Goal: Task Accomplishment & Management: Manage account settings

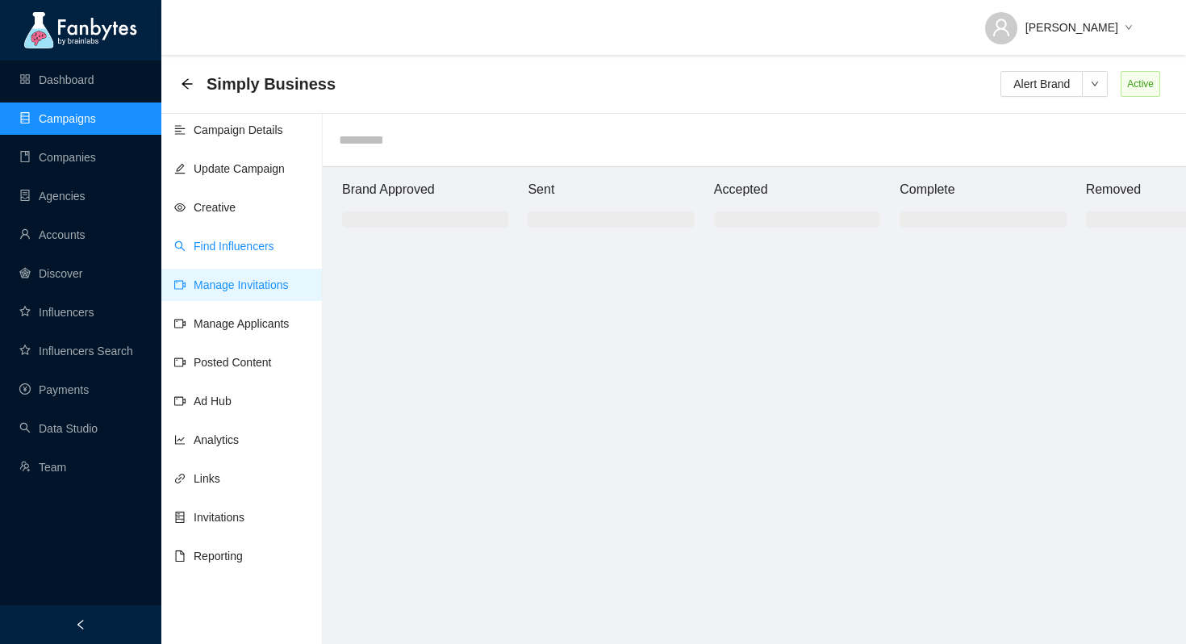
click at [243, 244] on link "Find Influencers" at bounding box center [224, 246] width 100 height 13
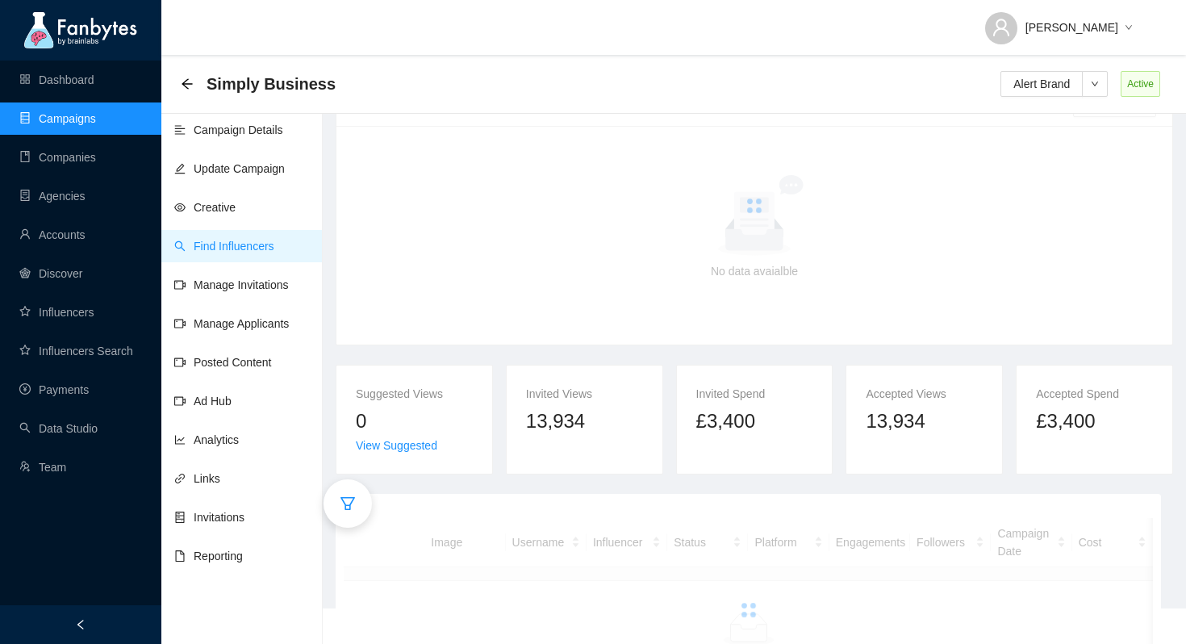
scroll to position [114, 0]
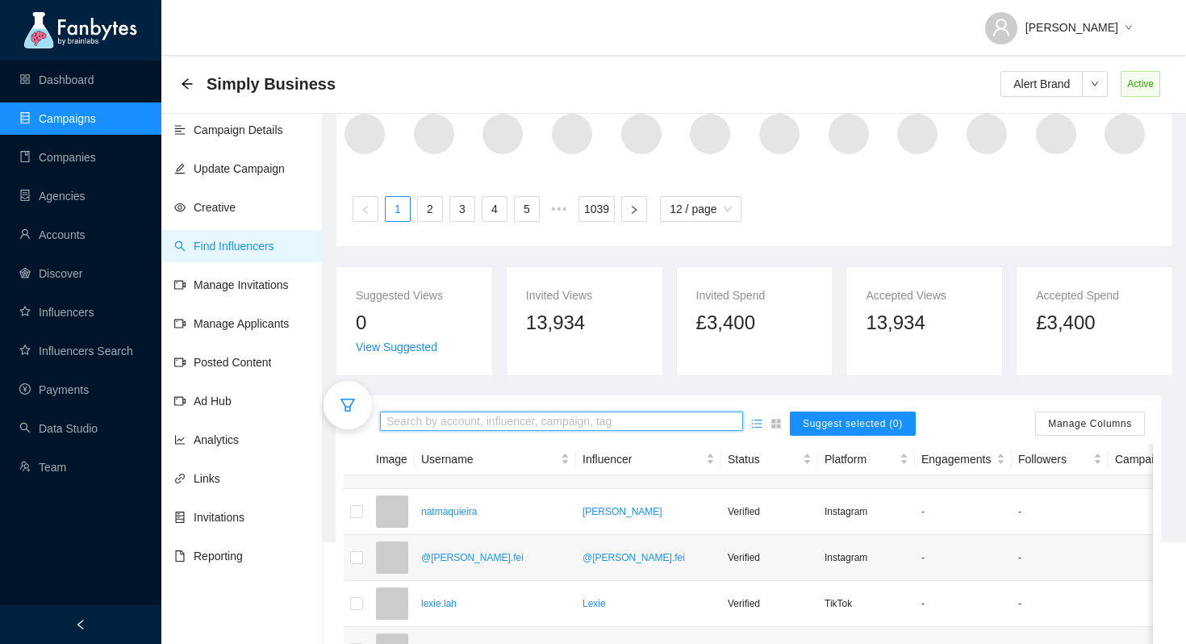
click at [538, 413] on input "search" at bounding box center [562, 422] width 350 height 18
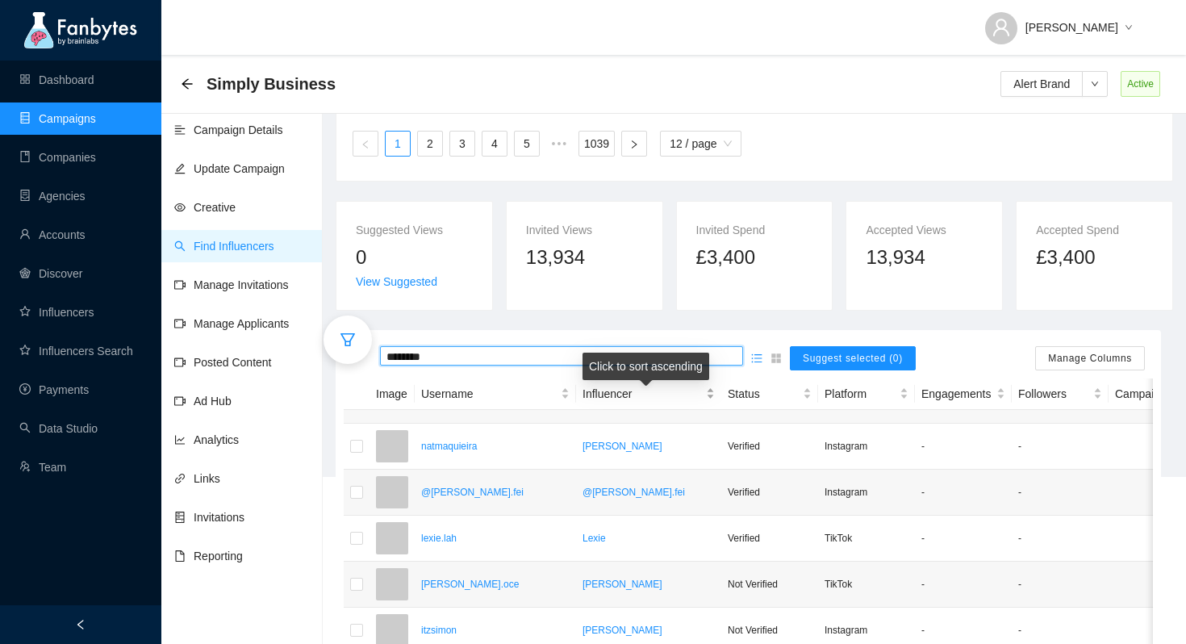
scroll to position [181, 0]
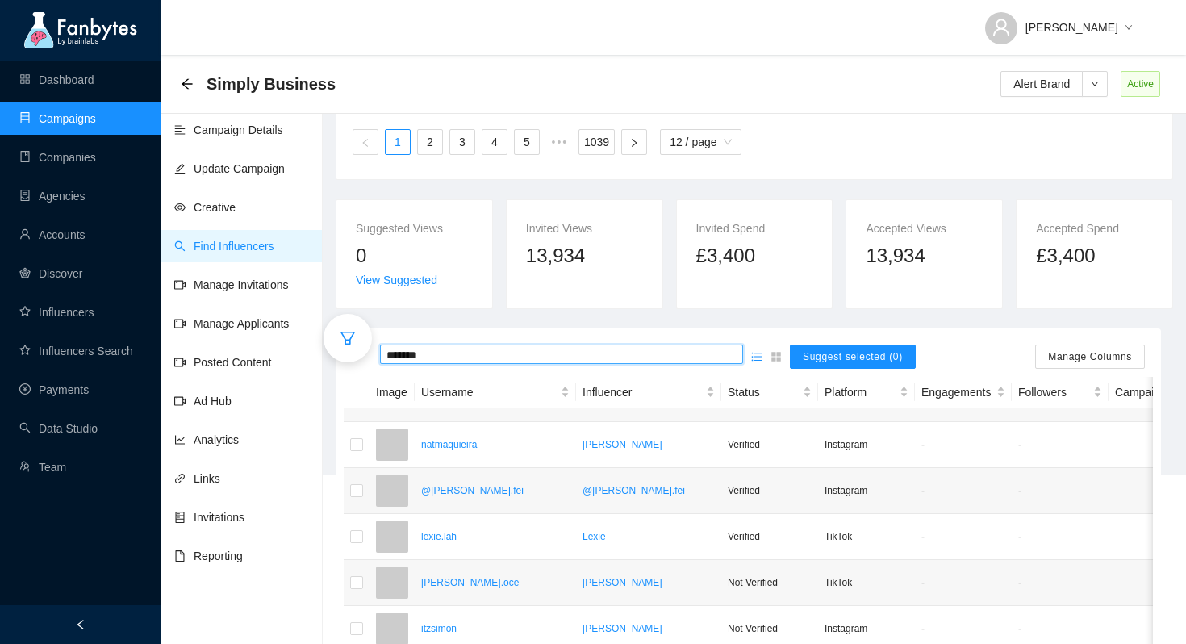
type input "*******"
click at [250, 284] on link "Manage Invitations" at bounding box center [231, 284] width 115 height 13
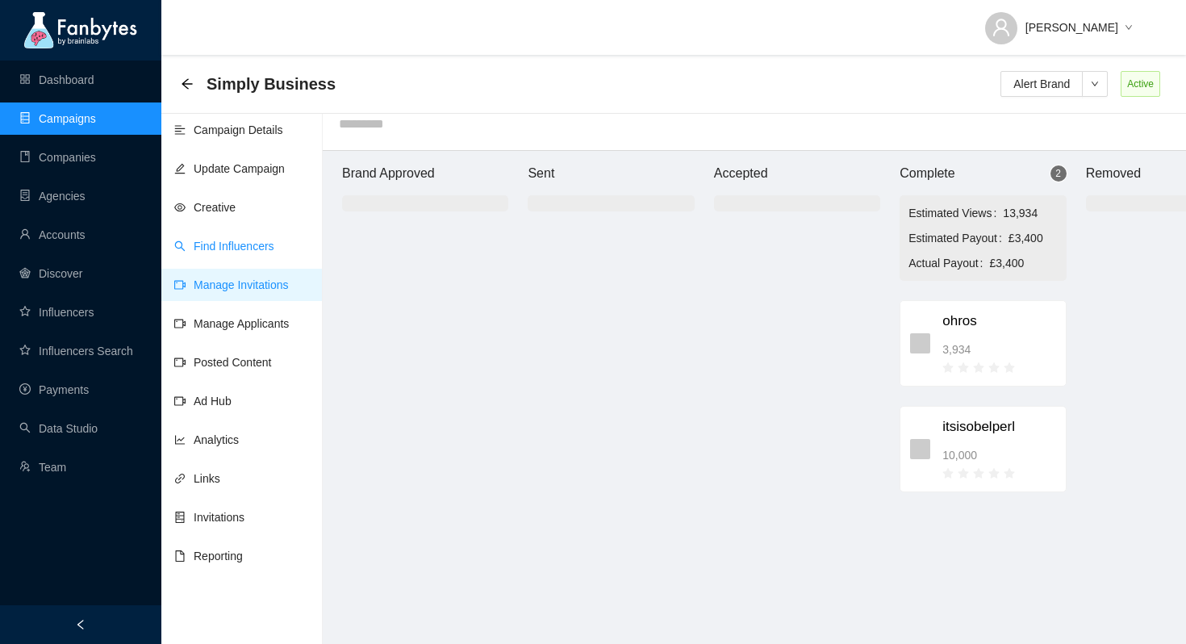
click at [239, 240] on link "Find Influencers" at bounding box center [224, 246] width 100 height 13
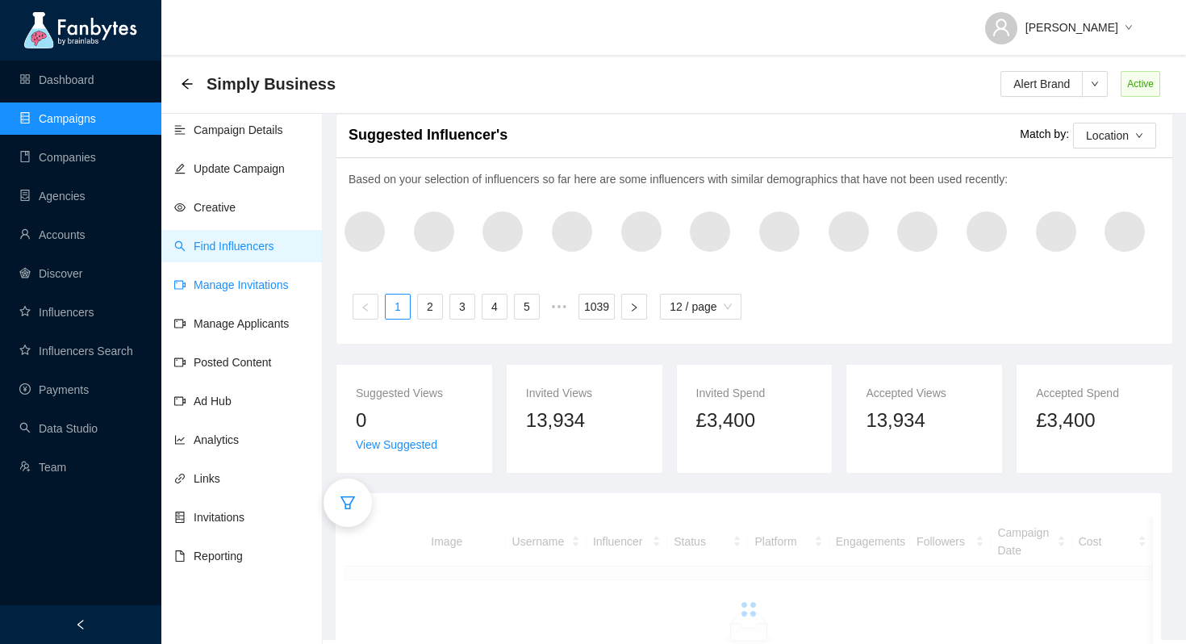
click at [230, 286] on link "Manage Invitations" at bounding box center [231, 284] width 115 height 13
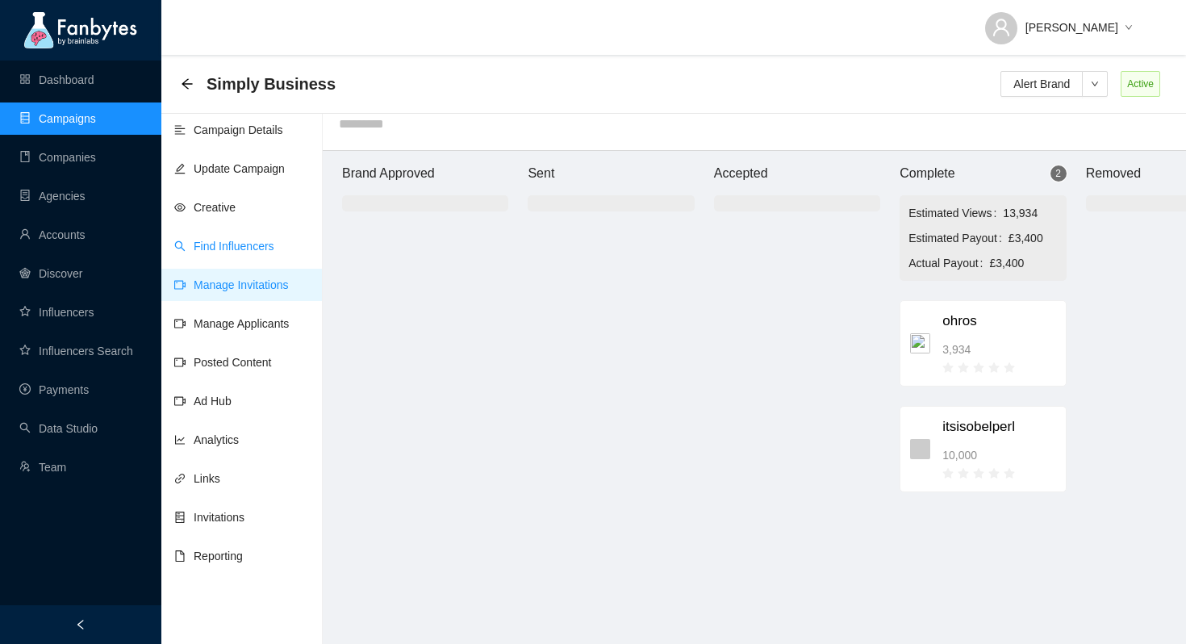
click at [245, 240] on link "Find Influencers" at bounding box center [224, 246] width 100 height 13
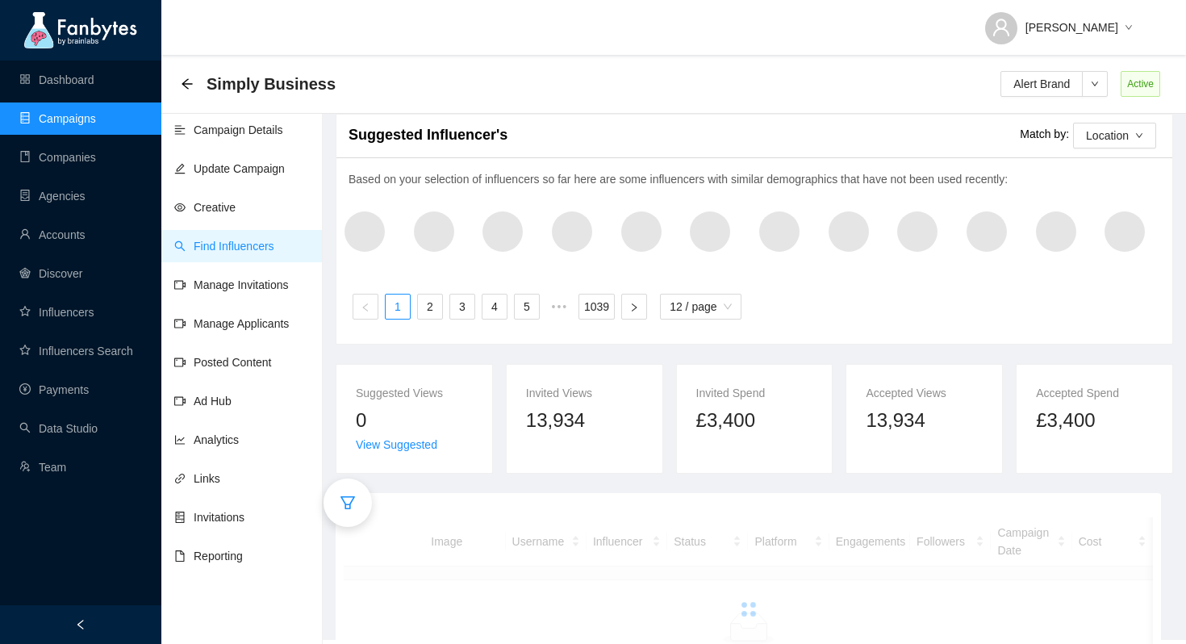
scroll to position [82, 0]
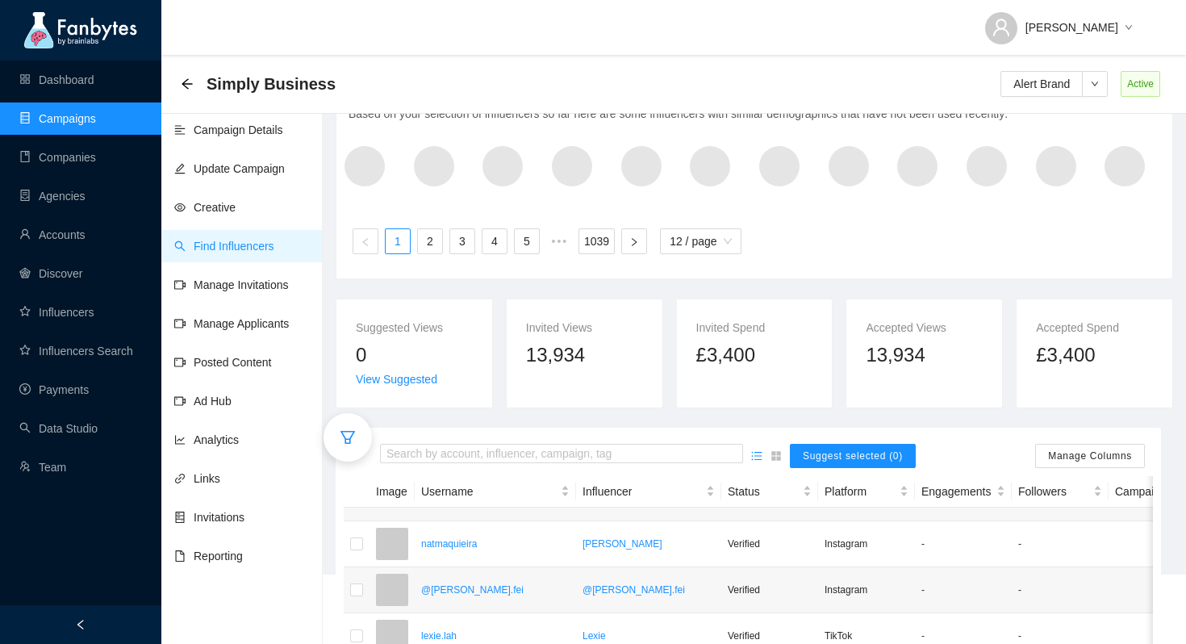
click at [498, 436] on div "Search by account, influencer, campaign, tag Suggest selected (0) Manage Columns" at bounding box center [748, 456] width 809 height 40
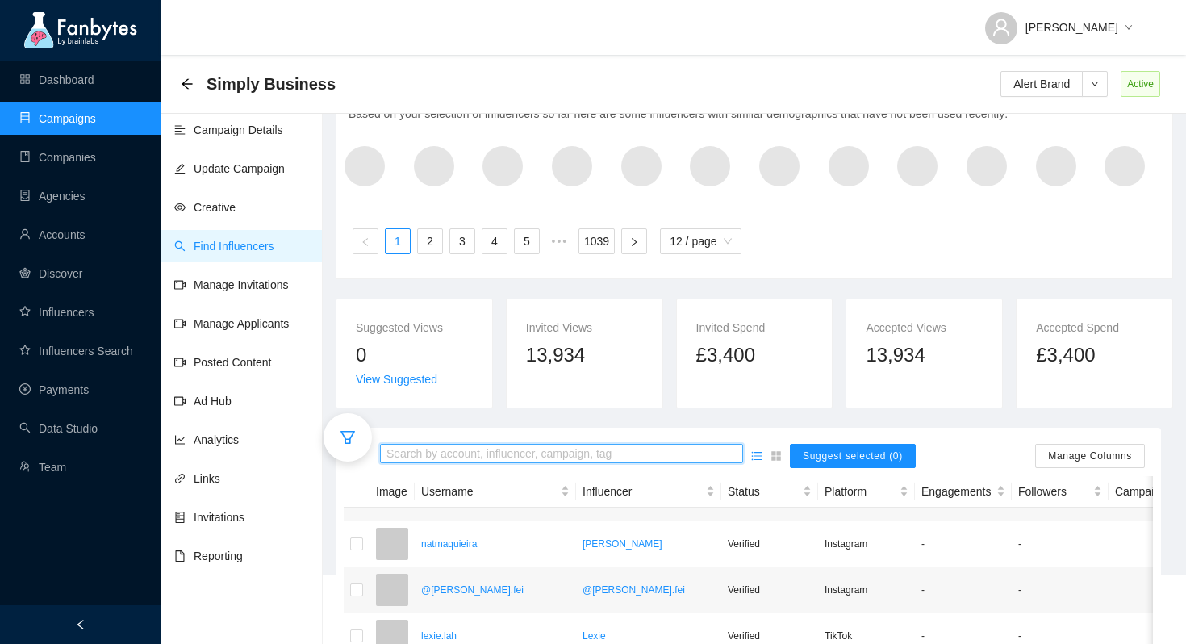
click at [497, 445] on input "search" at bounding box center [562, 454] width 350 height 18
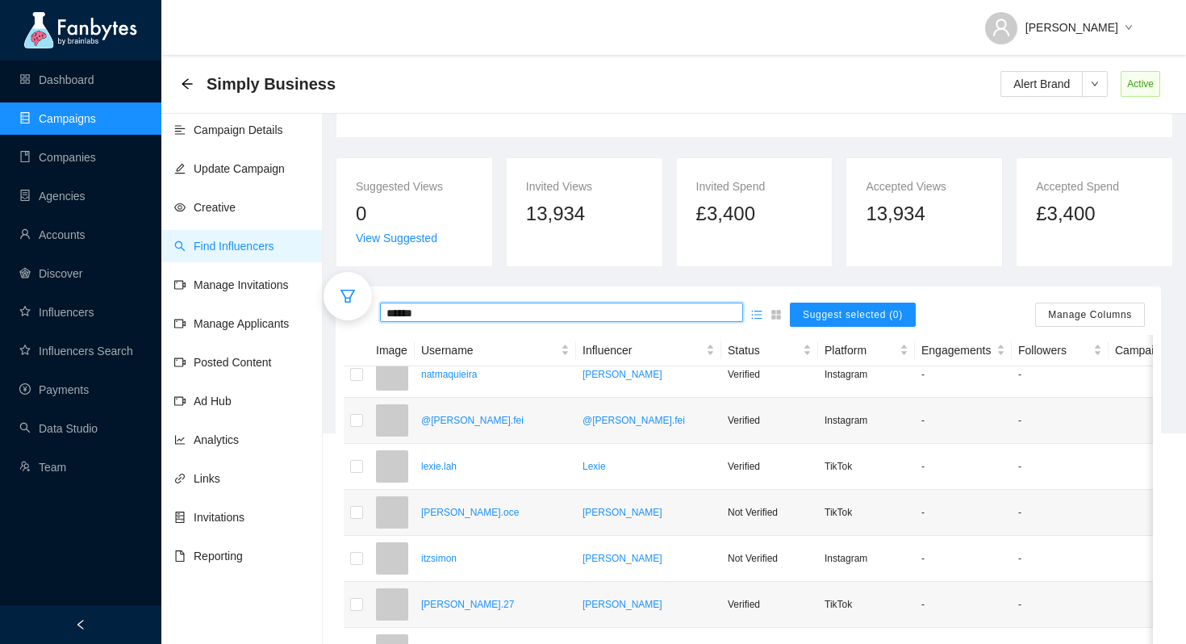
scroll to position [20, 0]
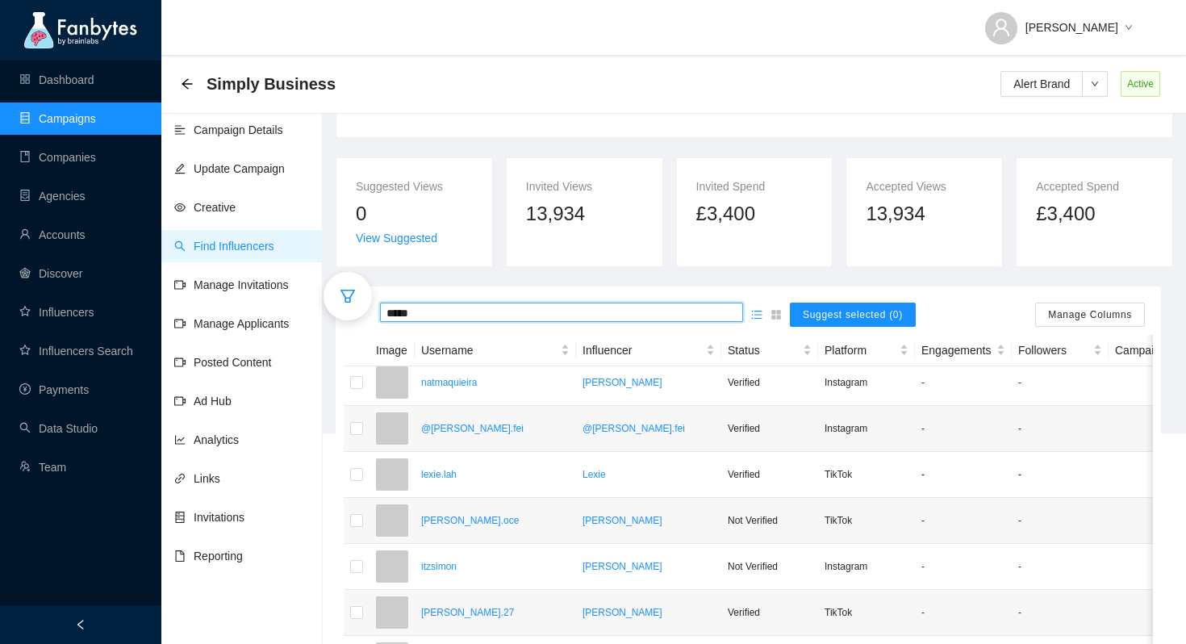
click at [633, 312] on input "*****" at bounding box center [562, 313] width 350 height 18
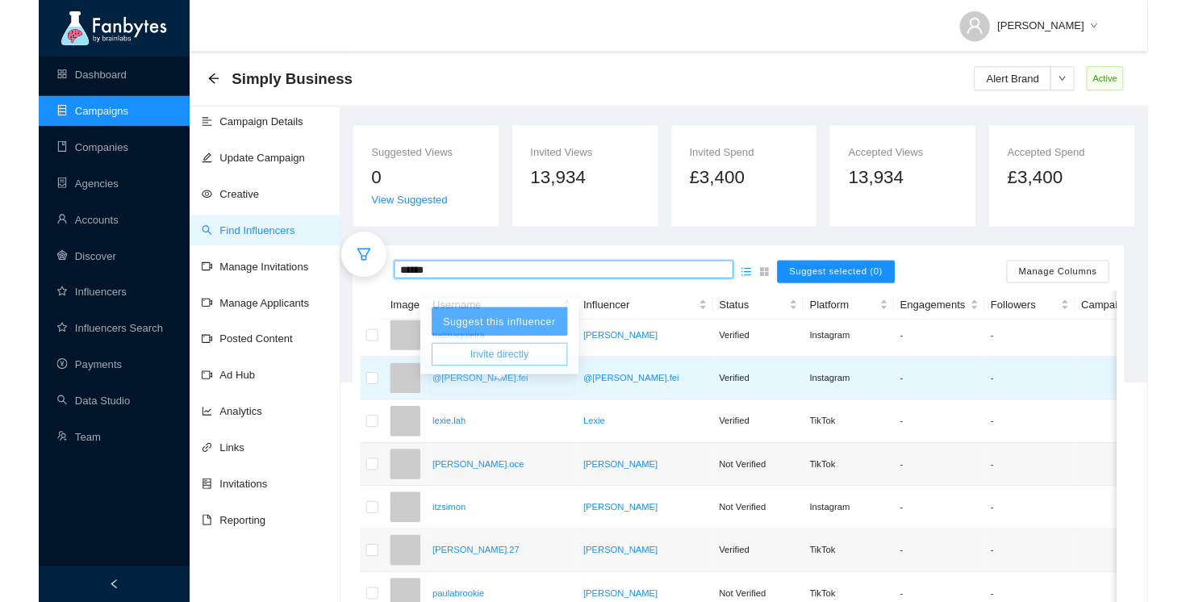
scroll to position [0, 0]
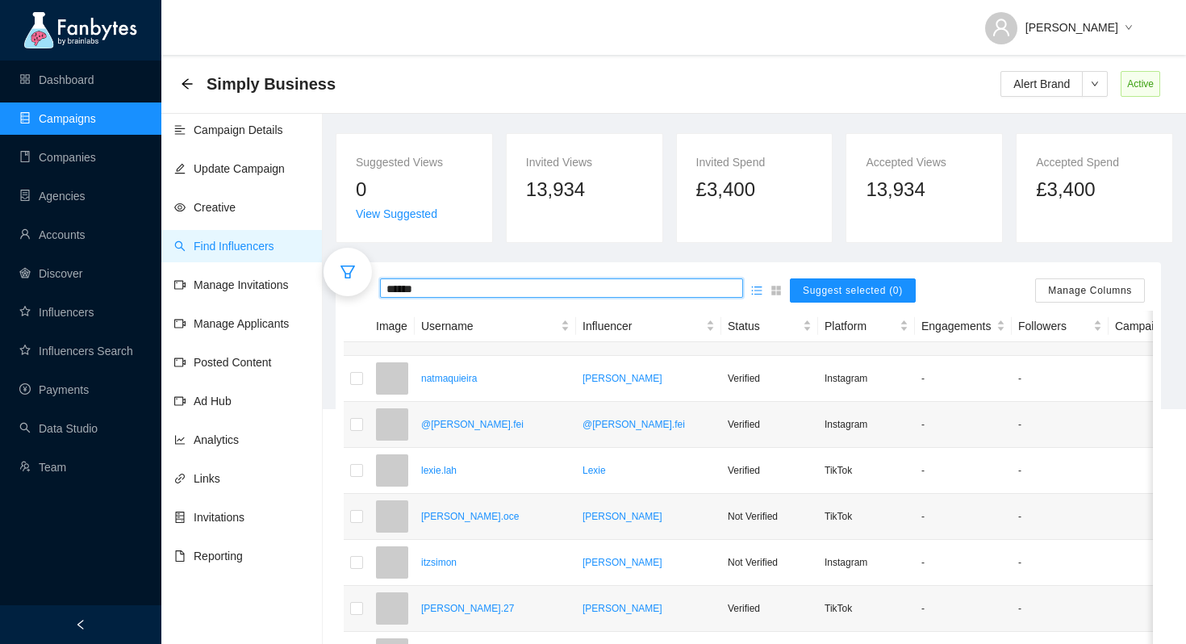
click at [443, 291] on input "******" at bounding box center [562, 289] width 350 height 18
type input "******"
click at [445, 287] on input "******" at bounding box center [562, 289] width 350 height 18
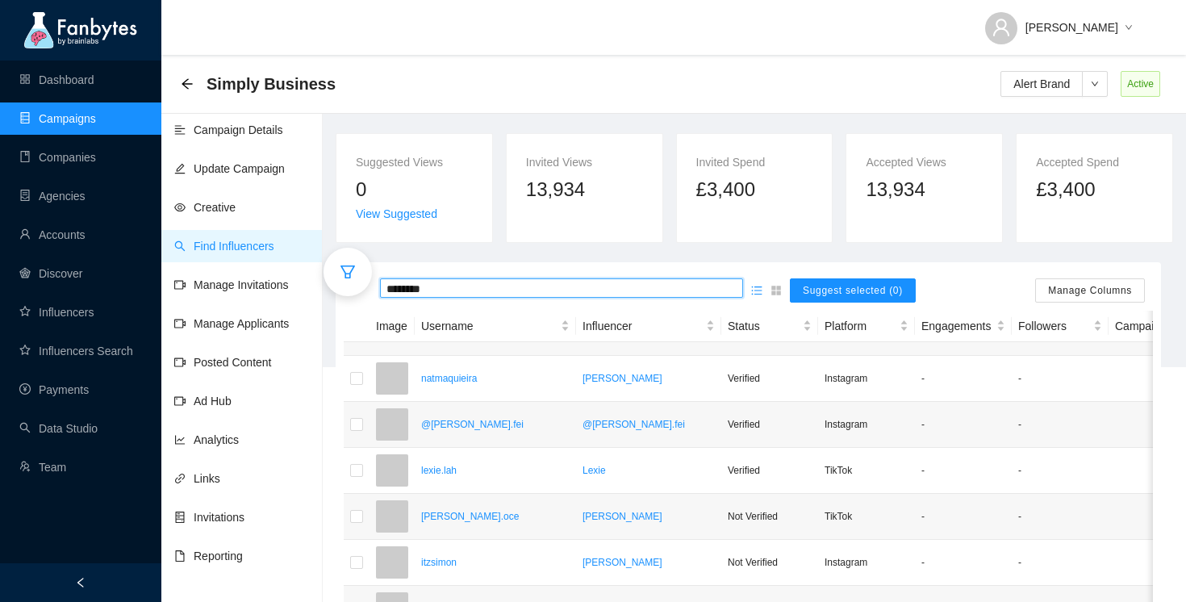
type input "********"
click at [358, 270] on div at bounding box center [348, 272] width 48 height 48
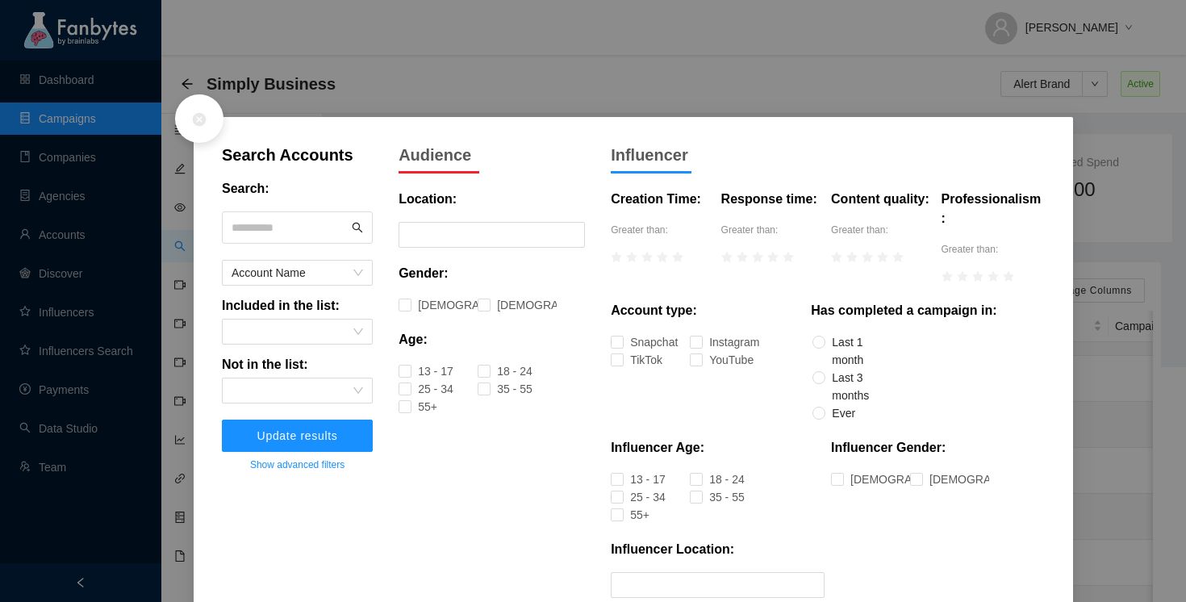
click at [319, 228] on input "text" at bounding box center [290, 227] width 117 height 24
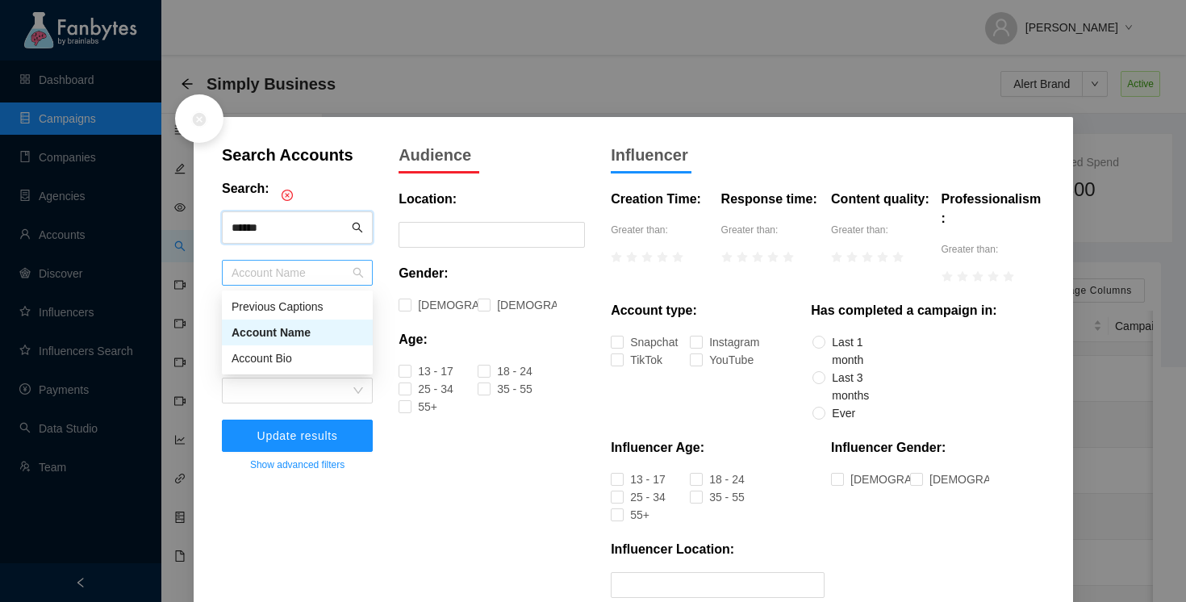
click at [345, 274] on span "Account Name" at bounding box center [298, 273] width 132 height 24
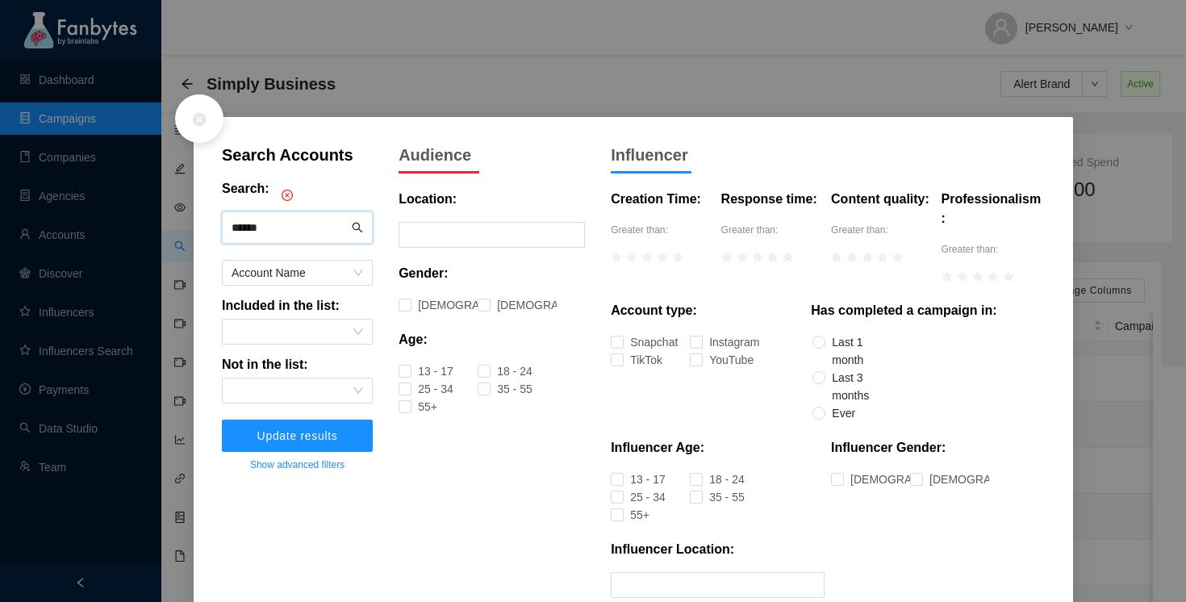
click at [312, 220] on input "******" at bounding box center [290, 227] width 117 height 24
click at [303, 437] on span "Update results" at bounding box center [297, 435] width 81 height 13
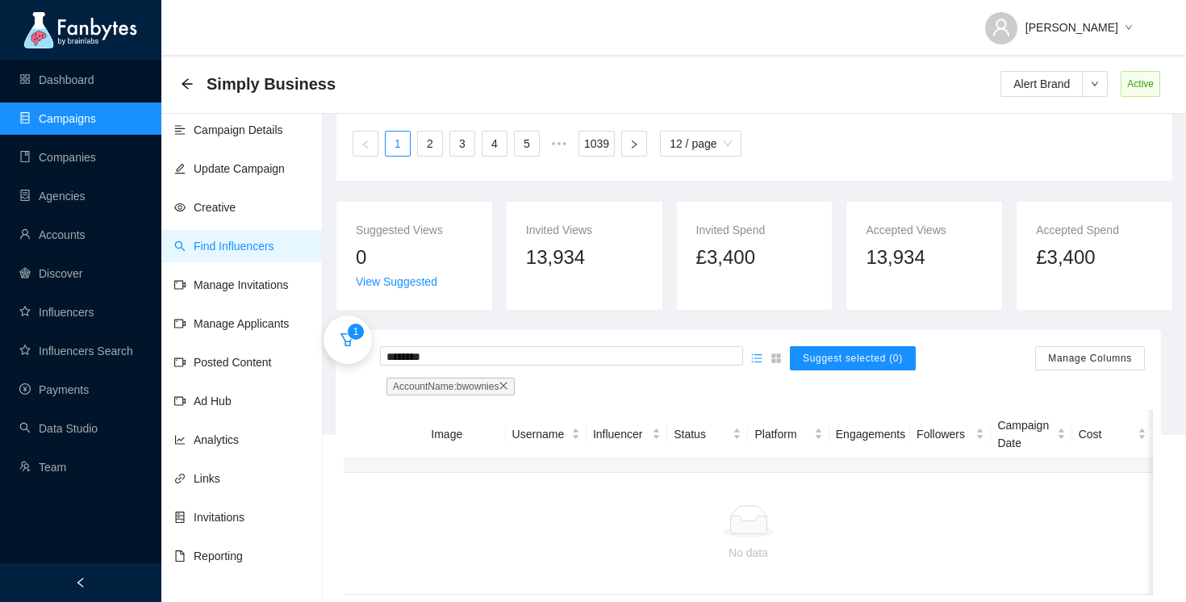
scroll to position [0, 1]
click at [351, 345] on icon "filter" at bounding box center [348, 340] width 16 height 16
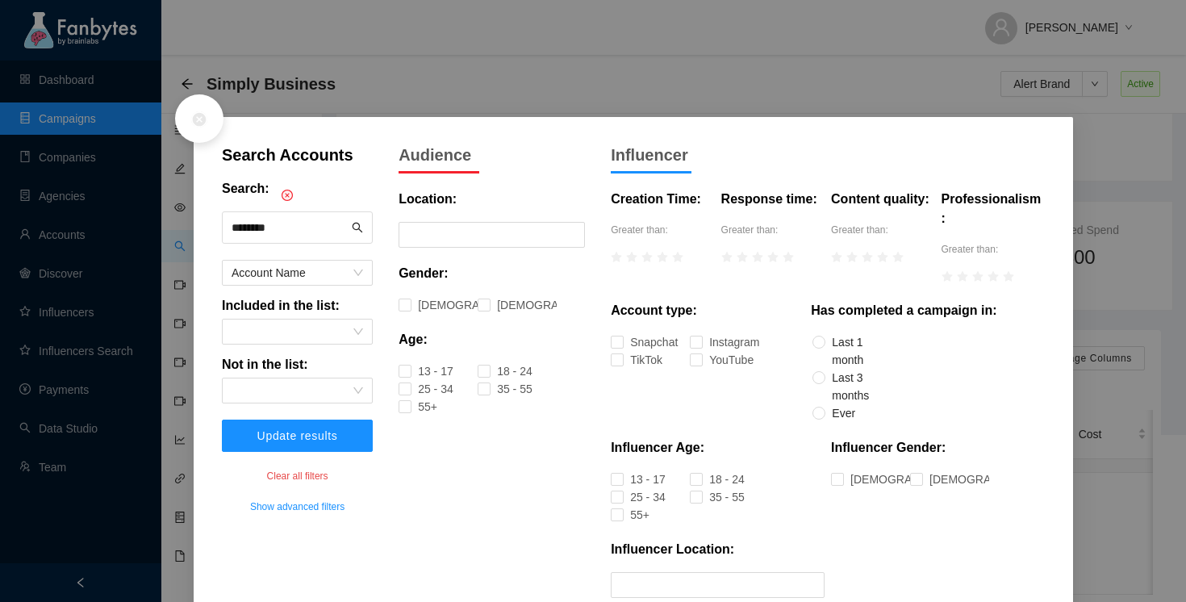
click at [232, 229] on input "********" at bounding box center [290, 227] width 117 height 24
click at [755, 17] on div "Search Accounts Search: ******** Account Name Included in the list: Not in the …" at bounding box center [593, 301] width 1186 height 602
click at [232, 227] on input "********" at bounding box center [290, 227] width 117 height 24
type input "*********"
click at [222, 420] on button "Update results" at bounding box center [297, 436] width 151 height 32
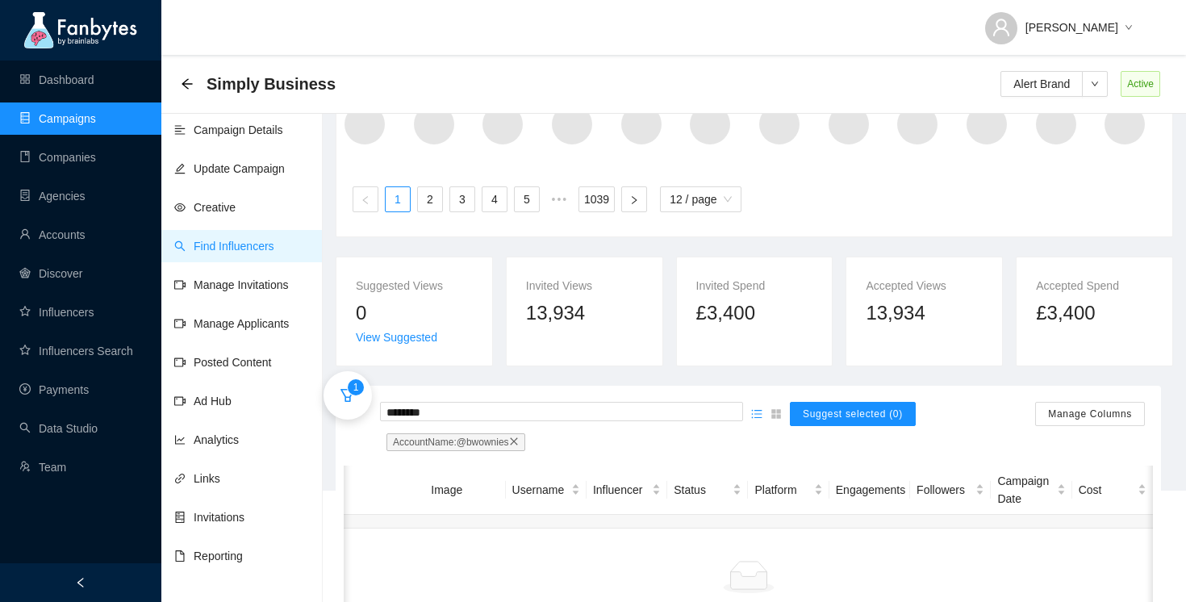
scroll to position [179, 0]
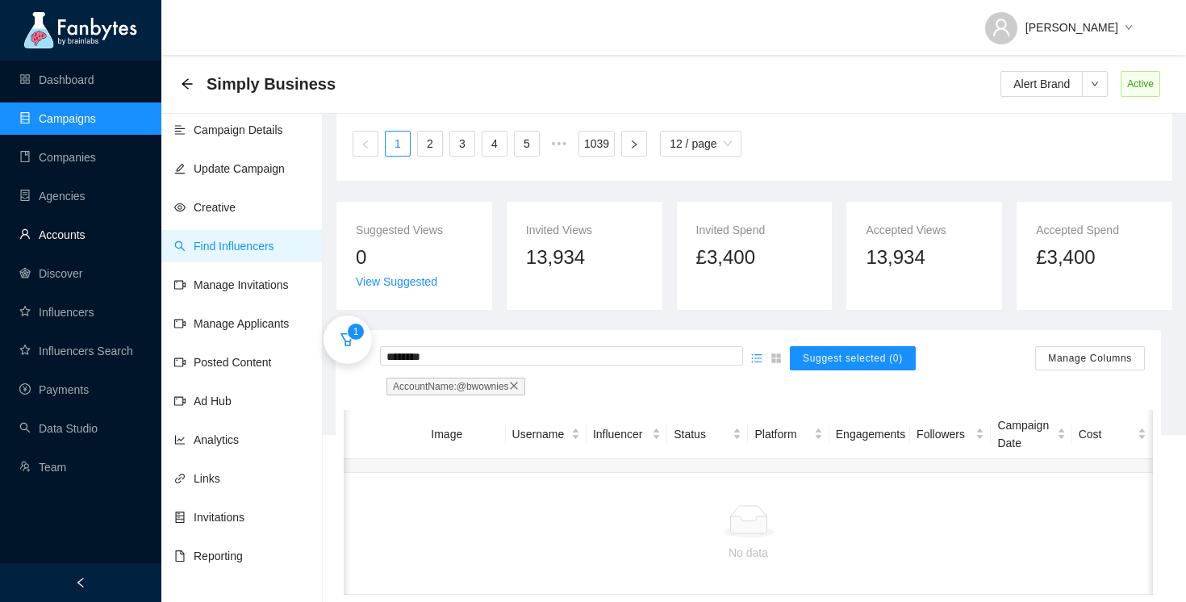
click at [86, 236] on link "Accounts" at bounding box center [52, 234] width 66 height 13
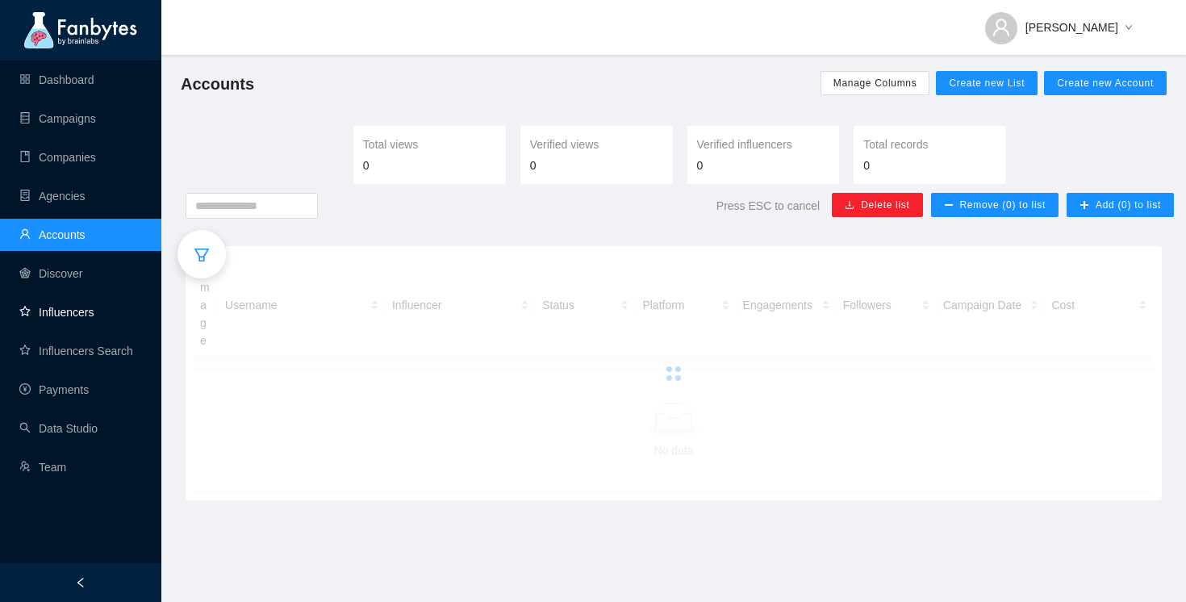
click at [78, 318] on link "Influencers" at bounding box center [56, 312] width 74 height 13
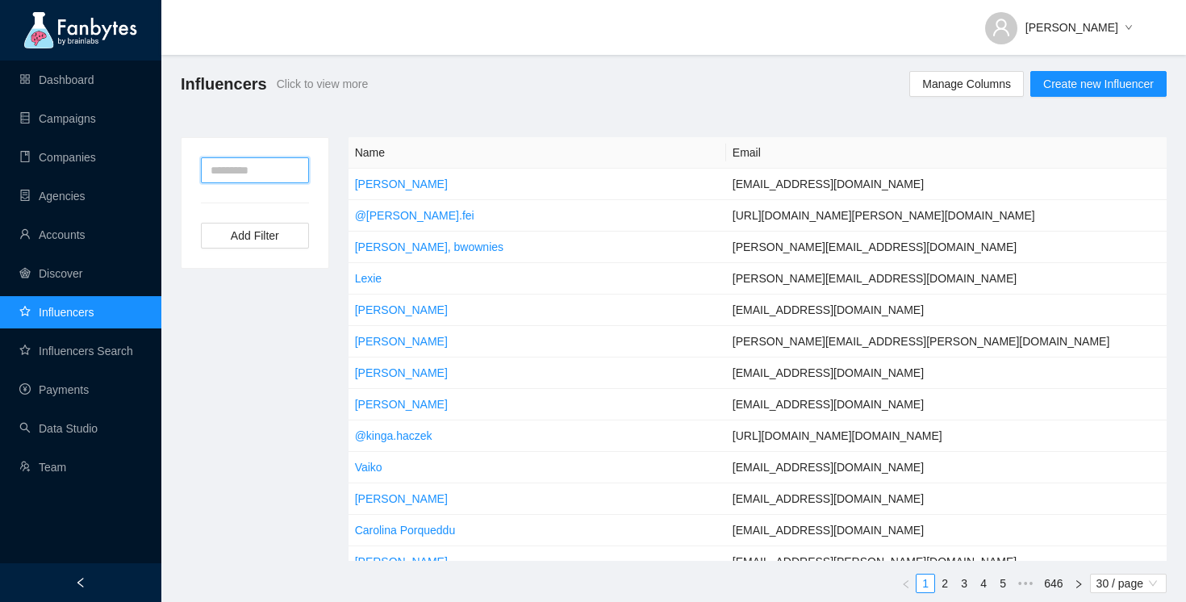
click at [285, 177] on input "text" at bounding box center [255, 170] width 108 height 26
type input "********"
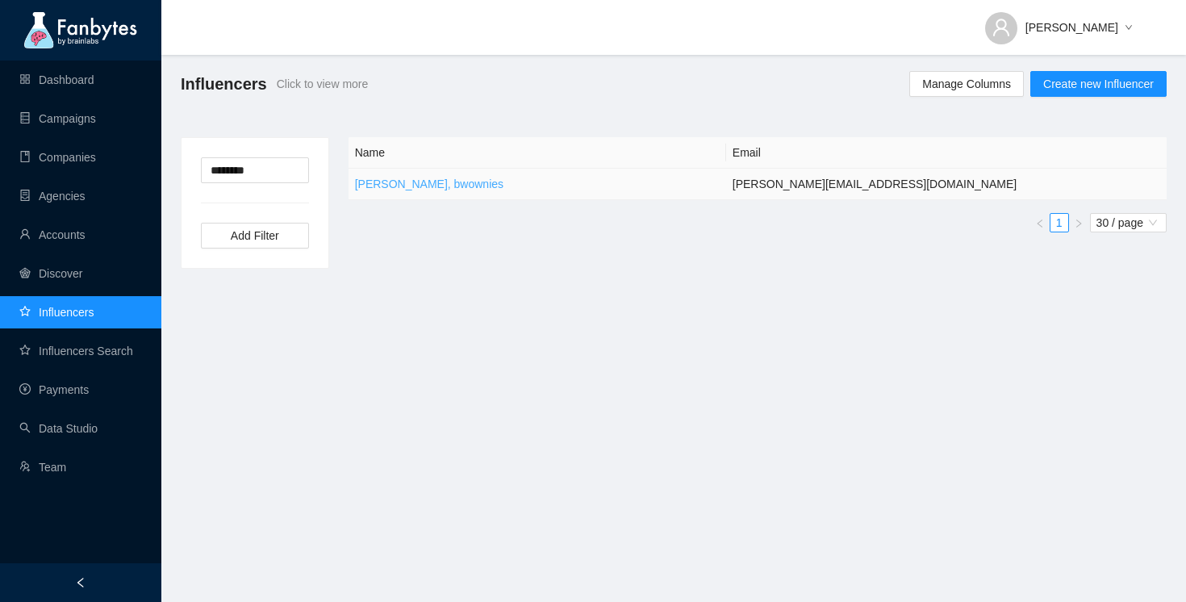
click at [413, 181] on link "[PERSON_NAME], bwownies" at bounding box center [429, 184] width 148 height 13
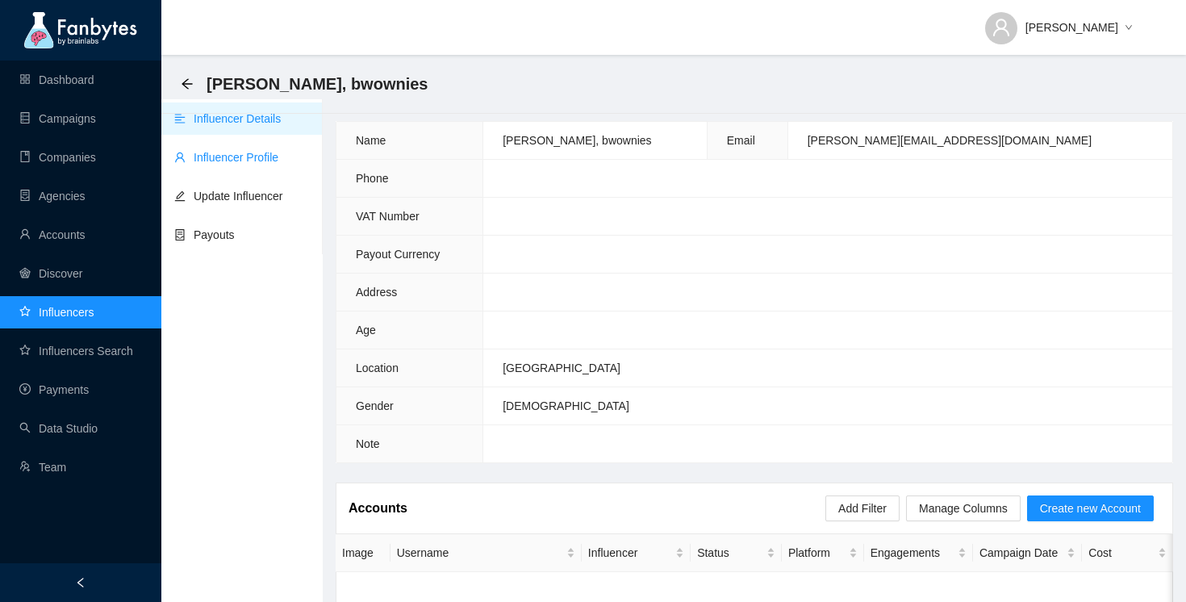
click at [278, 157] on link "Influencer Profile" at bounding box center [226, 157] width 104 height 13
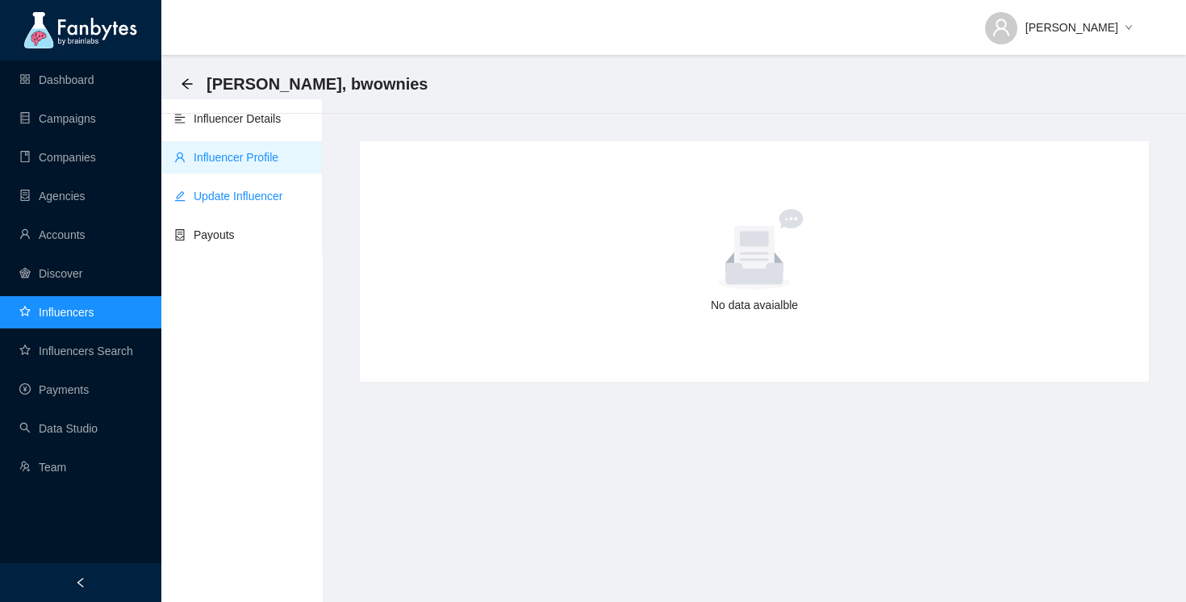
click at [253, 194] on link "Update Influencer" at bounding box center [228, 196] width 109 height 13
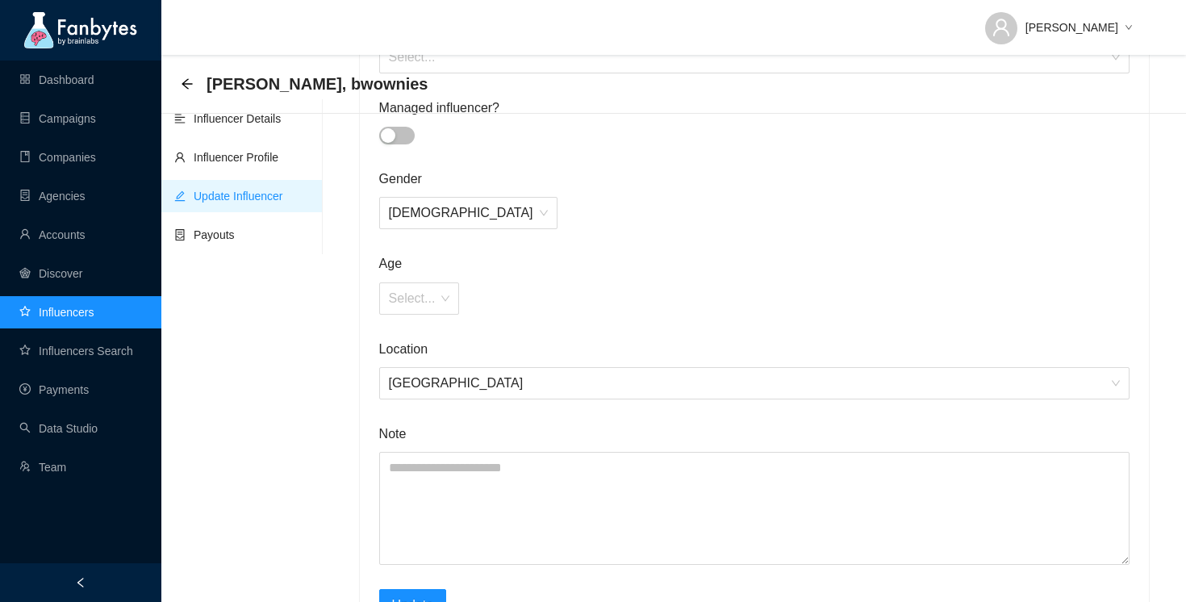
scroll to position [730, 0]
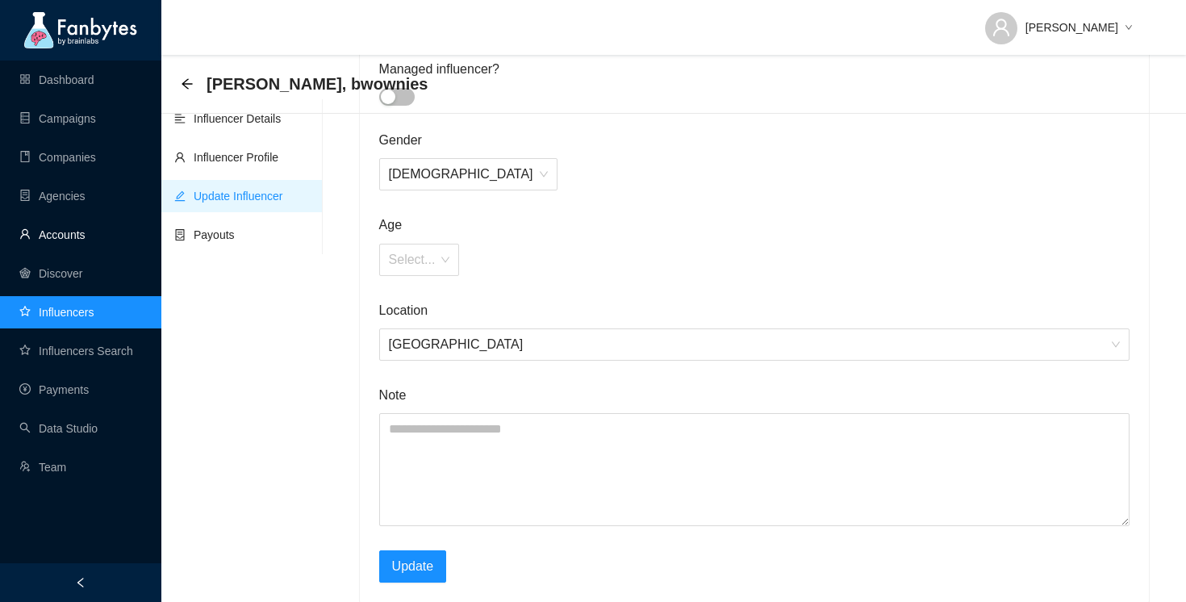
click at [65, 235] on link "Accounts" at bounding box center [52, 234] width 66 height 13
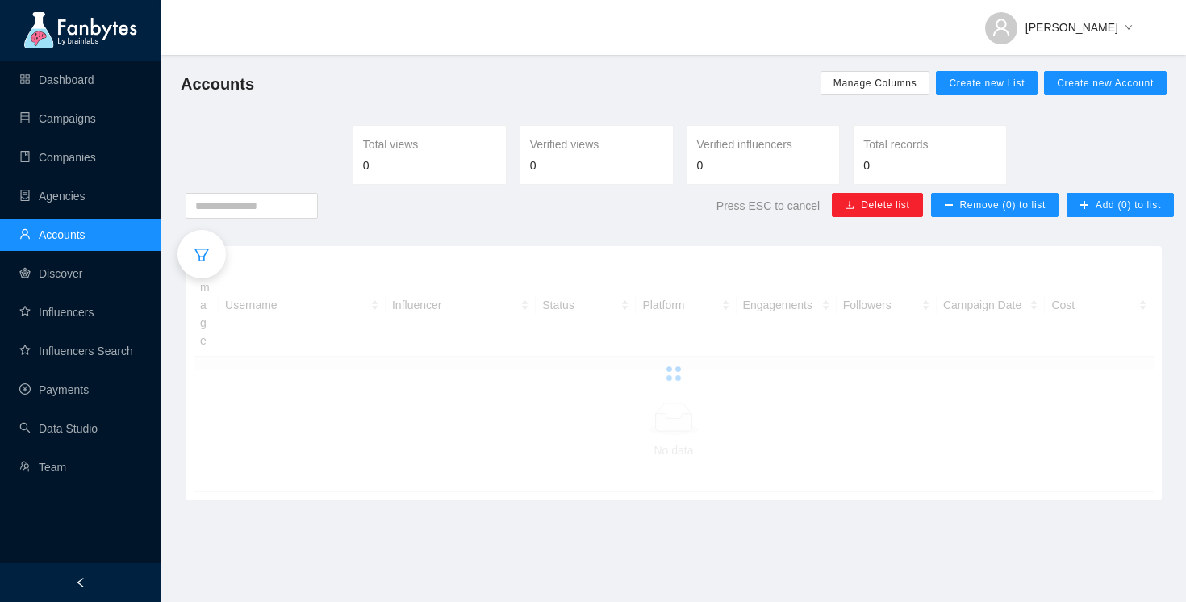
click at [194, 257] on icon "filter" at bounding box center [202, 255] width 16 height 16
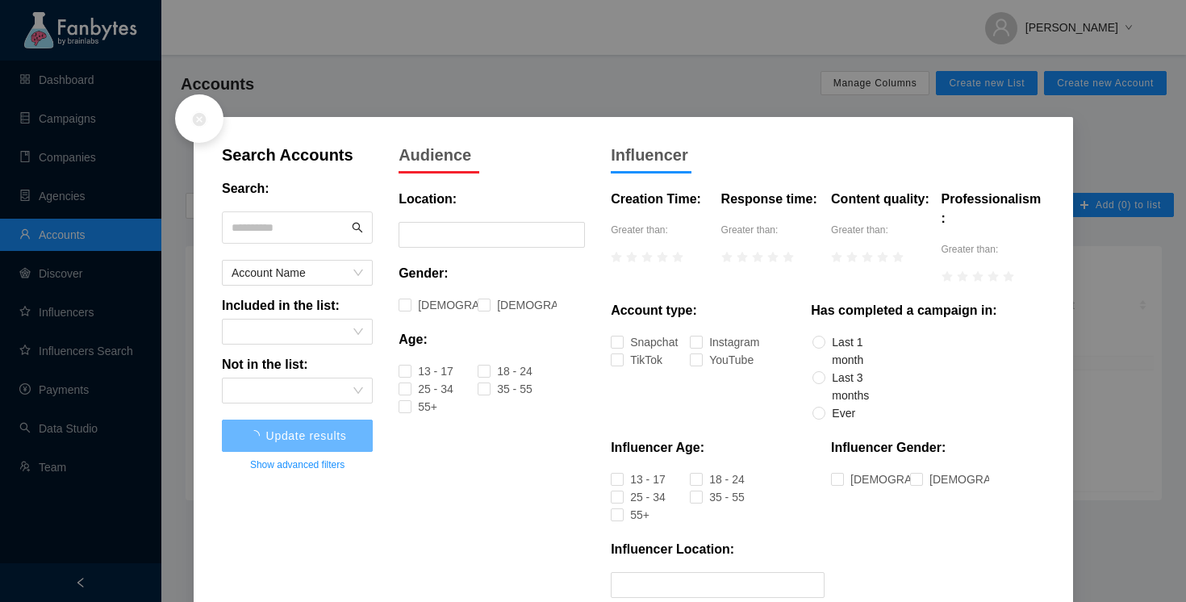
click at [198, 120] on icon "close-circle" at bounding box center [199, 119] width 16 height 16
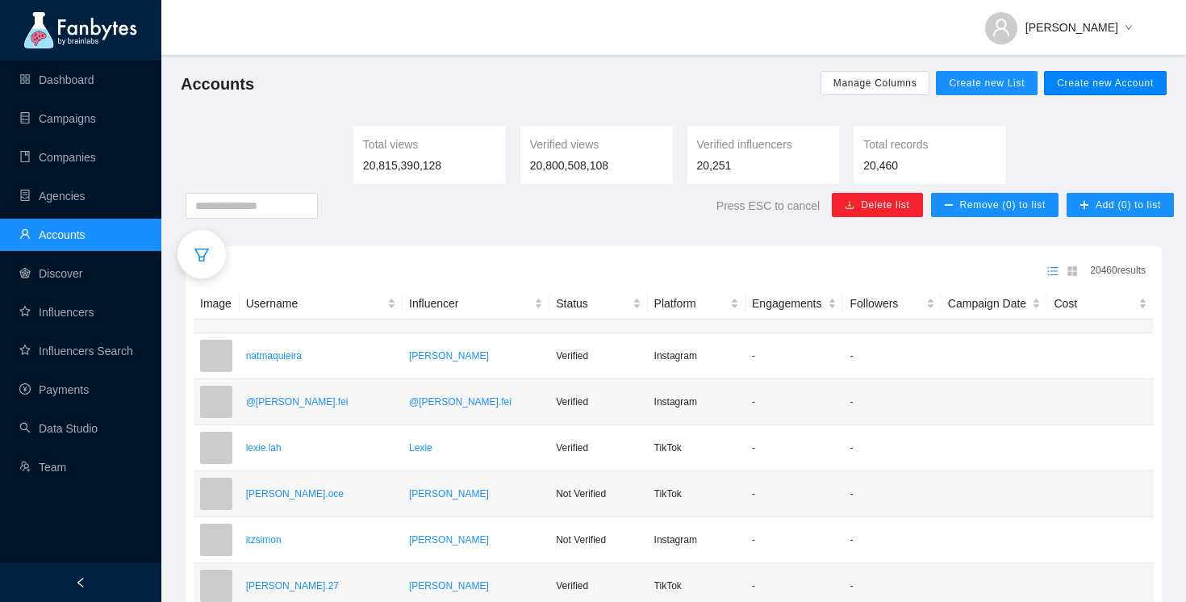
click at [1080, 86] on span "Create new Account" at bounding box center [1105, 83] width 97 height 13
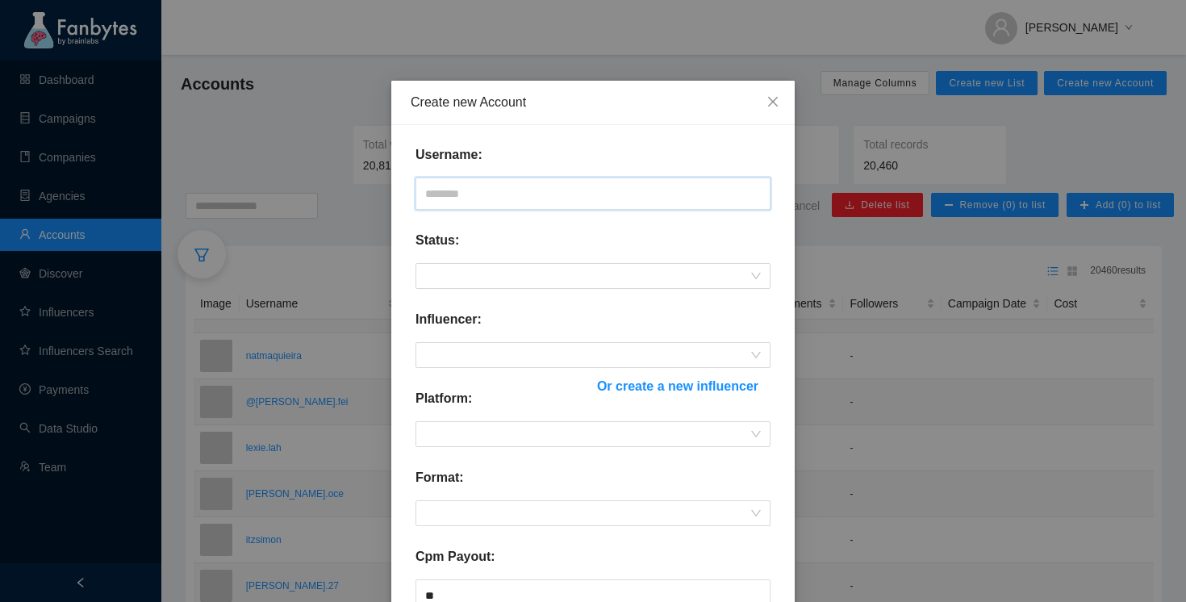
click at [525, 197] on input "text" at bounding box center [593, 194] width 355 height 32
click at [555, 278] on span at bounding box center [593, 276] width 336 height 24
type input "*********"
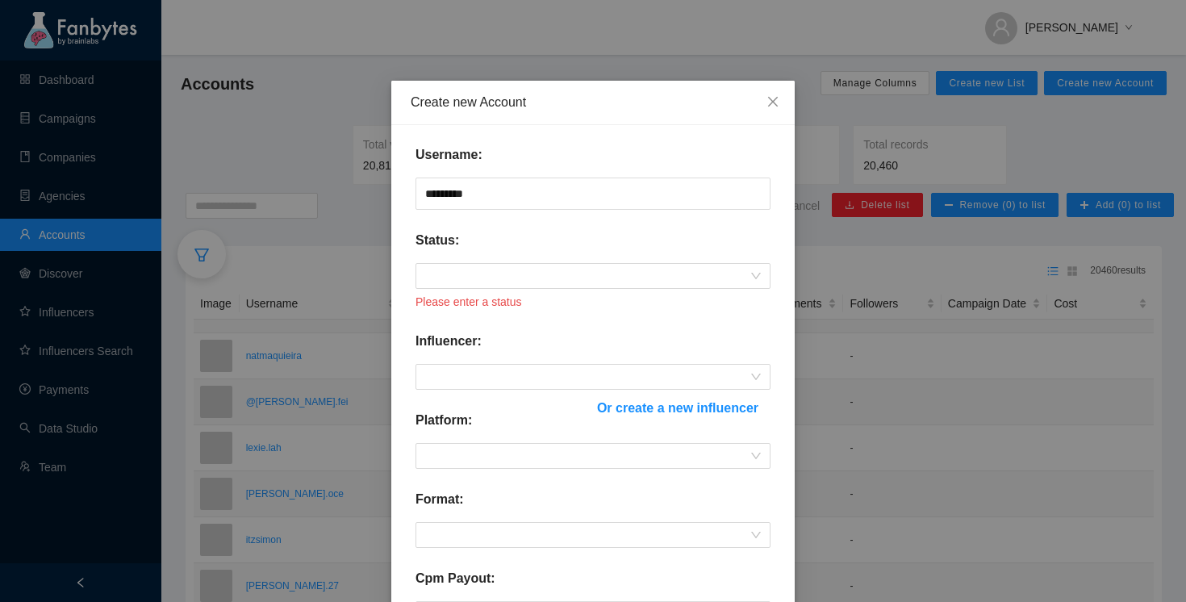
click at [557, 257] on div "Status:" at bounding box center [593, 247] width 355 height 32
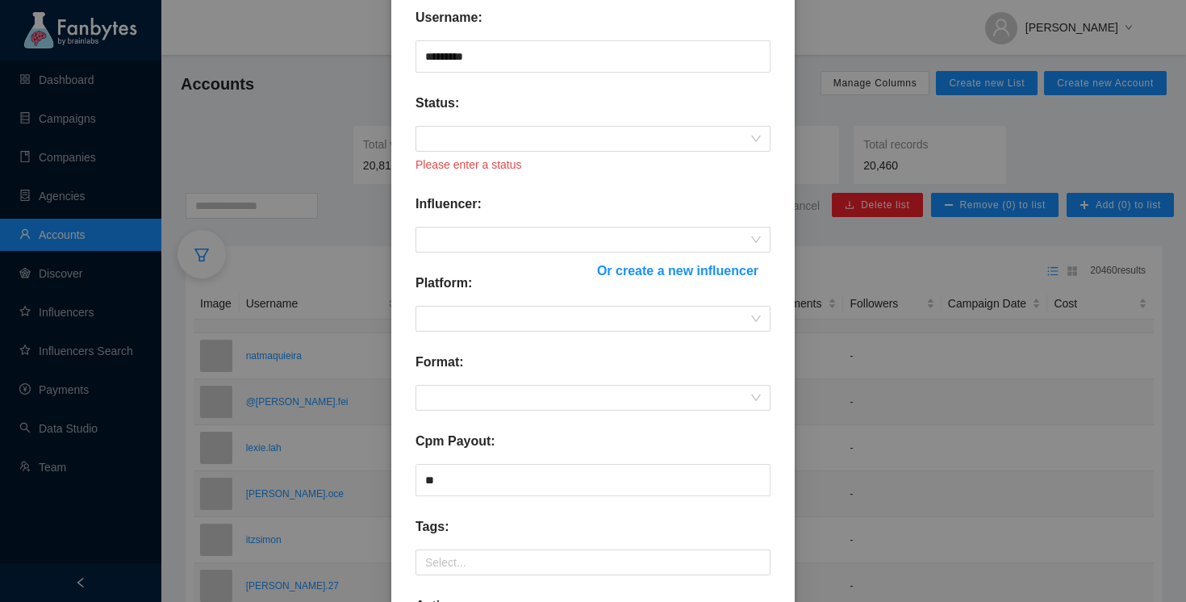
scroll to position [204, 0]
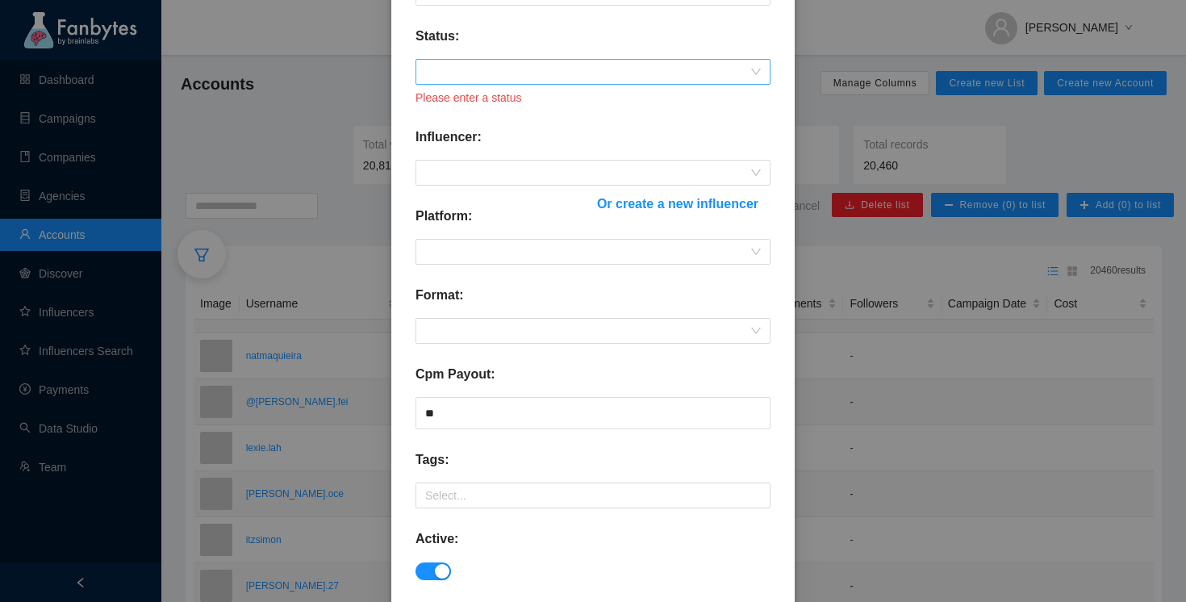
click at [532, 73] on span at bounding box center [593, 72] width 336 height 24
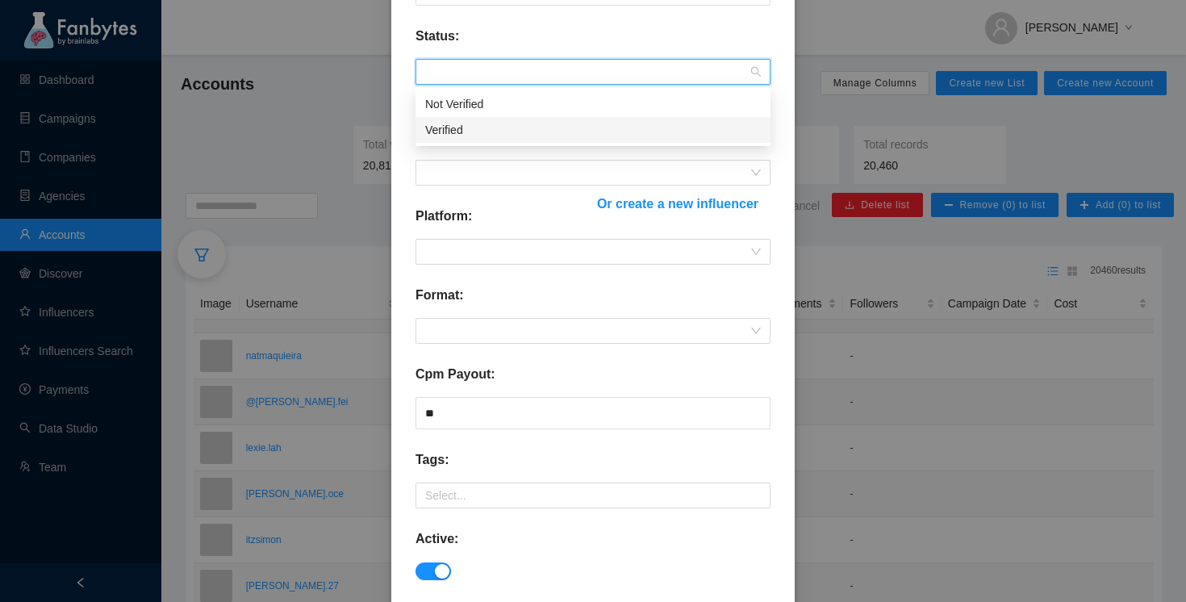
click at [484, 132] on div "Verified" at bounding box center [593, 130] width 336 height 18
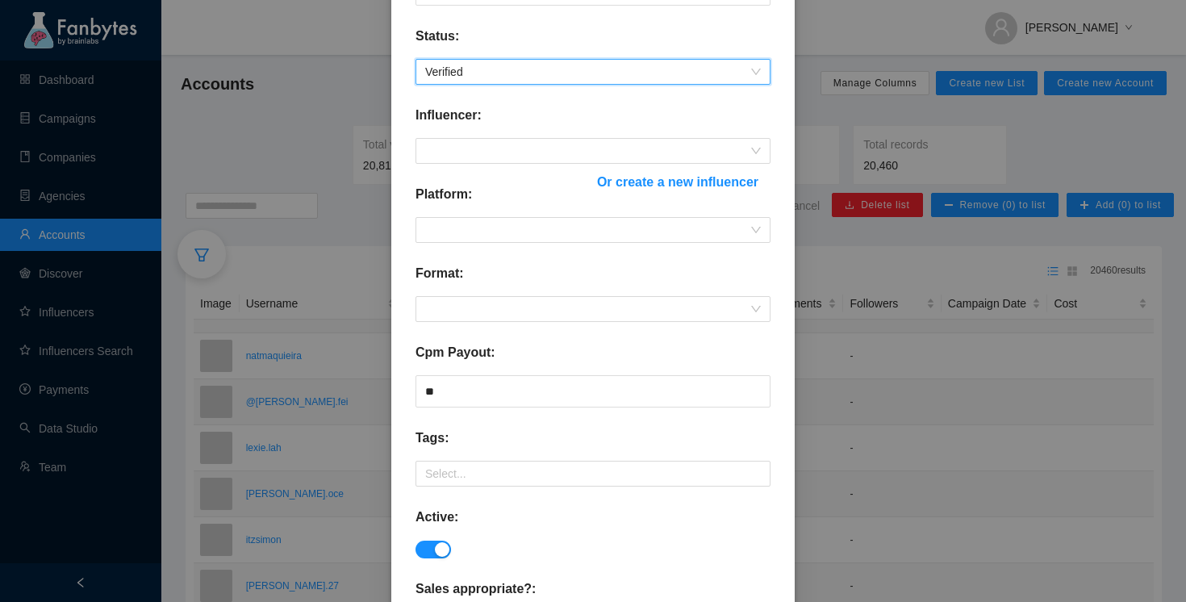
click at [506, 134] on div "Influencer:" at bounding box center [593, 122] width 355 height 32
click at [505, 153] on span at bounding box center [593, 151] width 336 height 24
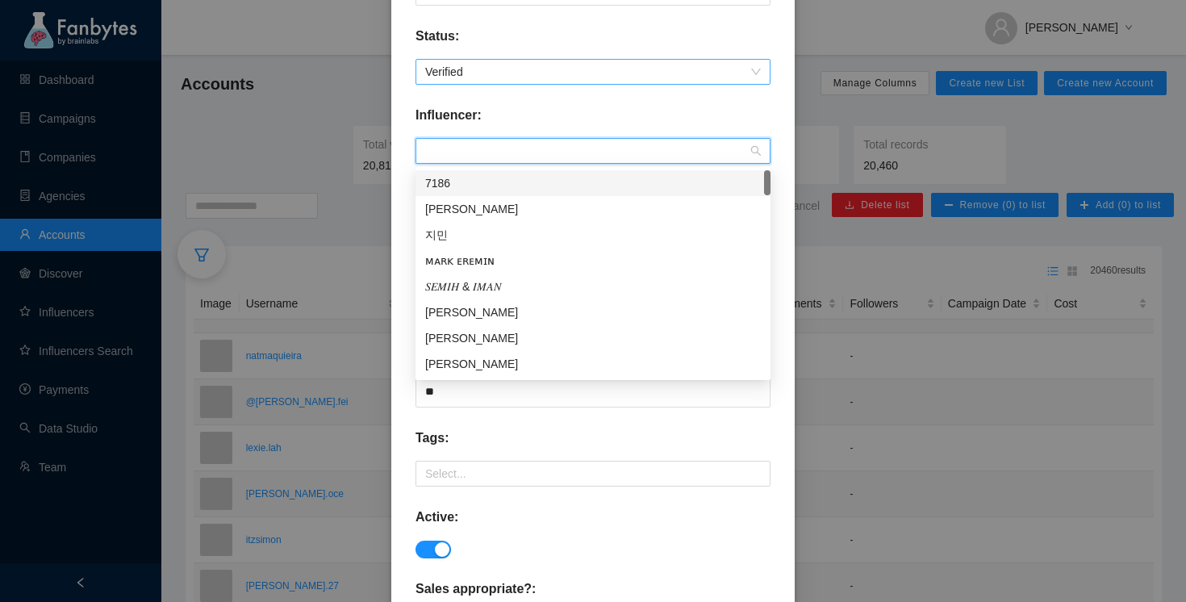
click at [538, 82] on span "Verified" at bounding box center [593, 72] width 336 height 24
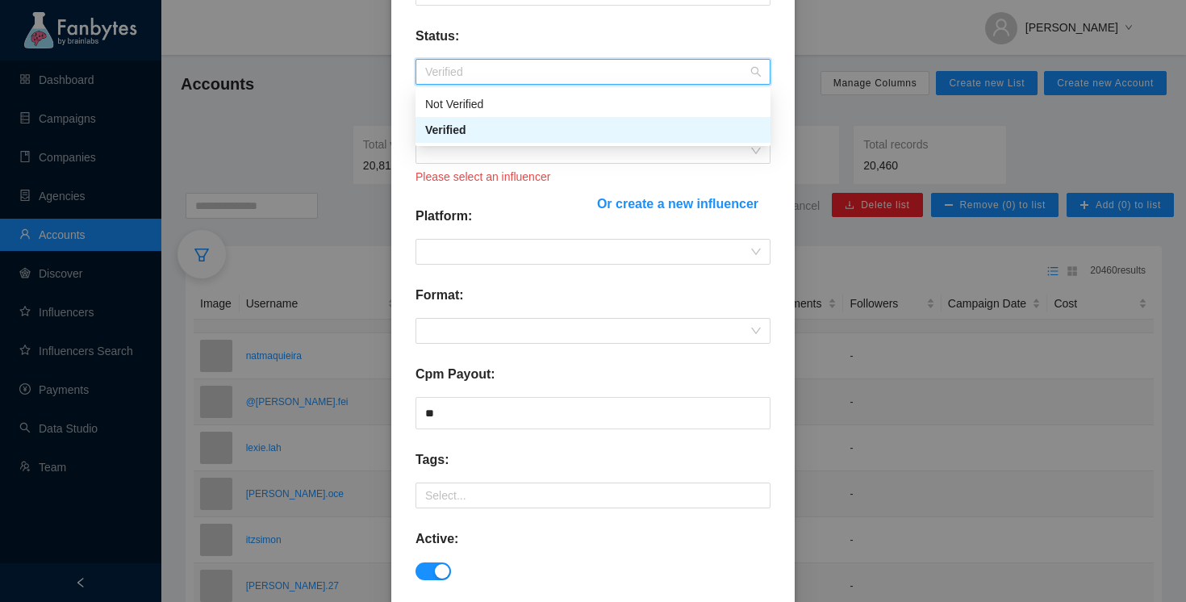
click at [526, 128] on div "Verified" at bounding box center [593, 130] width 336 height 18
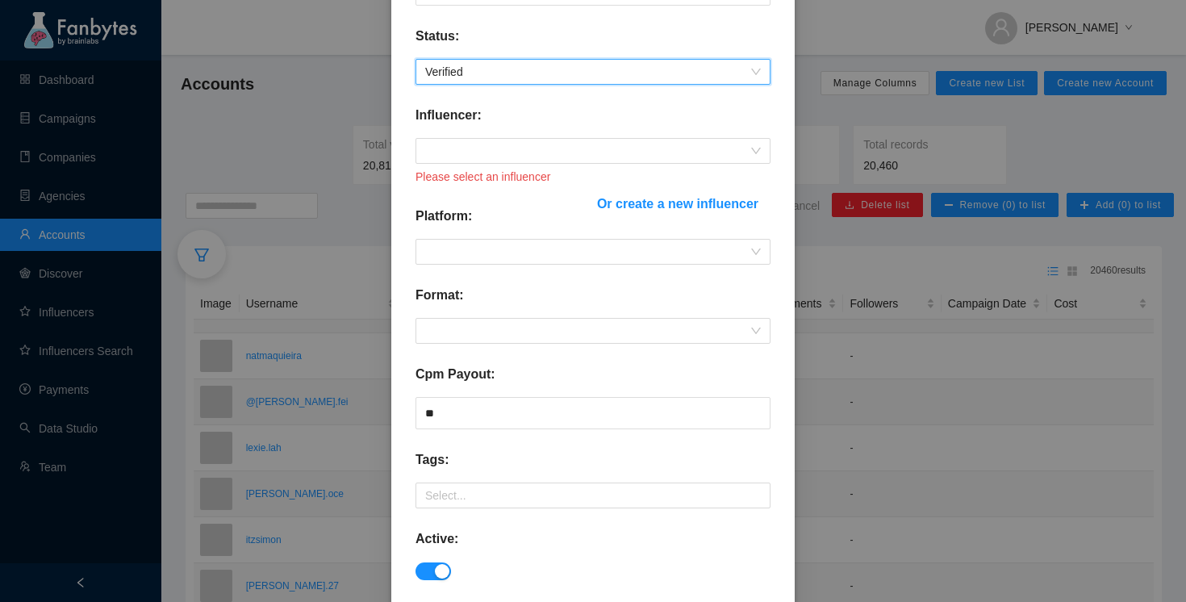
scroll to position [222, 0]
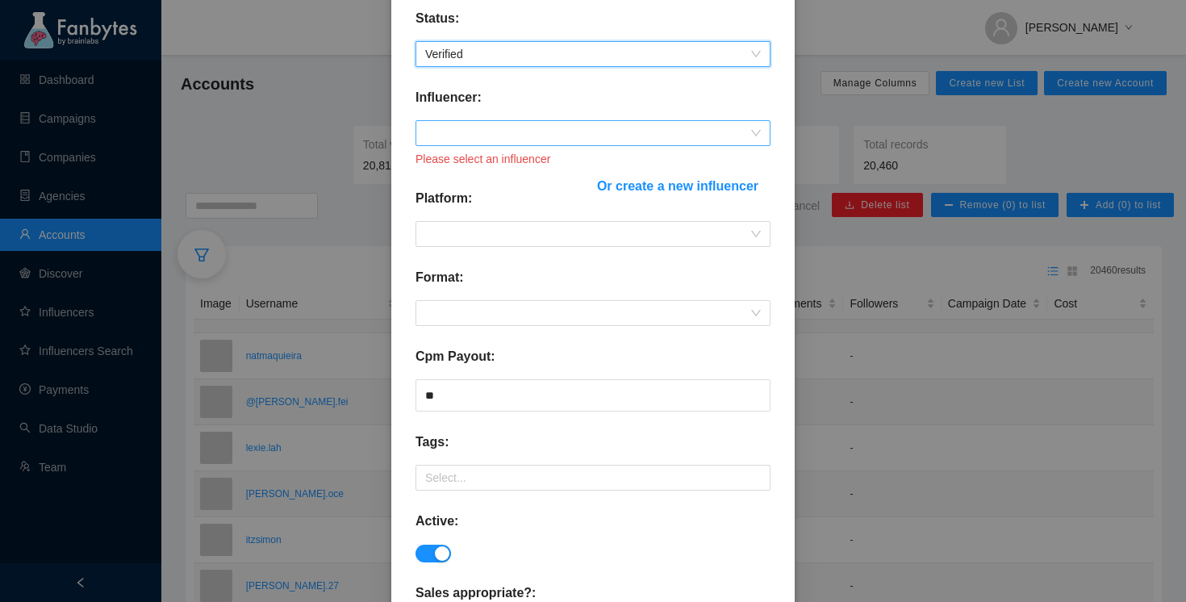
click at [526, 140] on span at bounding box center [593, 133] width 336 height 24
type input "*"
type input "****"
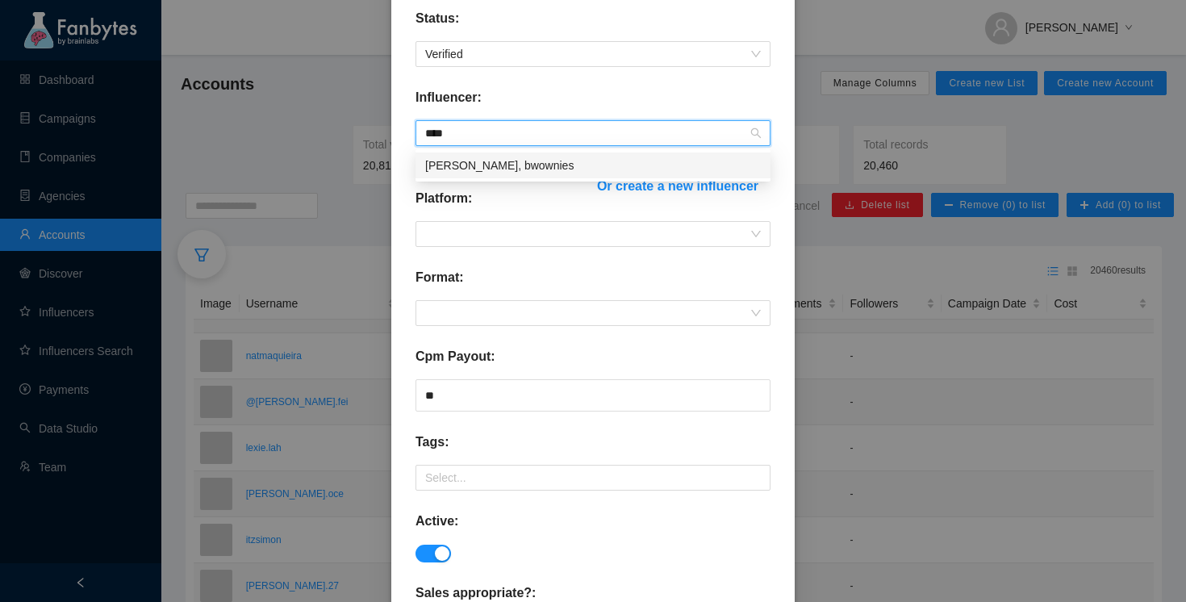
click at [551, 168] on div "[PERSON_NAME], bwownies" at bounding box center [593, 166] width 336 height 18
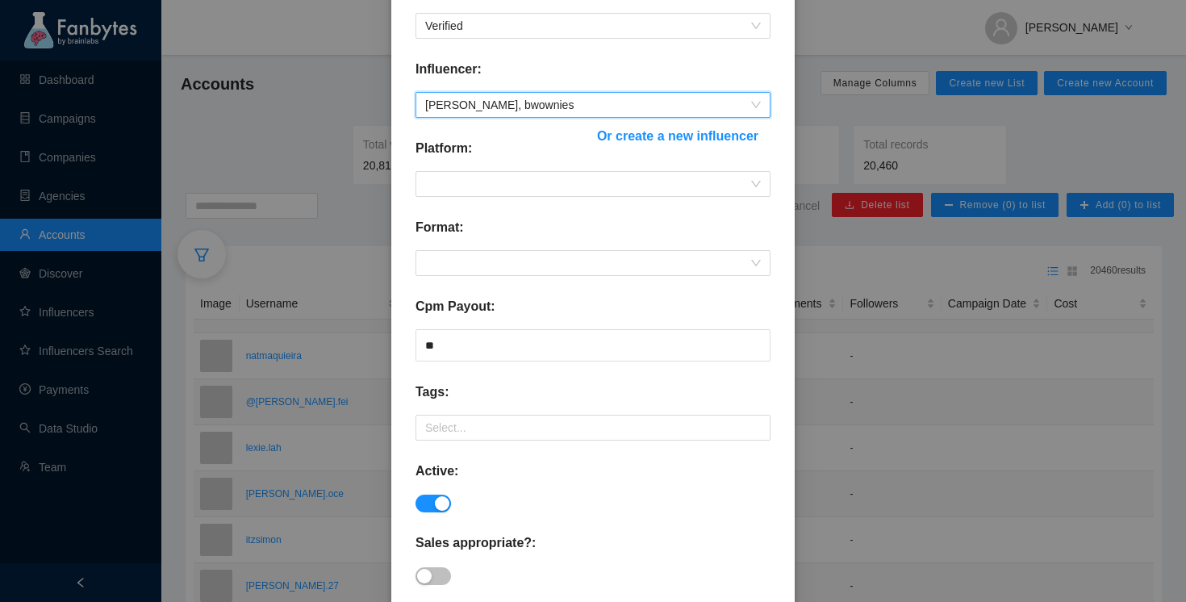
scroll to position [252, 0]
click at [526, 178] on span at bounding box center [593, 182] width 336 height 24
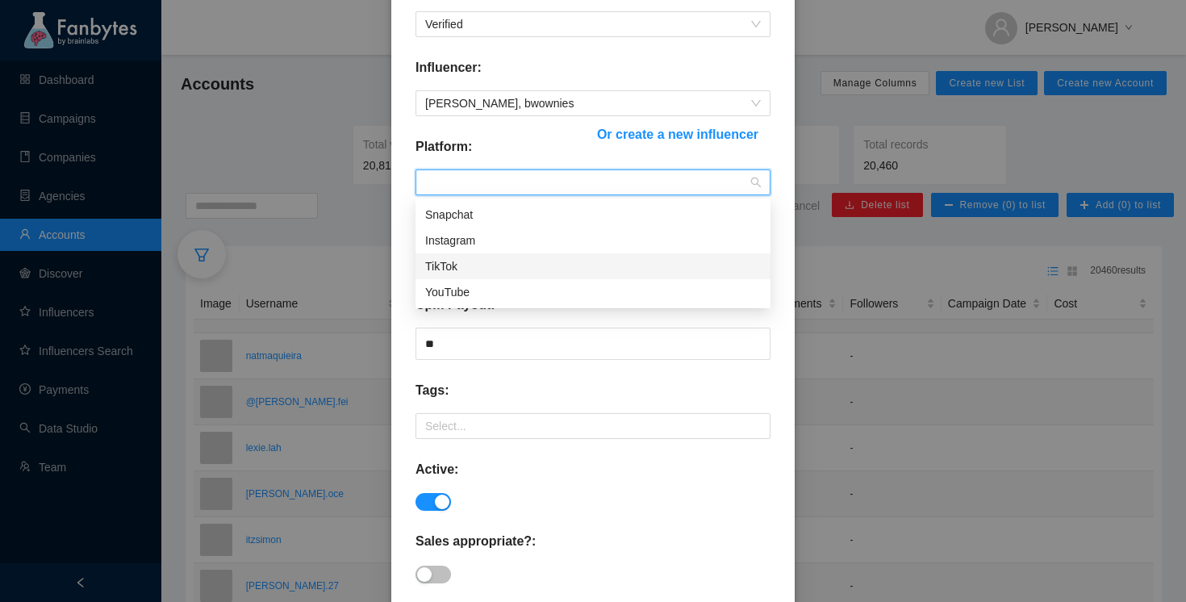
click at [474, 277] on div "TikTok" at bounding box center [593, 266] width 355 height 26
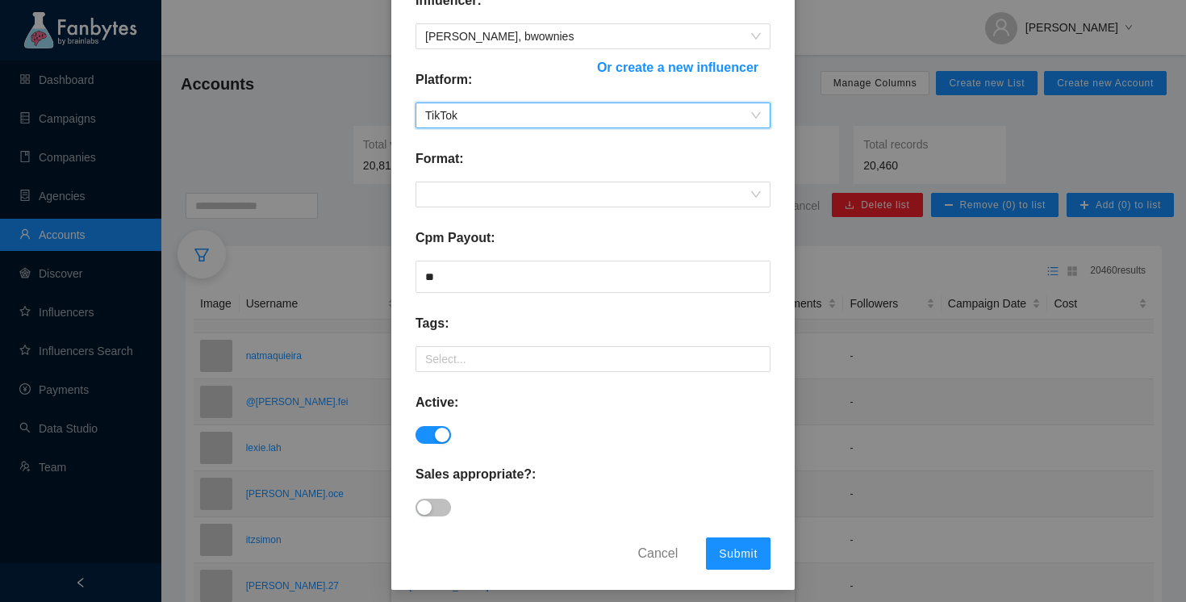
scroll to position [325, 0]
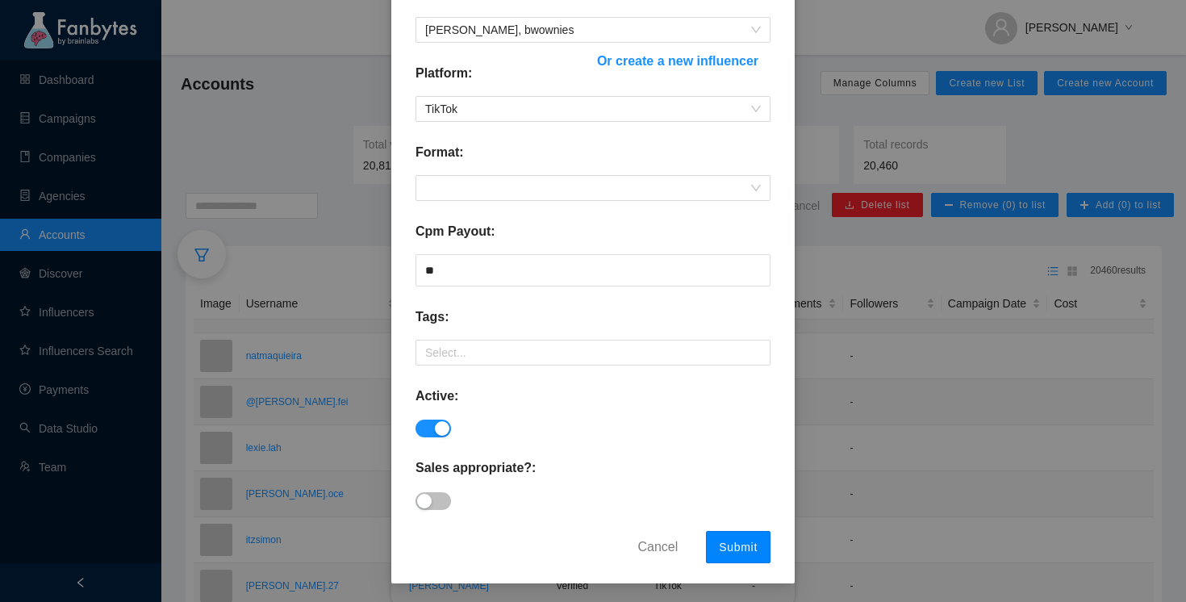
click at [750, 550] on span "Submit" at bounding box center [738, 547] width 39 height 13
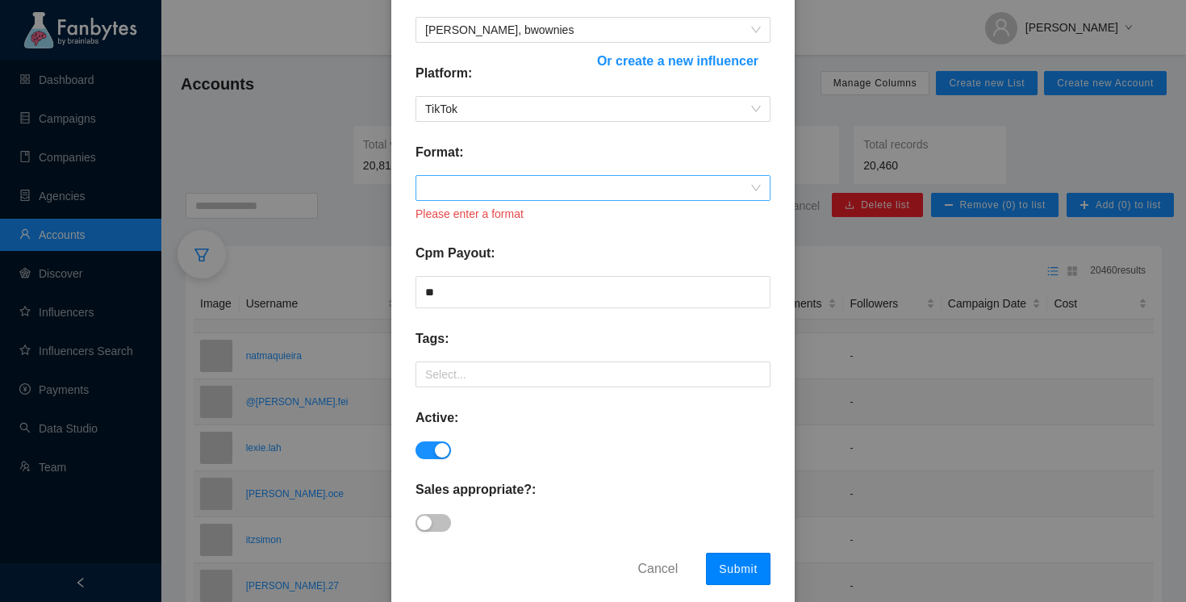
click at [525, 189] on span at bounding box center [593, 188] width 336 height 24
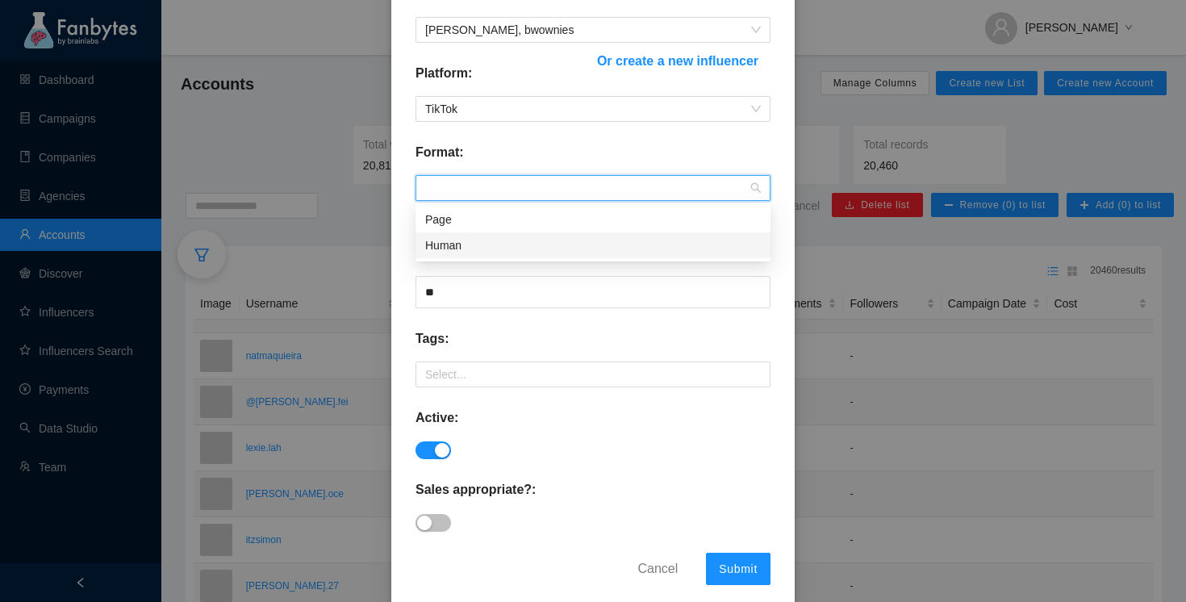
click at [494, 245] on div "Human" at bounding box center [593, 245] width 336 height 18
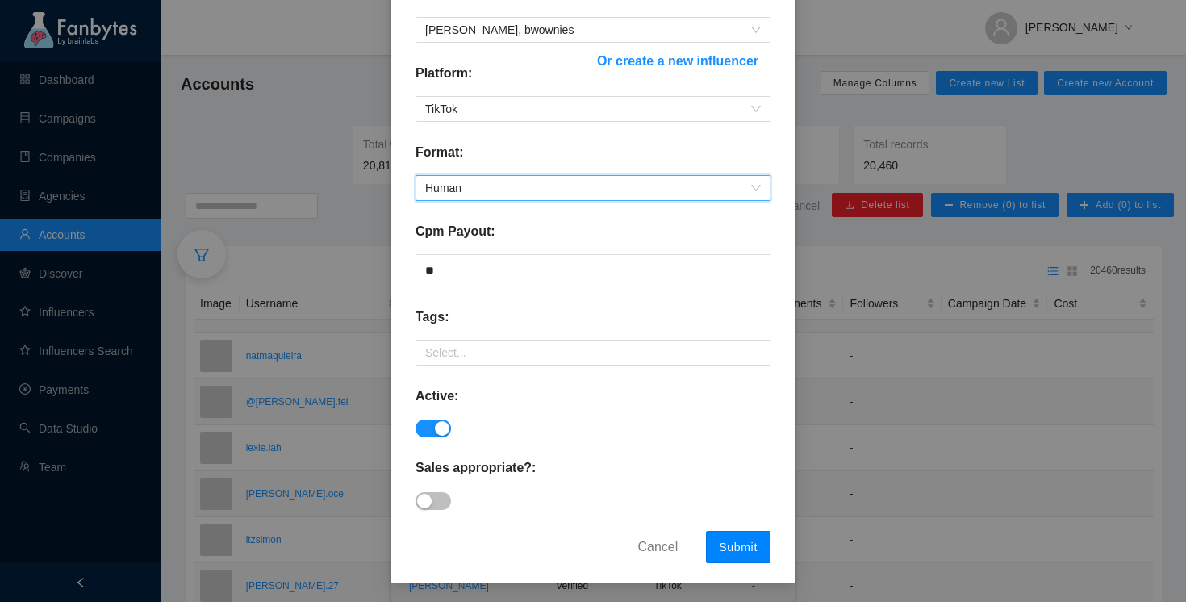
click at [729, 546] on span "Submit" at bounding box center [738, 547] width 39 height 13
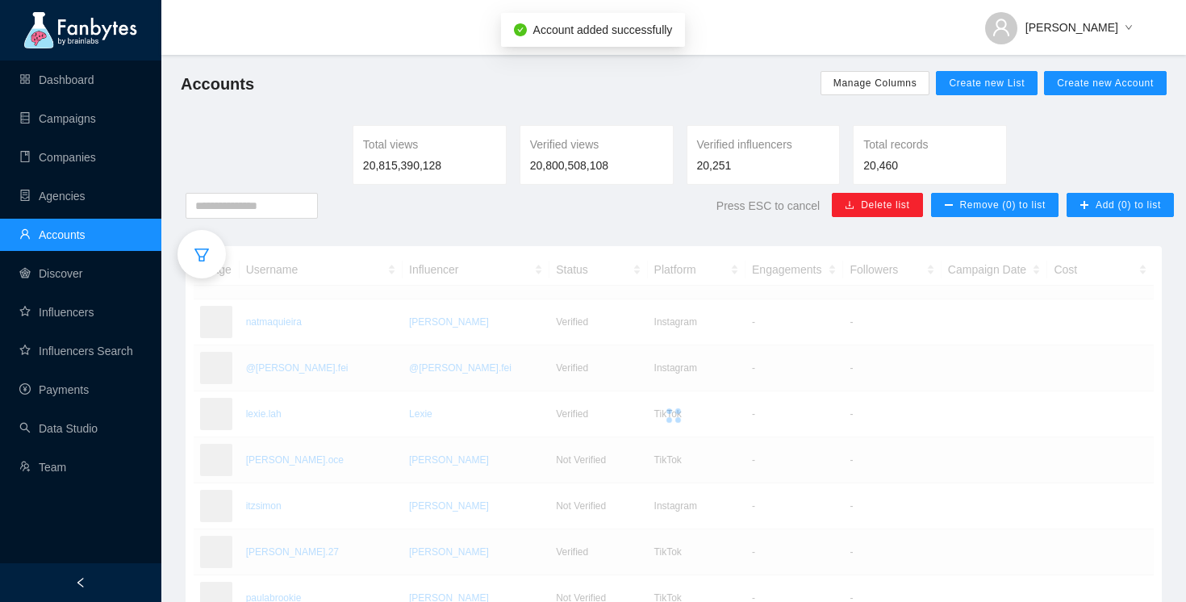
scroll to position [245, 0]
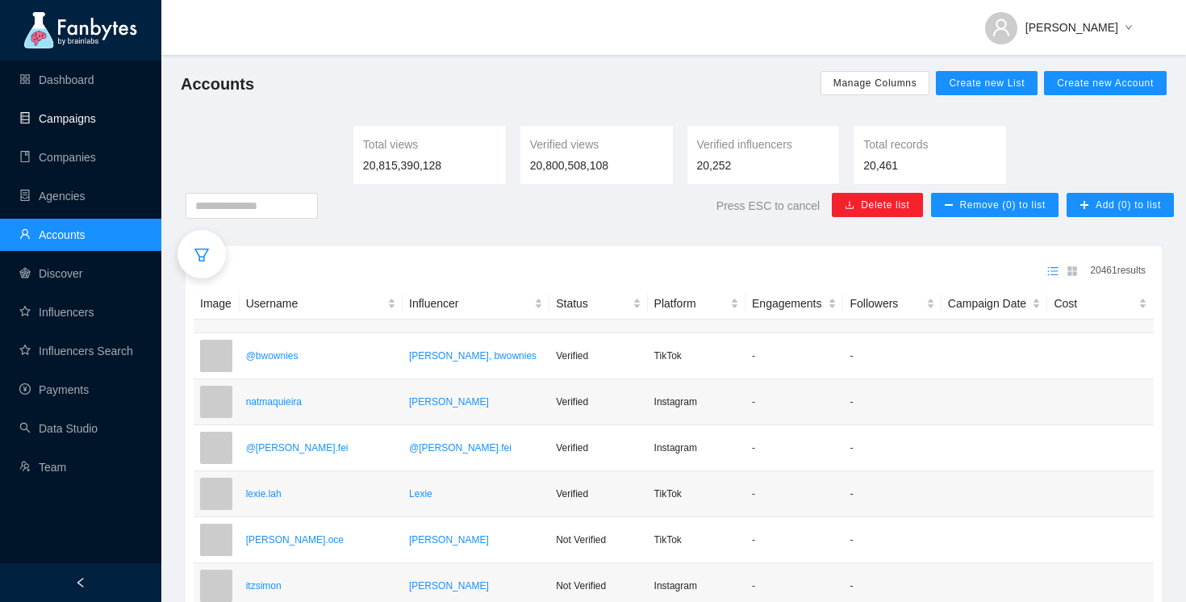
click at [81, 121] on link "Campaigns" at bounding box center [57, 118] width 77 height 13
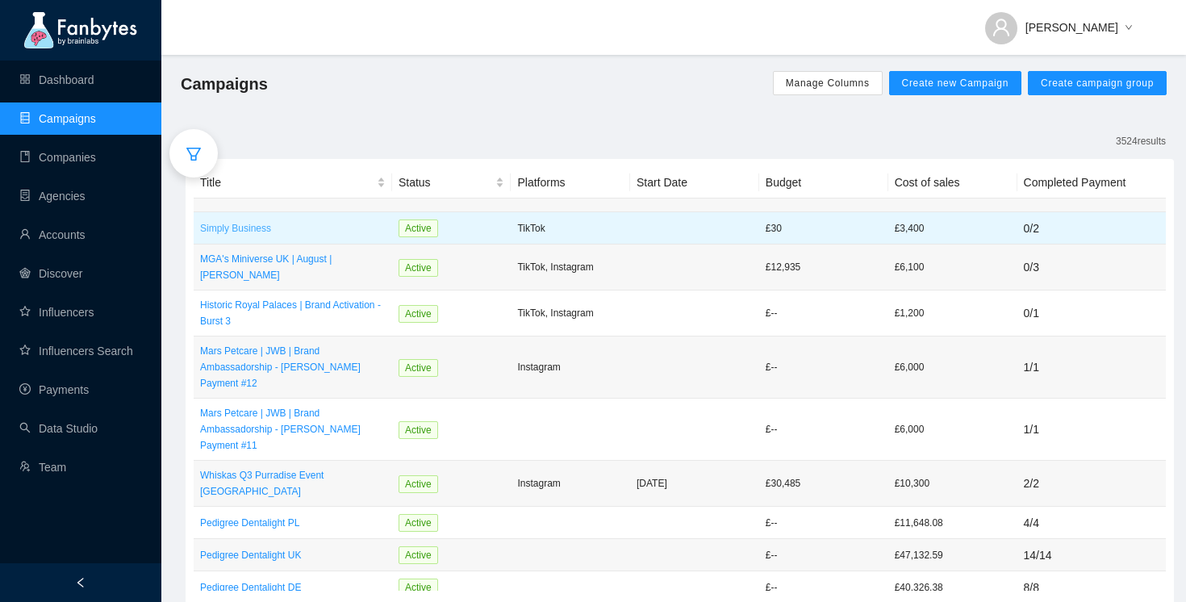
click at [248, 228] on p "Simply Business" at bounding box center [293, 228] width 186 height 16
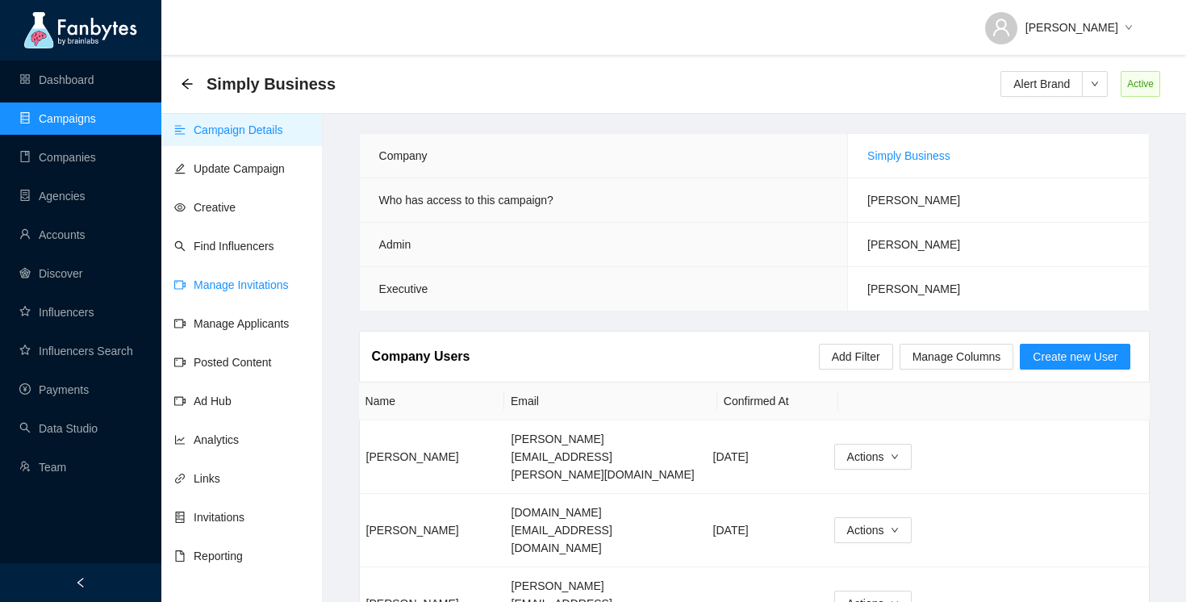
click at [259, 287] on link "Manage Invitations" at bounding box center [231, 284] width 115 height 13
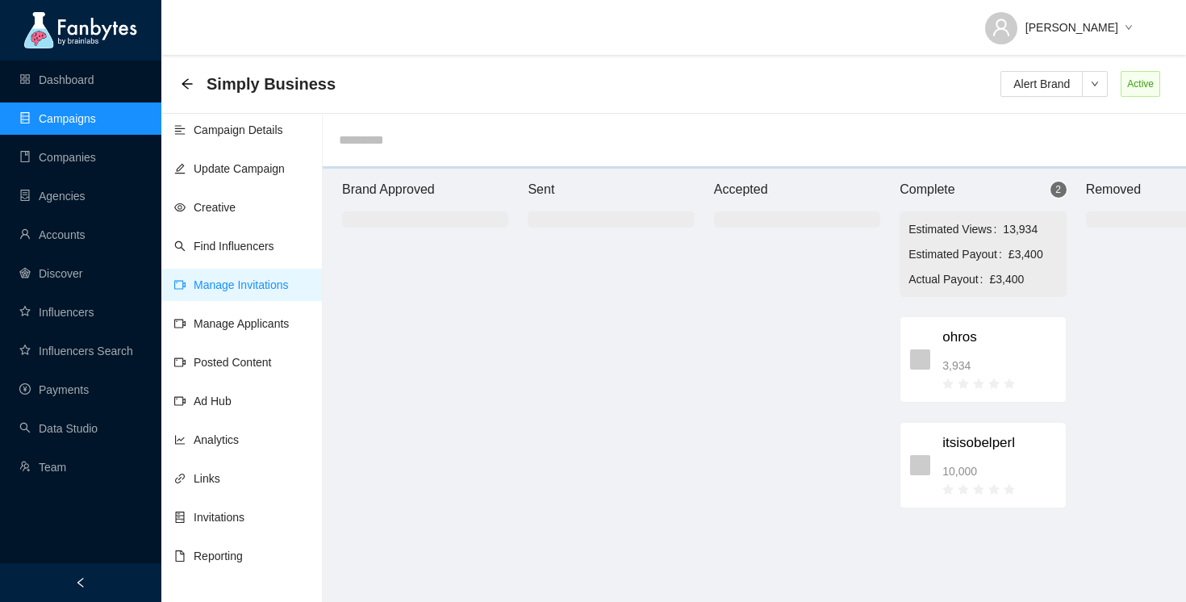
click at [381, 146] on input "text" at bounding box center [755, 140] width 864 height 53
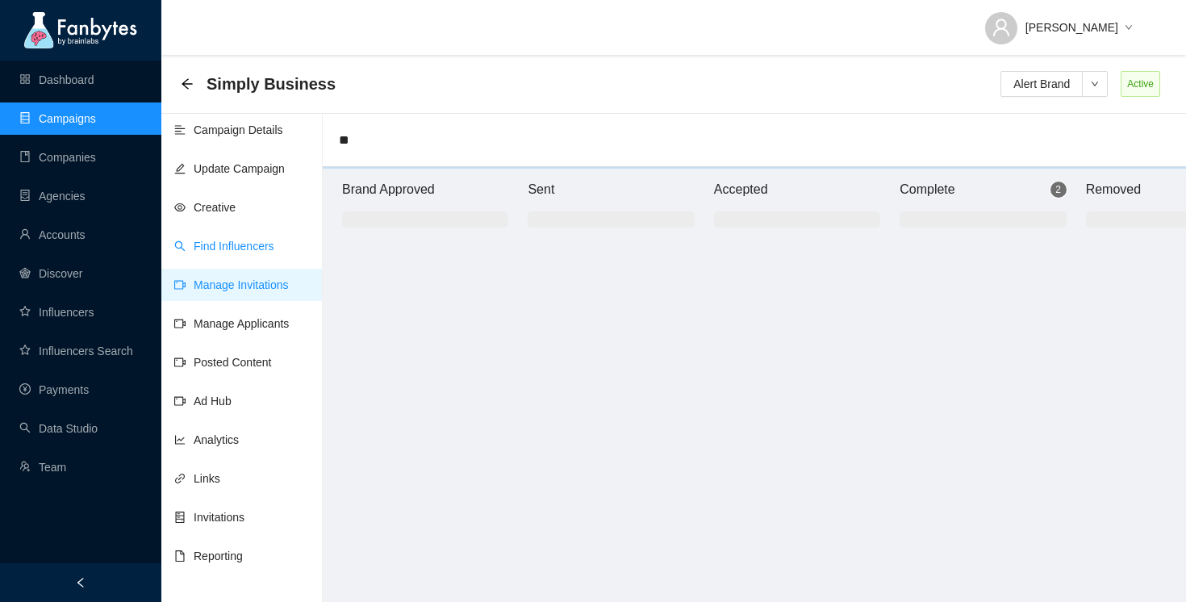
type input "**"
click at [257, 242] on link "Find Influencers" at bounding box center [224, 246] width 100 height 13
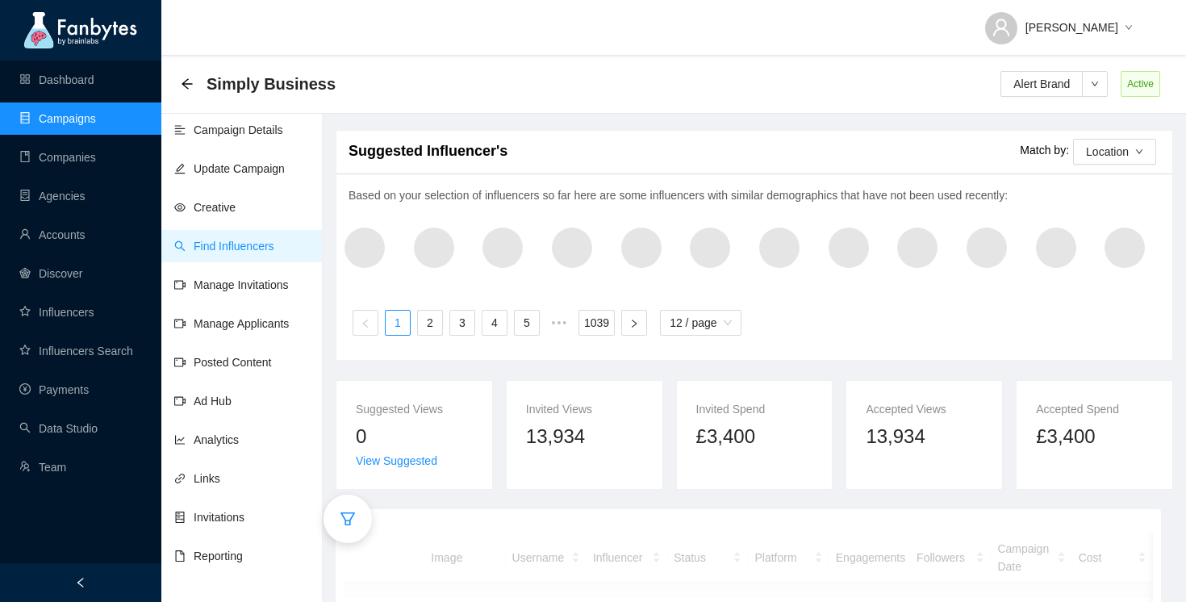
scroll to position [123, 0]
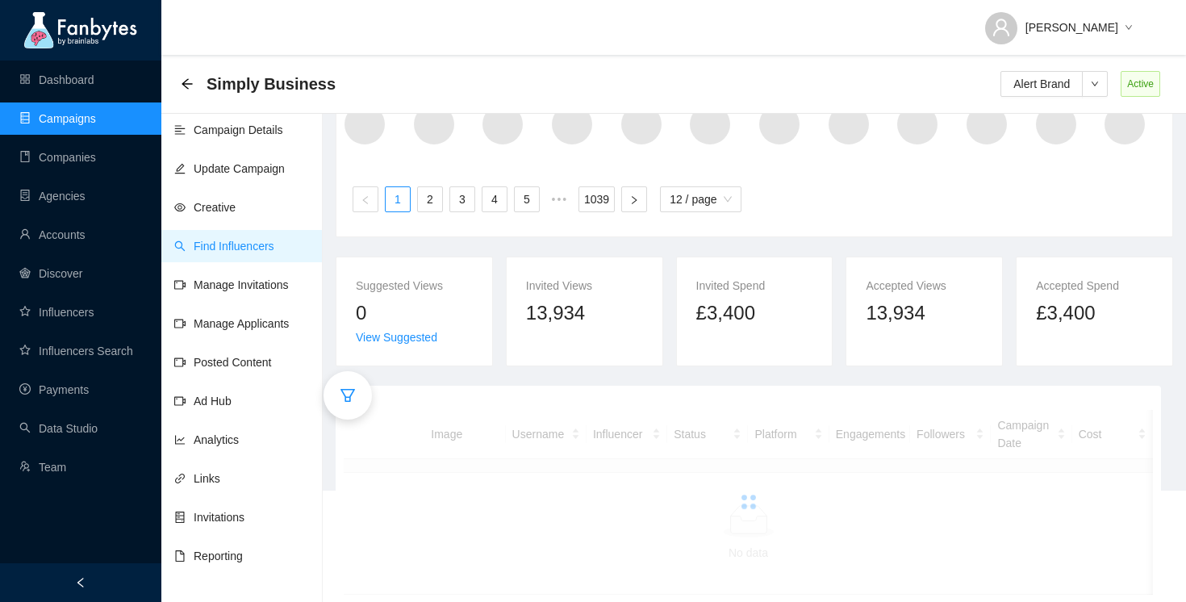
click at [359, 405] on div at bounding box center [348, 395] width 48 height 48
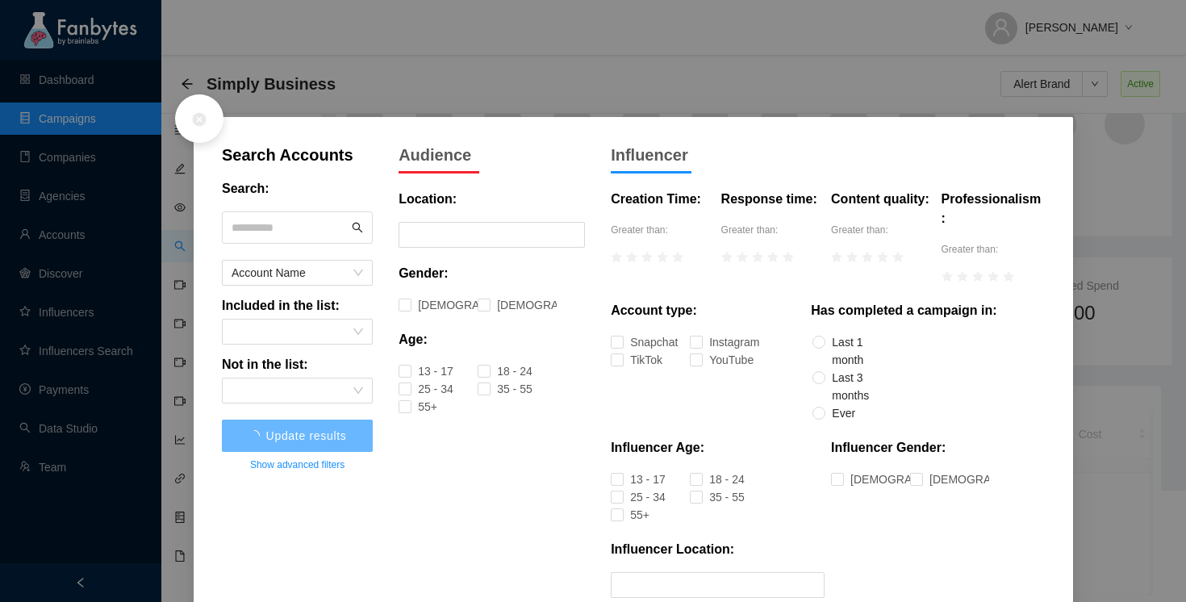
click at [288, 224] on input "text" at bounding box center [290, 227] width 117 height 24
type input "********"
click at [340, 437] on button "Update results" at bounding box center [297, 436] width 151 height 32
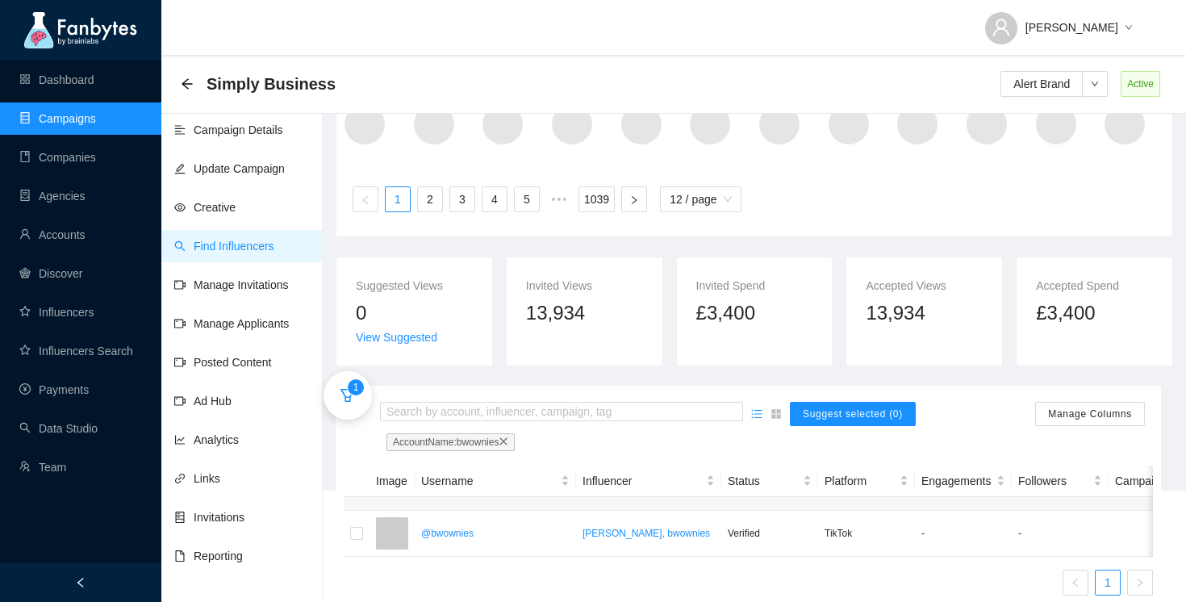
scroll to position [155, 0]
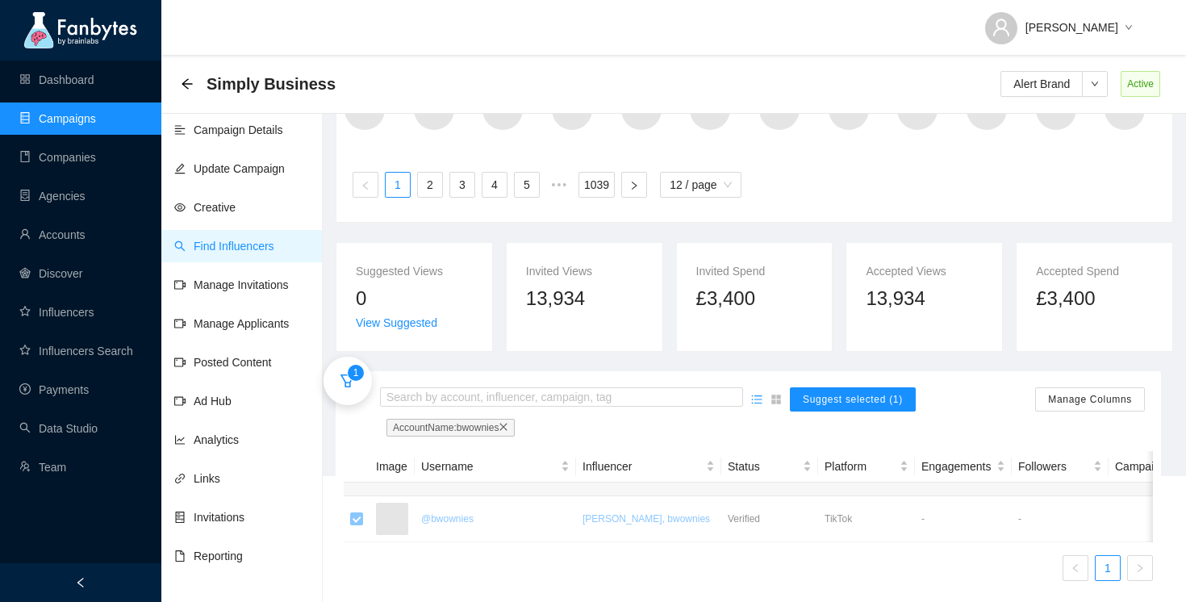
click at [443, 527] on td "@bwownies" at bounding box center [495, 519] width 161 height 46
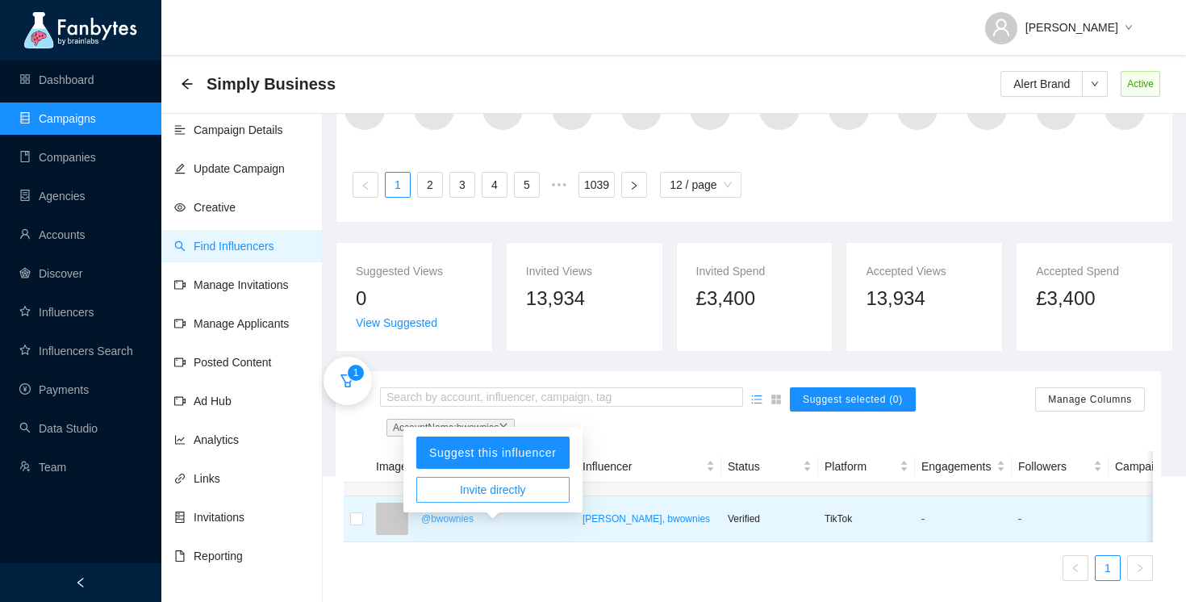
click at [448, 519] on p "@bwownies" at bounding box center [495, 519] width 148 height 16
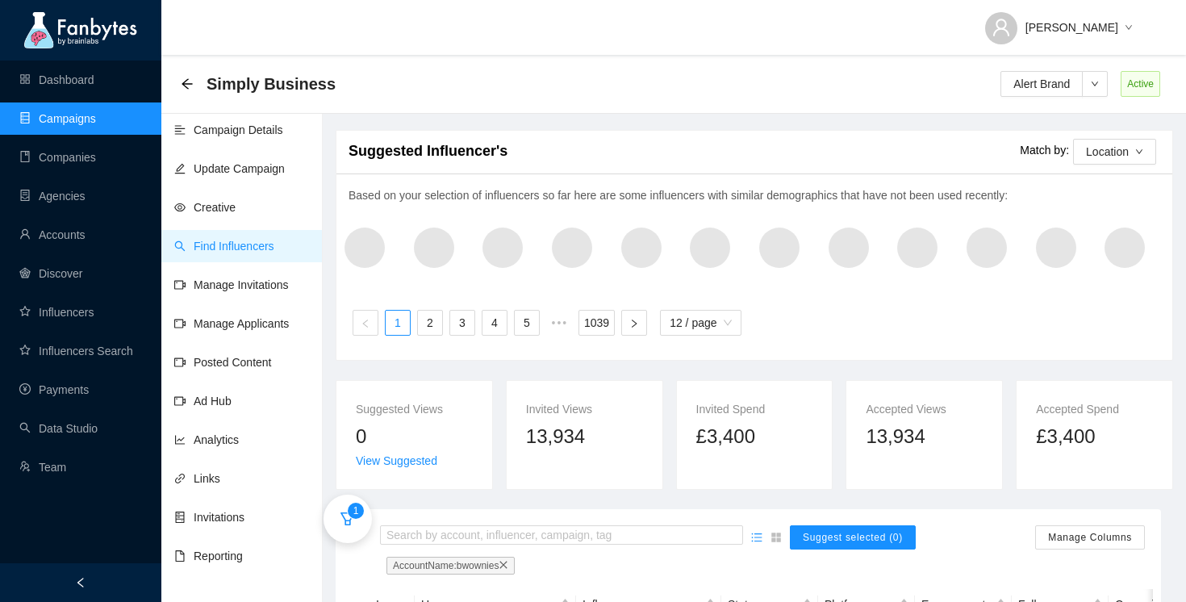
scroll to position [155, 0]
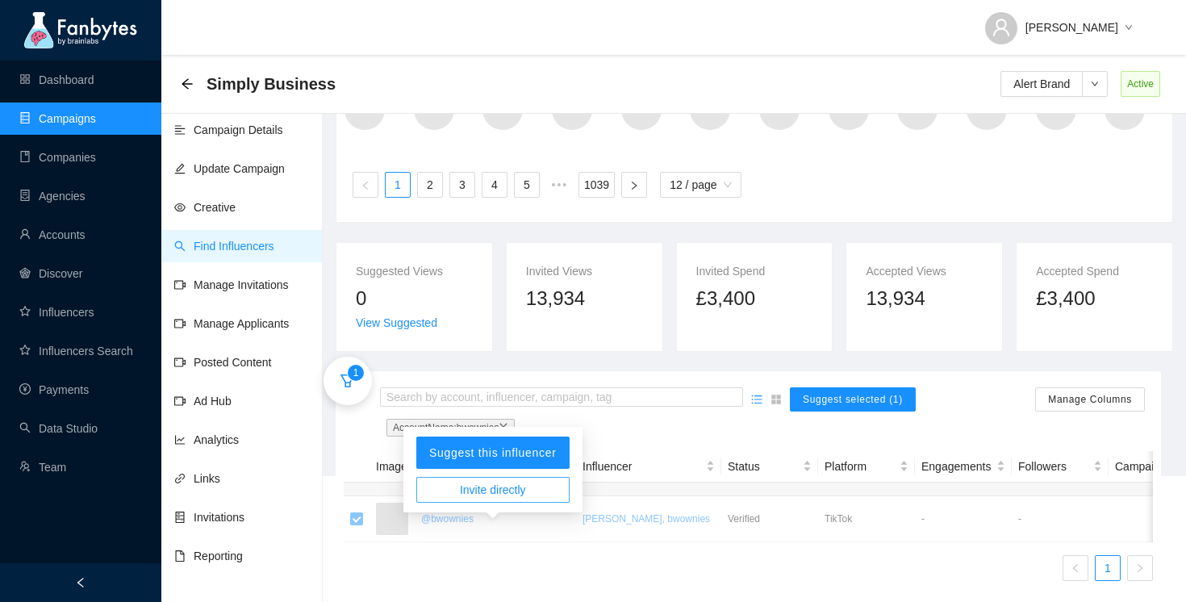
click at [472, 481] on span "Invite directly" at bounding box center [493, 490] width 66 height 18
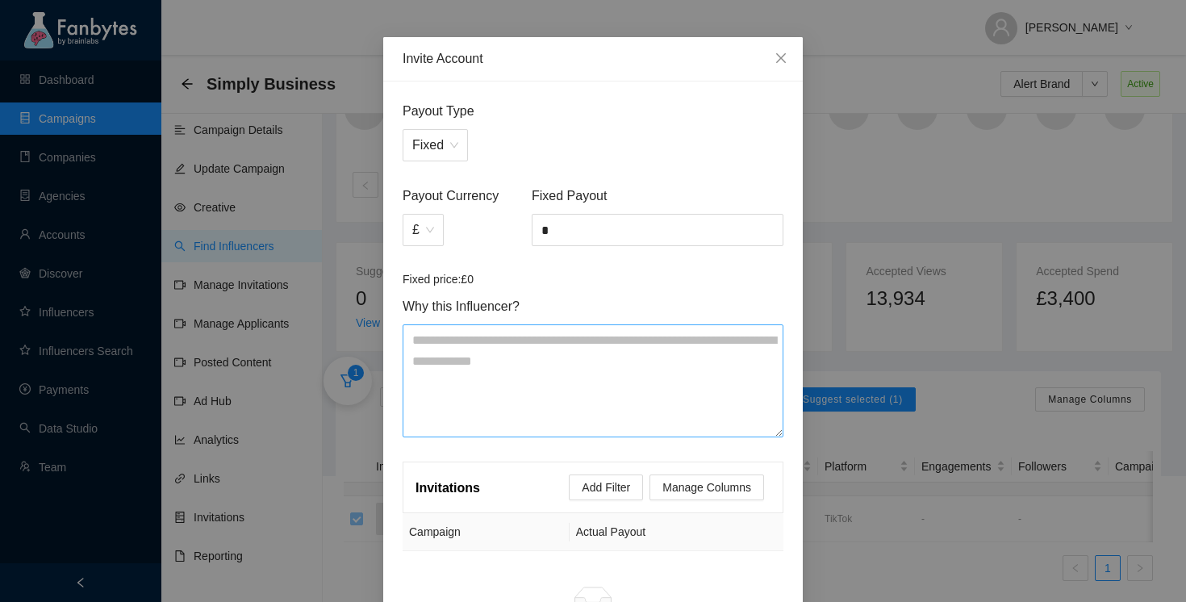
scroll to position [60, 0]
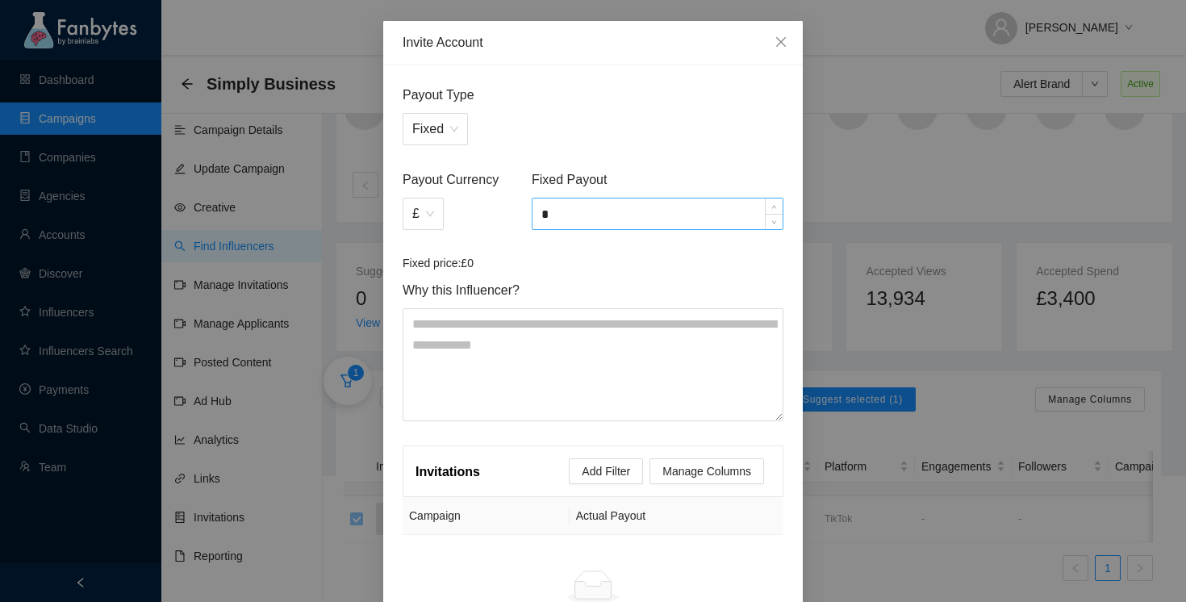
click at [569, 219] on input "*" at bounding box center [658, 214] width 250 height 31
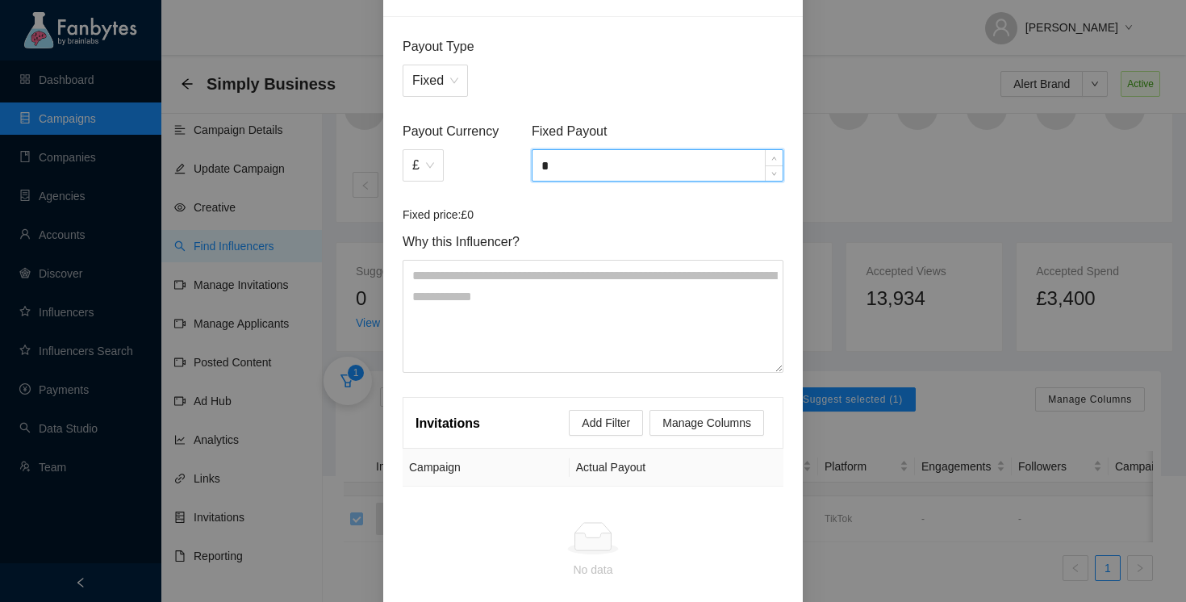
scroll to position [203, 0]
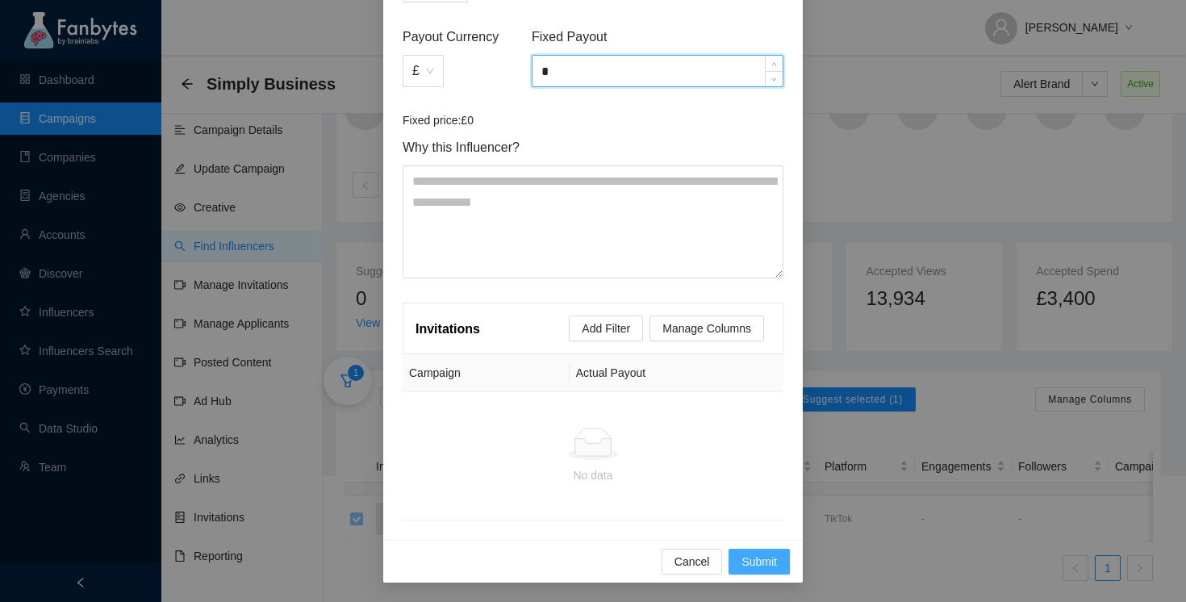
type input "*"
click at [756, 558] on span "Submit" at bounding box center [760, 562] width 36 height 18
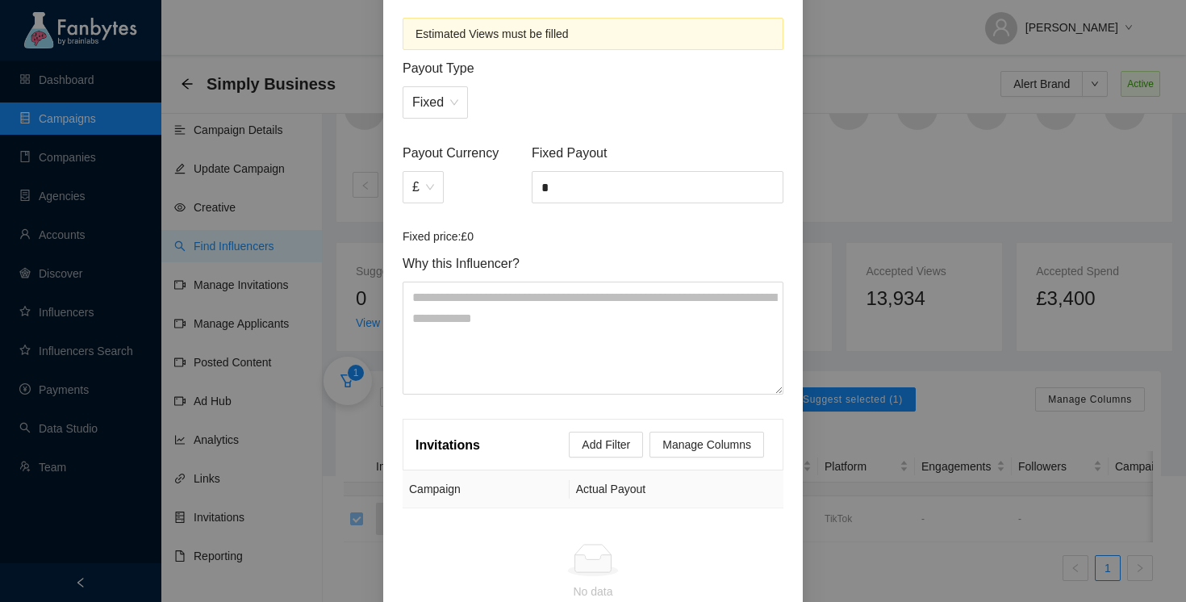
scroll to position [89, 0]
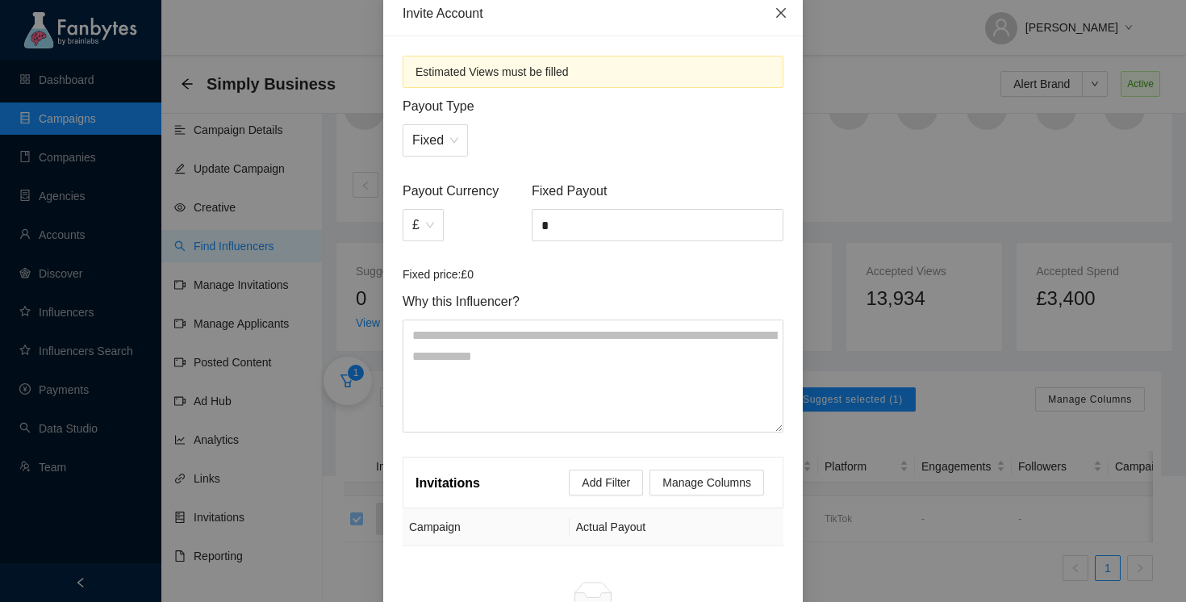
click at [777, 17] on icon "close" at bounding box center [781, 13] width 10 height 10
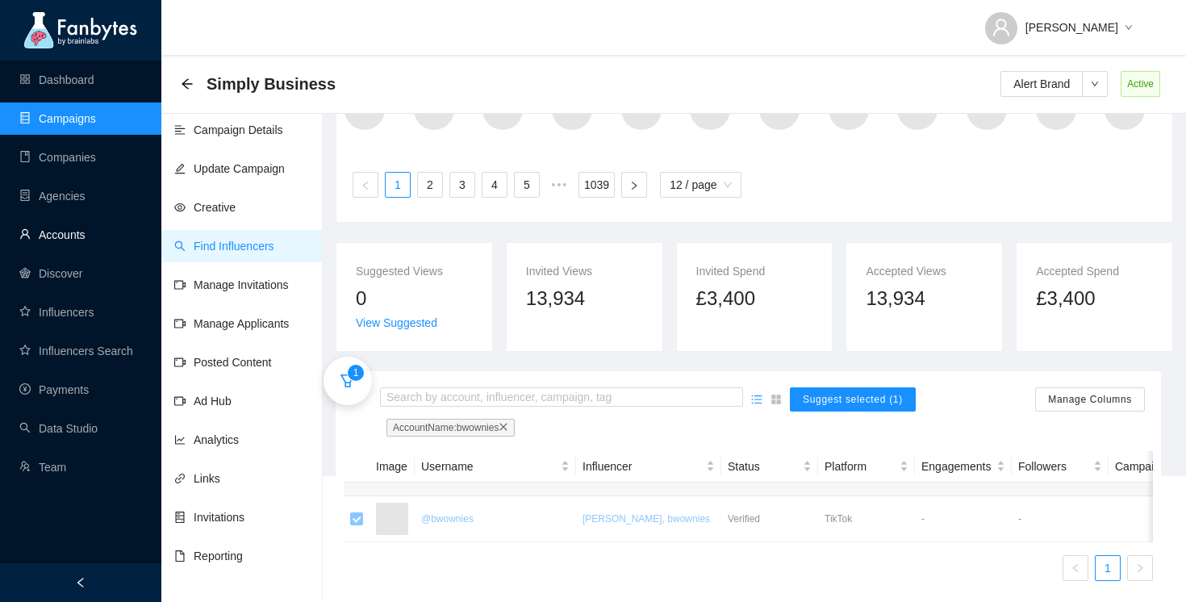
click at [76, 238] on link "Accounts" at bounding box center [52, 234] width 66 height 13
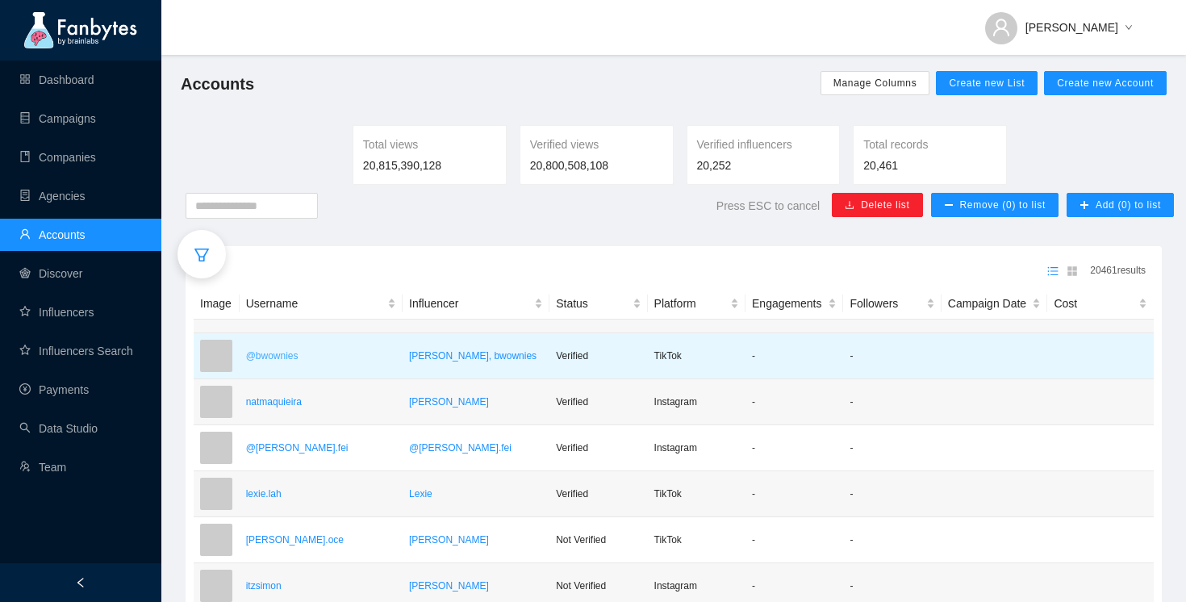
click at [322, 364] on p "@bwownies" at bounding box center [321, 356] width 150 height 16
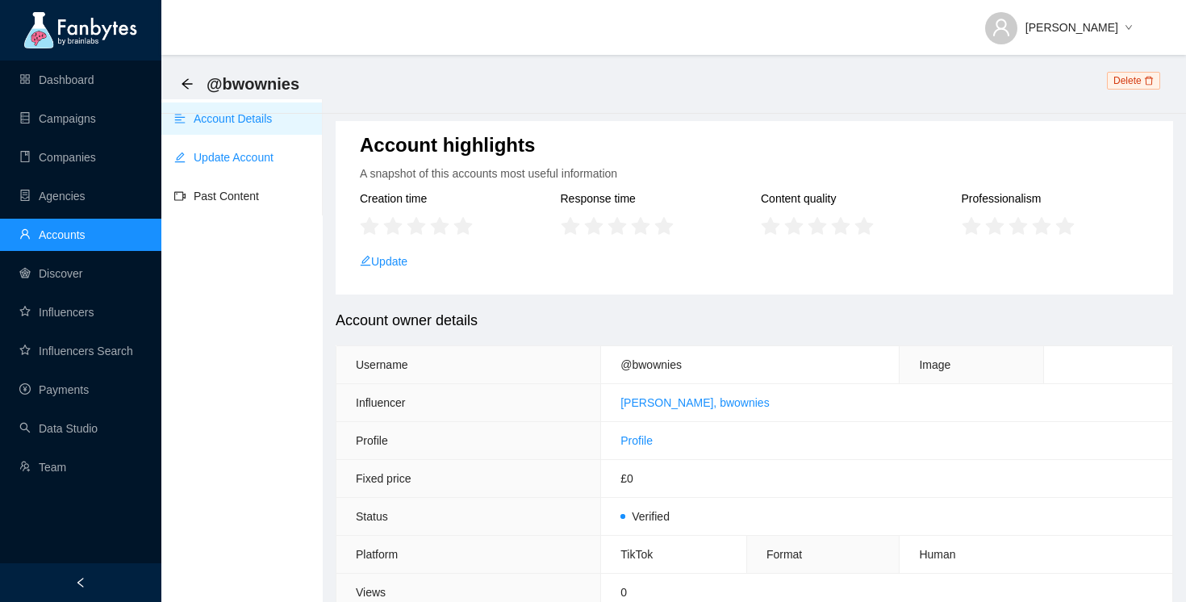
click at [236, 154] on link "Update Account" at bounding box center [223, 157] width 99 height 13
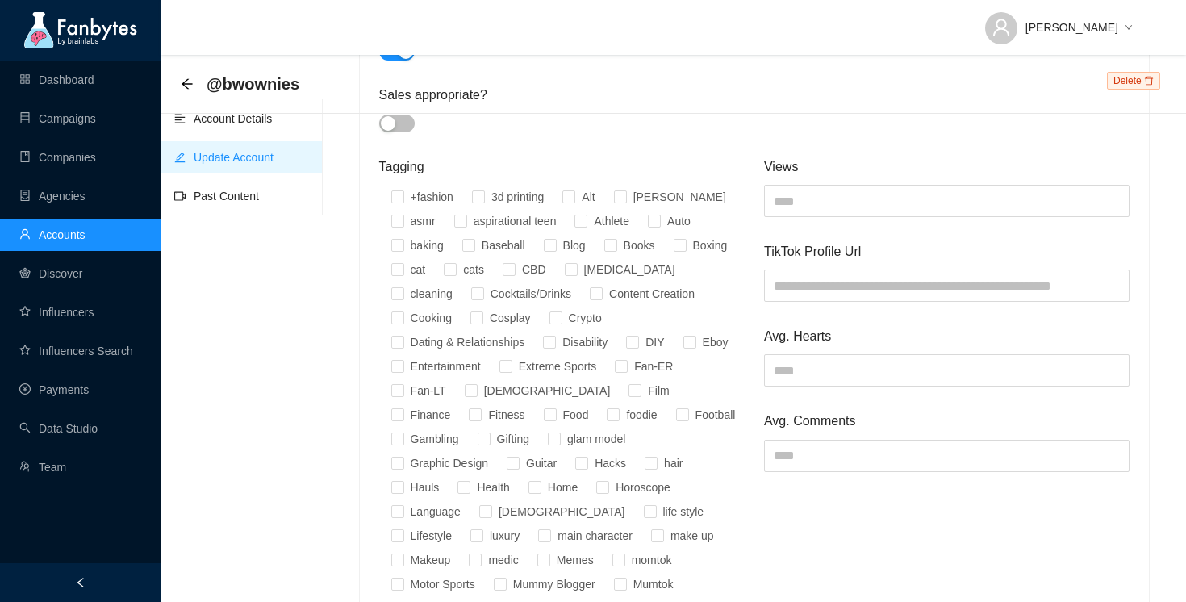
scroll to position [739, 0]
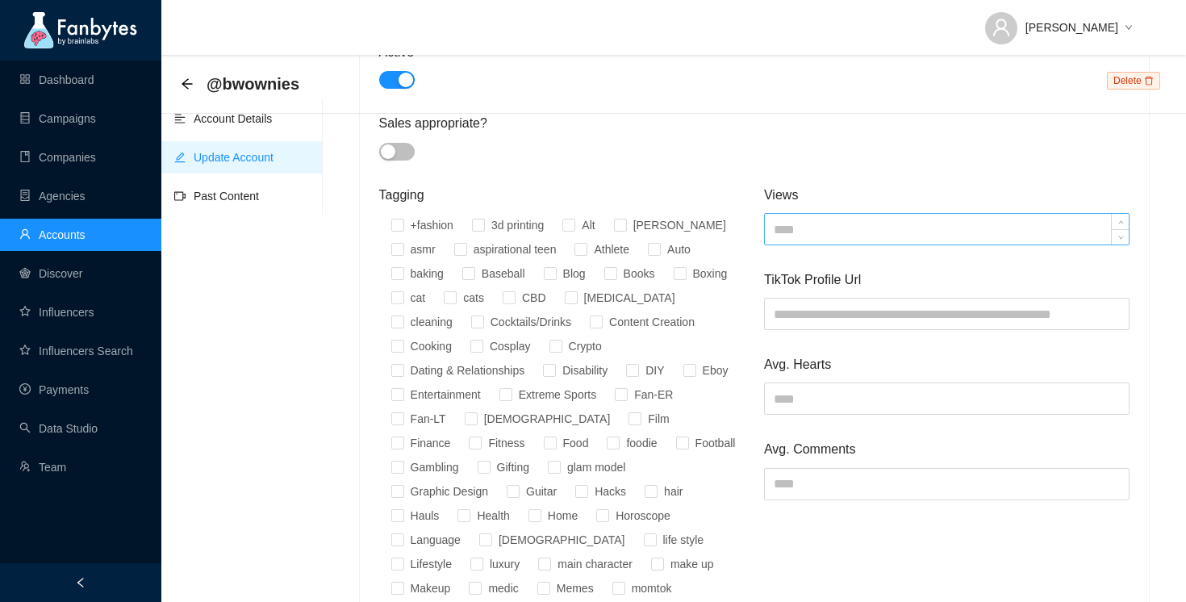
click at [813, 228] on input at bounding box center [947, 229] width 364 height 31
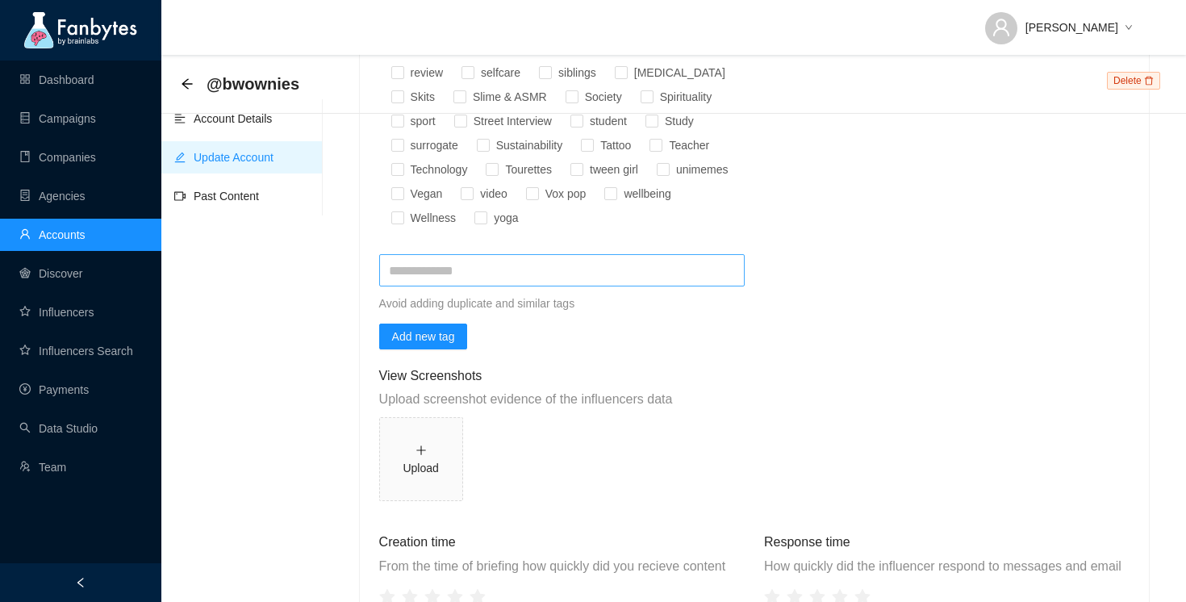
scroll to position [1681, 0]
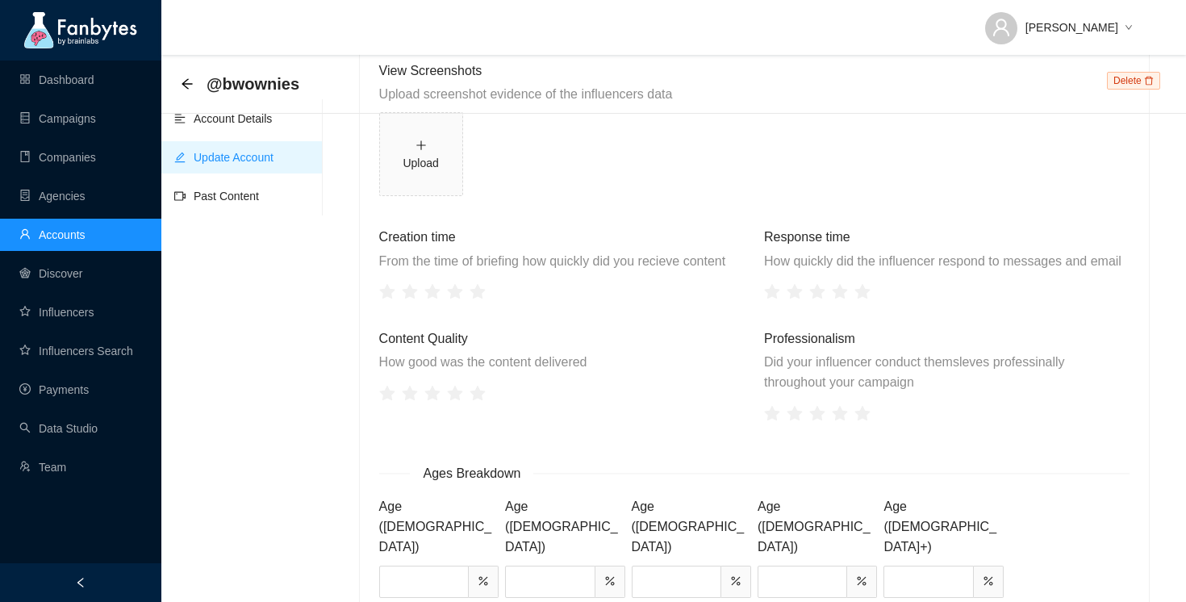
type input "****"
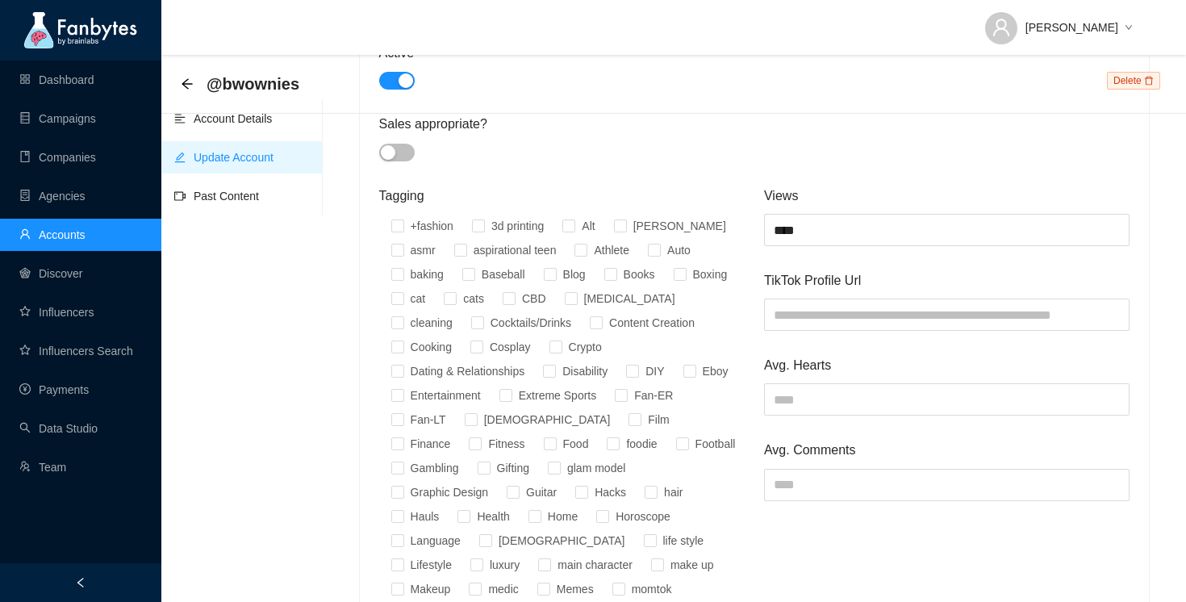
scroll to position [730, 0]
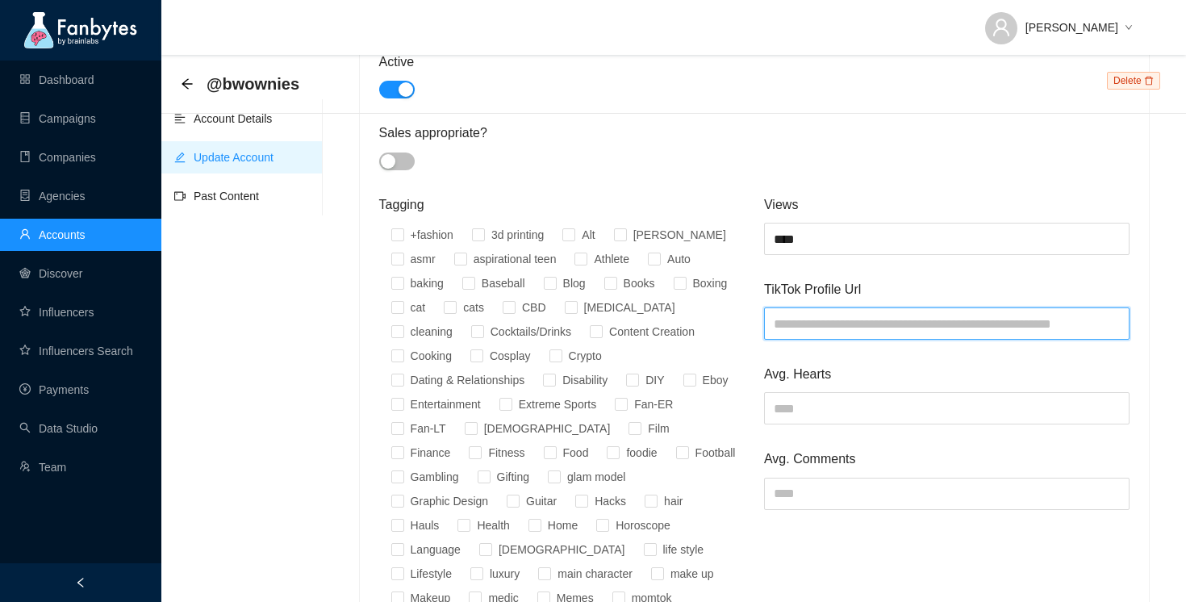
click at [830, 324] on input "text" at bounding box center [947, 323] width 366 height 32
paste input "**********"
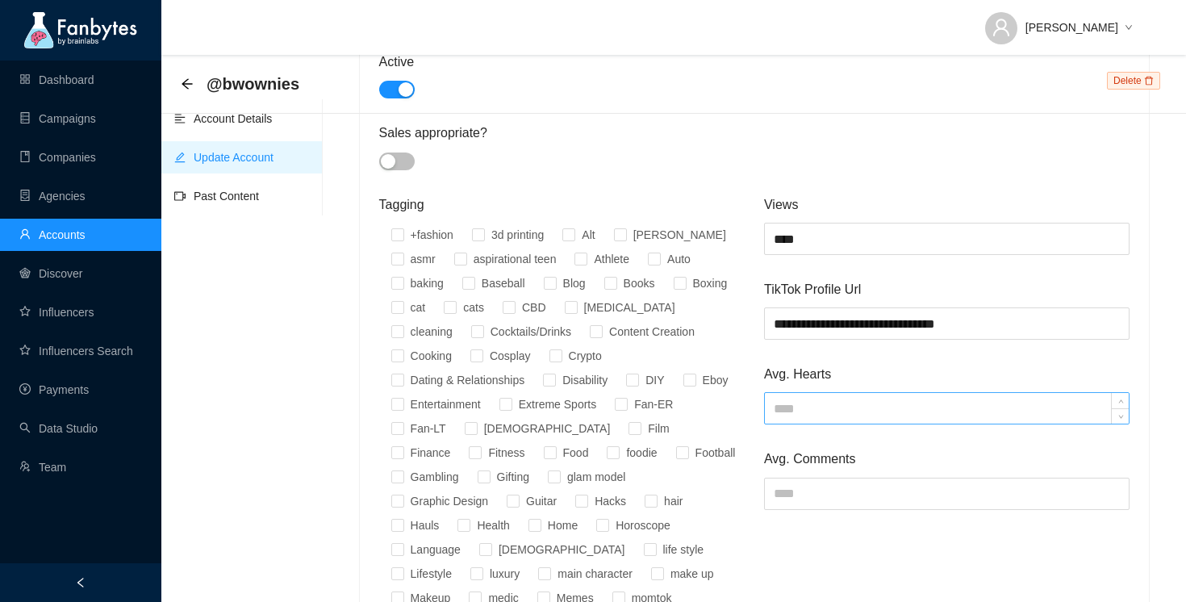
click at [838, 410] on input at bounding box center [947, 408] width 364 height 31
click at [993, 329] on input "**********" at bounding box center [947, 323] width 366 height 32
type input "**********"
click at [843, 405] on input at bounding box center [947, 408] width 364 height 31
type input "***"
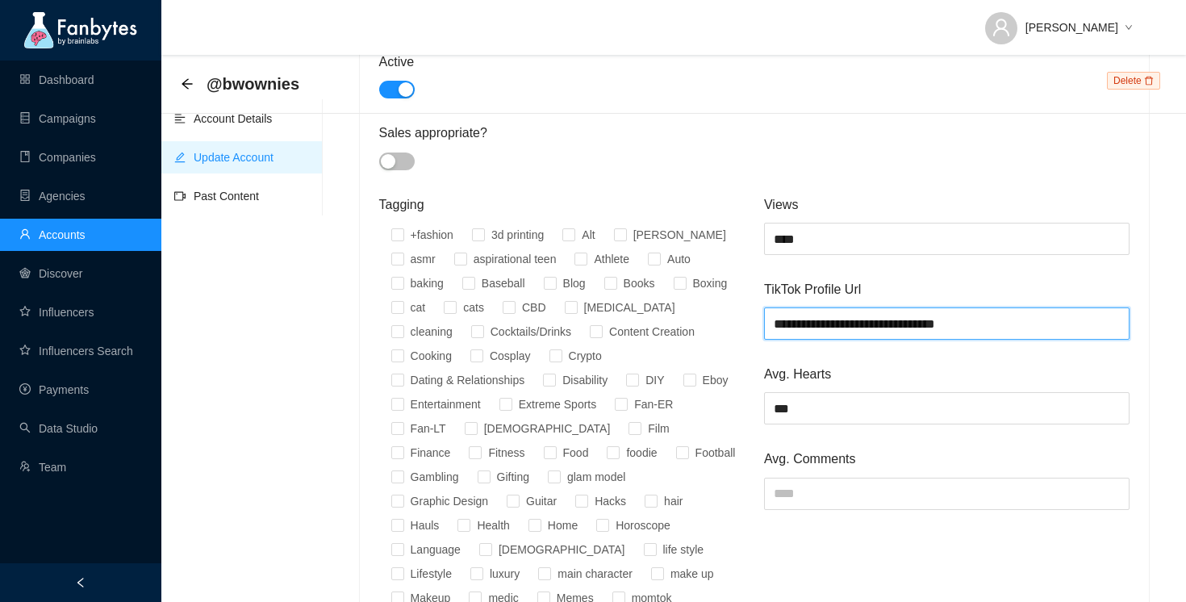
click at [998, 327] on input "**********" at bounding box center [947, 323] width 366 height 32
type input "**********"
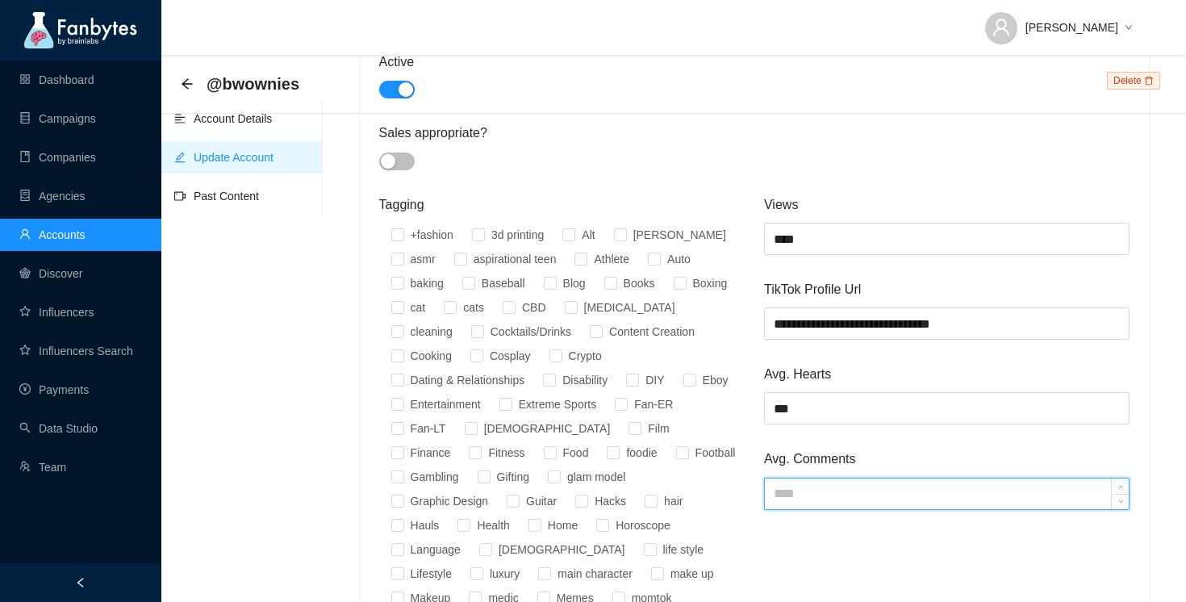
click at [833, 493] on input at bounding box center [947, 494] width 364 height 31
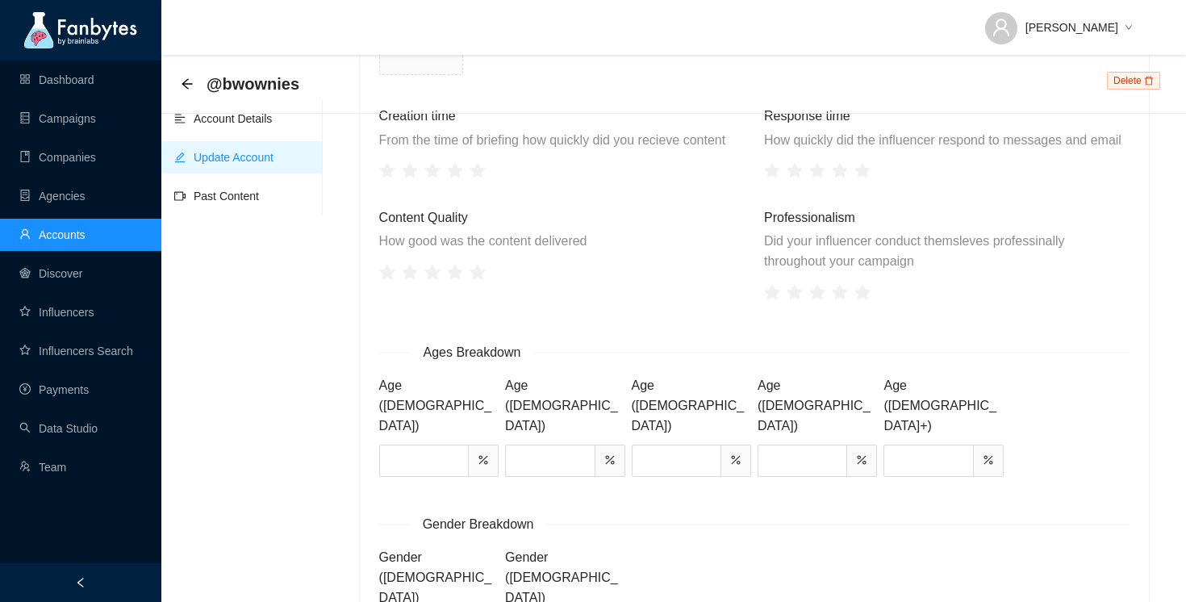
scroll to position [1867, 0]
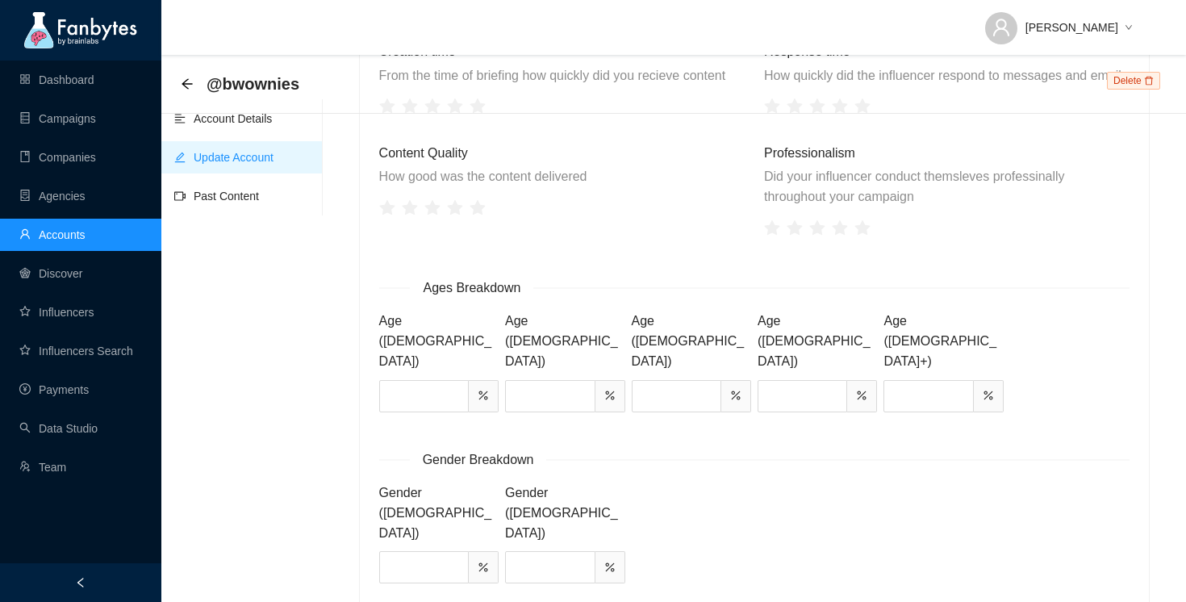
type input "***"
click at [442, 552] on input at bounding box center [424, 567] width 88 height 31
type input "**"
click at [518, 552] on input at bounding box center [550, 567] width 88 height 31
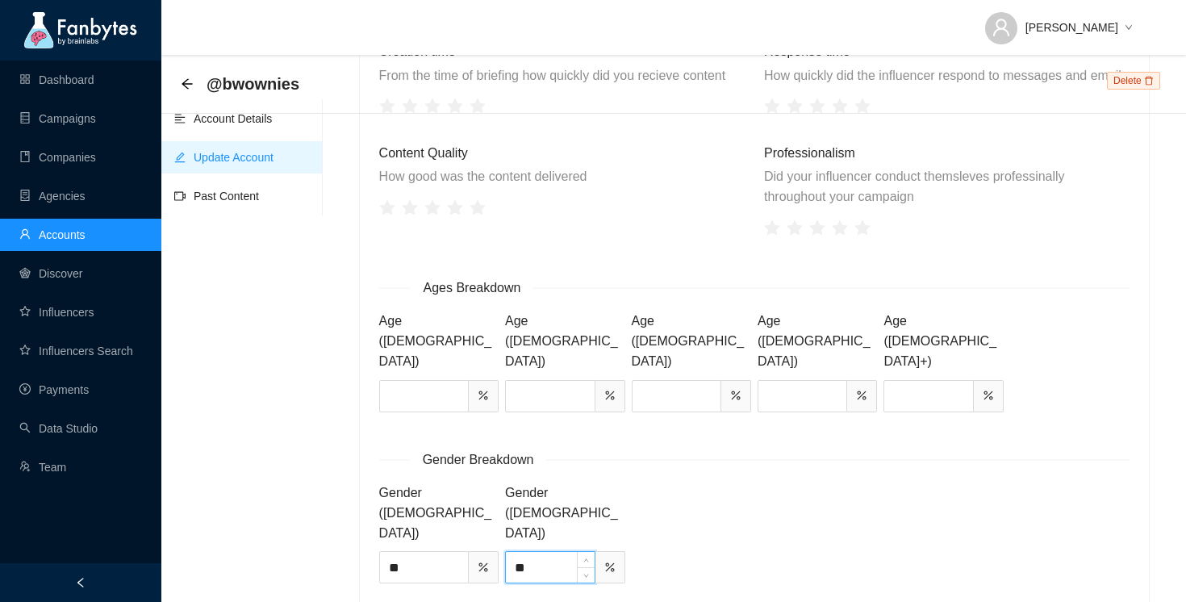
type input "**"
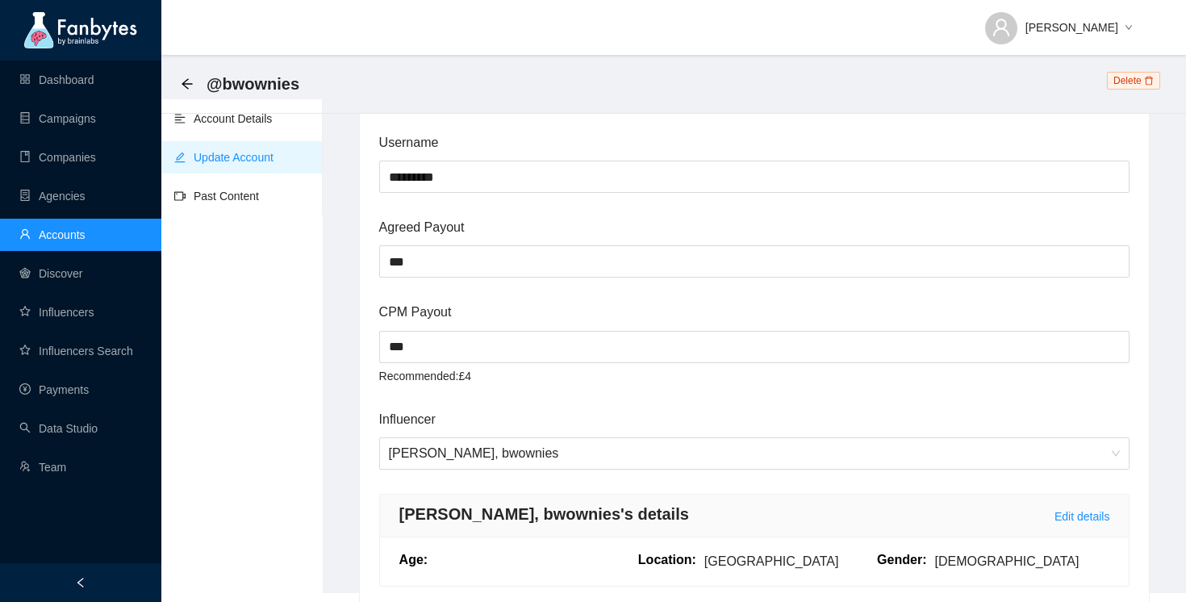
scroll to position [0, 0]
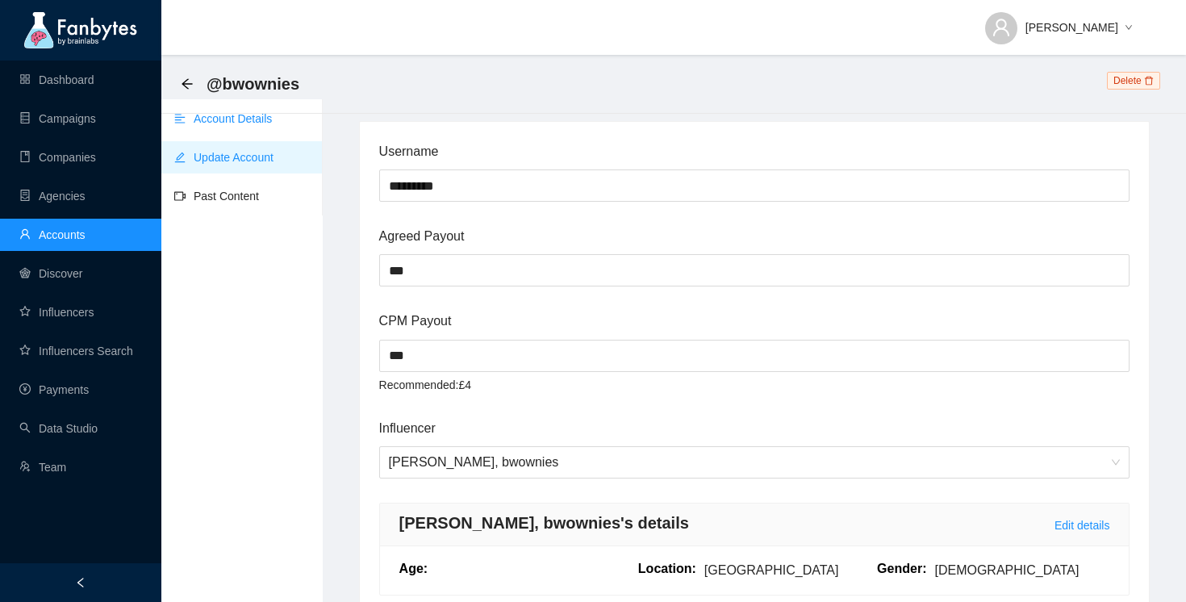
click at [252, 120] on link "Account Details" at bounding box center [223, 118] width 98 height 13
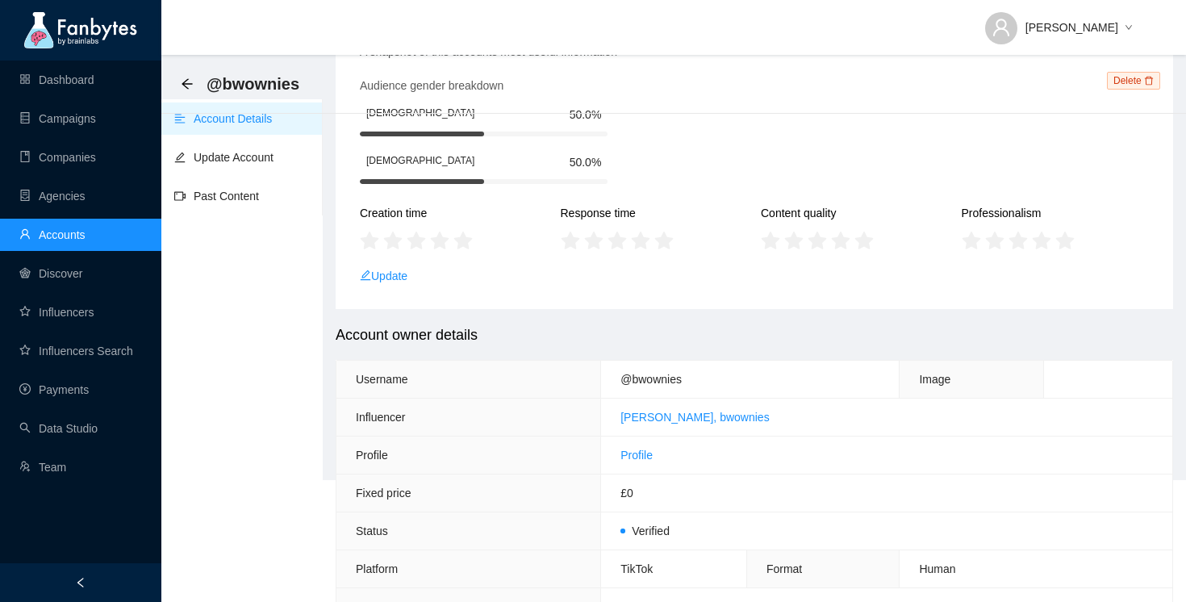
scroll to position [22, 0]
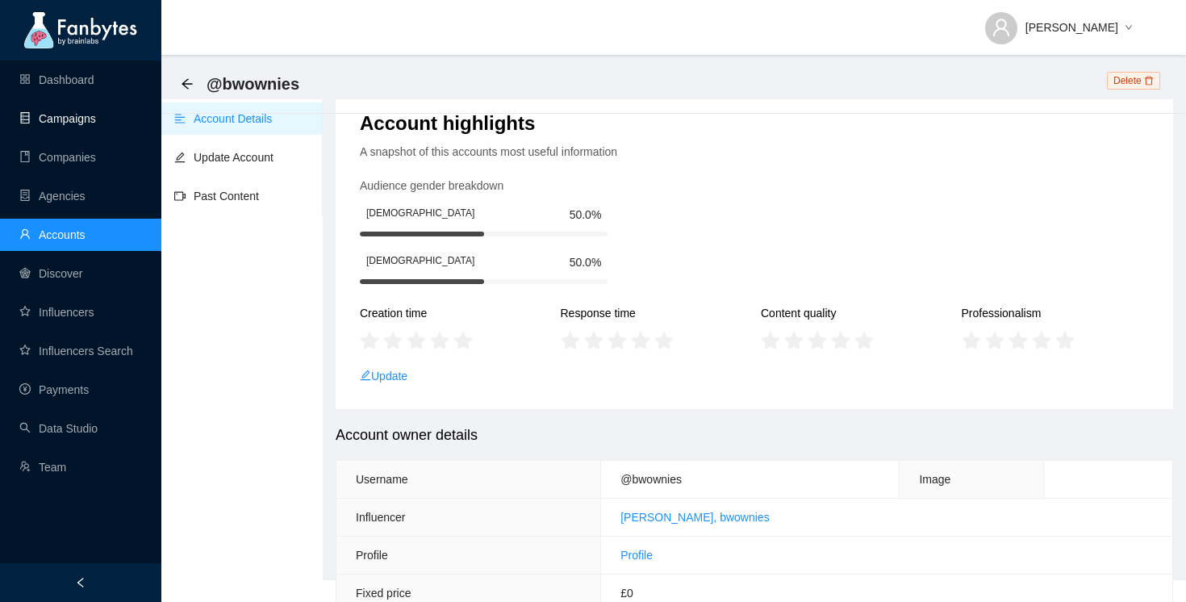
click at [77, 125] on link "Campaigns" at bounding box center [57, 118] width 77 height 13
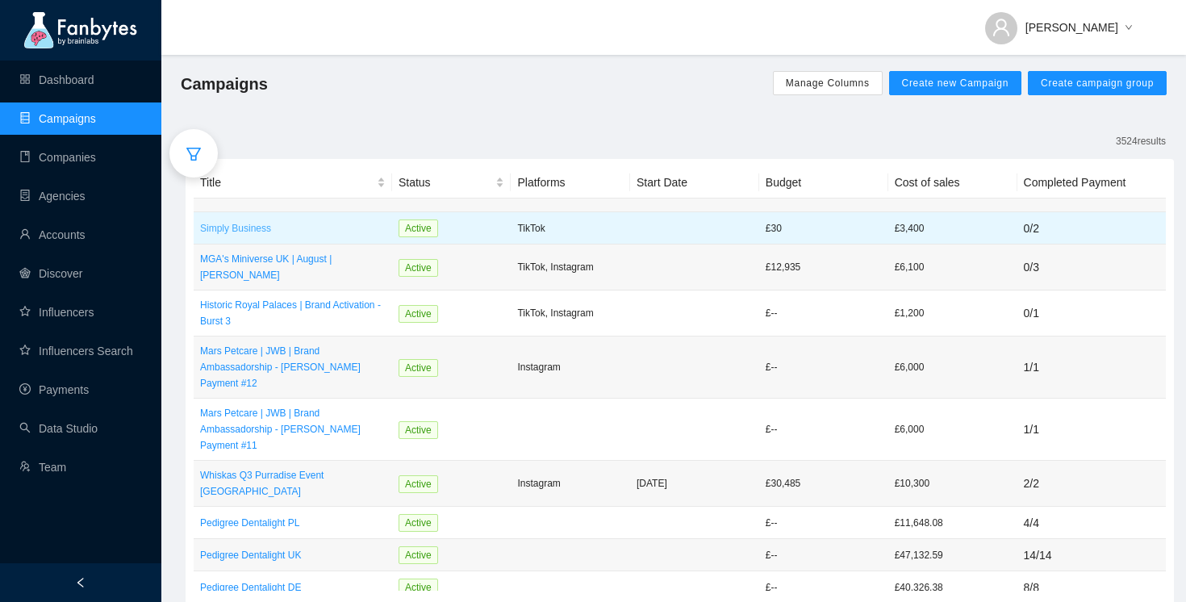
click at [261, 224] on p "Simply Business" at bounding box center [293, 228] width 186 height 16
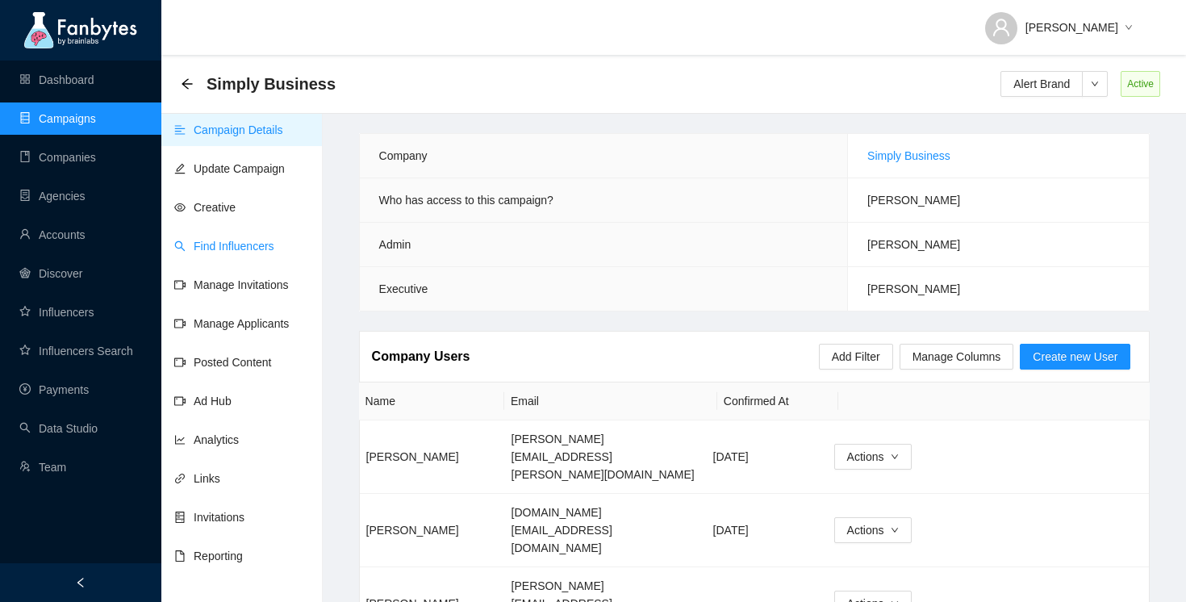
click at [241, 246] on link "Find Influencers" at bounding box center [224, 246] width 100 height 13
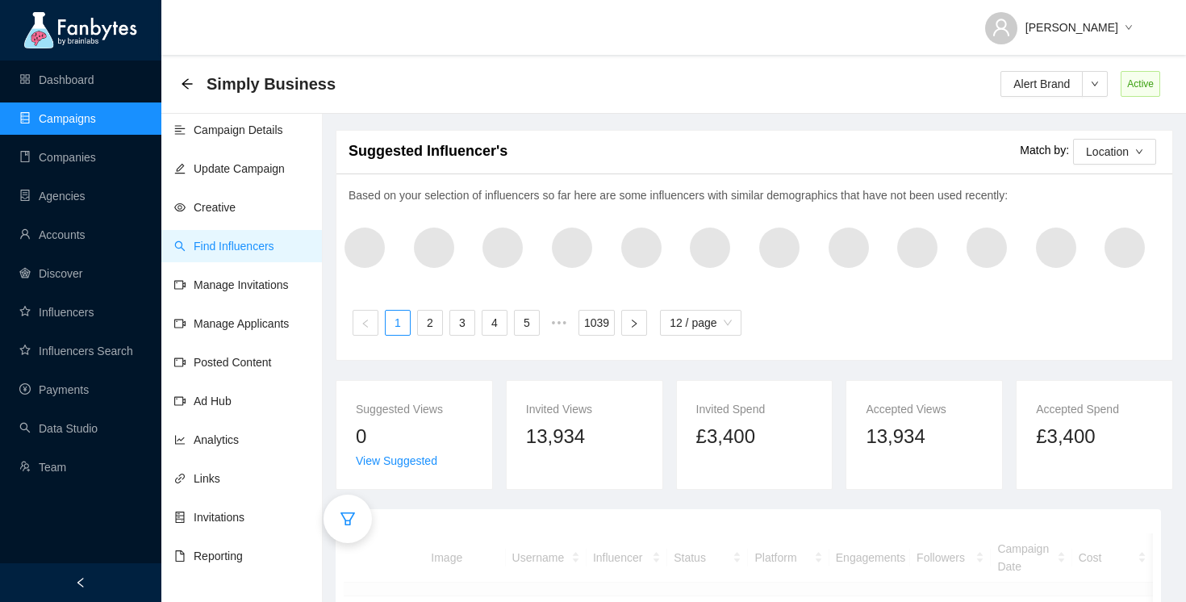
scroll to position [123, 0]
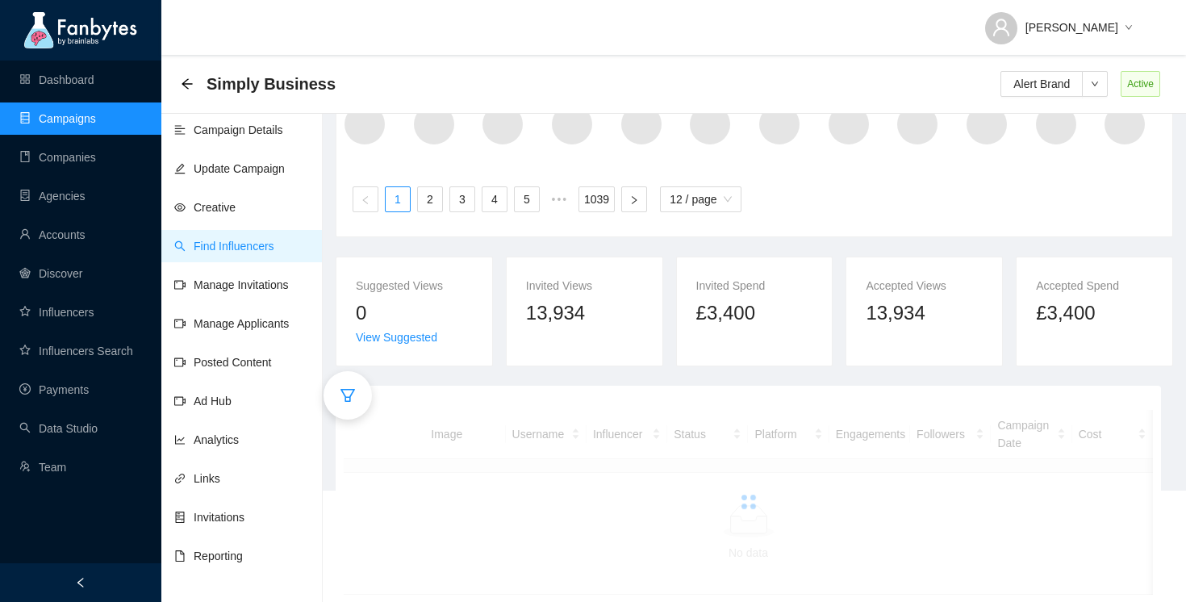
click at [341, 393] on icon "filter" at bounding box center [348, 395] width 16 height 16
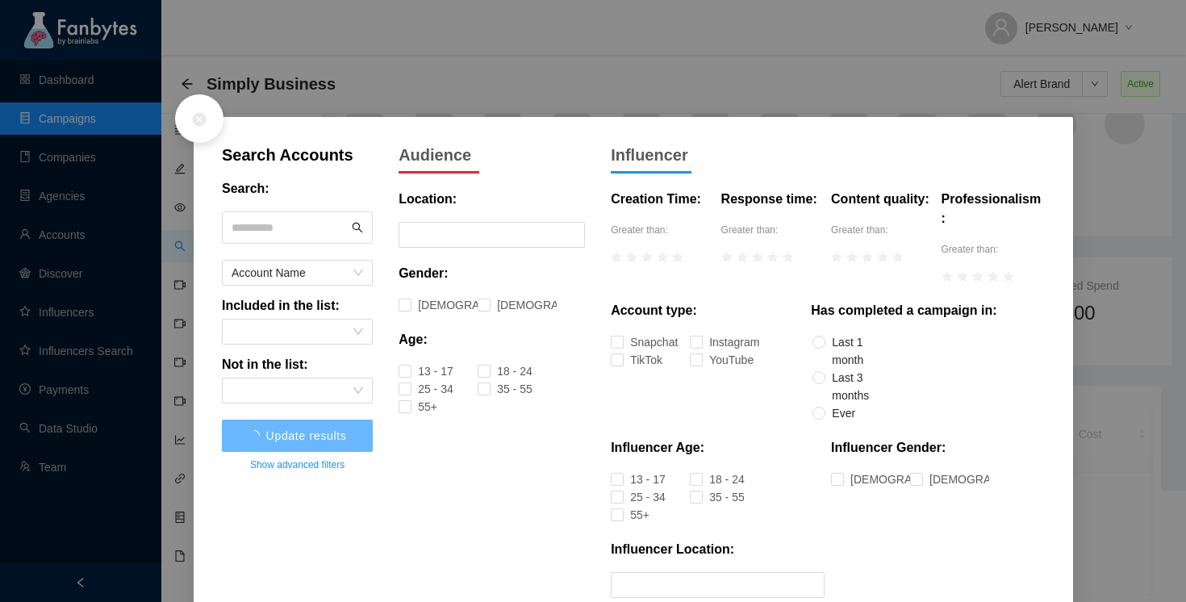
click at [287, 232] on input "text" at bounding box center [290, 227] width 117 height 24
type input "********"
click at [315, 438] on span "Update results" at bounding box center [297, 435] width 81 height 13
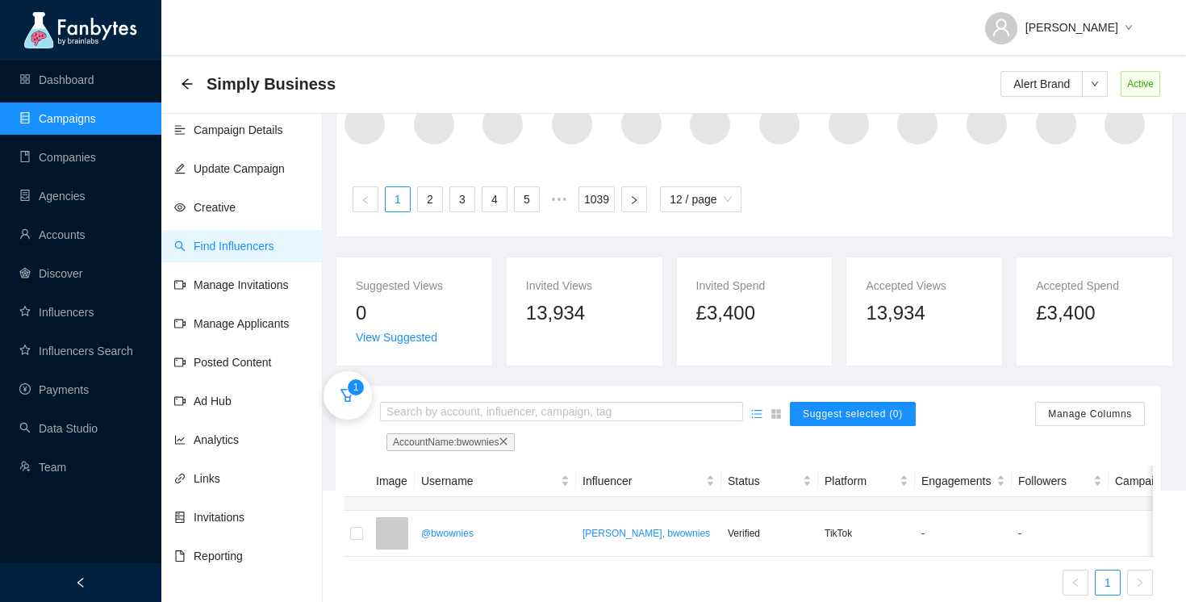
scroll to position [155, 0]
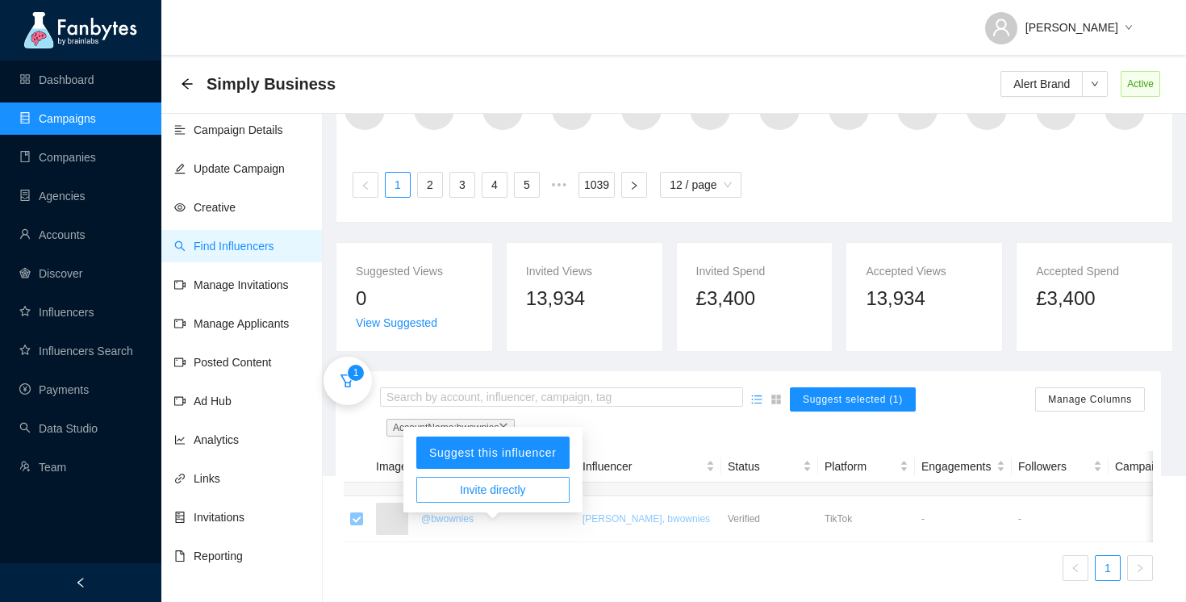
click at [483, 481] on span "Invite directly" at bounding box center [493, 490] width 66 height 18
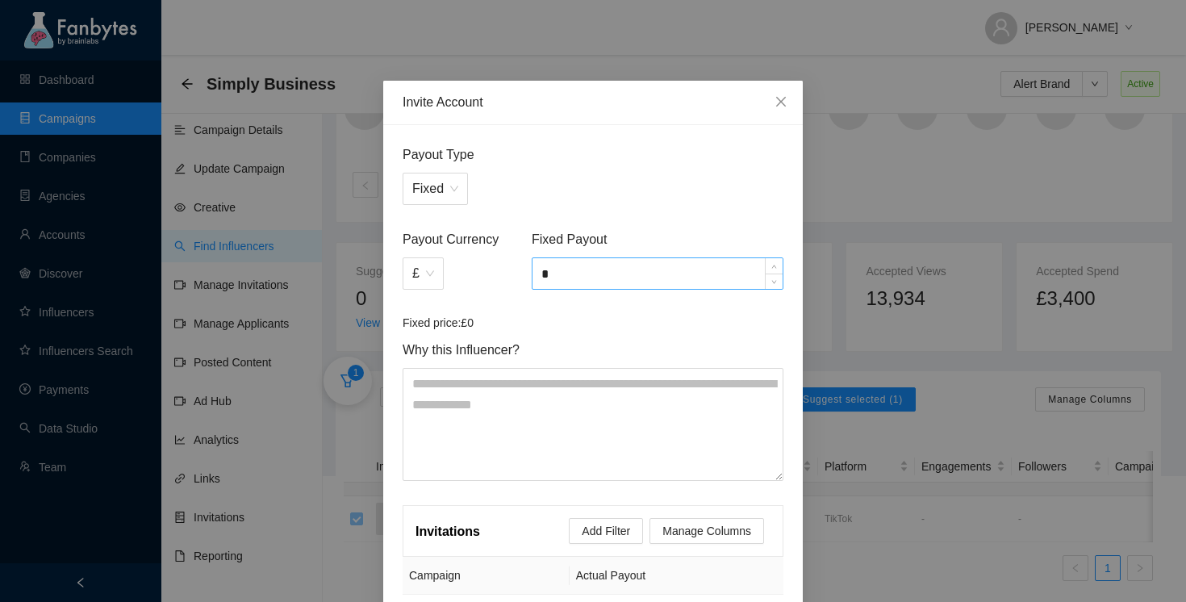
click at [590, 276] on input "*" at bounding box center [658, 273] width 250 height 31
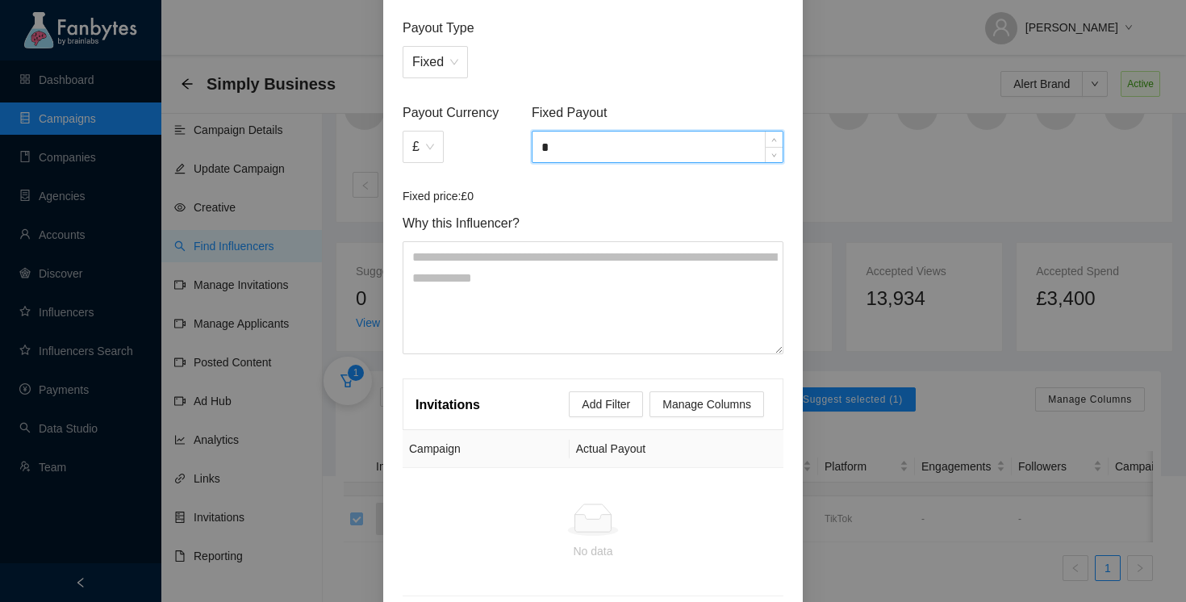
scroll to position [203, 0]
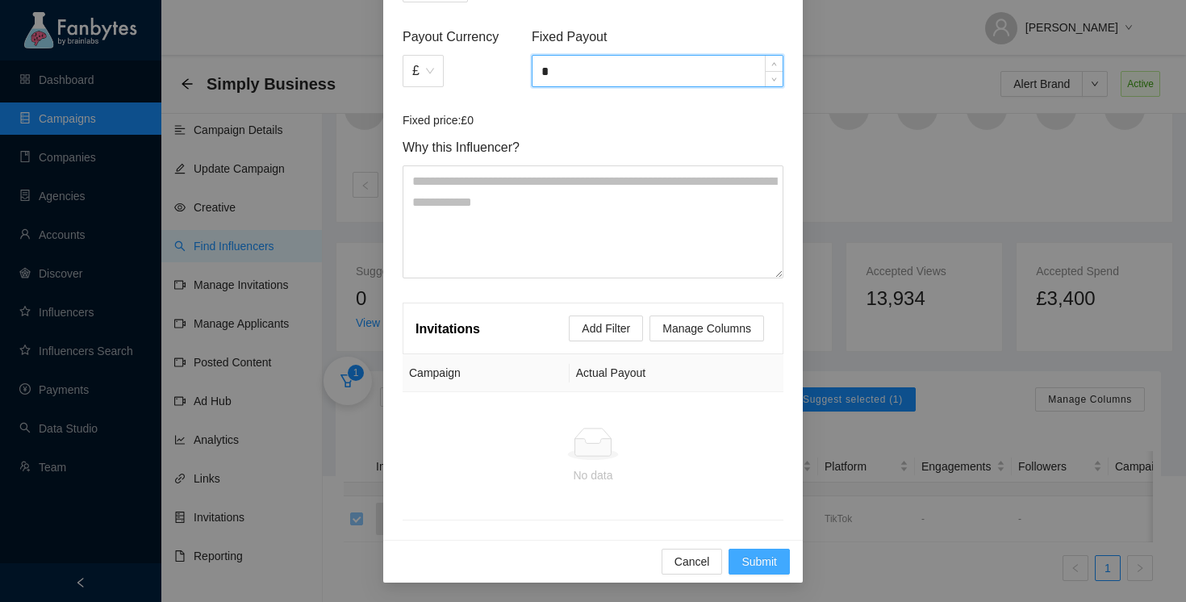
type input "*"
click at [751, 560] on span "Submit" at bounding box center [760, 562] width 36 height 18
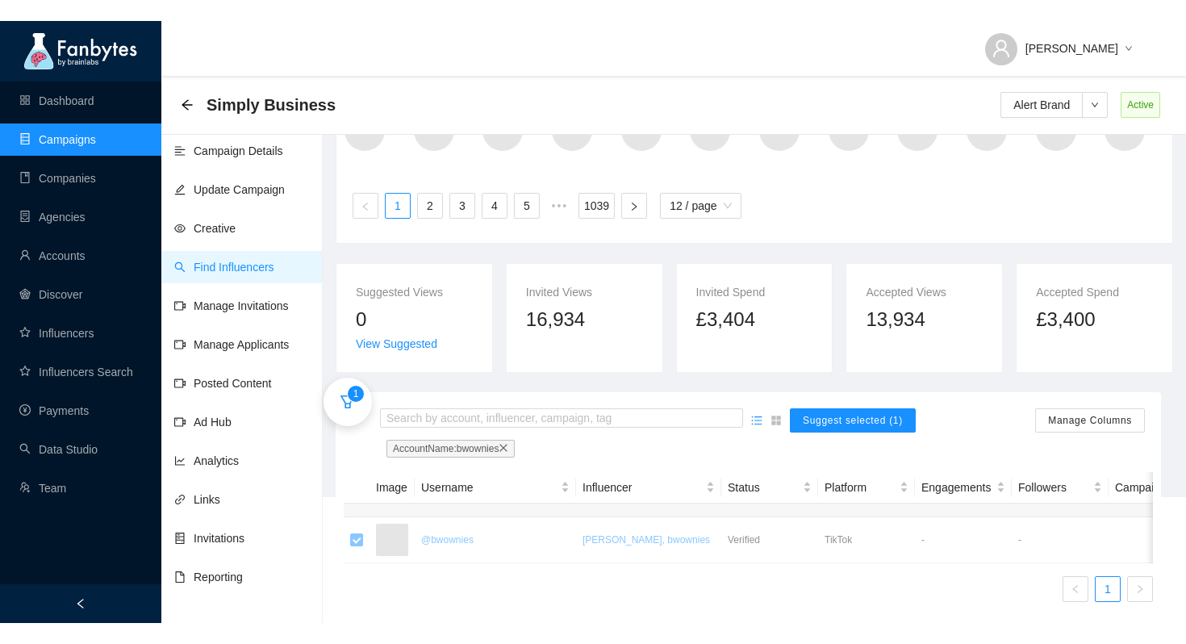
scroll to position [113, 0]
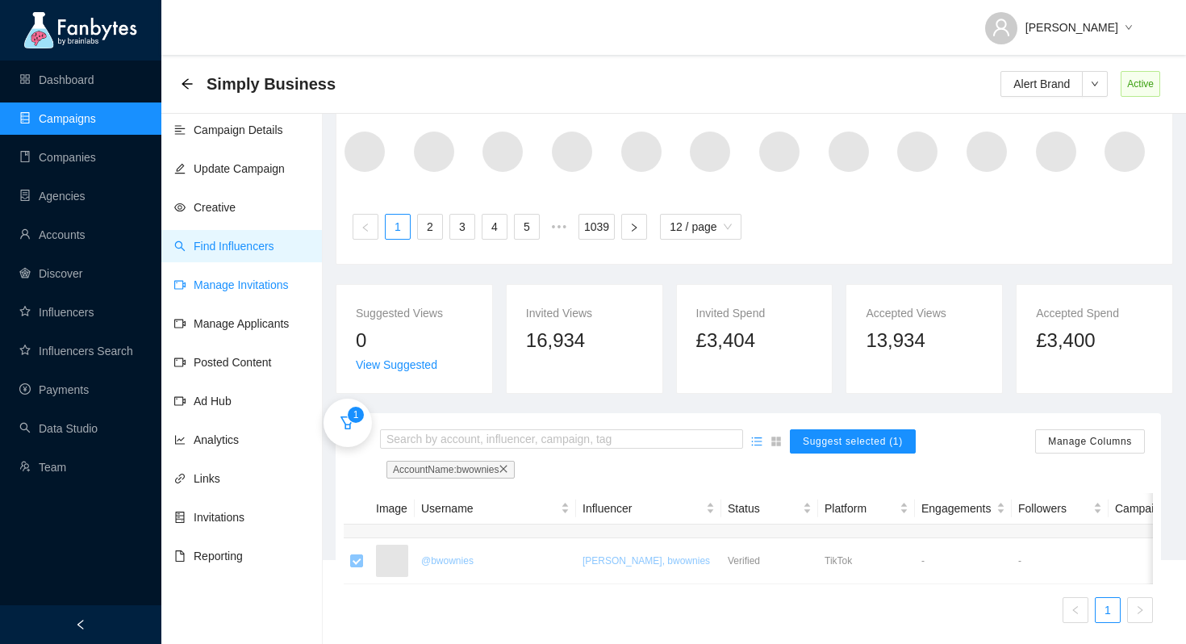
click at [244, 291] on link "Manage Invitations" at bounding box center [231, 284] width 115 height 13
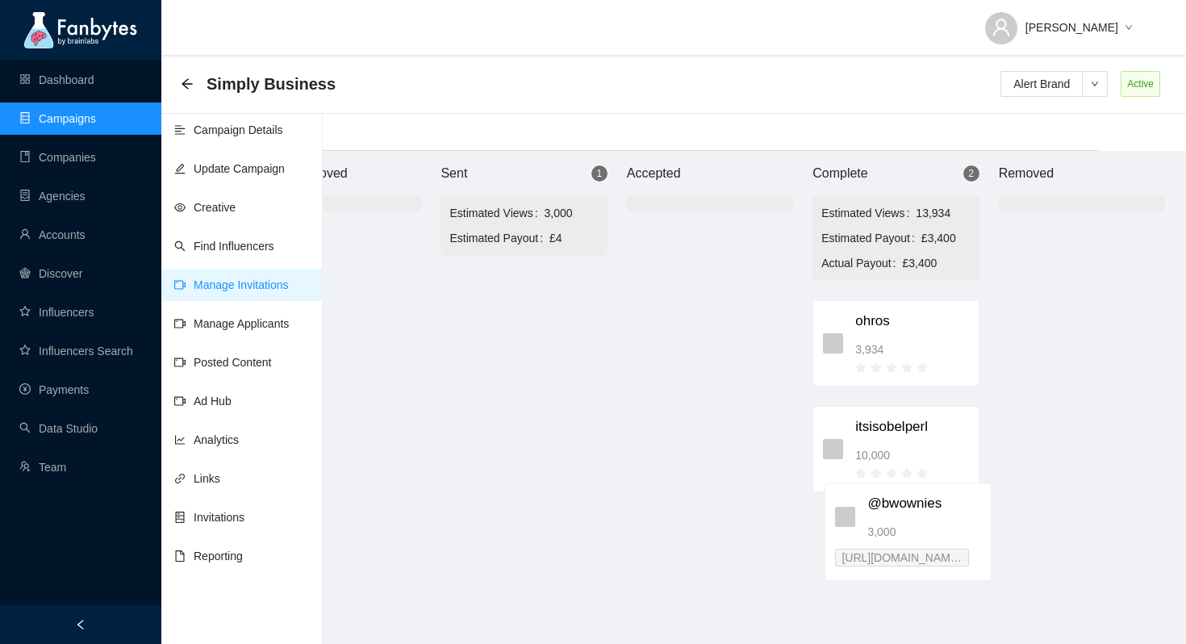
scroll to position [16, 94]
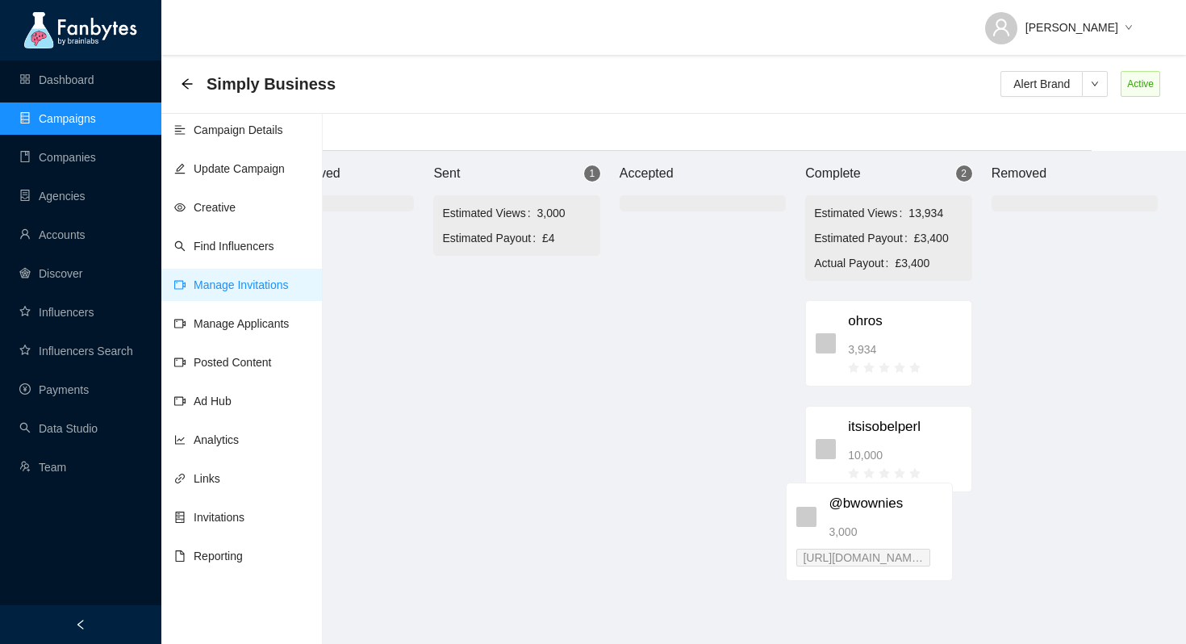
drag, startPoint x: 602, startPoint y: 307, endPoint x: 872, endPoint y: 515, distance: 340.6
click at [872, 515] on div "Brand Approved Sent 1 Estimated Views 3,000 Estimated Payout £4 @bwownies 3,000…" at bounding box center [703, 397] width 968 height 493
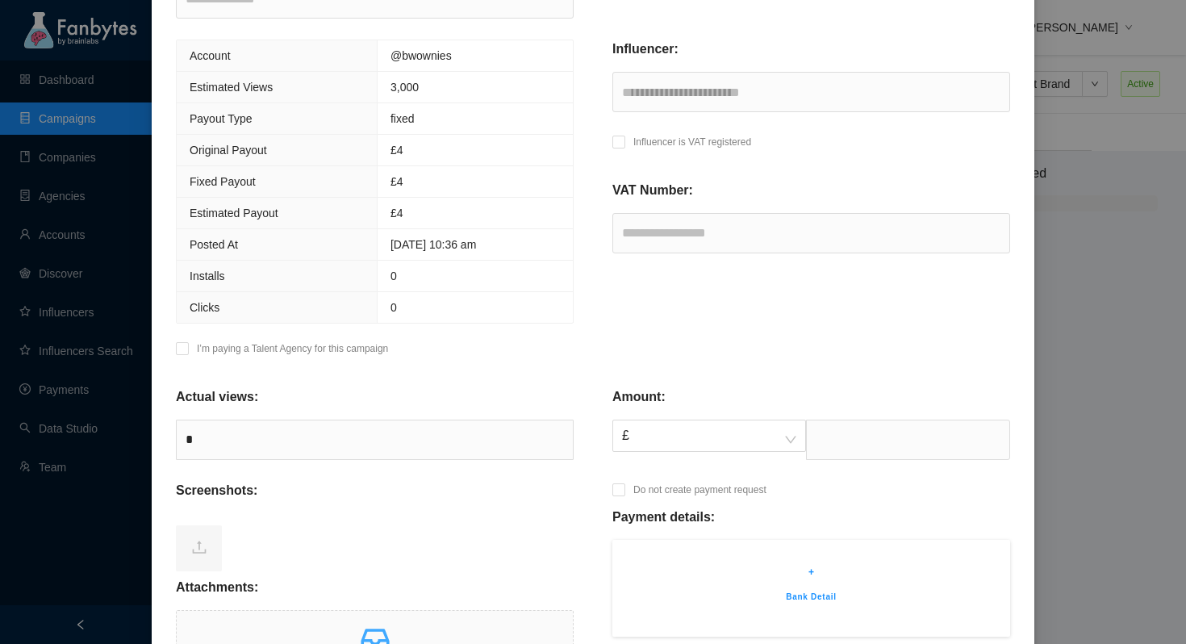
scroll to position [282, 0]
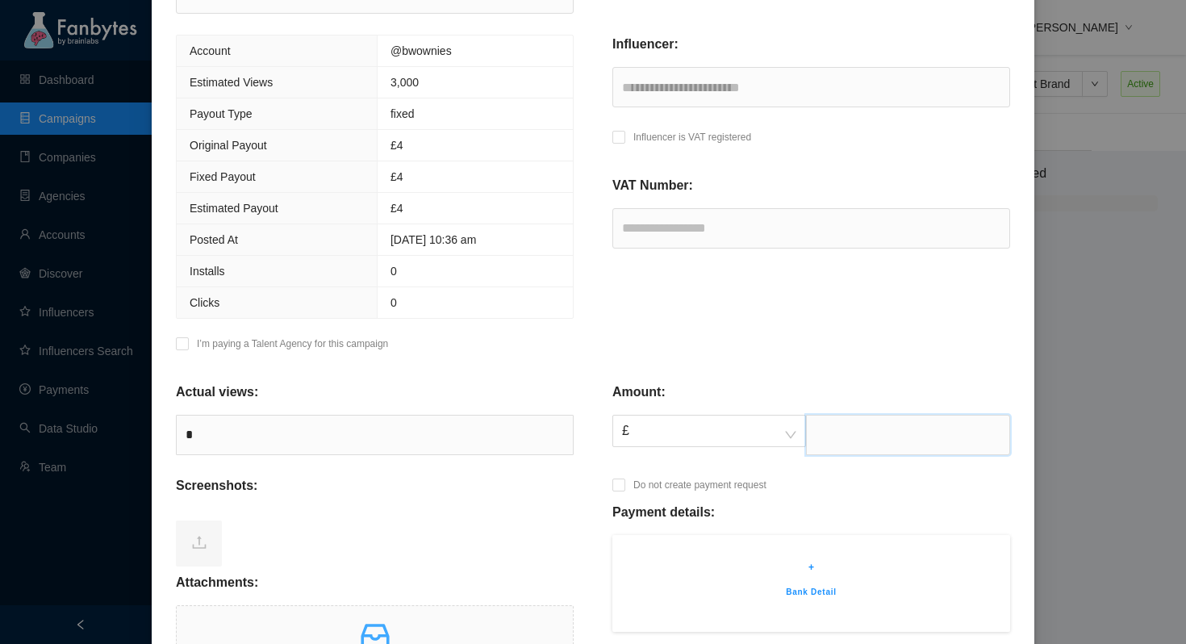
click at [855, 438] on input "text" at bounding box center [908, 435] width 204 height 40
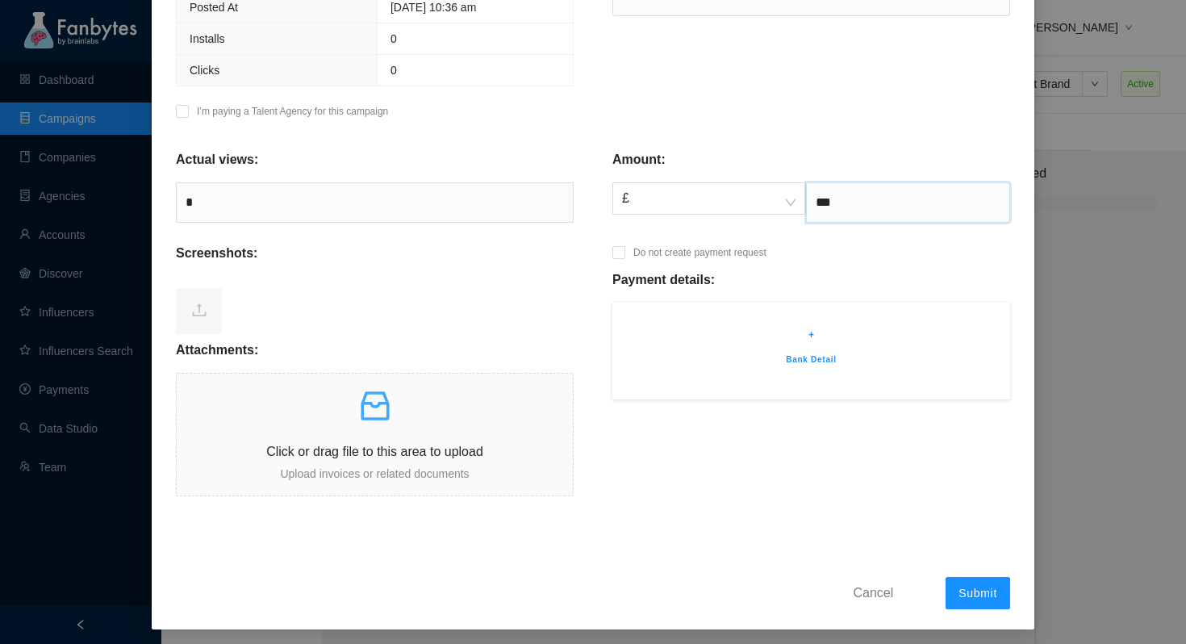
scroll to position [520, 0]
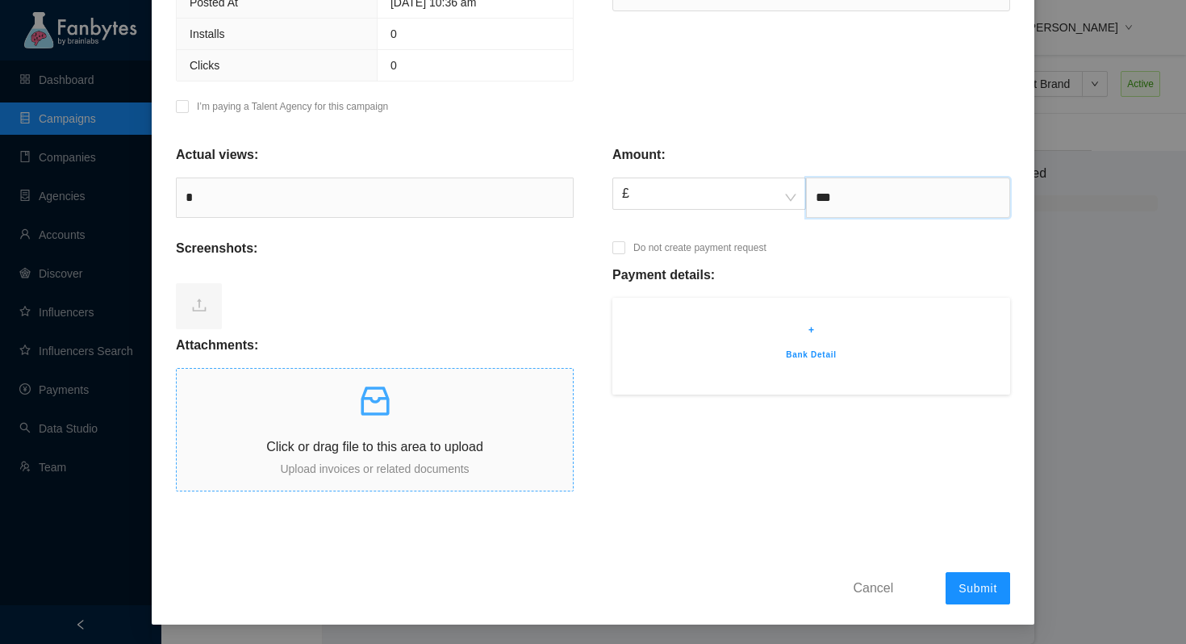
type input "***"
click at [399, 422] on div "Click or drag file to this area to upload Upload invoices or related documents" at bounding box center [375, 430] width 396 height 96
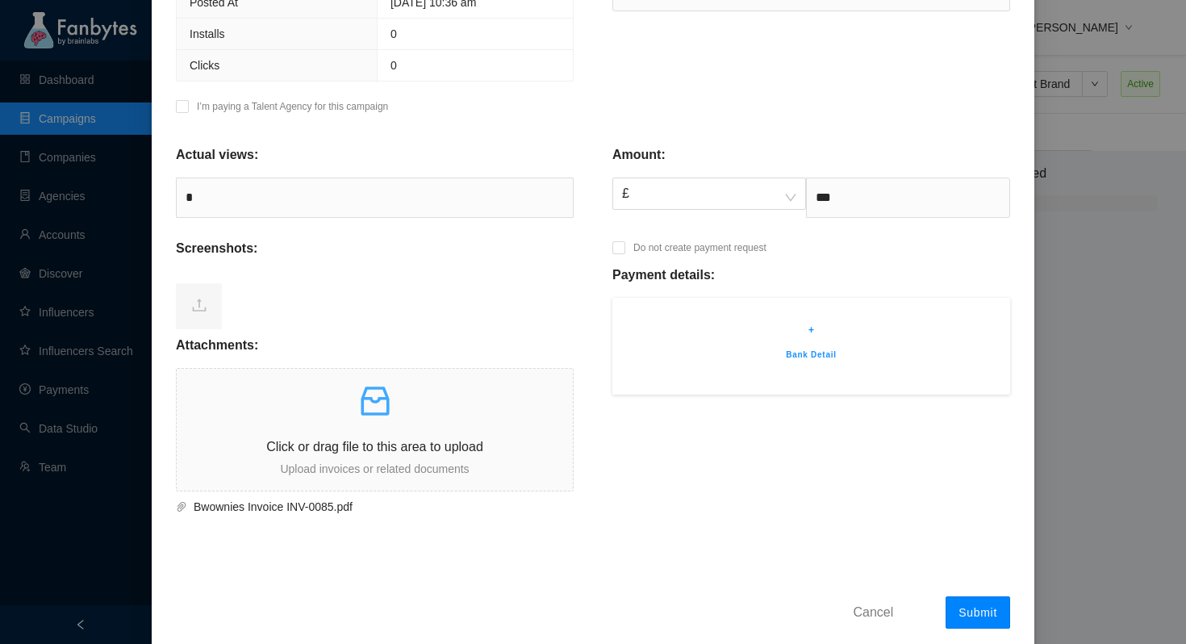
click at [975, 618] on span "Submit" at bounding box center [978, 612] width 39 height 13
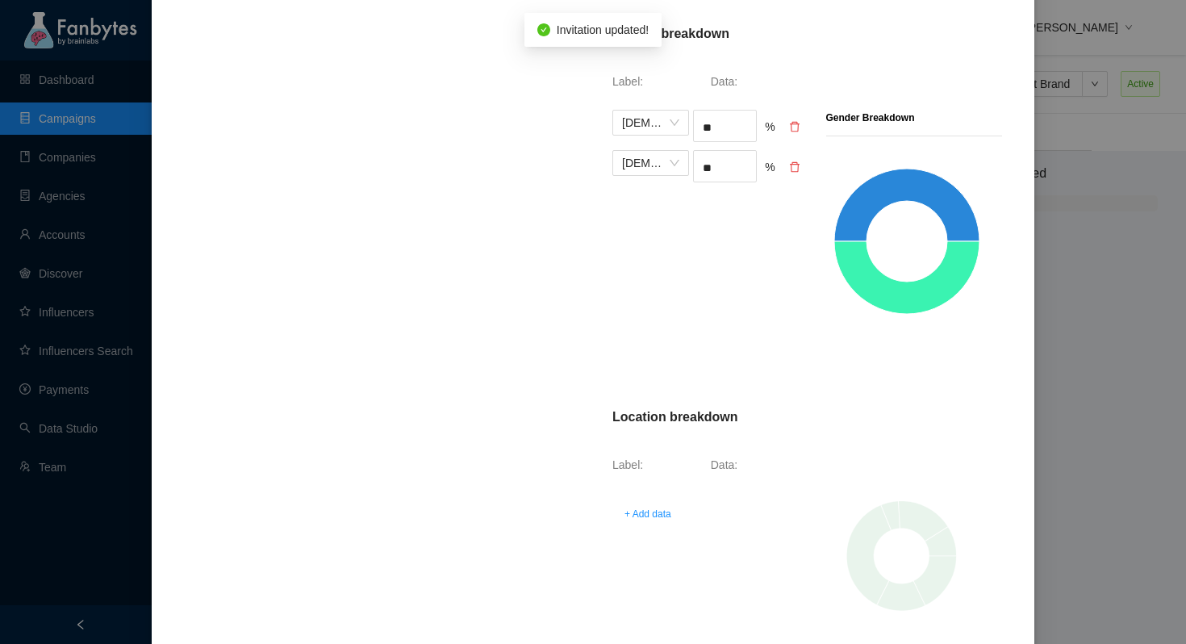
scroll to position [653, 0]
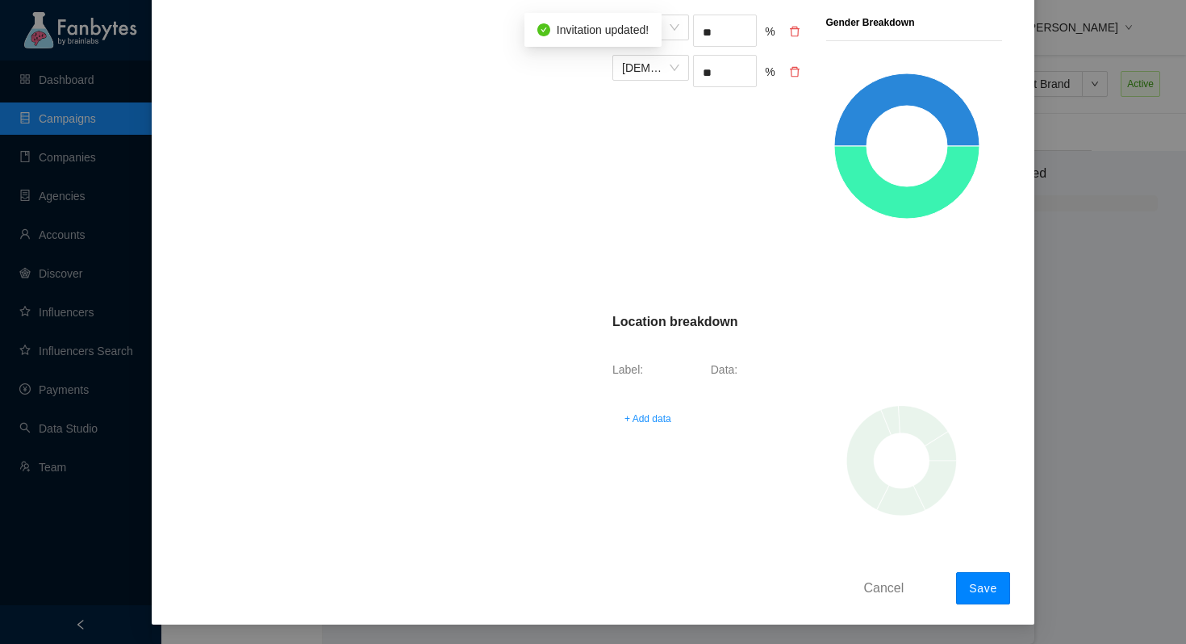
click at [982, 580] on button "Save" at bounding box center [983, 588] width 54 height 32
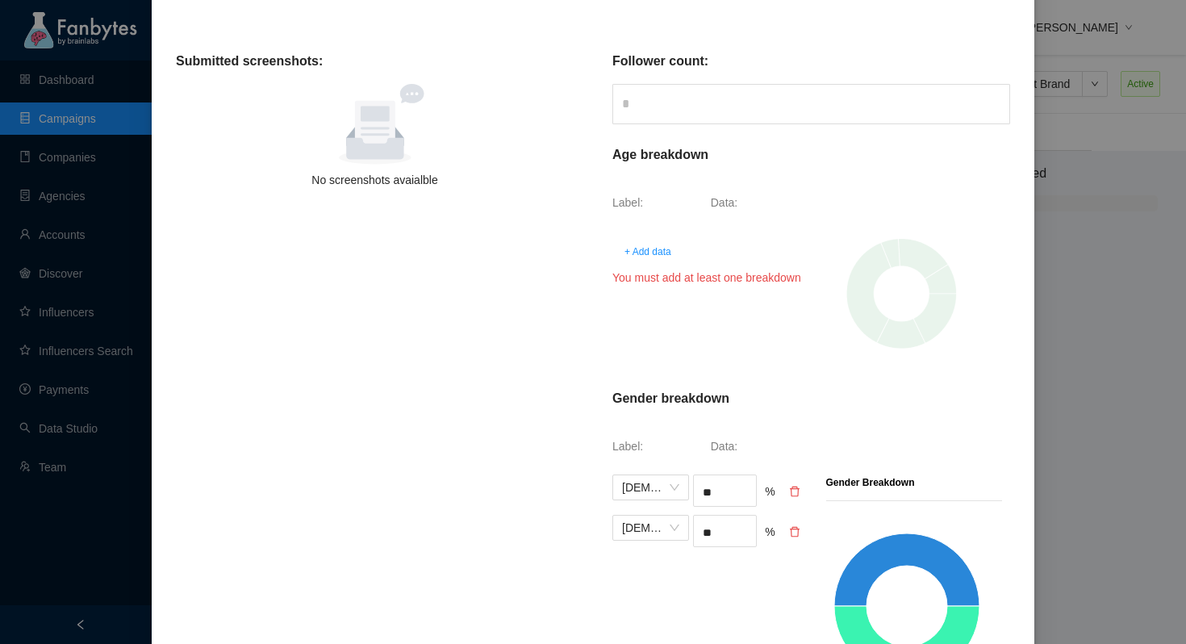
scroll to position [191, 0]
click at [652, 256] on span "+ Add data" at bounding box center [648, 253] width 47 height 16
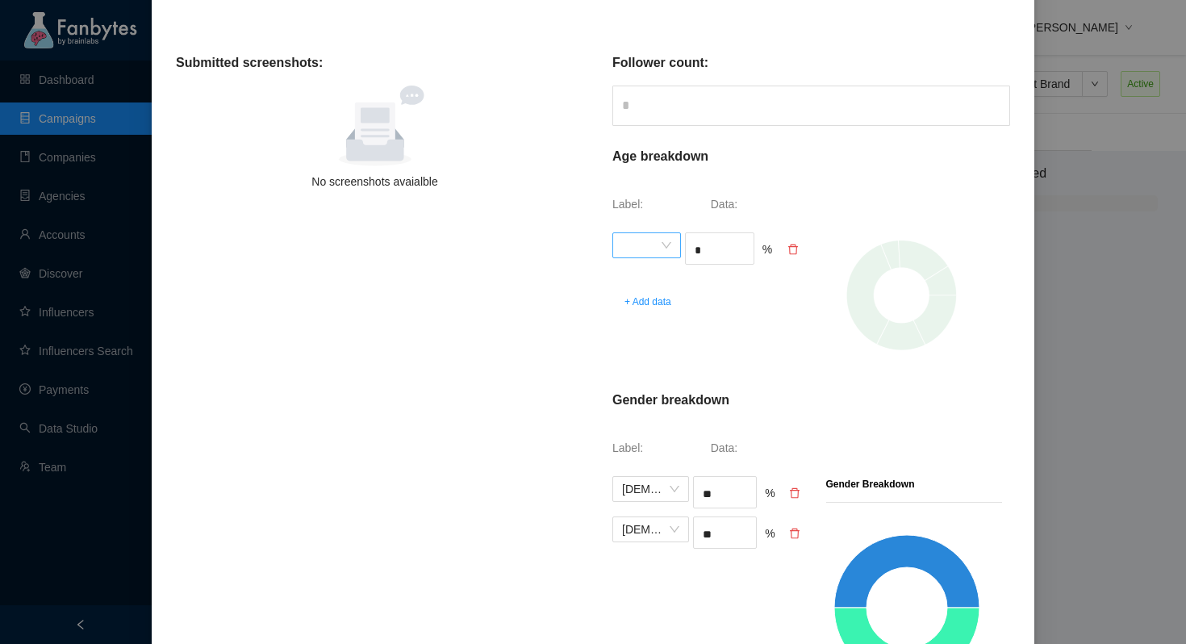
click at [659, 250] on span at bounding box center [646, 245] width 49 height 24
click at [650, 277] on div "13 - 17" at bounding box center [646, 278] width 49 height 18
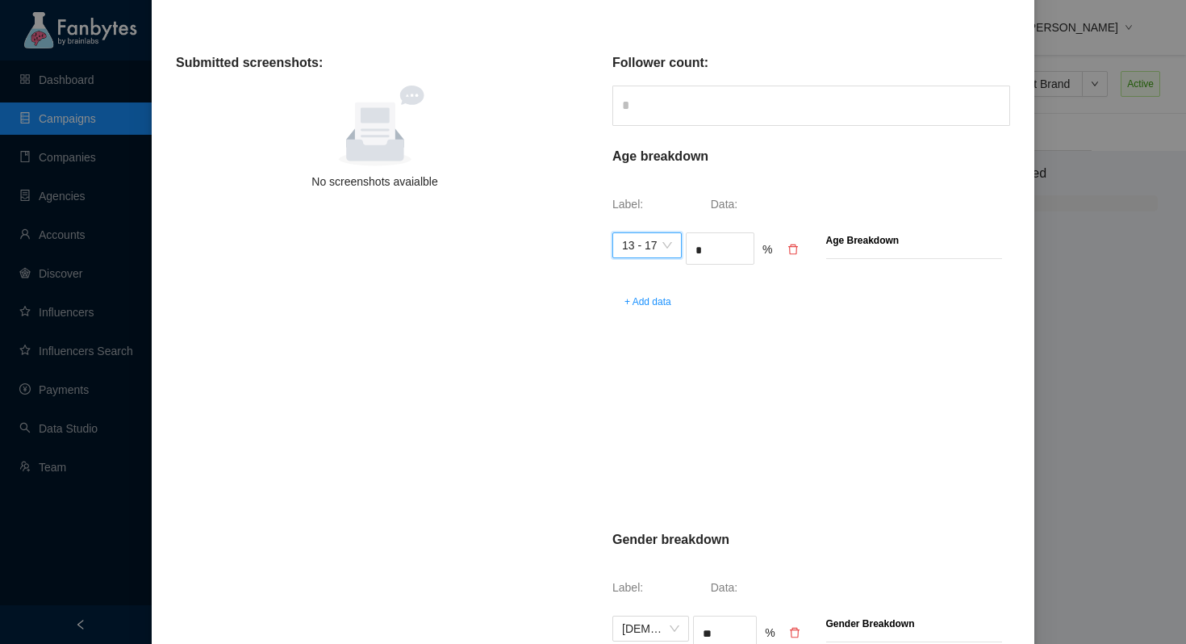
click at [726, 246] on input "*" at bounding box center [720, 250] width 67 height 24
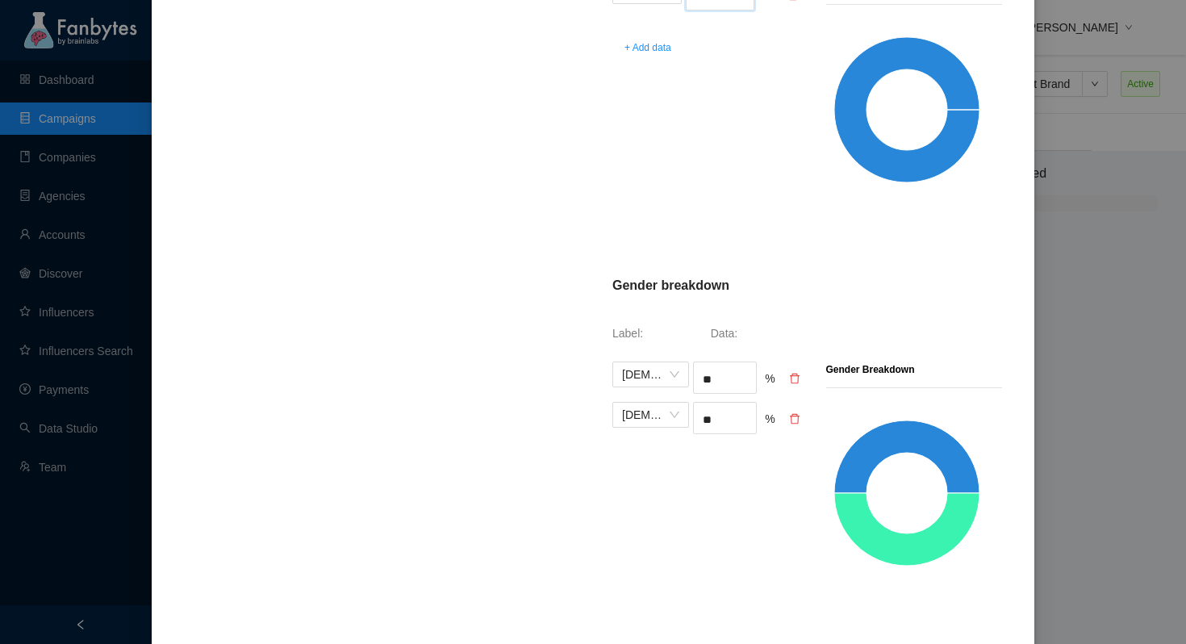
scroll to position [780, 0]
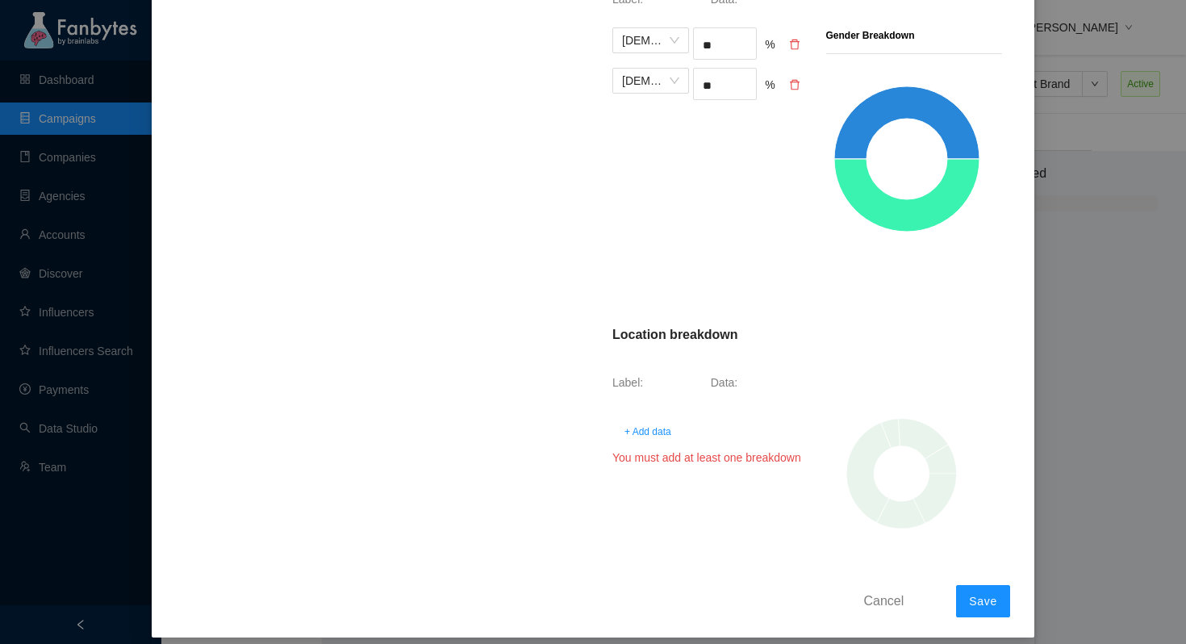
type input "*"
click at [650, 431] on span "+ Add data" at bounding box center [648, 432] width 47 height 16
click at [672, 424] on div at bounding box center [647, 424] width 69 height 26
type input "**********"
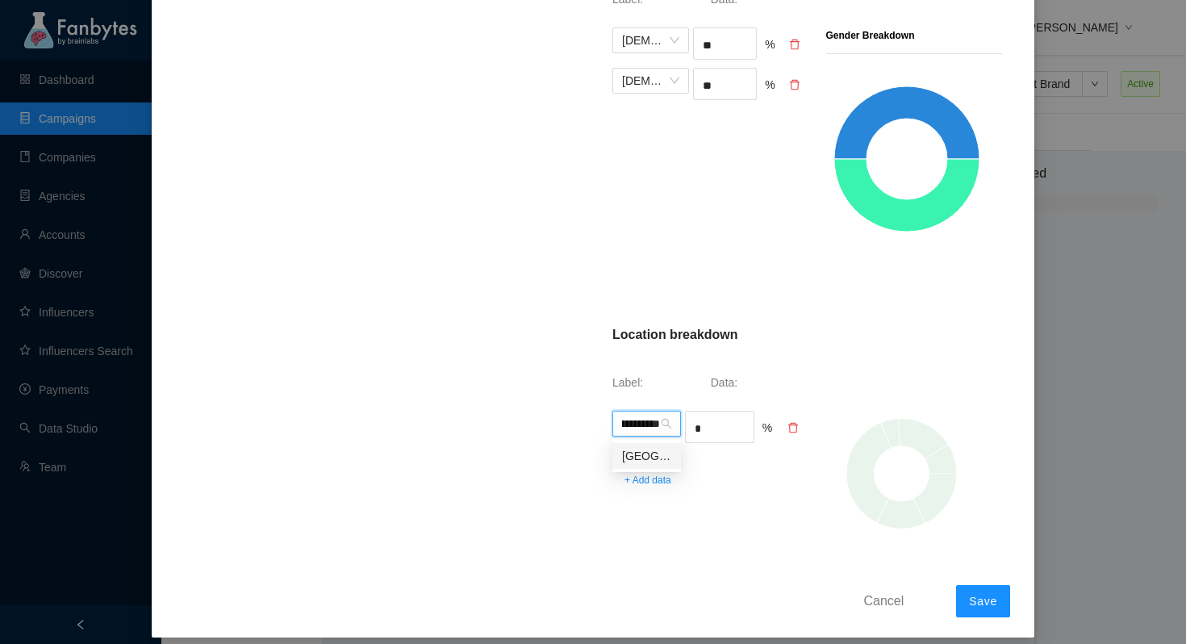
click at [646, 458] on div "[GEOGRAPHIC_DATA]" at bounding box center [646, 456] width 49 height 18
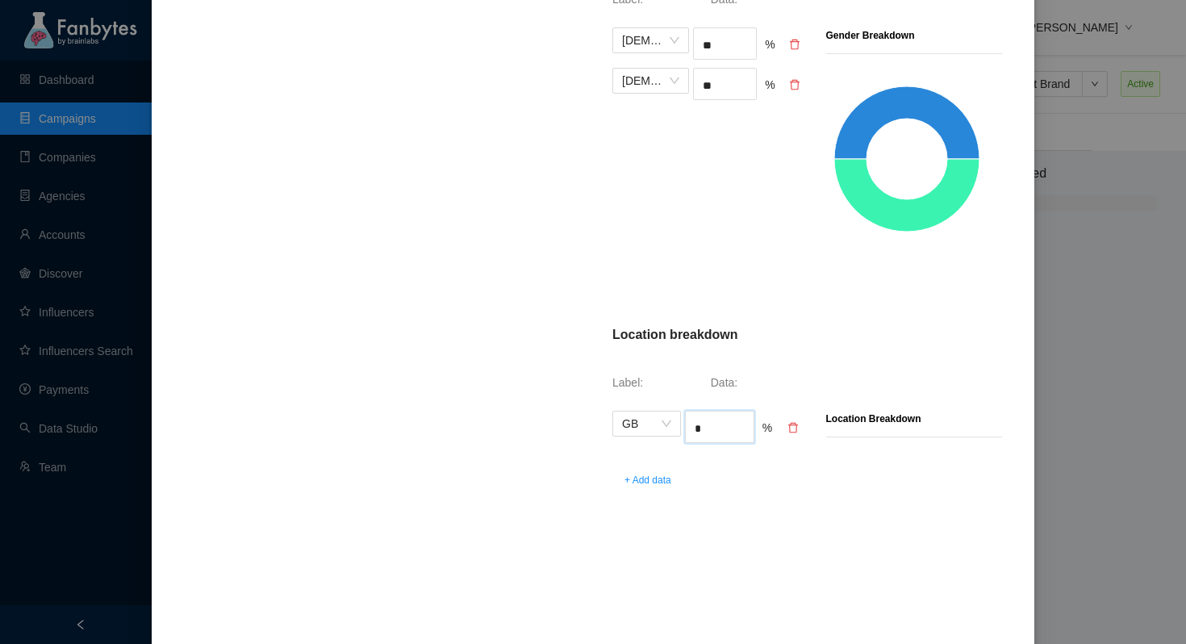
click at [722, 434] on input "*" at bounding box center [719, 428] width 67 height 24
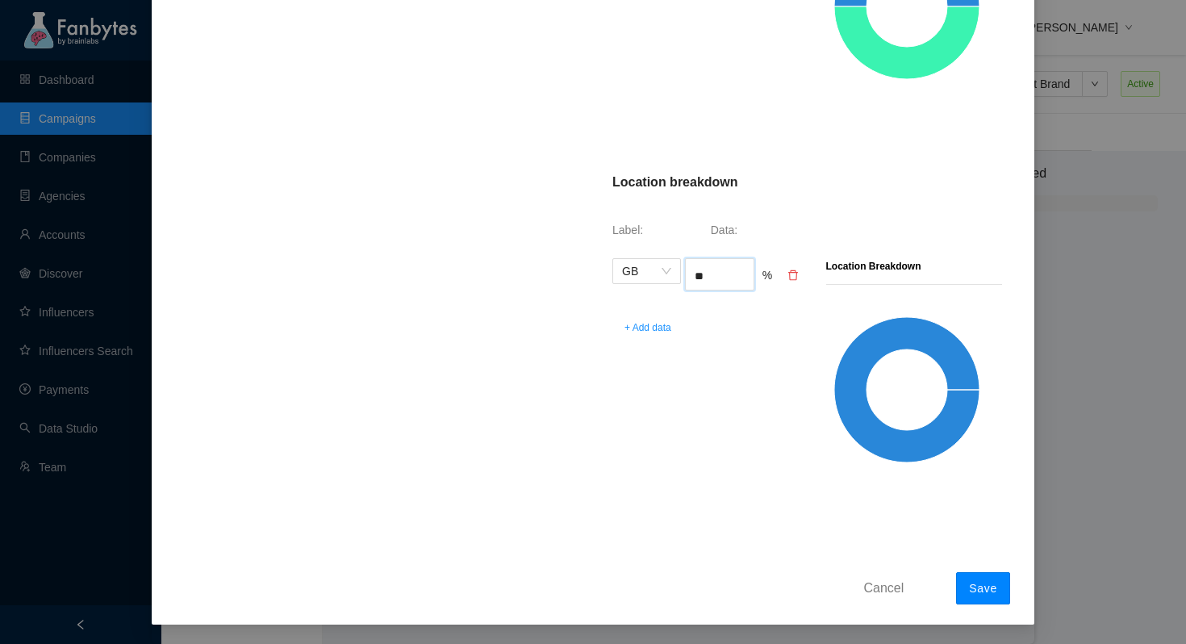
type input "**"
click at [1006, 592] on button "Save" at bounding box center [983, 588] width 54 height 32
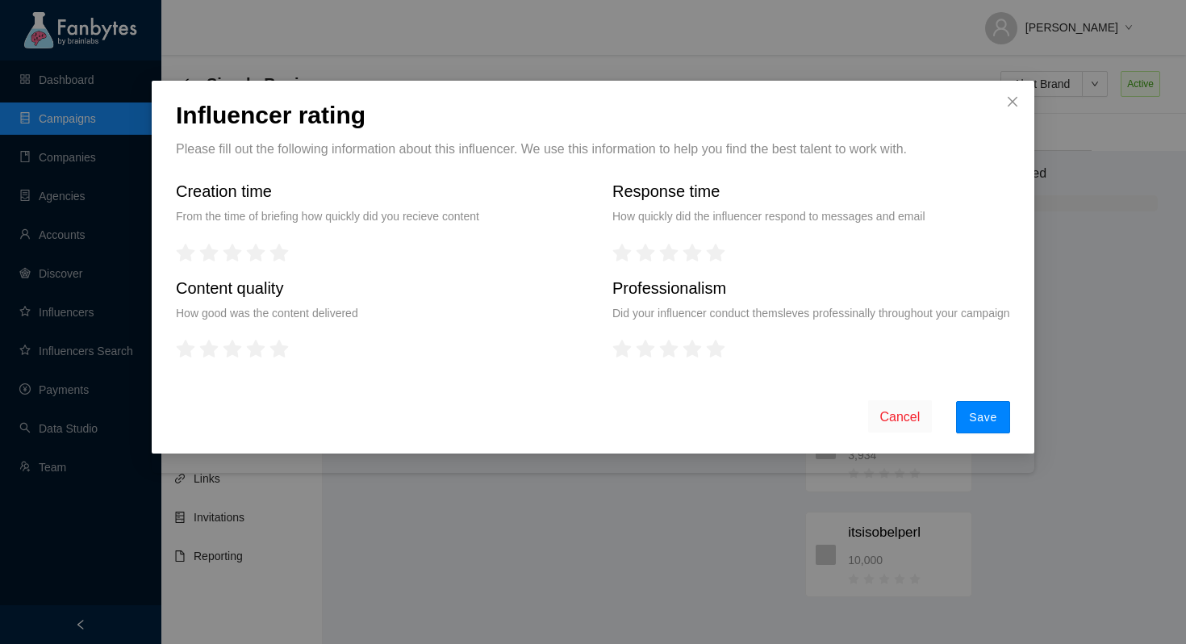
click at [980, 424] on span "Save" at bounding box center [983, 417] width 28 height 13
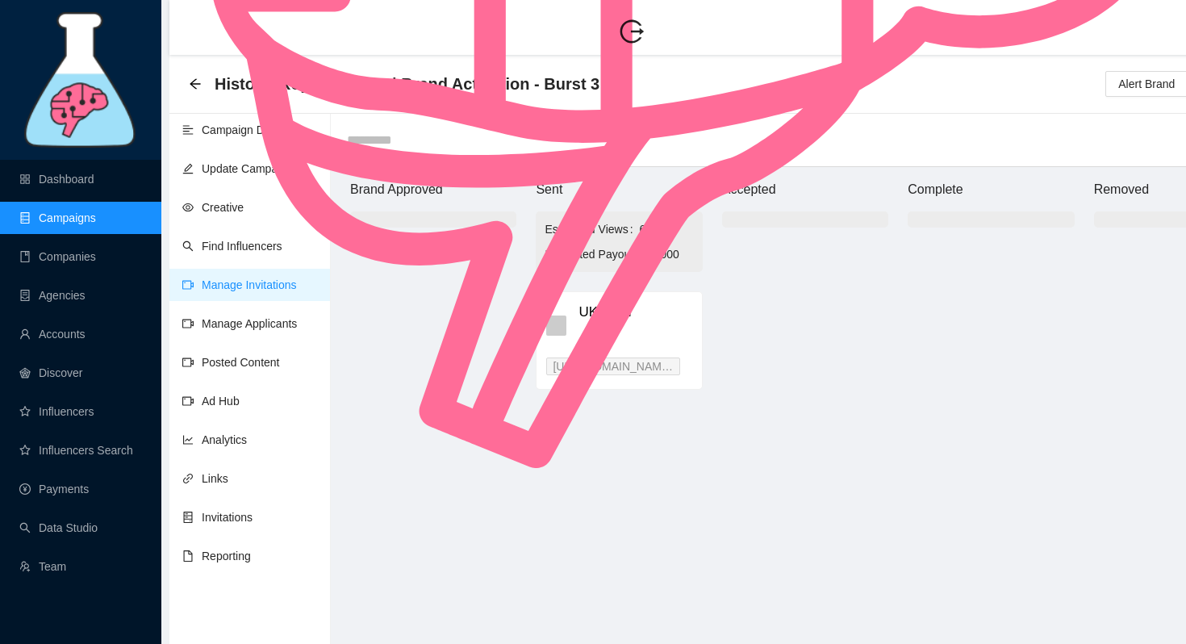
scroll to position [16, 0]
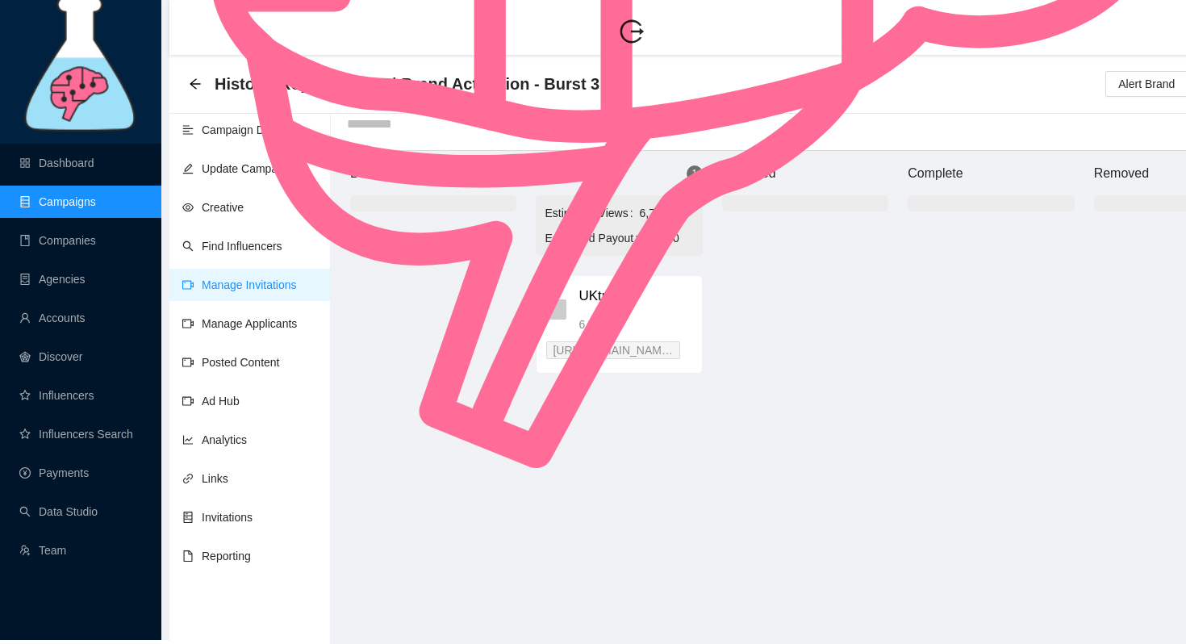
click at [255, 328] on img at bounding box center [682, 27] width 944 height 881
click at [247, 253] on img at bounding box center [682, 27] width 944 height 881
click at [237, 44] on img at bounding box center [682, 27] width 944 height 881
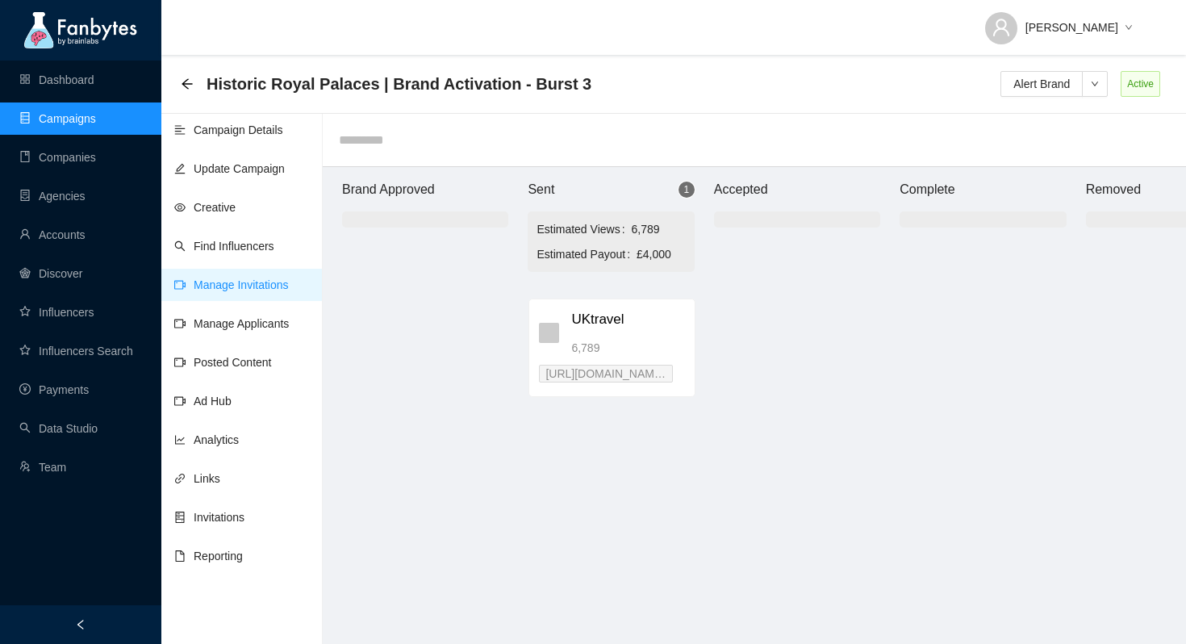
drag, startPoint x: 603, startPoint y: 331, endPoint x: 609, endPoint y: 341, distance: 11.6
click at [609, 341] on div "UKtravel 6,789 https://app.fanbytes.co.uk /invitation/hub/ 0d5b87f8" at bounding box center [611, 475] width 166 height 369
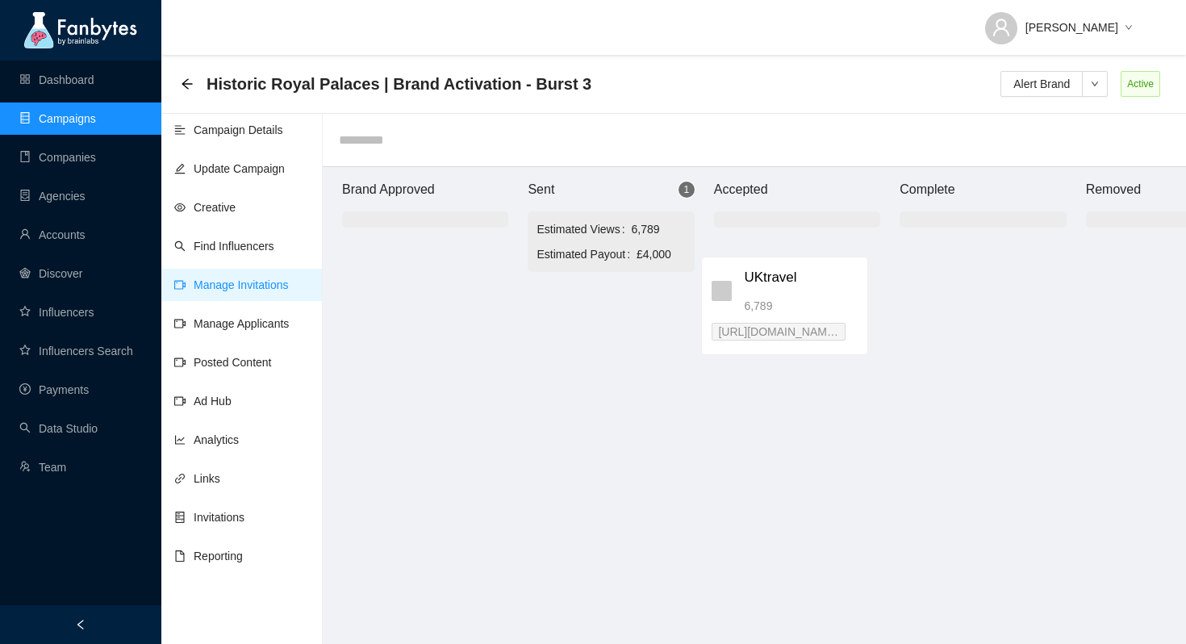
drag, startPoint x: 603, startPoint y: 336, endPoint x: 788, endPoint y: 303, distance: 187.8
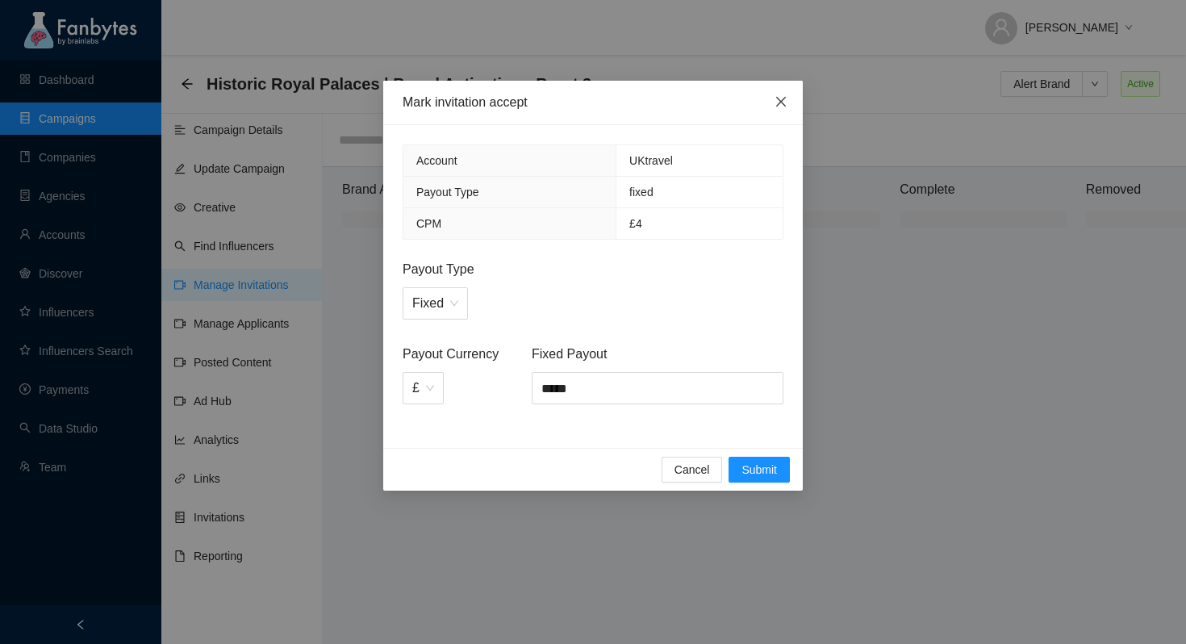
click at [782, 103] on icon "close" at bounding box center [781, 102] width 10 height 10
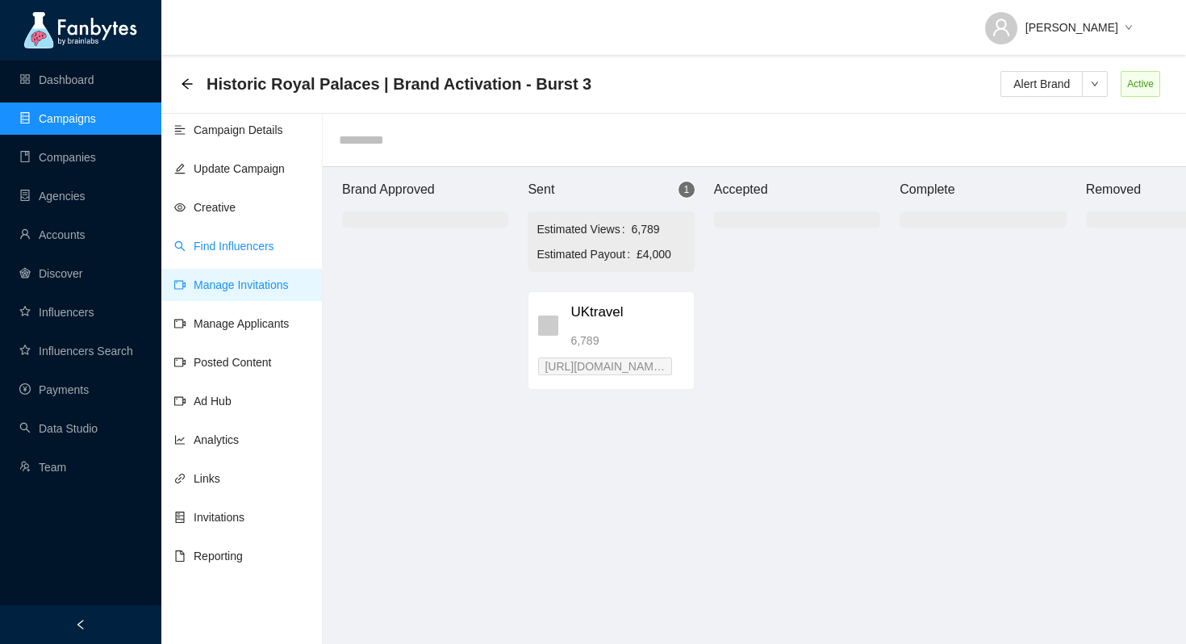
click at [224, 245] on link "Find Influencers" at bounding box center [224, 246] width 100 height 13
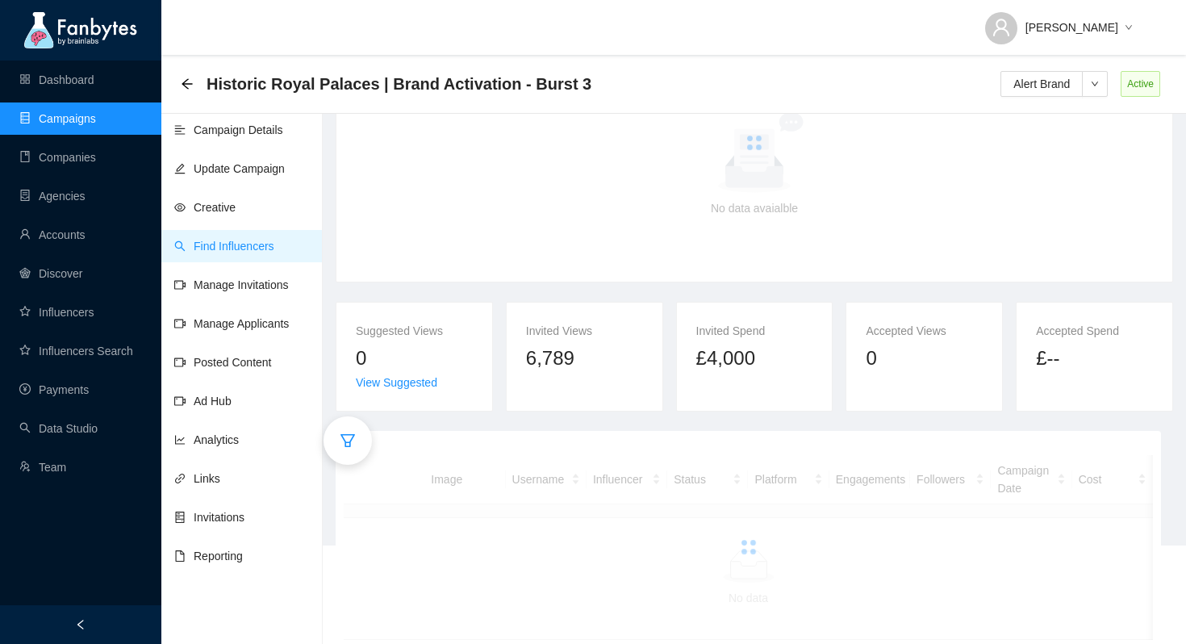
scroll to position [114, 0]
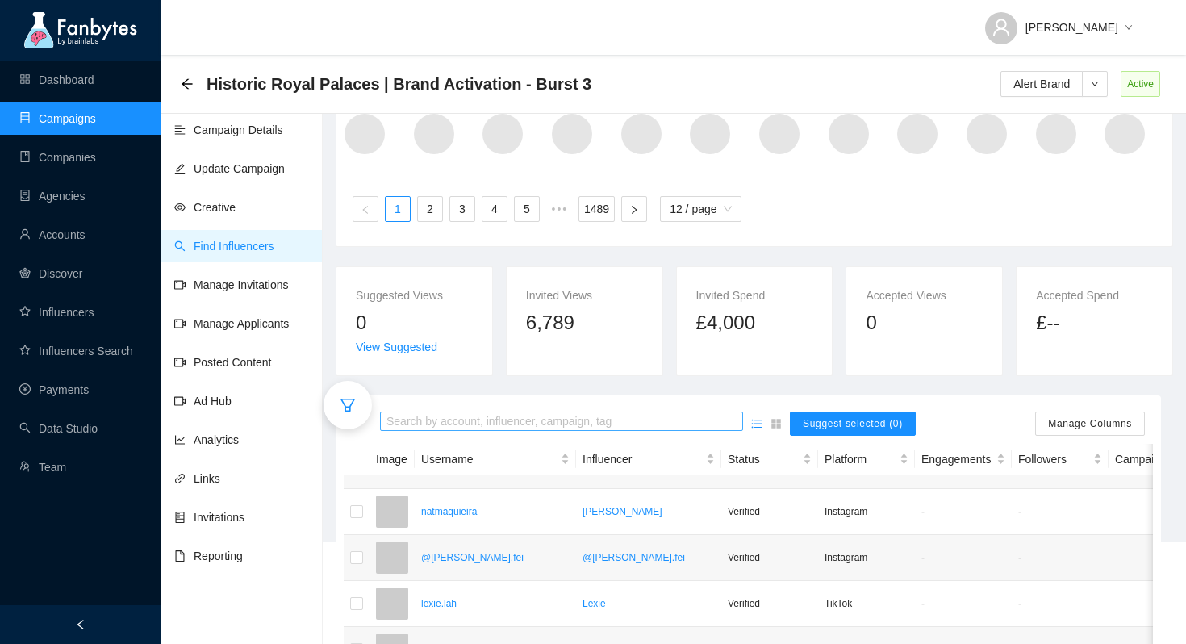
click at [464, 432] on div "Search by account, influencer, campaign, tag" at bounding box center [561, 424] width 363 height 24
click at [468, 420] on input "search" at bounding box center [562, 422] width 350 height 18
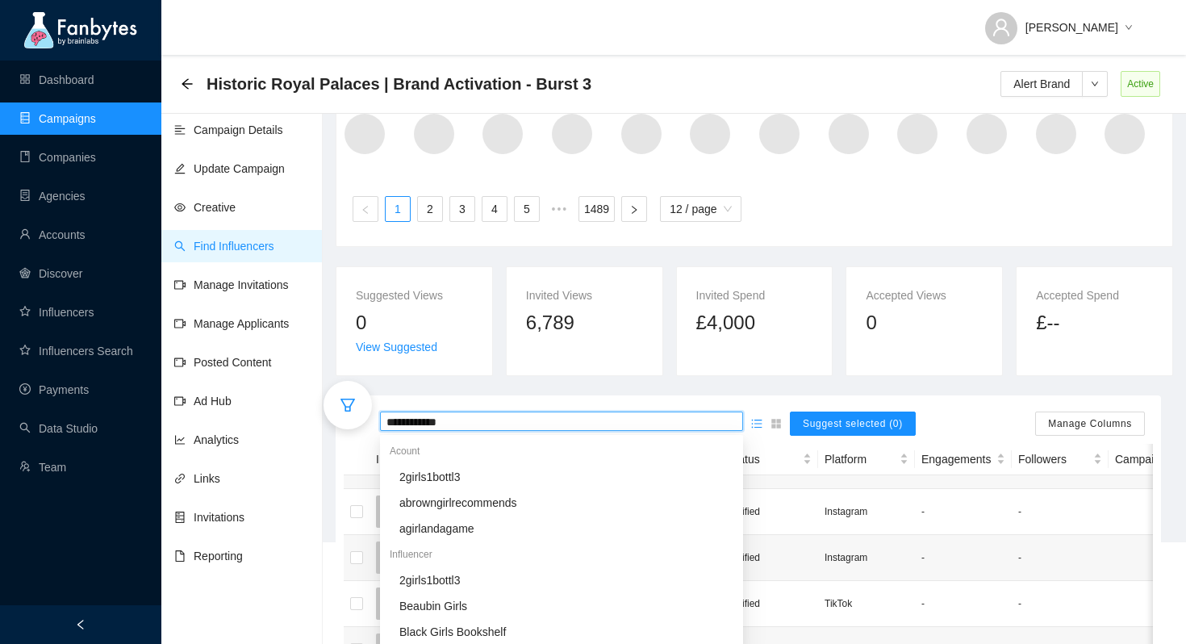
type input "**********"
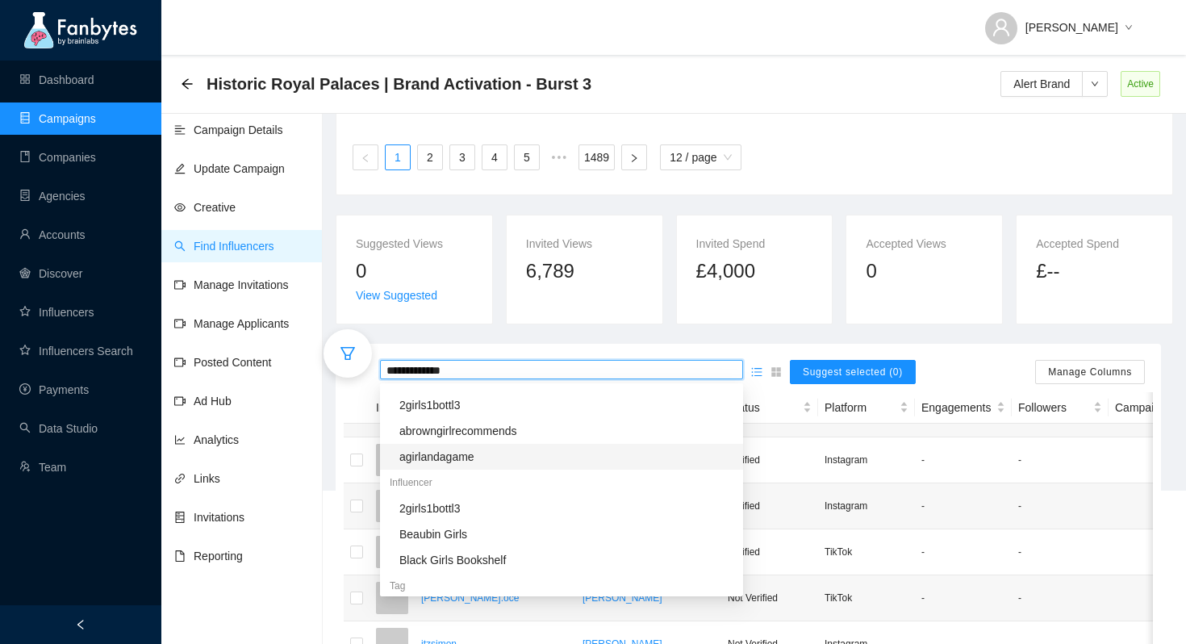
scroll to position [0, 0]
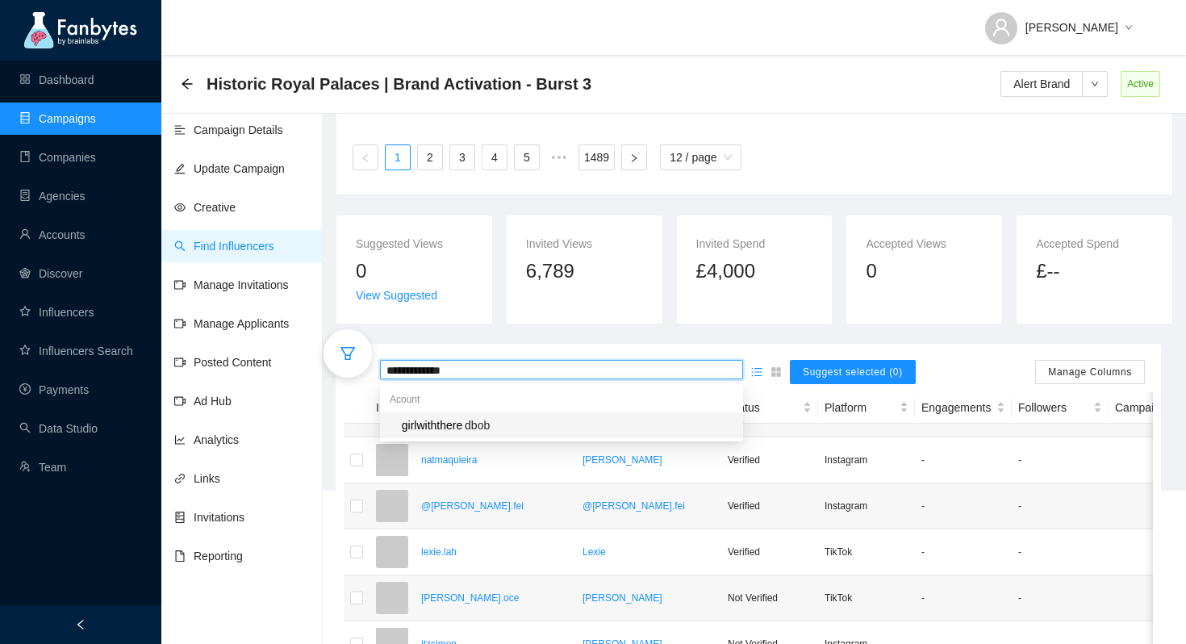
click at [465, 420] on mark "girlwiththere" at bounding box center [431, 425] width 65 height 18
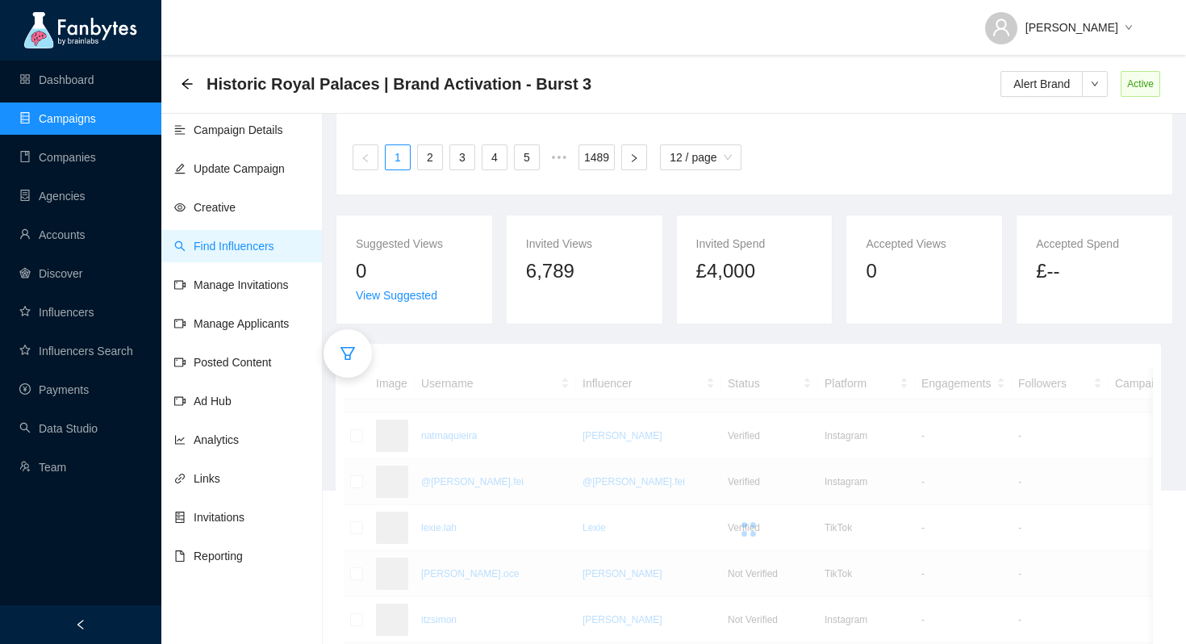
scroll to position [82, 0]
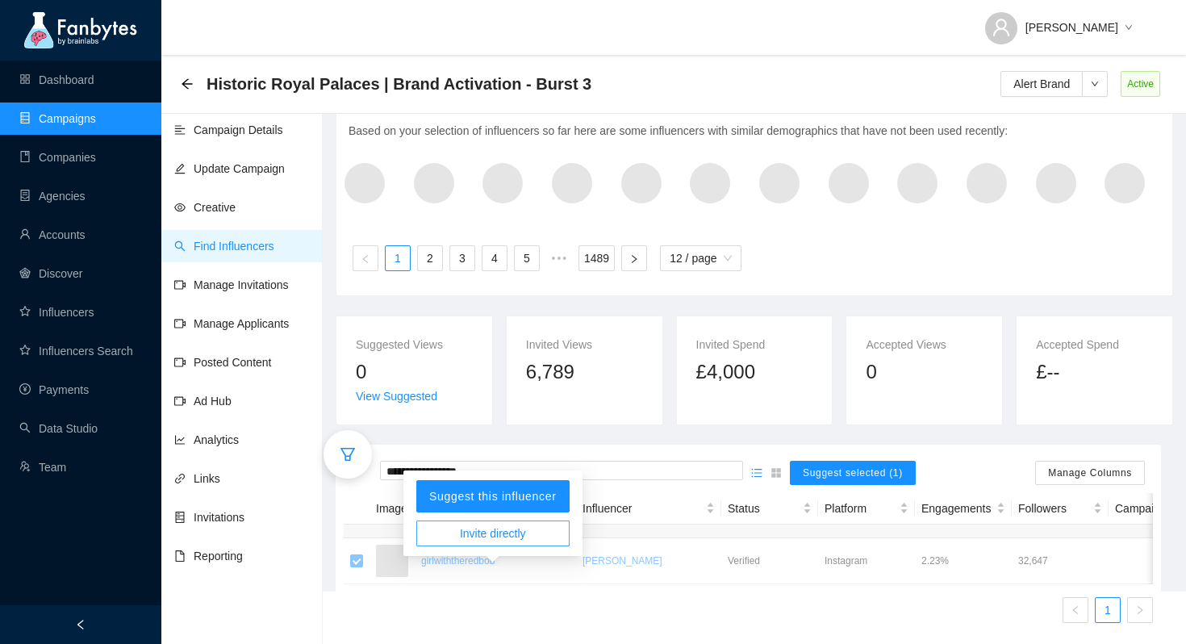
click at [521, 525] on span "Invite directly" at bounding box center [493, 534] width 66 height 18
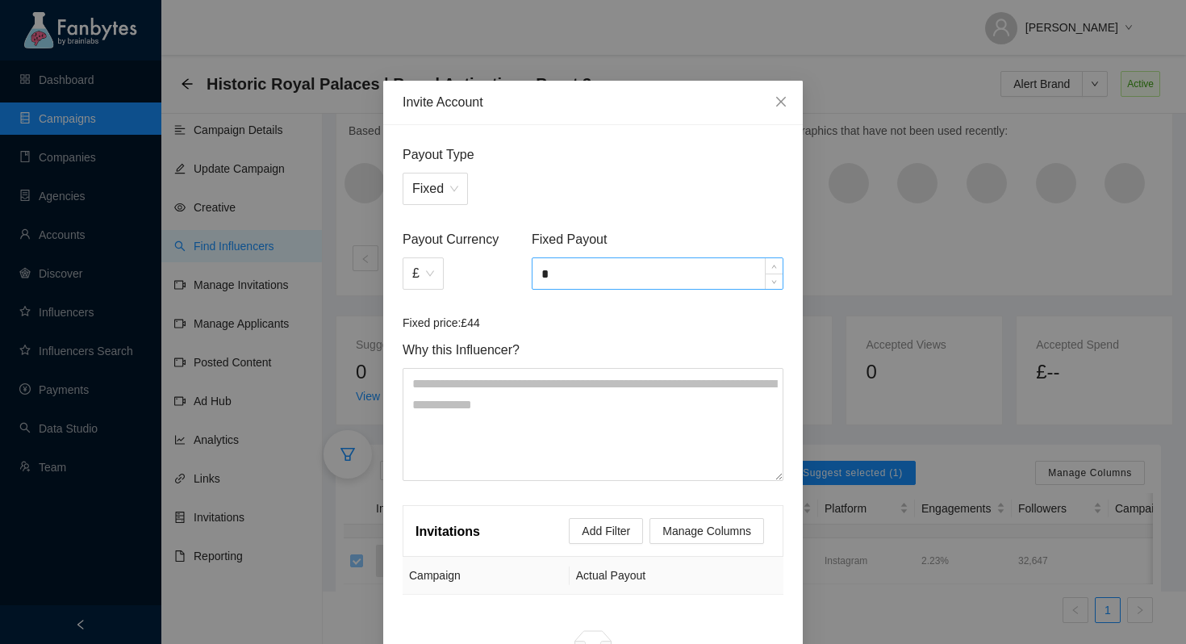
click at [571, 277] on input "*" at bounding box center [658, 273] width 250 height 31
type input "*****"
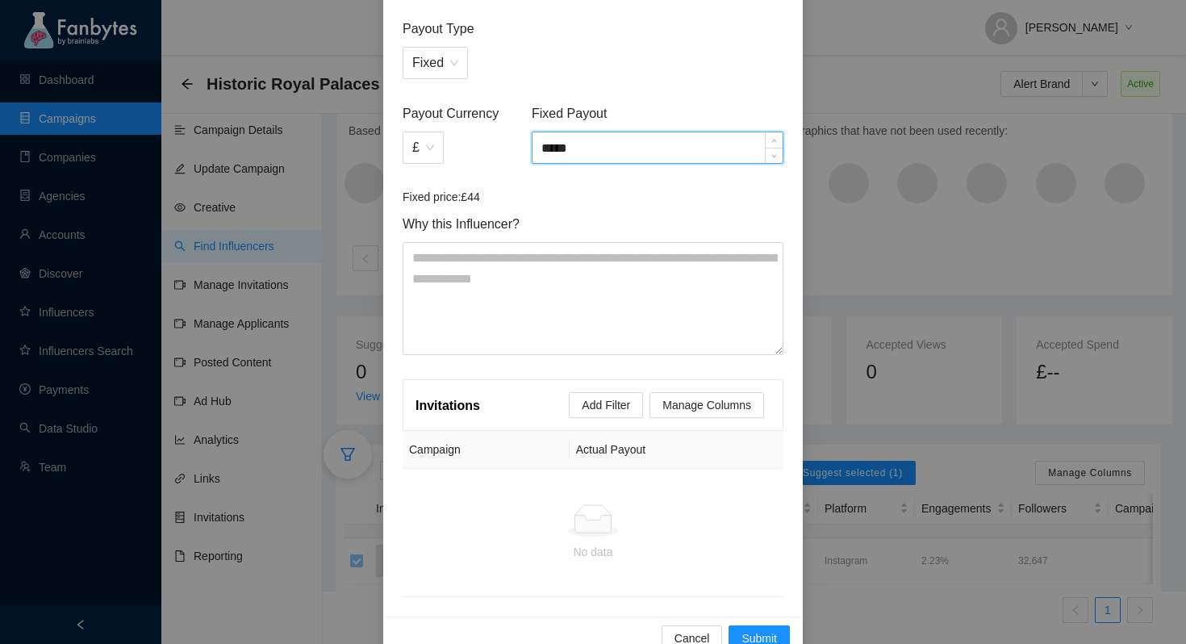
scroll to position [161, 0]
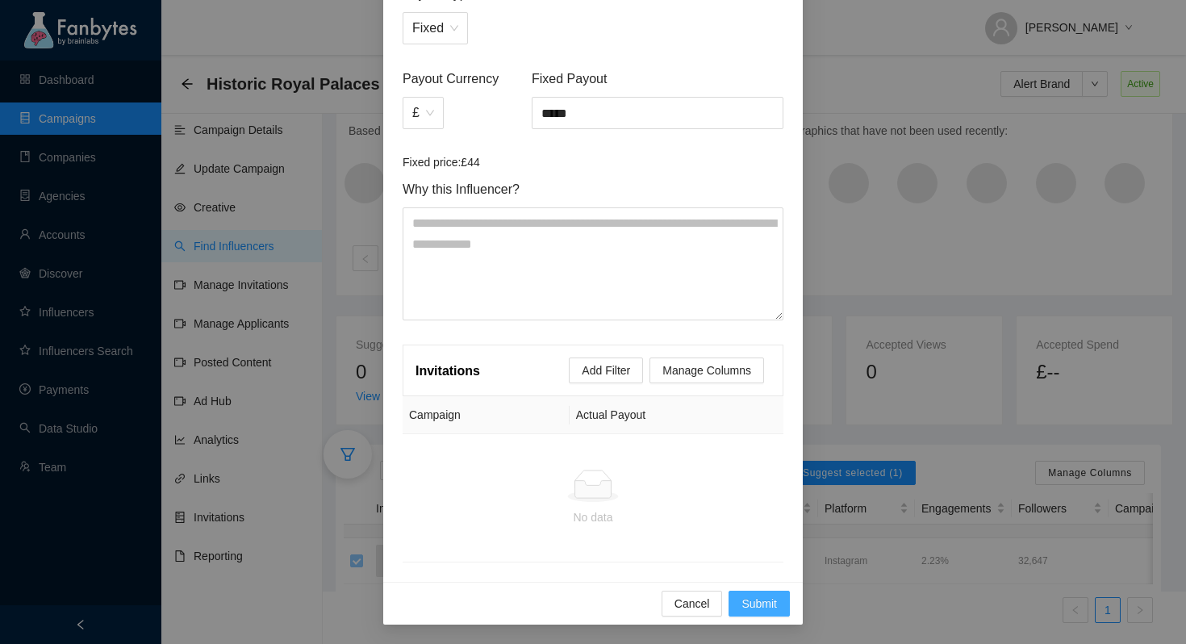
click at [775, 606] on span "Submit" at bounding box center [760, 604] width 36 height 18
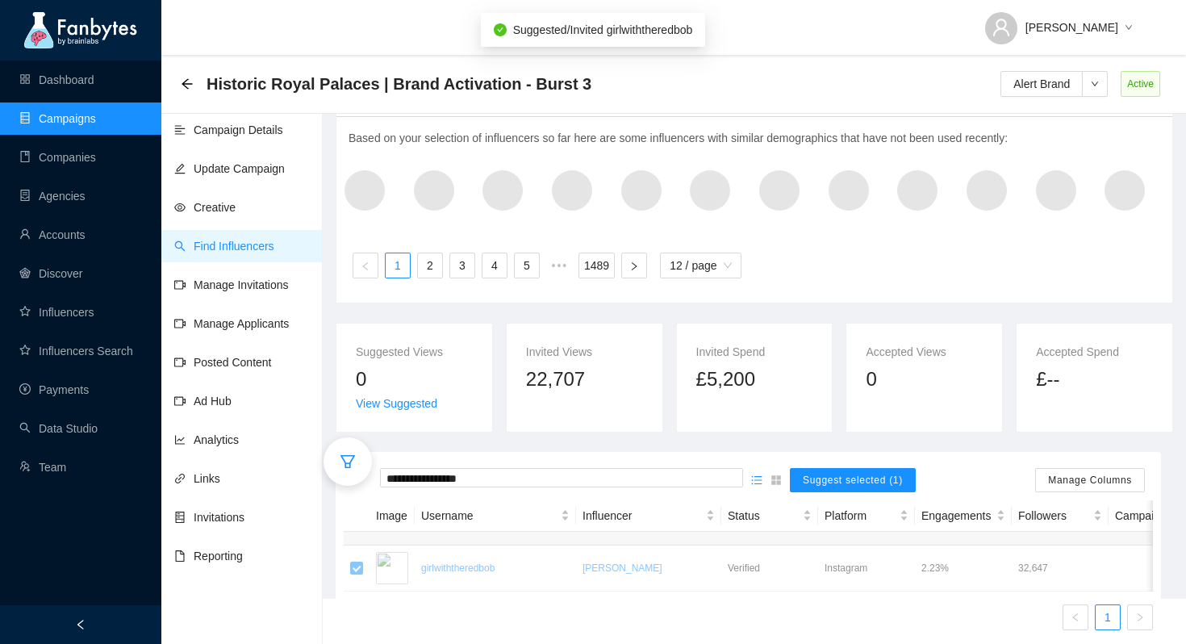
scroll to position [82, 0]
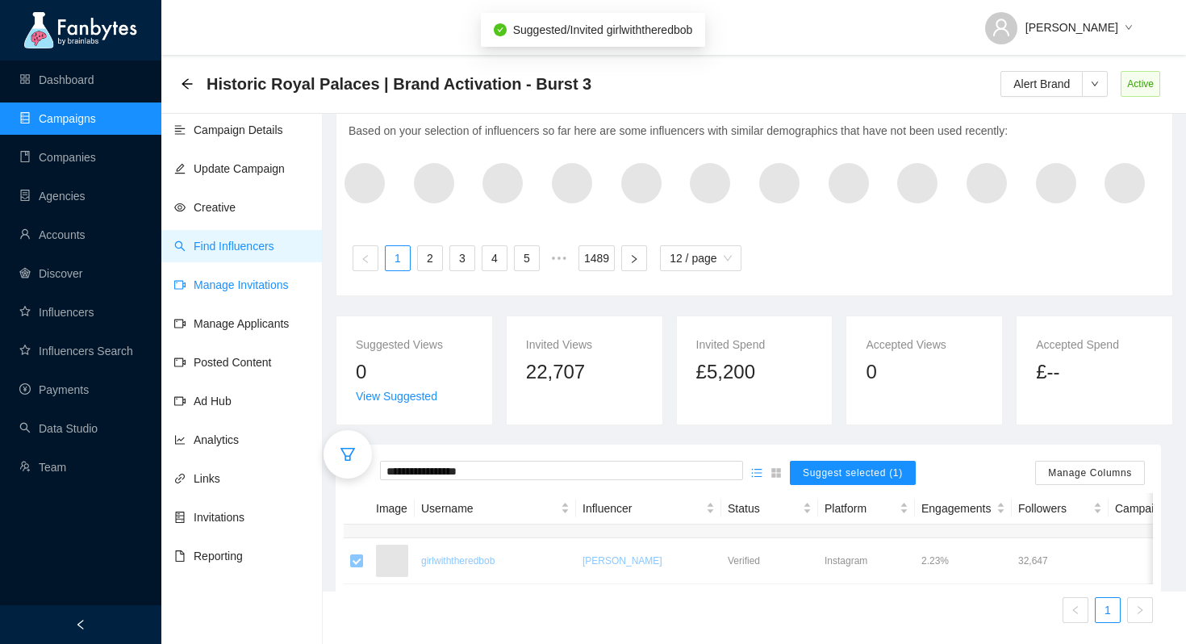
click at [261, 278] on link "Manage Invitations" at bounding box center [231, 284] width 115 height 13
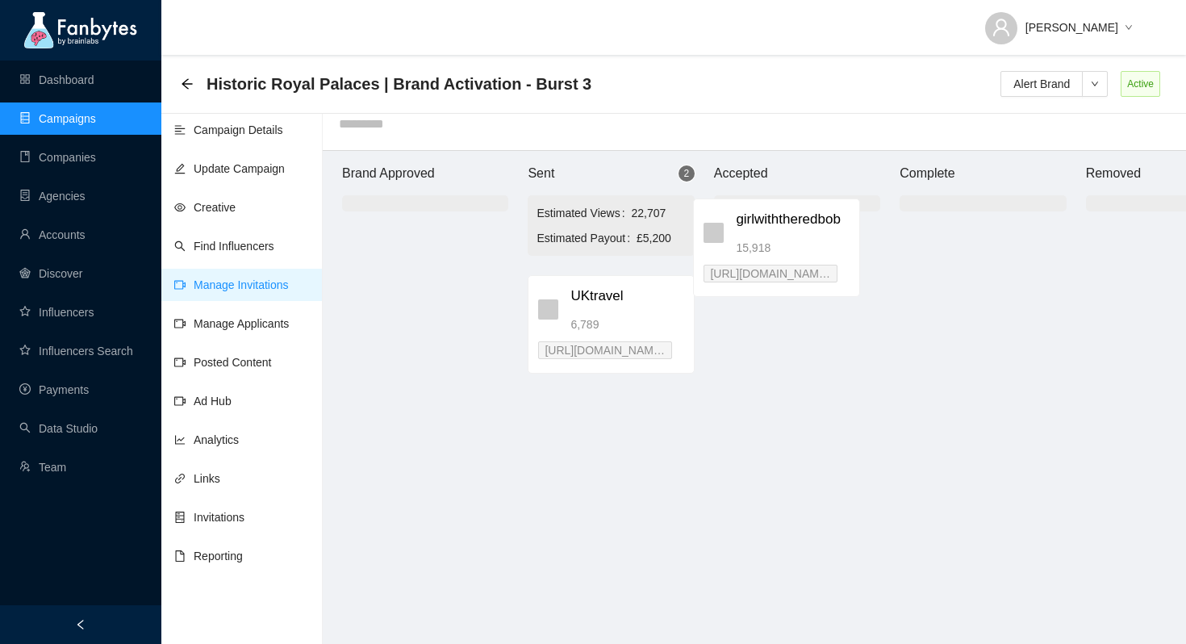
drag, startPoint x: 623, startPoint y: 303, endPoint x: 801, endPoint y: 228, distance: 192.8
click at [801, 228] on div "Brand Approved Sent 2 Estimated Views 22,707 Estimated Payout £5,200 girlwithth…" at bounding box center [797, 397] width 968 height 493
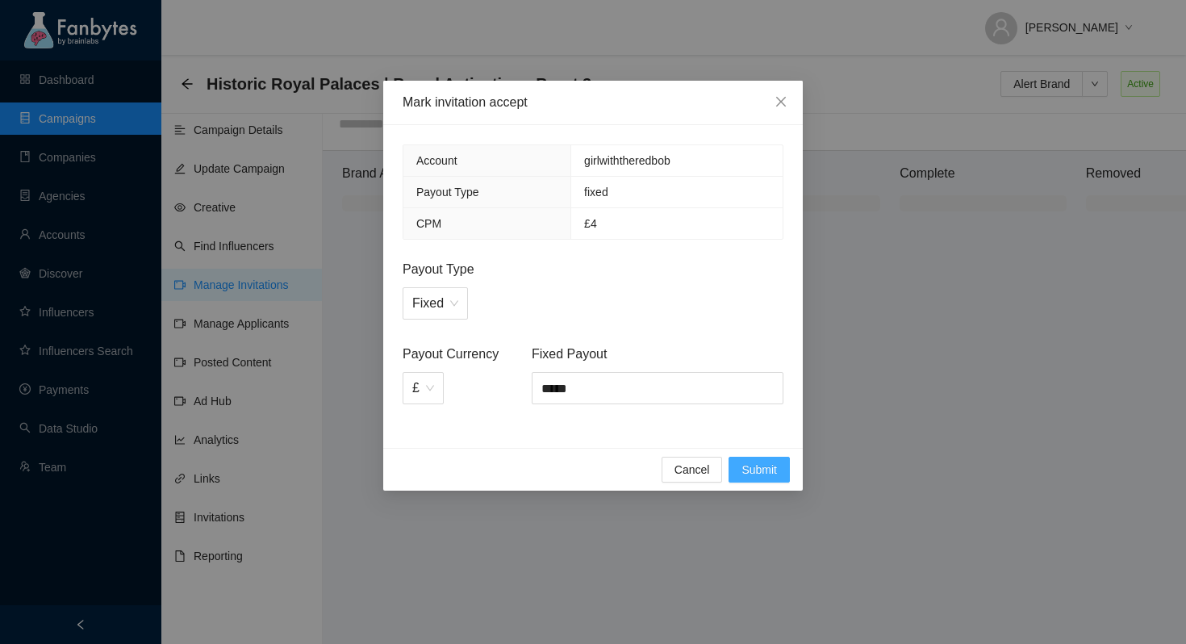
click at [774, 477] on span "Submit" at bounding box center [760, 470] width 36 height 18
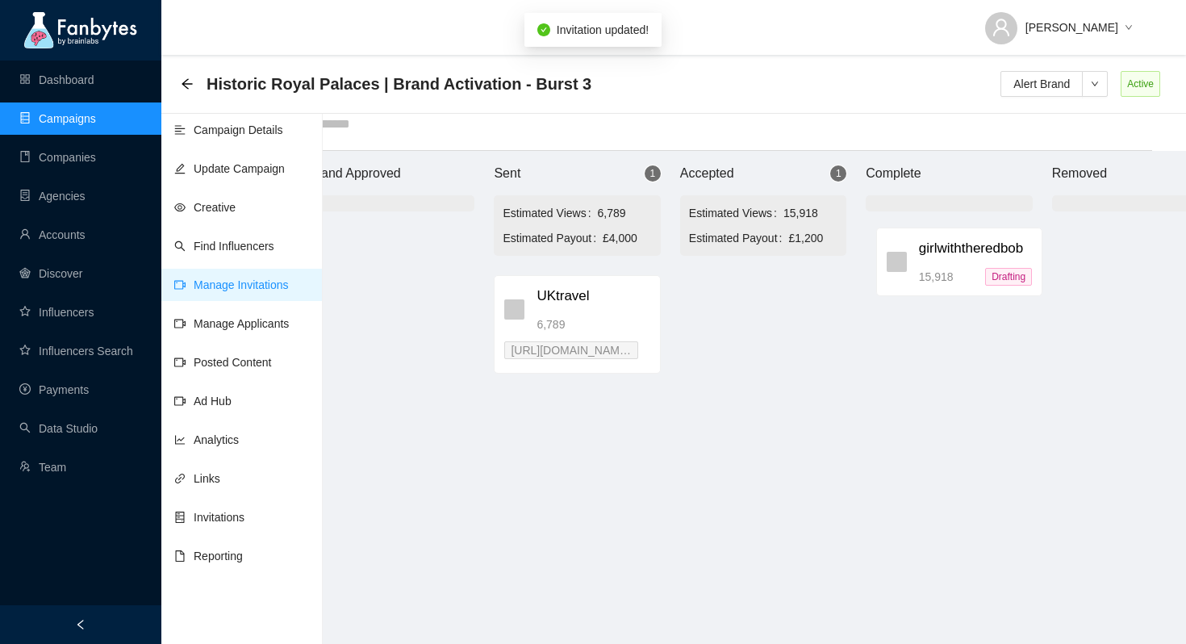
scroll to position [16, 56]
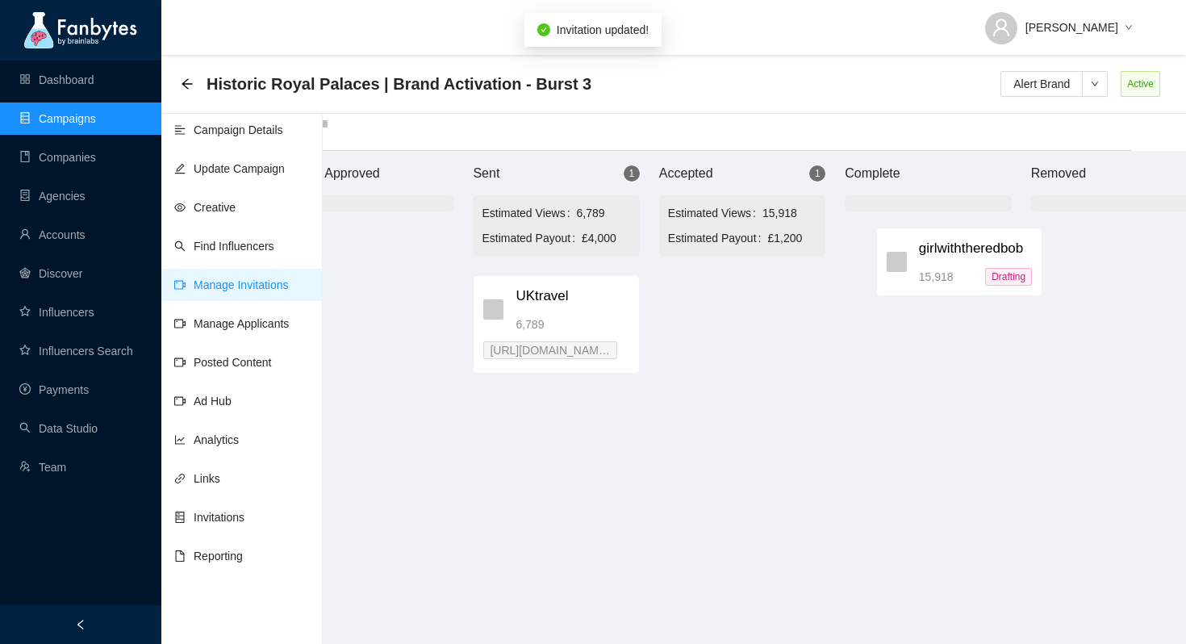
drag, startPoint x: 771, startPoint y: 296, endPoint x: 941, endPoint y: 249, distance: 176.8
click at [941, 249] on div "Brand Approved Sent 1 Estimated Views 6,789 Estimated Payout £4,000 UKtravel 6,…" at bounding box center [742, 397] width 968 height 493
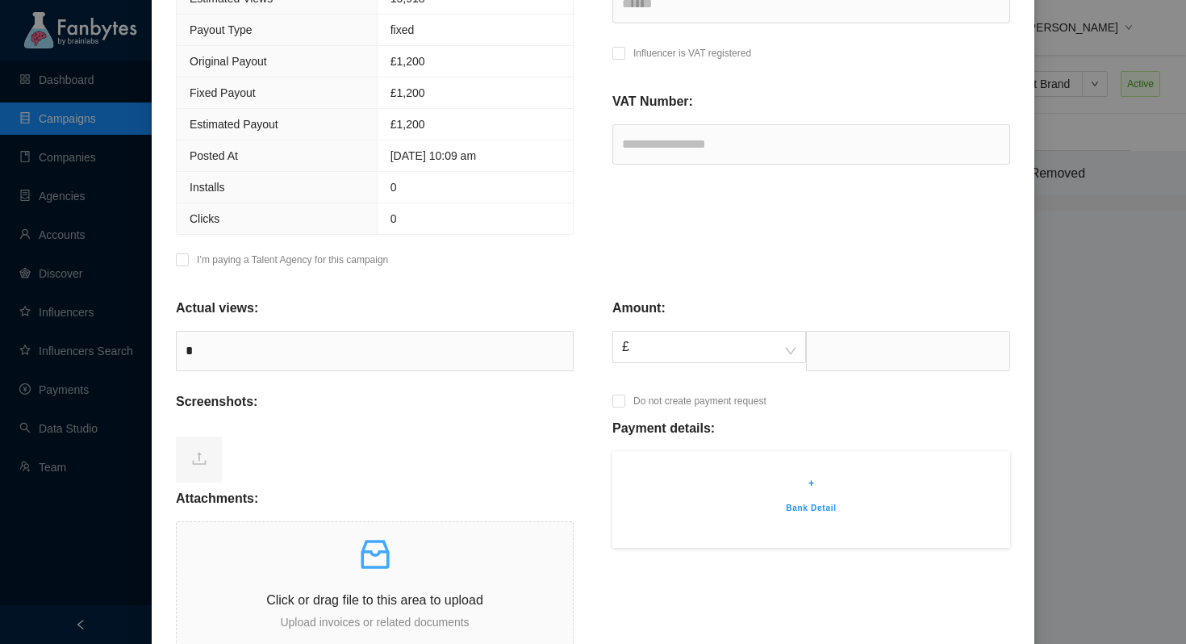
scroll to position [290, 0]
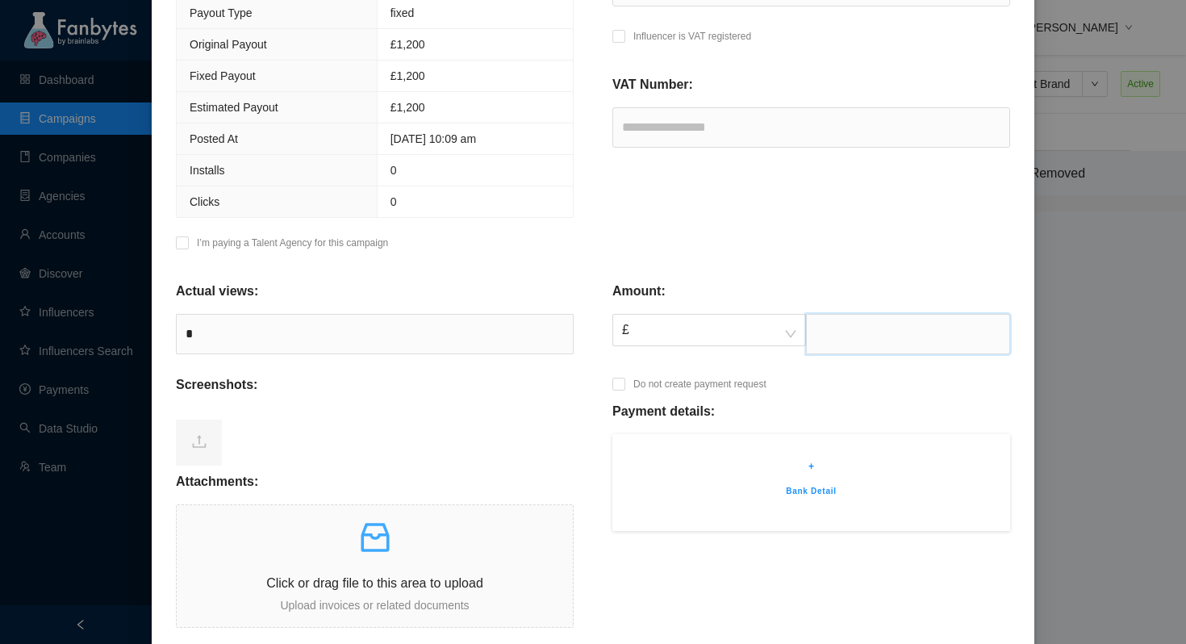
click at [841, 344] on input "text" at bounding box center [908, 334] width 204 height 40
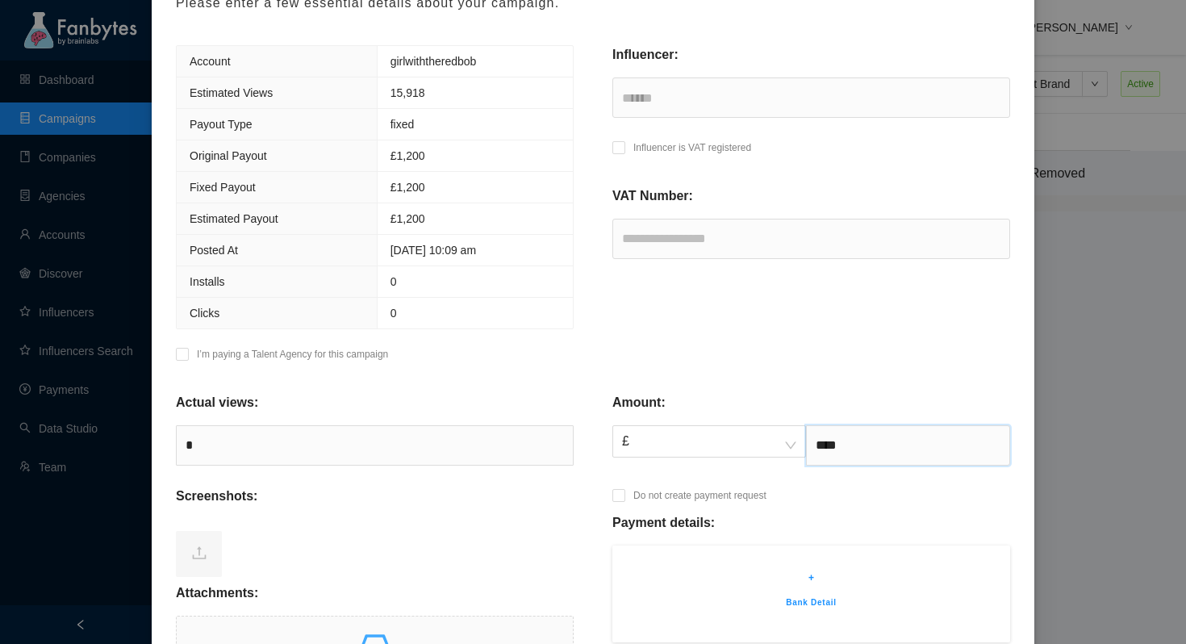
scroll to position [178, 0]
type input "****"
click at [622, 303] on div "Influencer: ****** Influencer is VAT registered VAT Number:" at bounding box center [811, 209] width 437 height 327
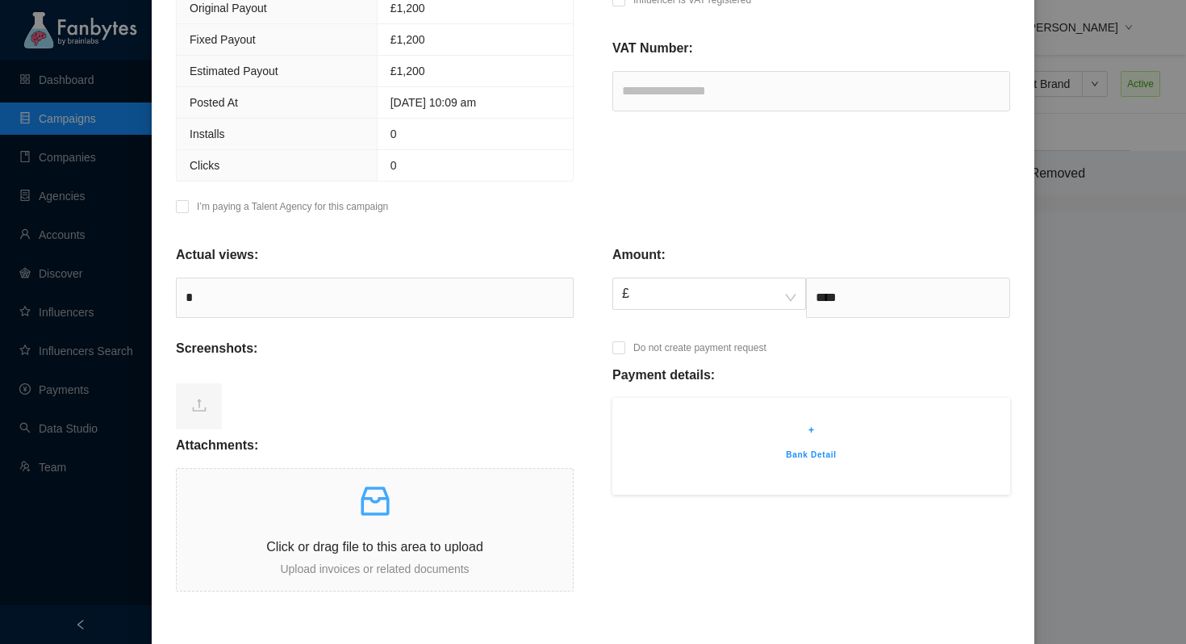
scroll to position [348, 0]
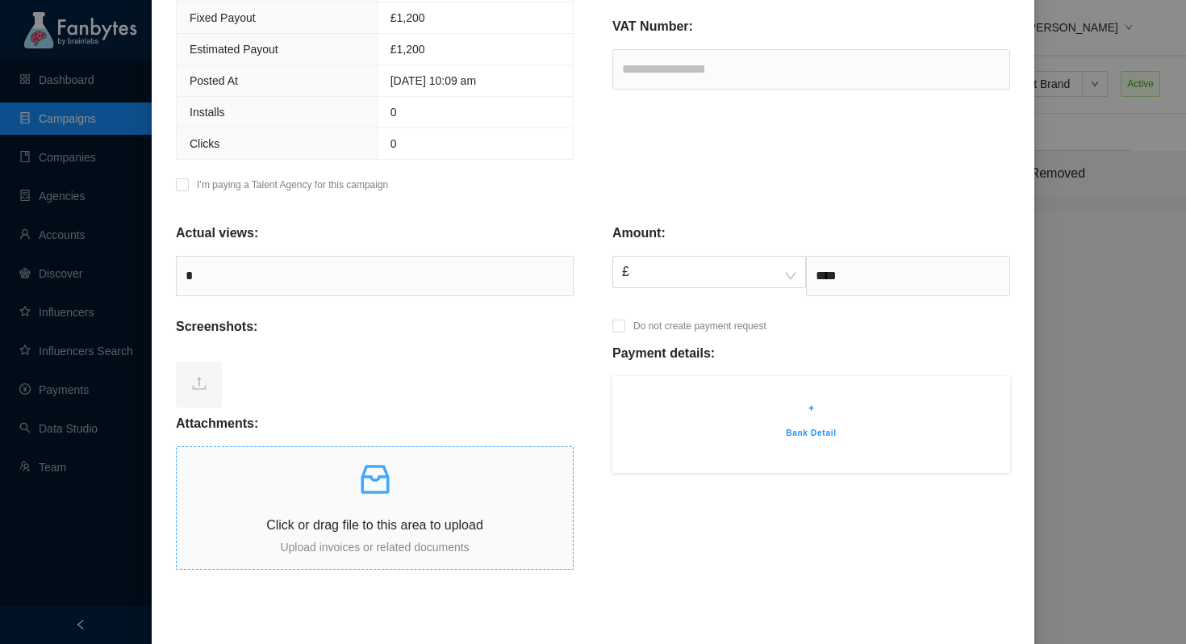
click at [379, 489] on icon "inbox" at bounding box center [375, 479] width 39 height 39
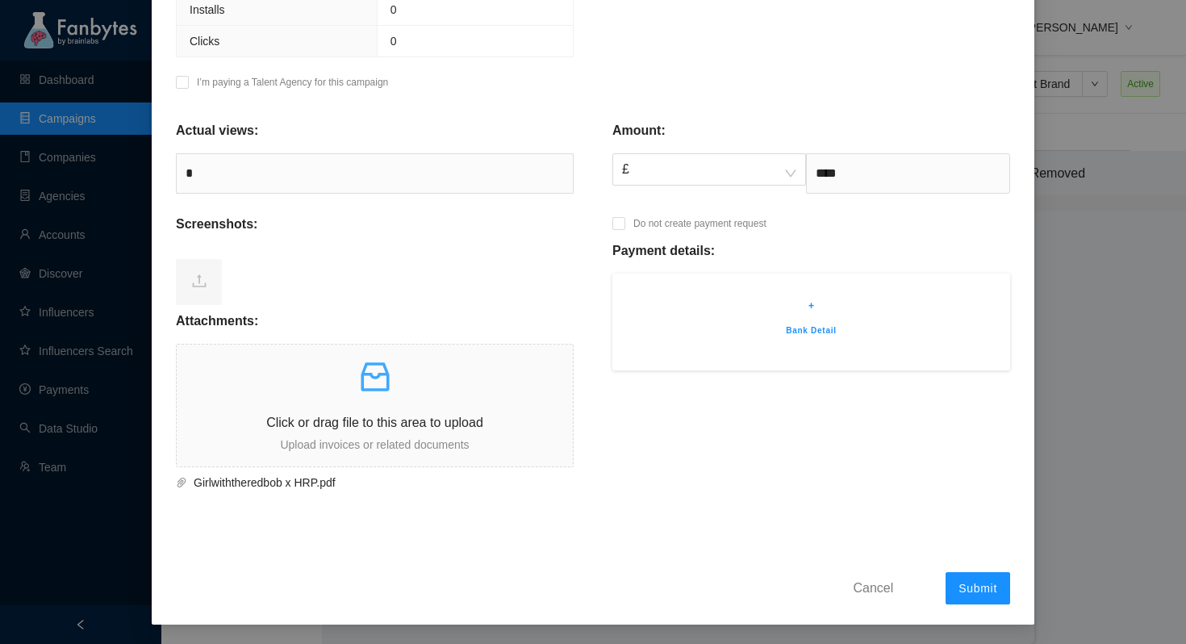
click at [817, 310] on p "+" at bounding box center [811, 306] width 349 height 16
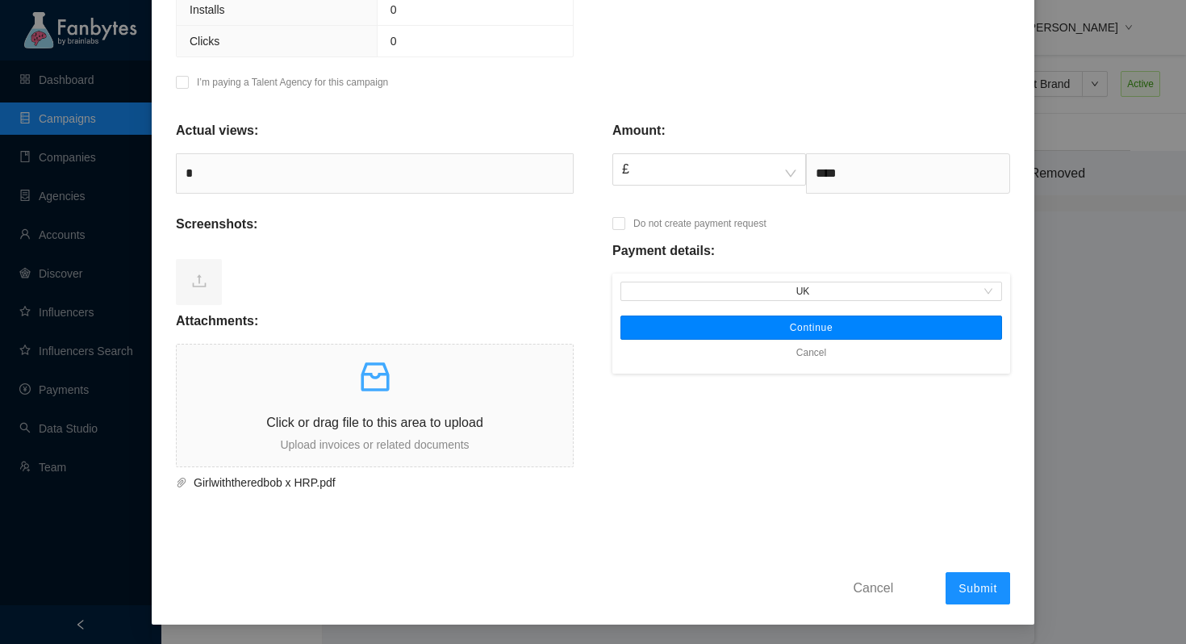
click at [835, 332] on button "Continue" at bounding box center [812, 328] width 382 height 24
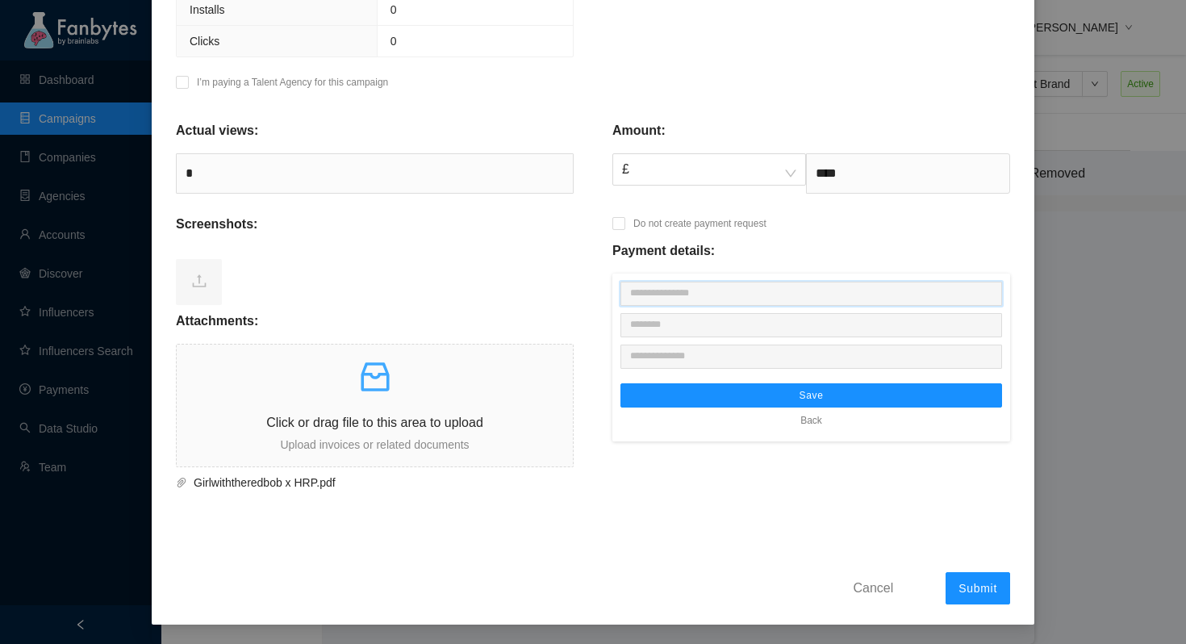
click at [716, 301] on input "text" at bounding box center [812, 294] width 382 height 24
click at [669, 554] on form "Payment Request Please enter a few essential details about your campaign. Accou…" at bounding box center [593, 128] width 835 height 954
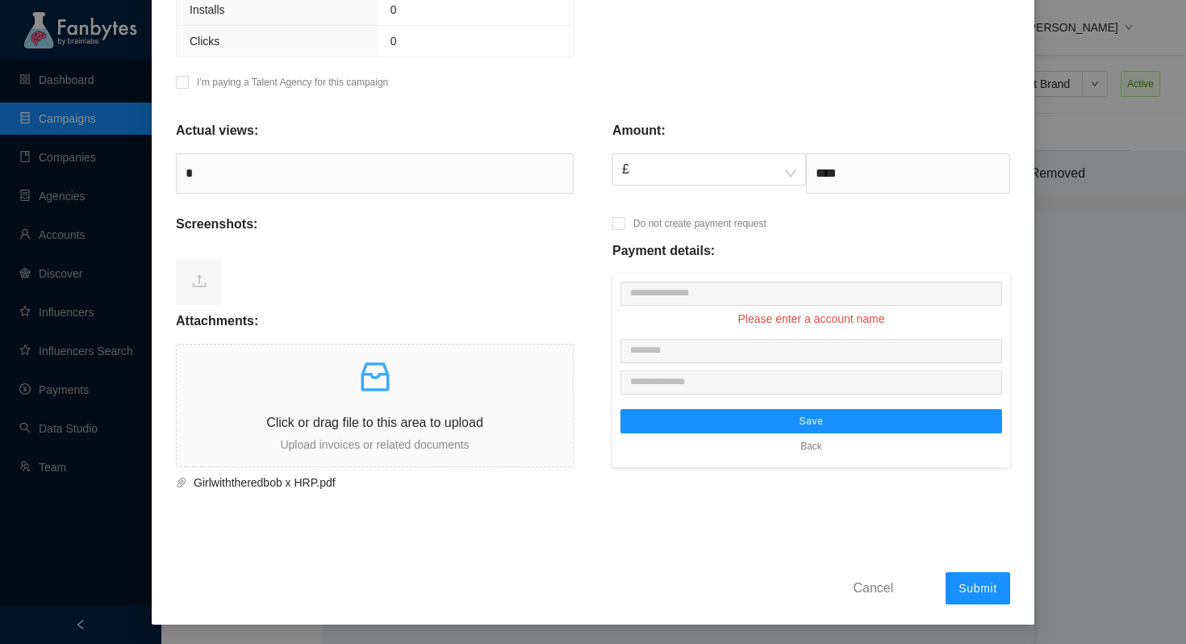
click at [809, 443] on span "Back" at bounding box center [812, 446] width 22 height 16
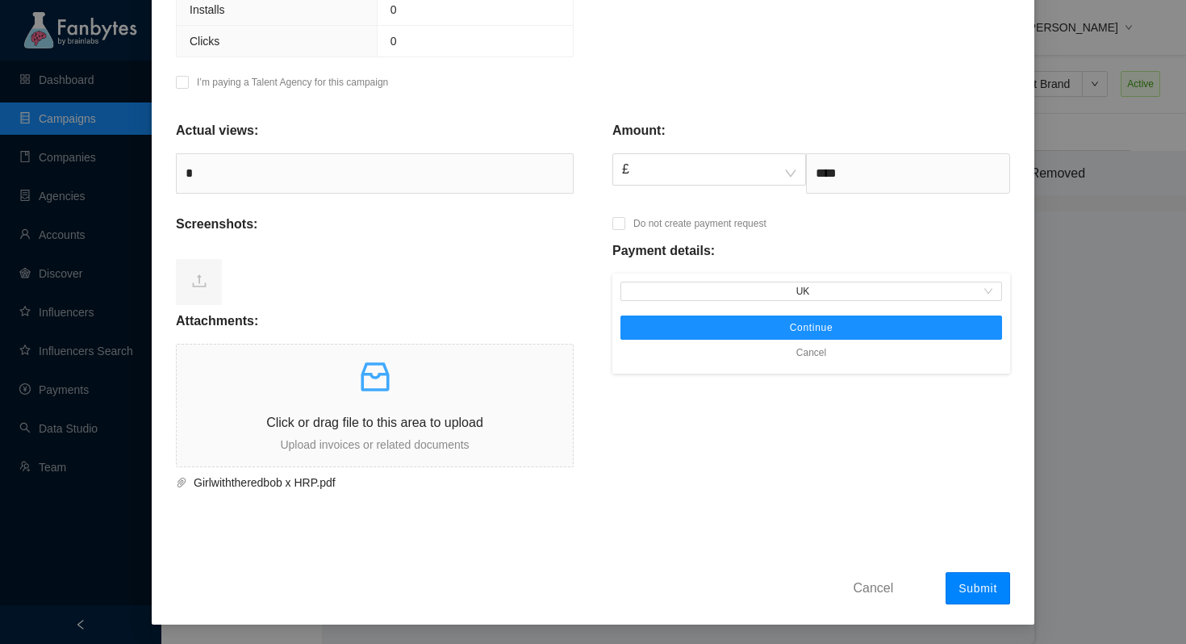
click at [979, 583] on span "Submit" at bounding box center [978, 588] width 39 height 13
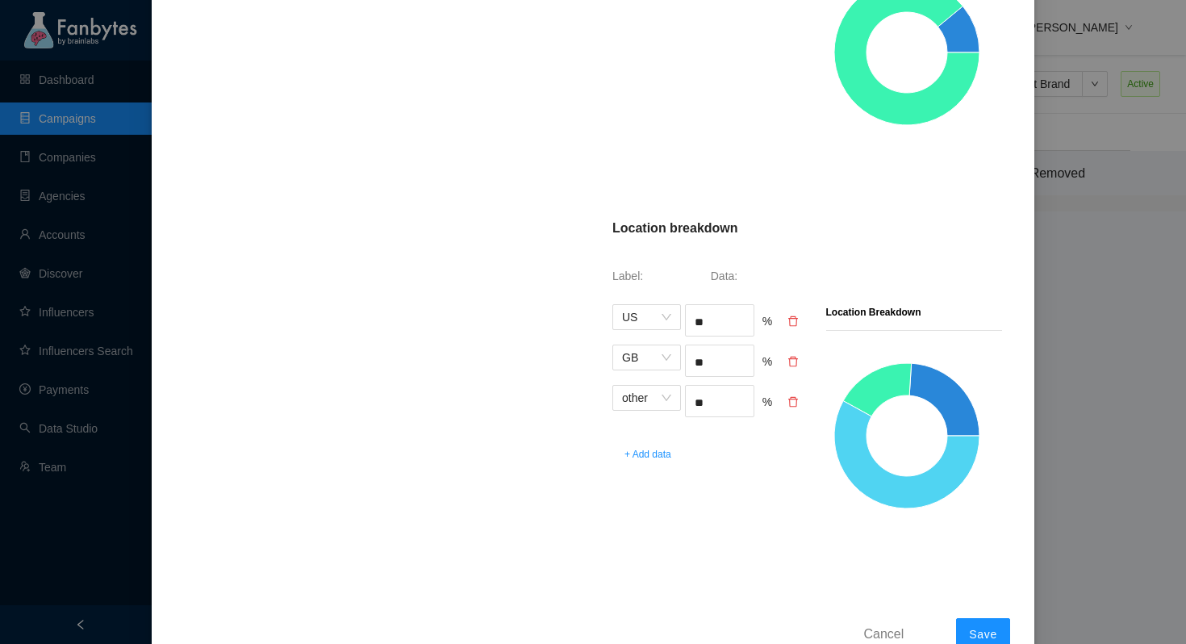
scroll to position [932, 0]
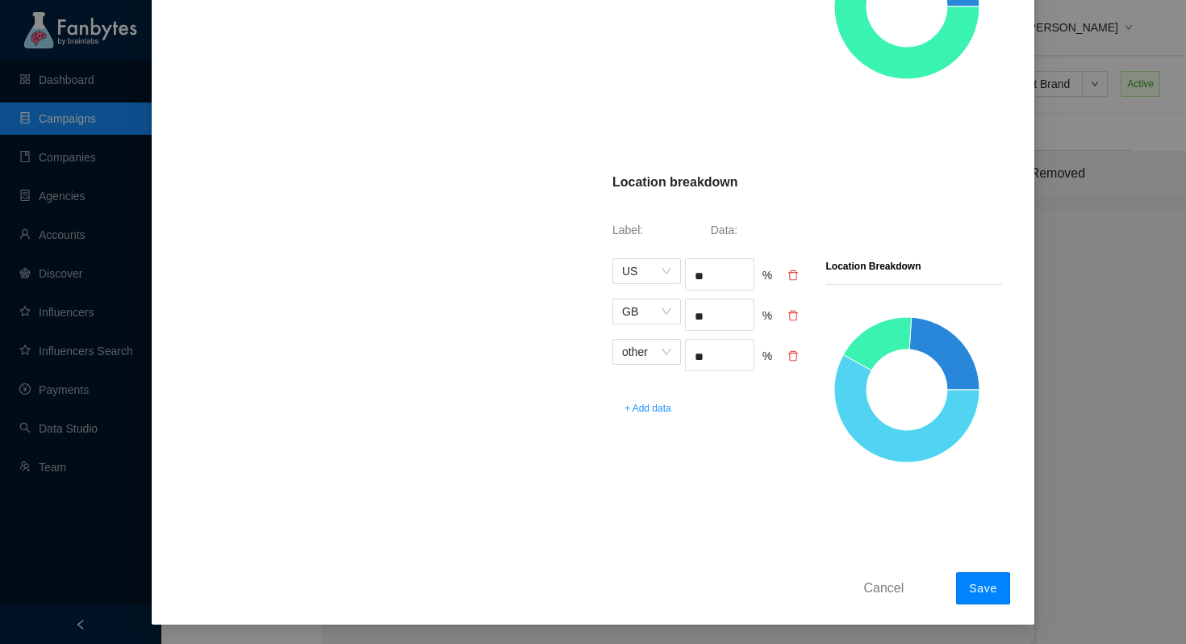
click at [994, 592] on span "Save" at bounding box center [983, 588] width 28 height 13
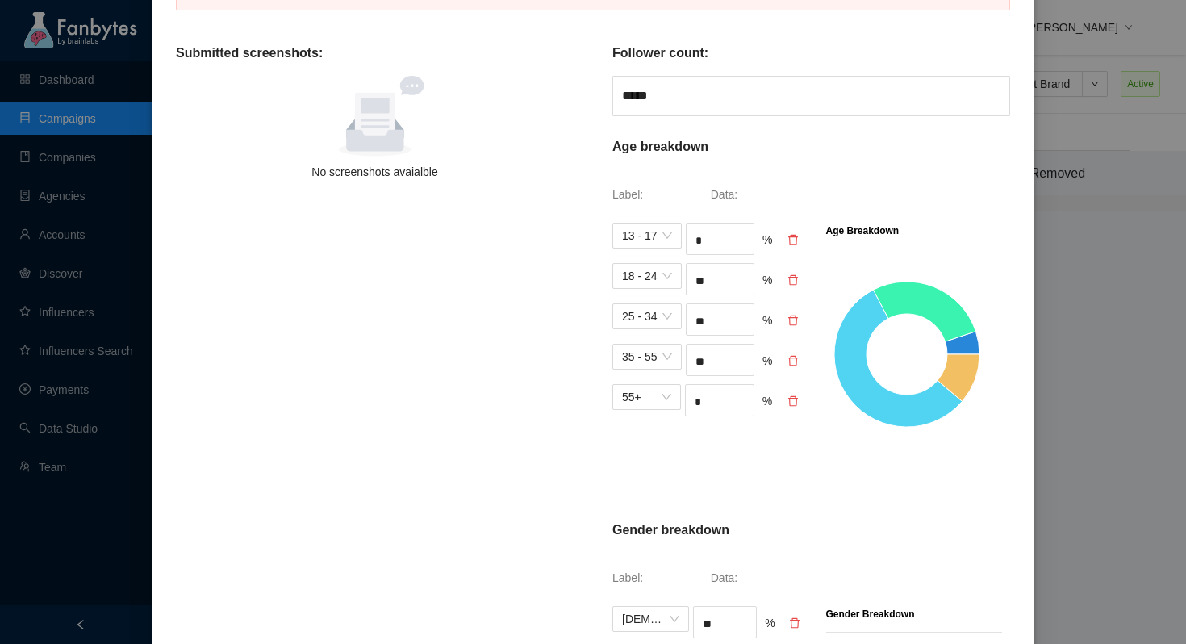
scroll to position [891, 0]
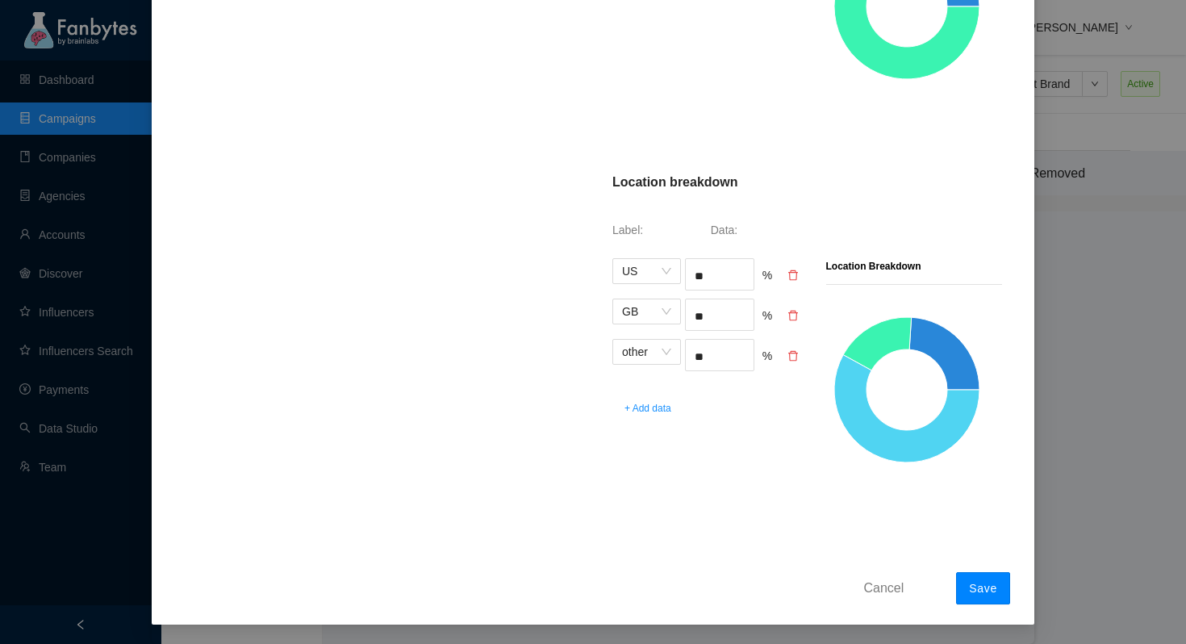
click at [978, 579] on button "Save" at bounding box center [983, 588] width 54 height 32
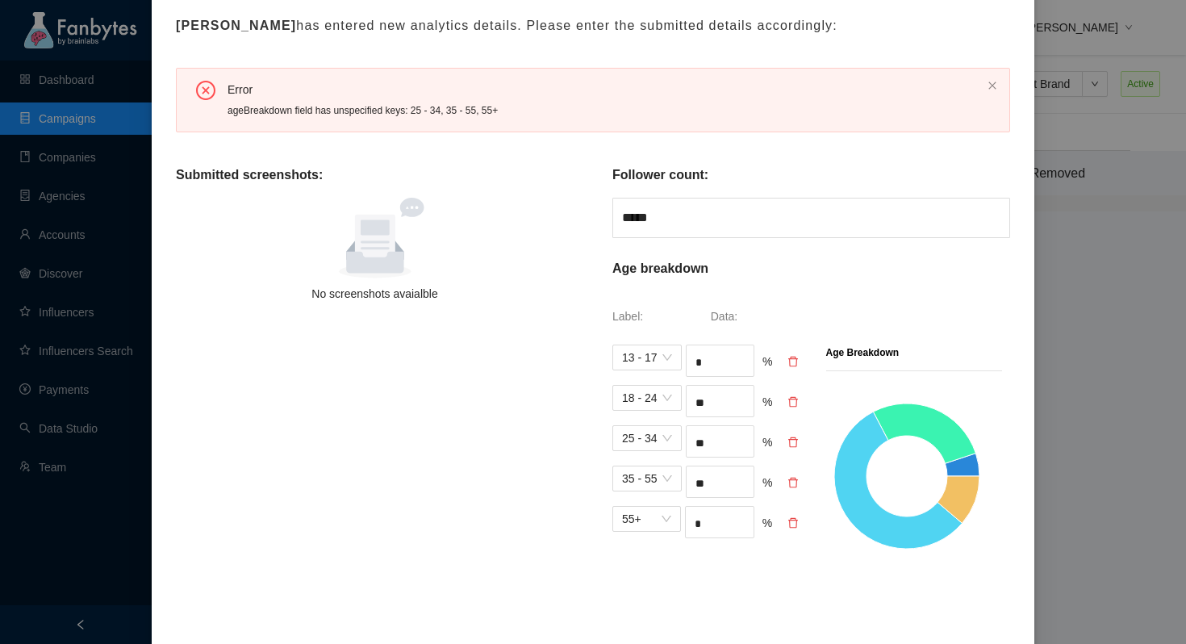
scroll to position [193, 0]
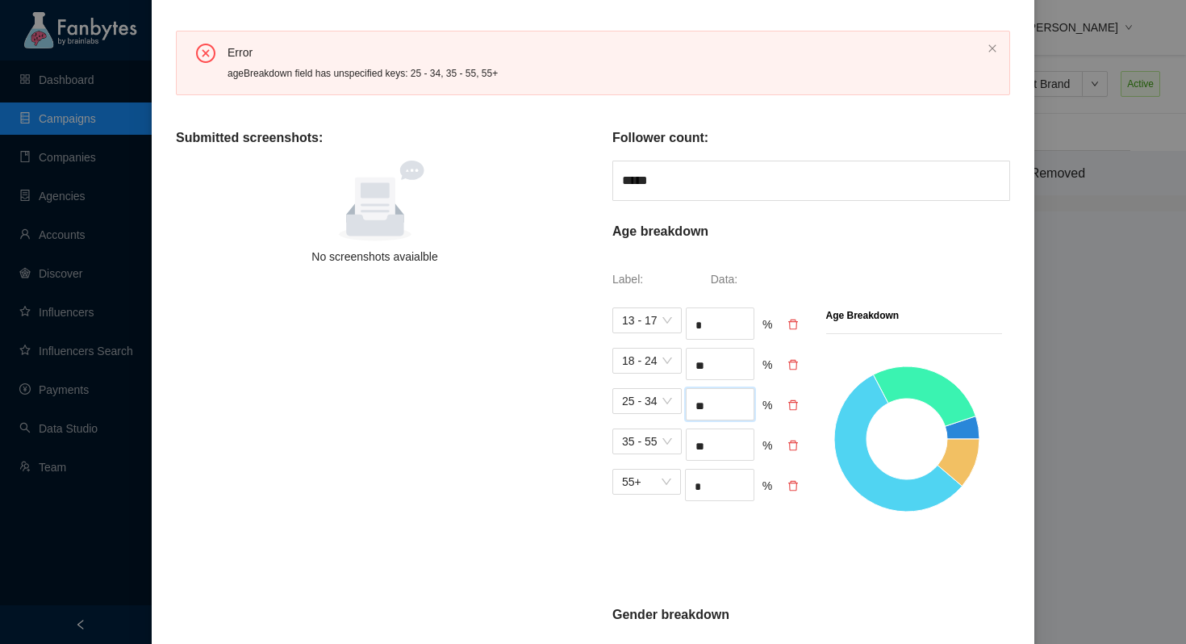
click at [729, 404] on input "**" at bounding box center [720, 406] width 67 height 24
click at [669, 408] on span "25 - 34" at bounding box center [647, 401] width 50 height 24
click at [797, 370] on div at bounding box center [796, 368] width 17 height 24
click at [797, 369] on icon "delete" at bounding box center [793, 365] width 10 height 10
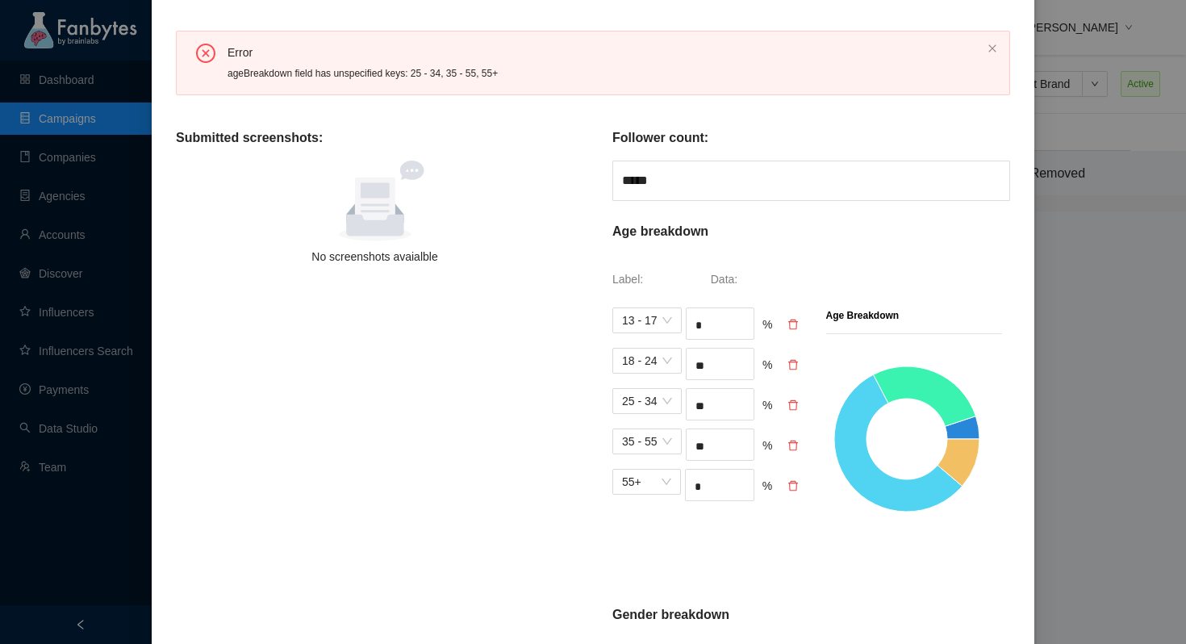
type input "**"
type input "*"
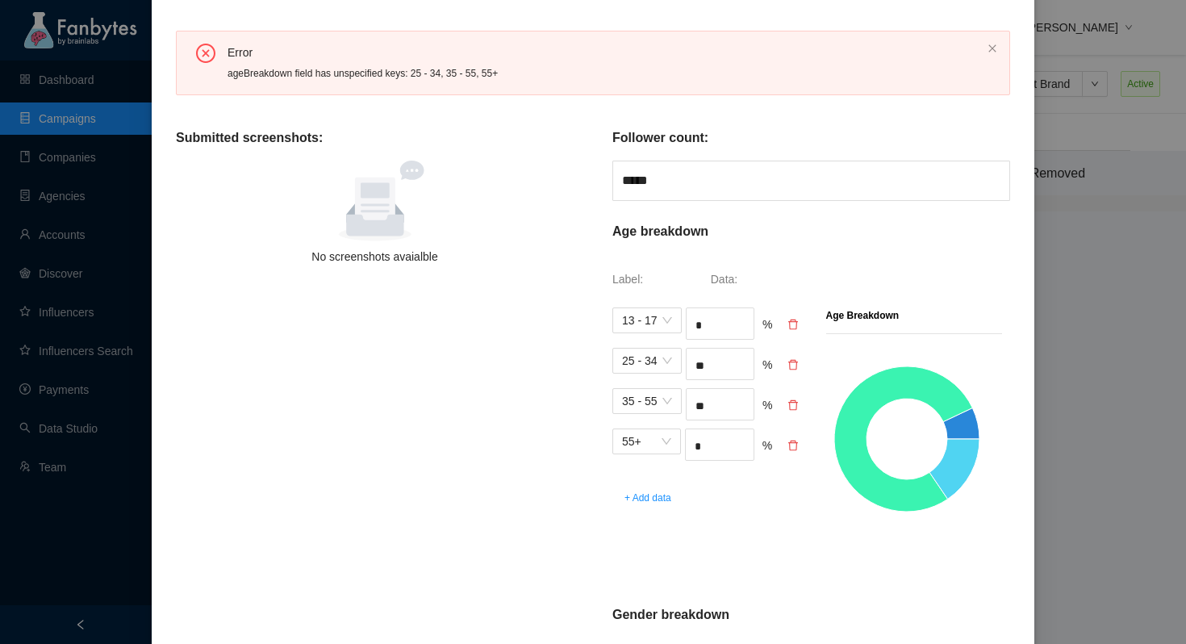
click at [797, 369] on icon "delete" at bounding box center [793, 365] width 10 height 10
type input "**"
type input "*"
click at [797, 369] on icon "delete" at bounding box center [793, 365] width 10 height 10
type input "*"
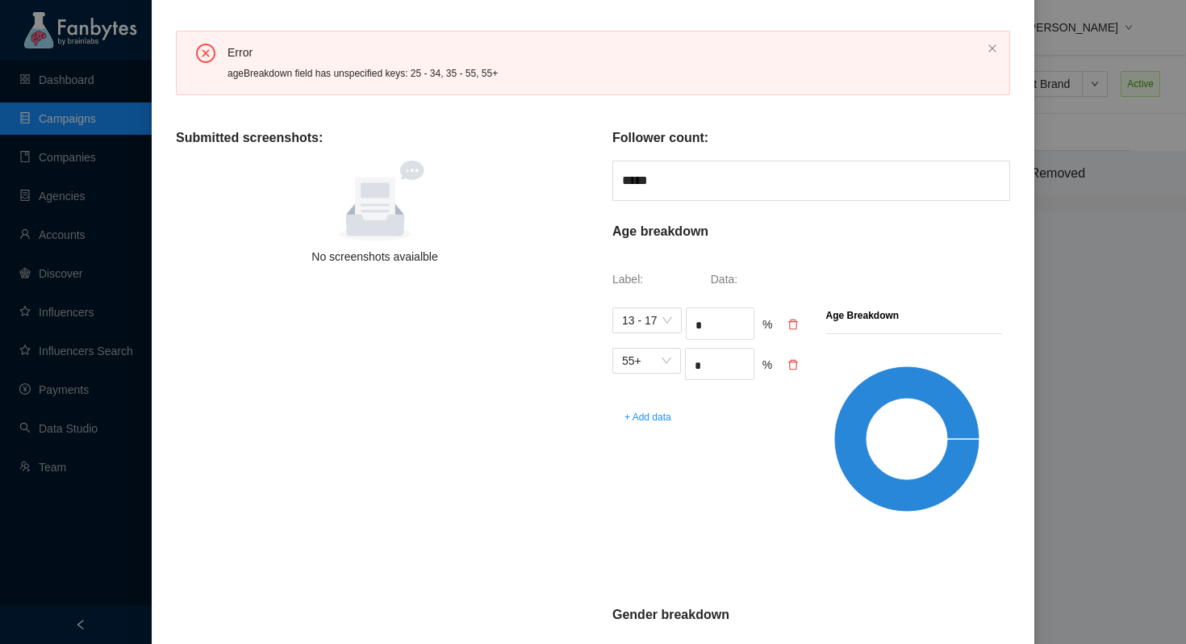
click at [797, 366] on icon "delete" at bounding box center [793, 365] width 10 height 10
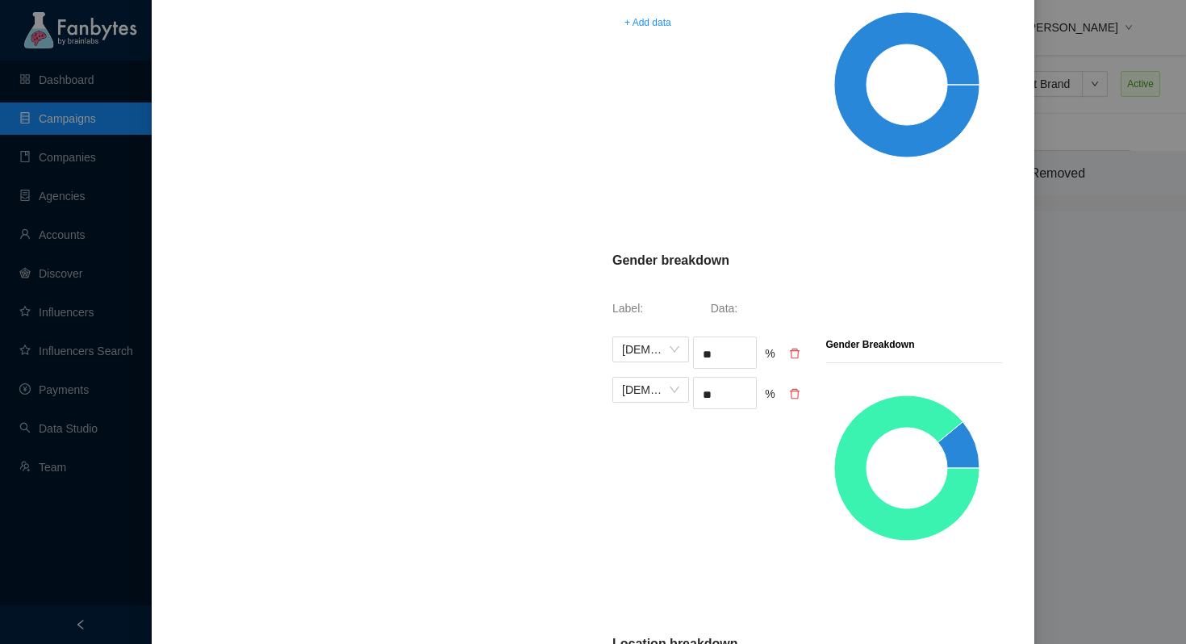
scroll to position [1009, 0]
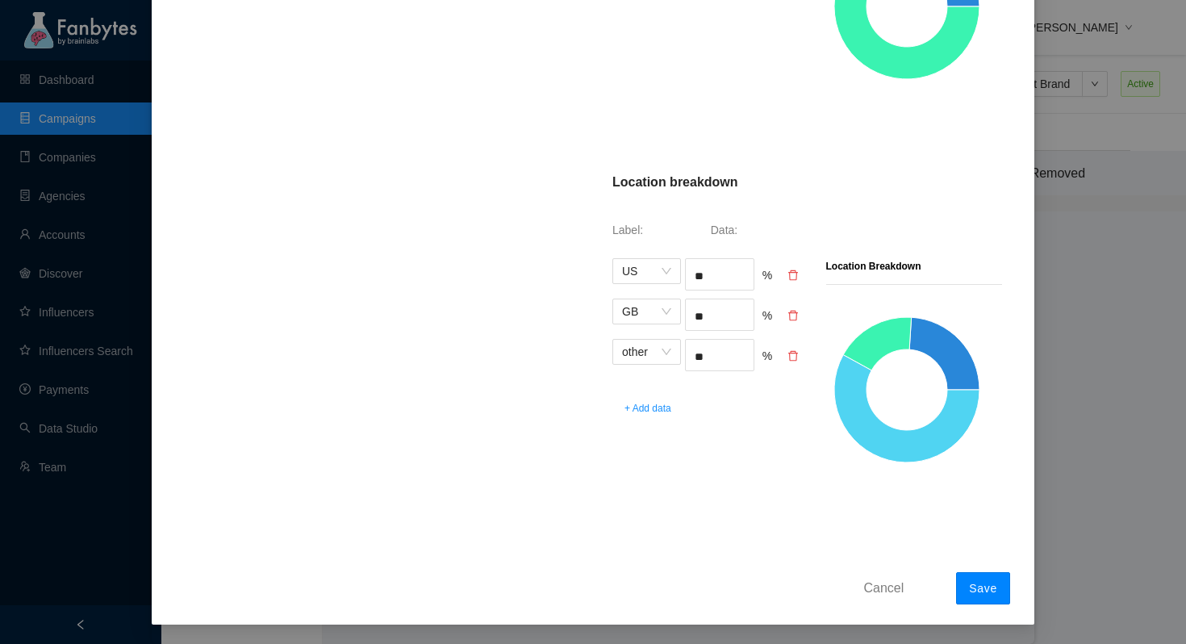
click at [985, 598] on button "Save" at bounding box center [983, 588] width 54 height 32
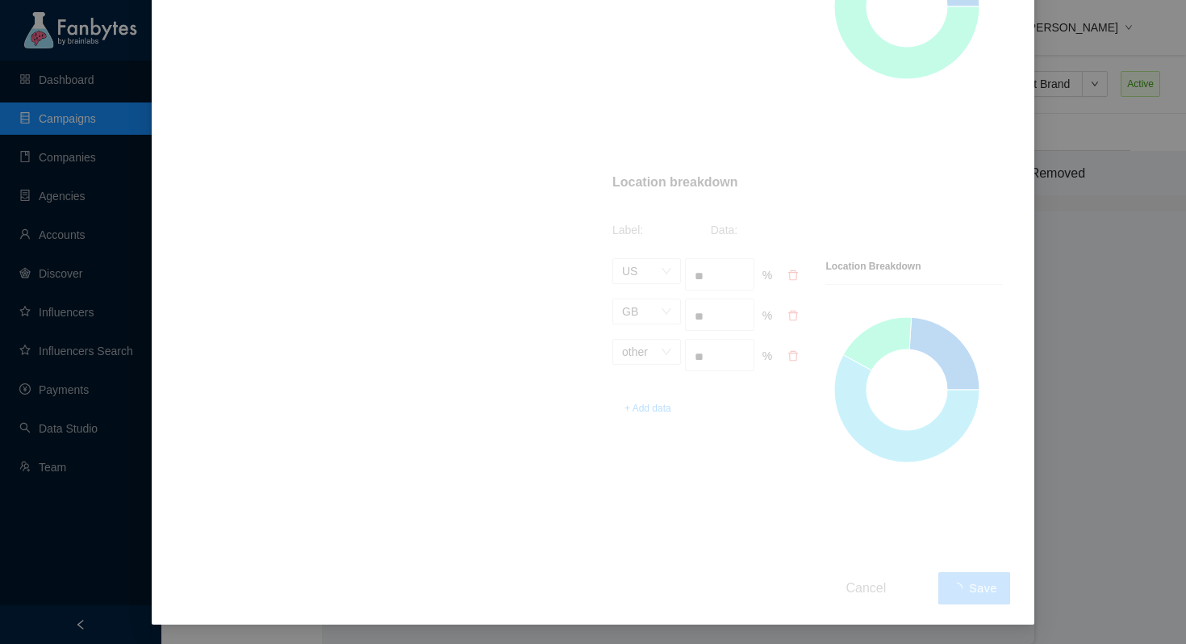
scroll to position [0, 0]
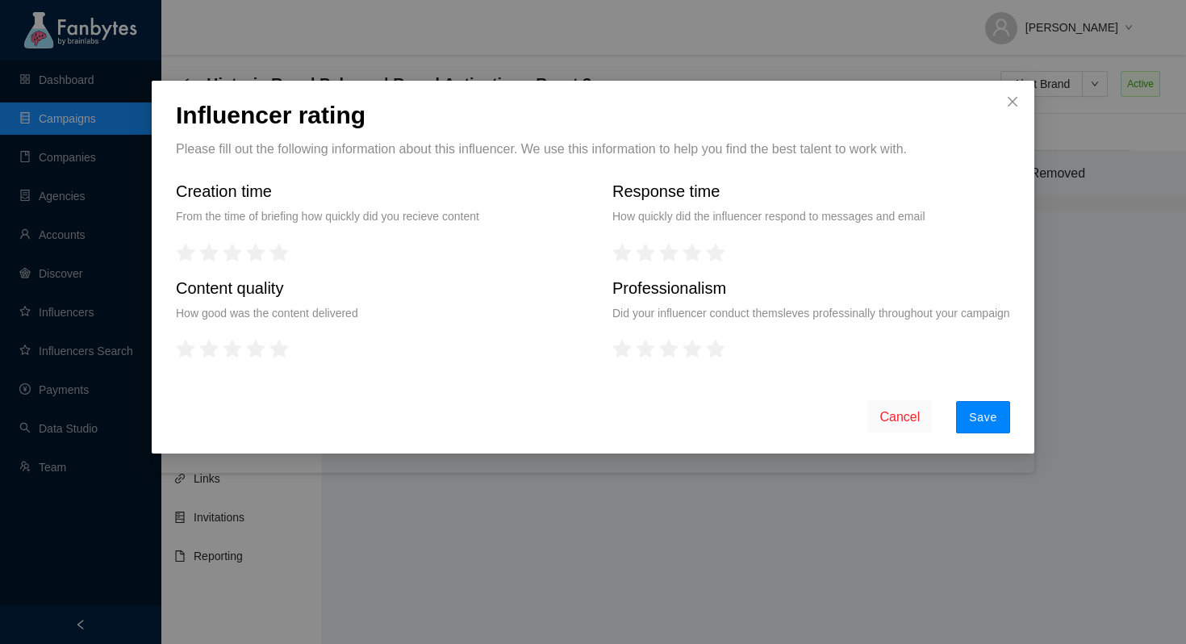
click at [983, 424] on span "Save" at bounding box center [983, 417] width 28 height 13
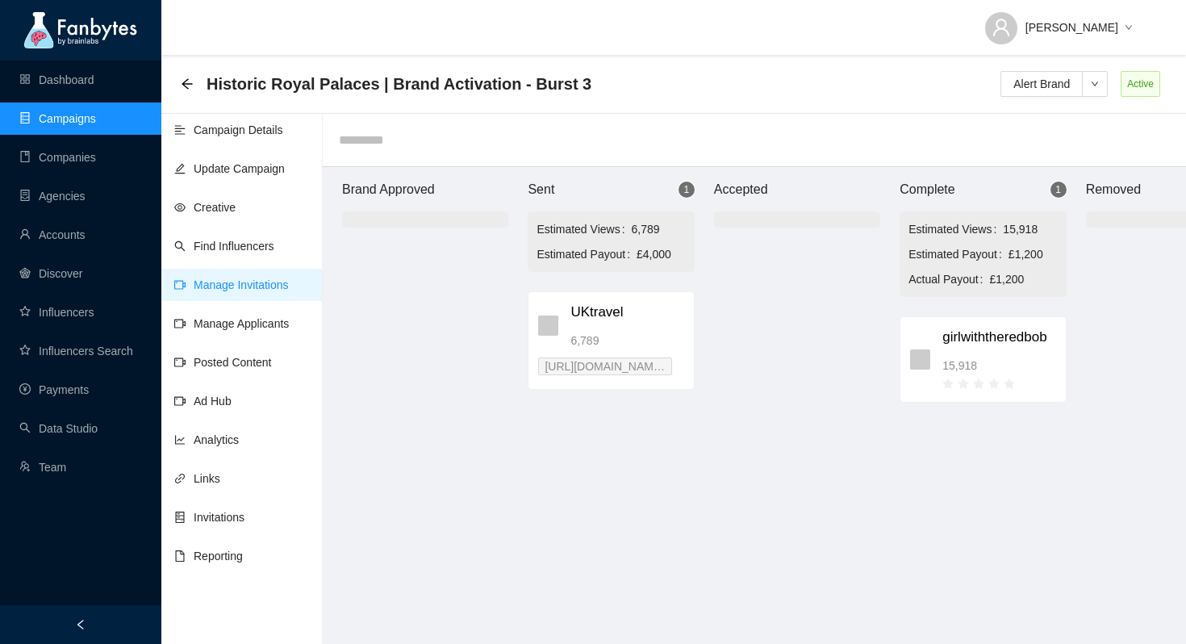
scroll to position [16, 56]
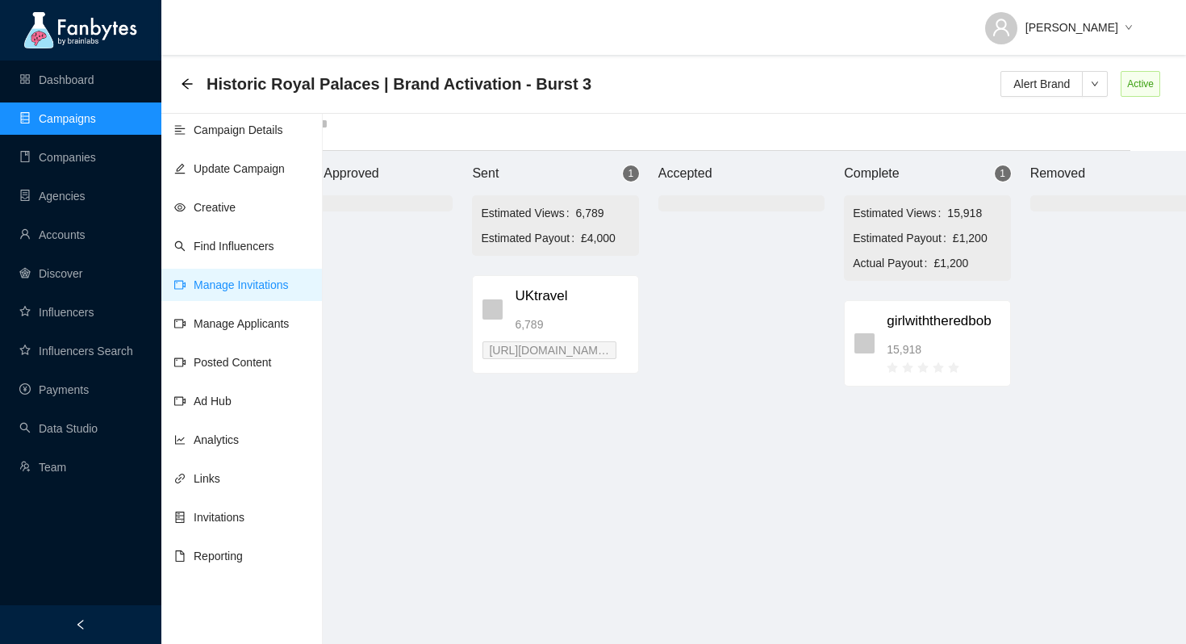
click at [549, 305] on span "UKtravel" at bounding box center [571, 297] width 113 height 22
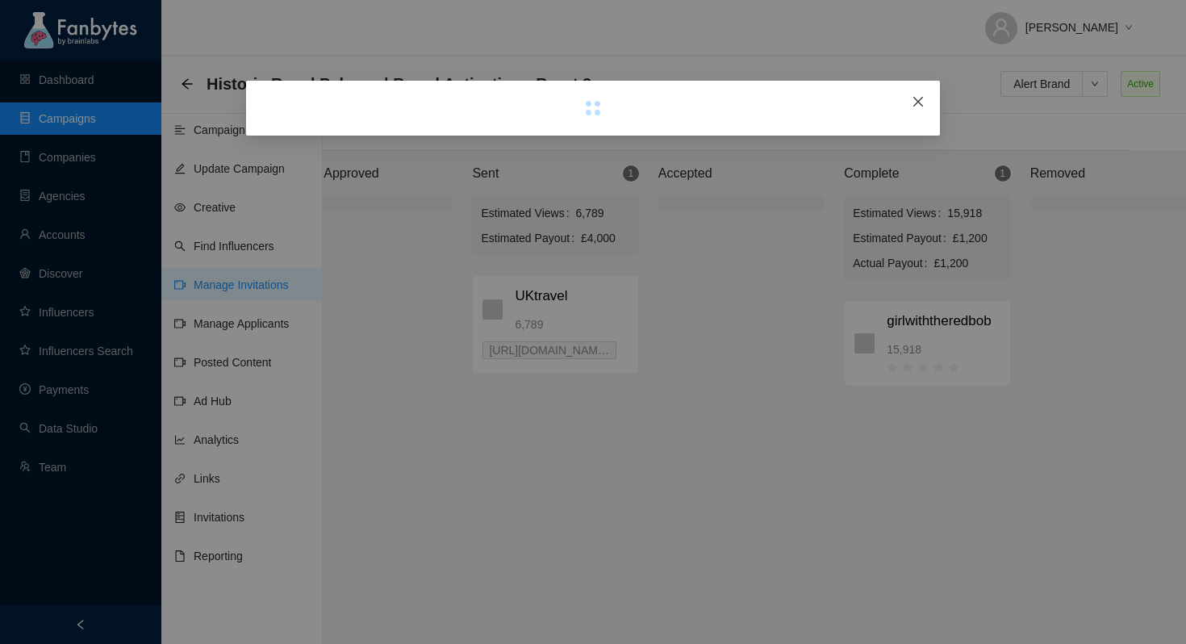
click at [918, 99] on icon "close" at bounding box center [918, 101] width 13 height 13
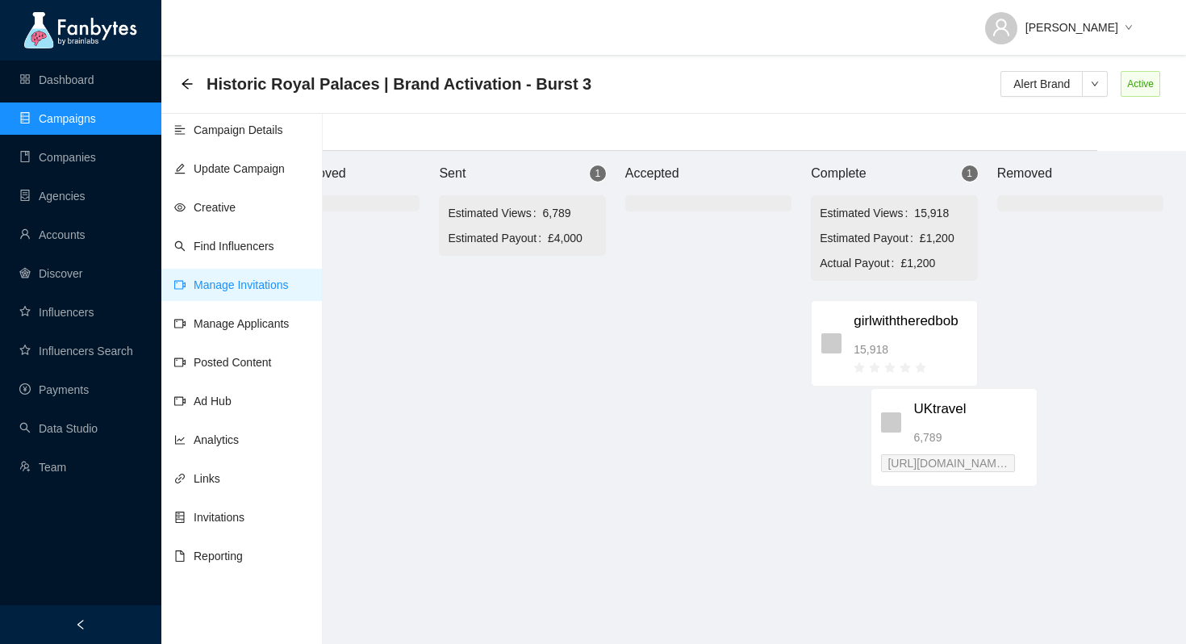
scroll to position [16, 95]
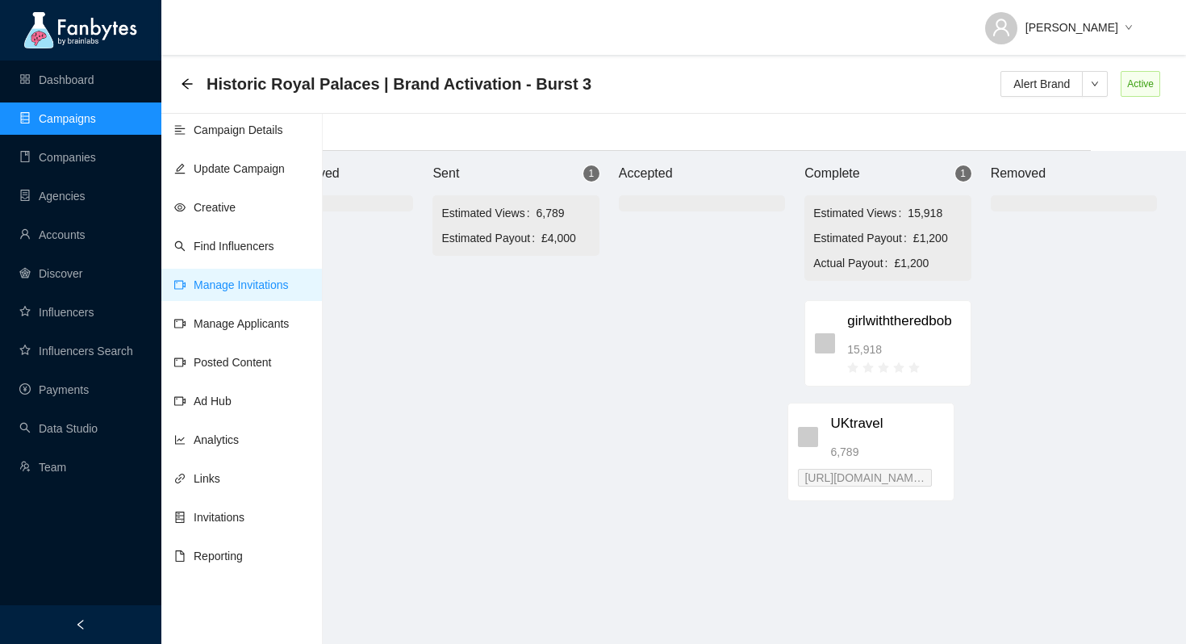
drag, startPoint x: 552, startPoint y: 317, endPoint x: 872, endPoint y: 445, distance: 344.1
click at [872, 445] on div "Brand Approved Sent 1 Estimated Views 6,789 Estimated Payout £4,000 UKtravel 6,…" at bounding box center [702, 397] width 968 height 493
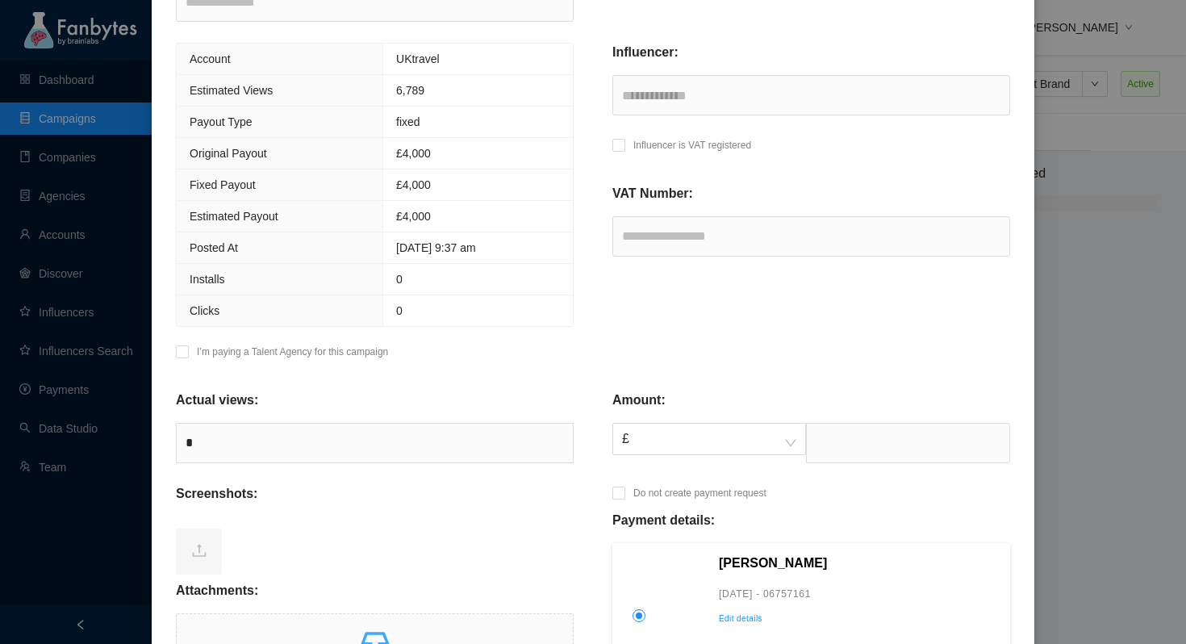
scroll to position [282, 0]
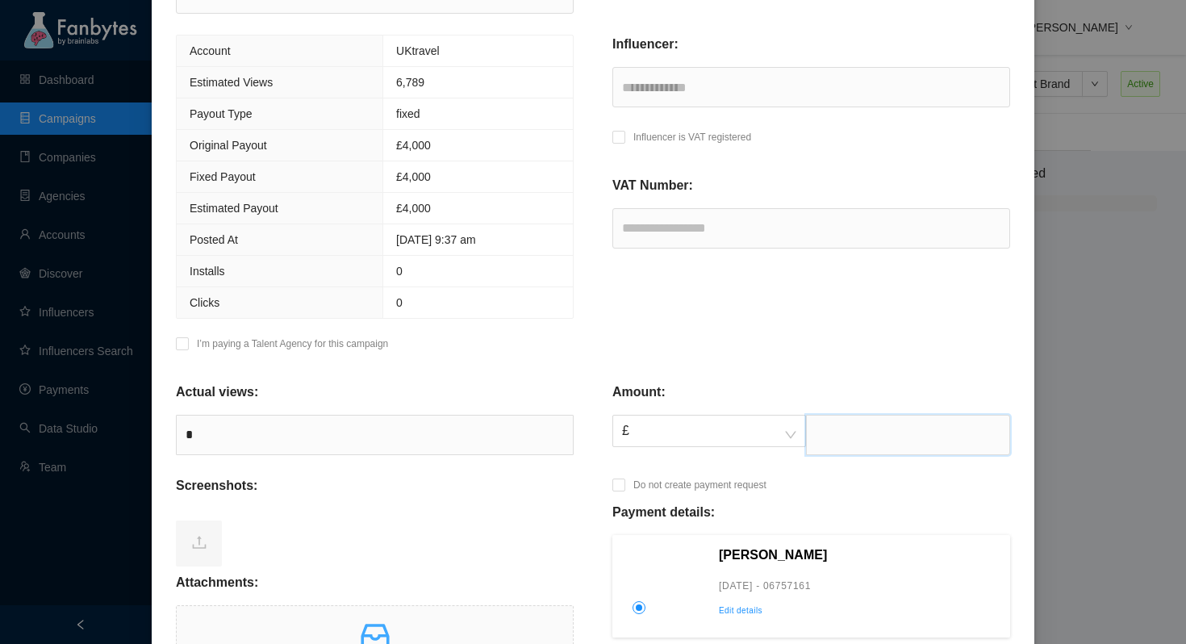
click at [816, 436] on input "text" at bounding box center [908, 435] width 204 height 40
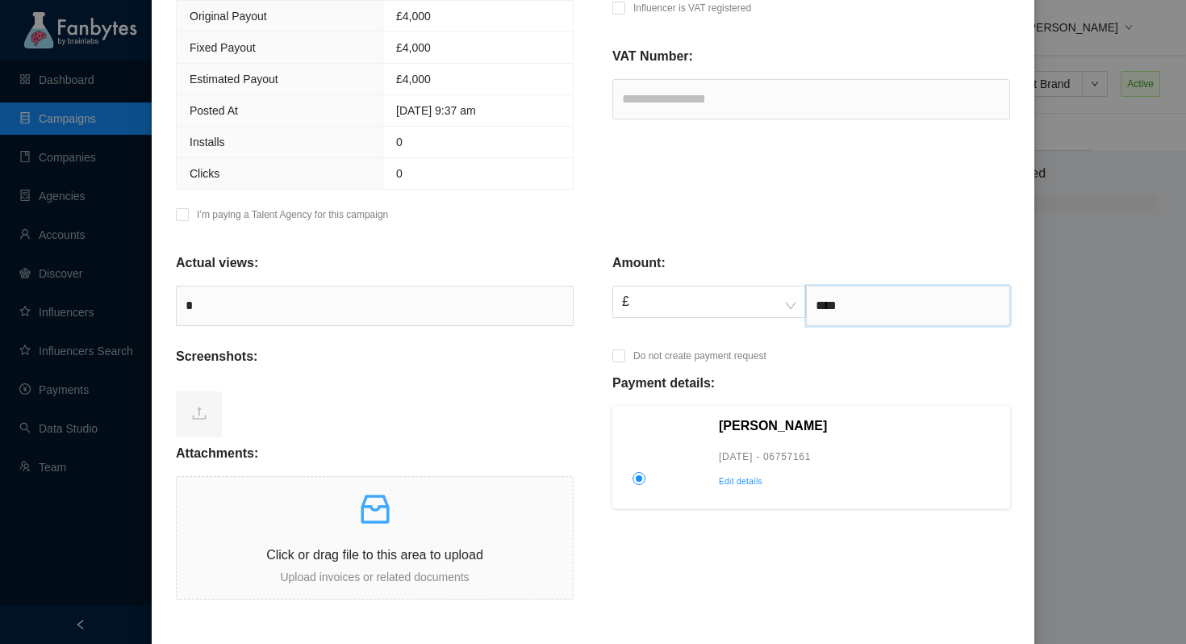
scroll to position [433, 0]
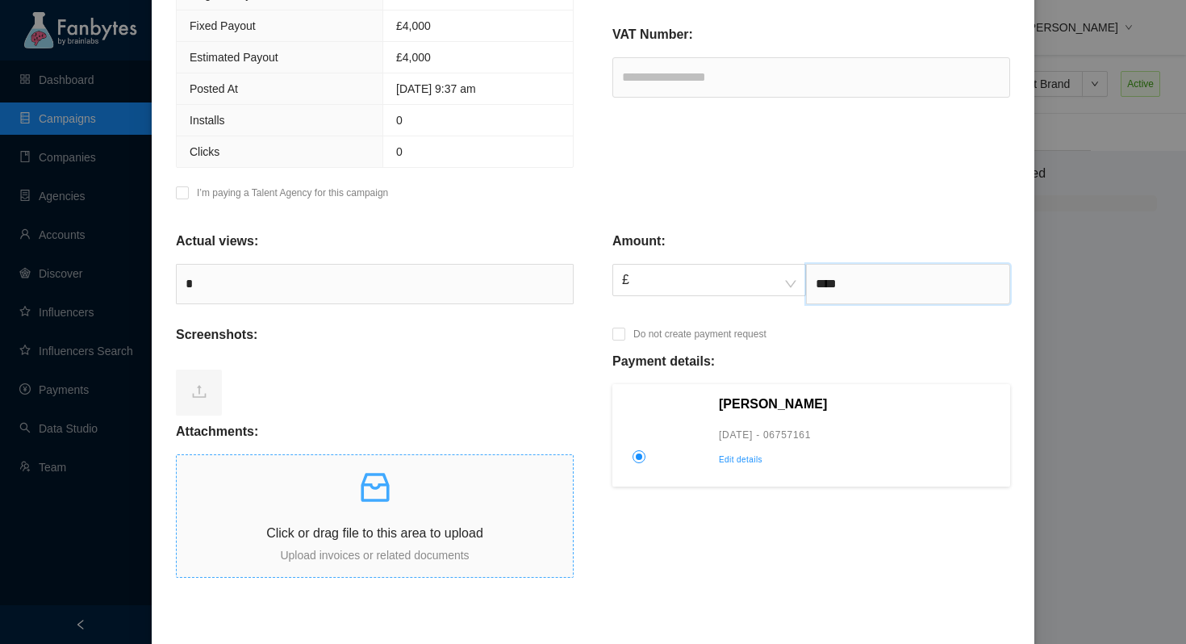
type input "****"
click at [345, 542] on p "Click or drag file to this area to upload" at bounding box center [375, 533] width 396 height 20
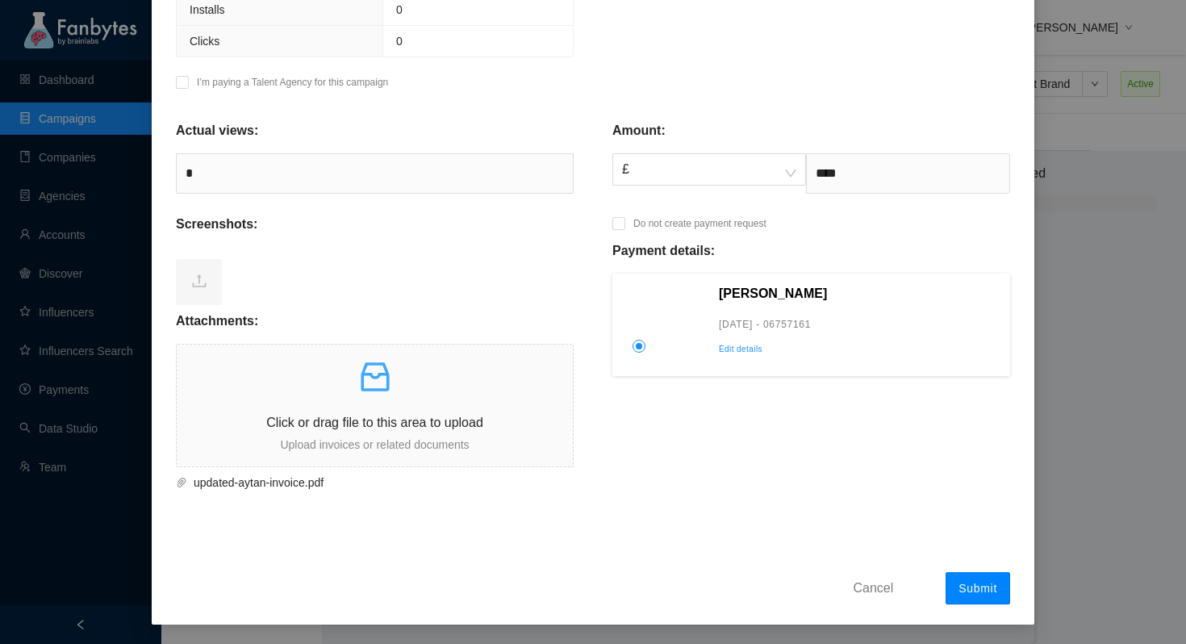
click at [996, 592] on span "Submit" at bounding box center [978, 588] width 39 height 13
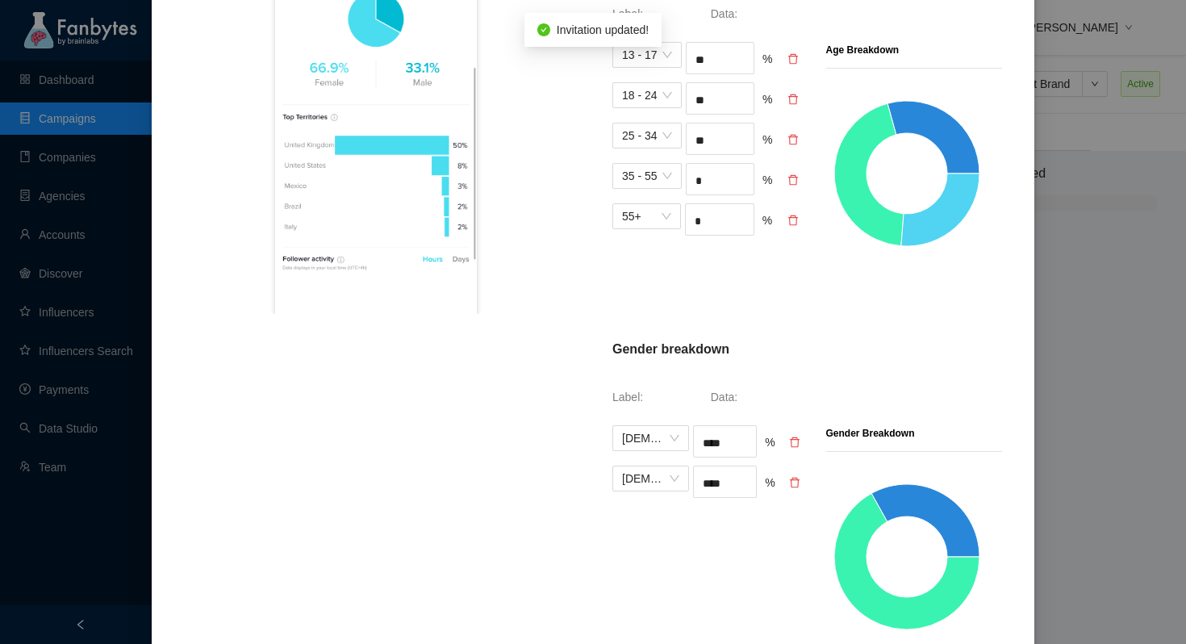
scroll to position [908, 0]
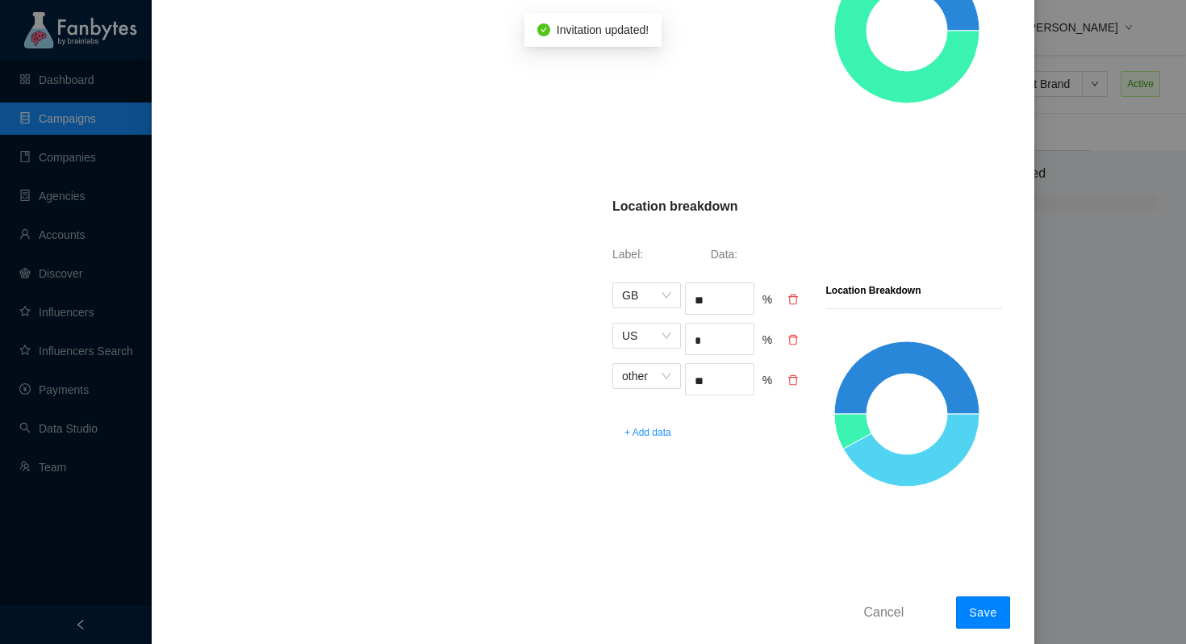
click at [960, 604] on button "Save" at bounding box center [983, 612] width 54 height 32
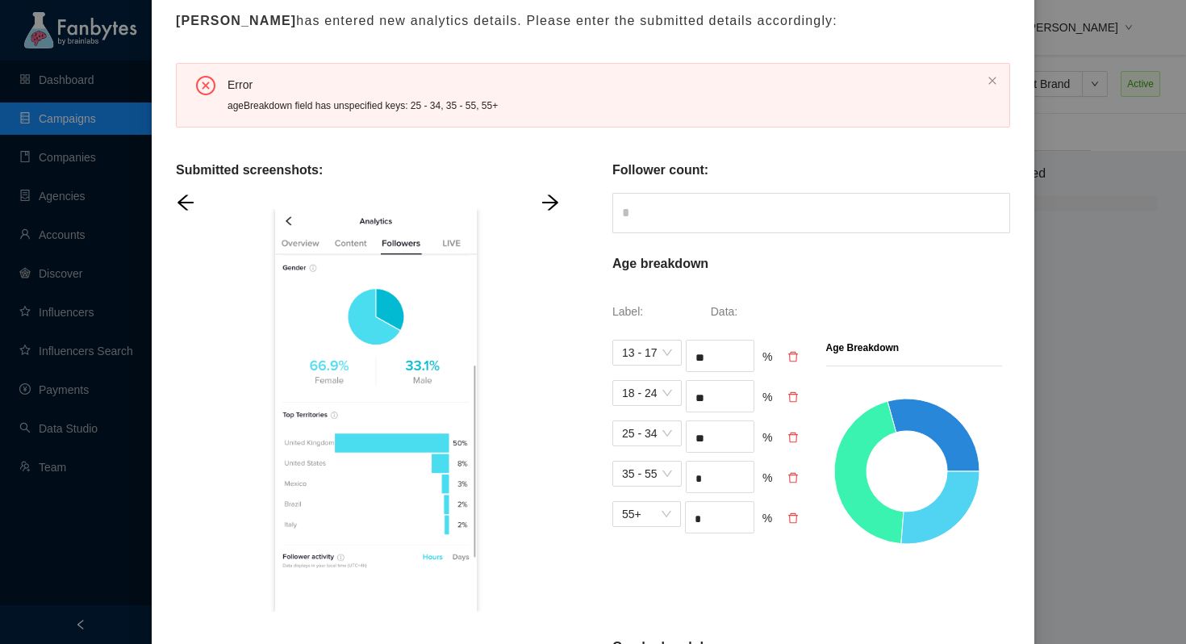
scroll to position [188, 0]
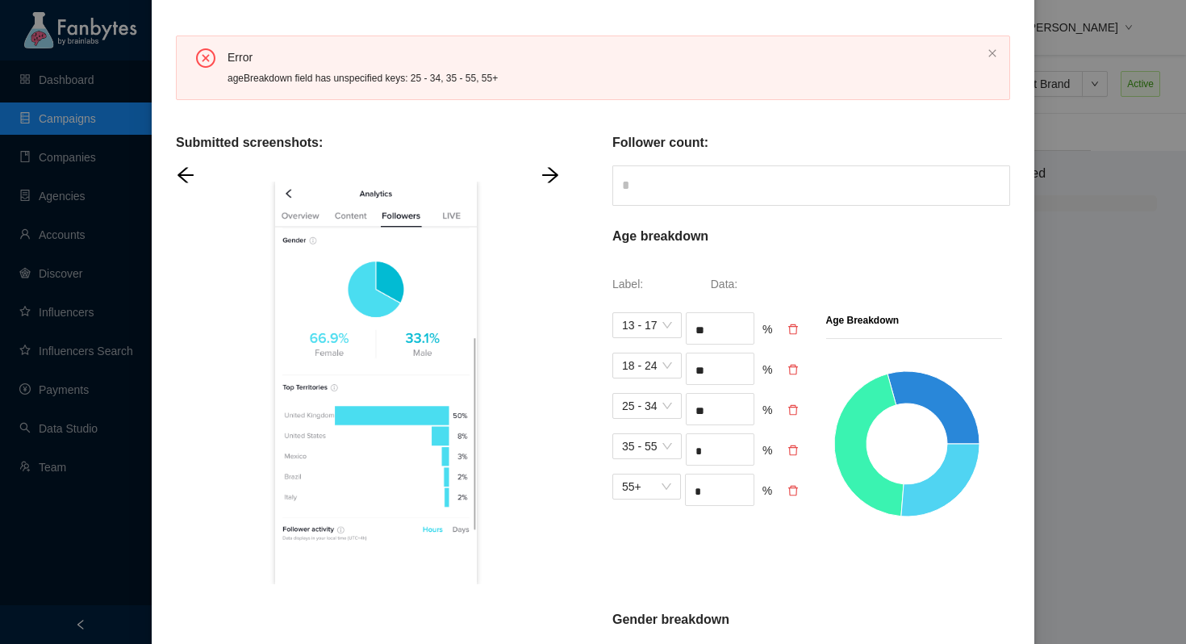
click at [792, 368] on icon "delete" at bounding box center [793, 369] width 11 height 11
type input "**"
type input "*"
click at [796, 369] on icon "delete" at bounding box center [793, 369] width 11 height 11
type input "*"
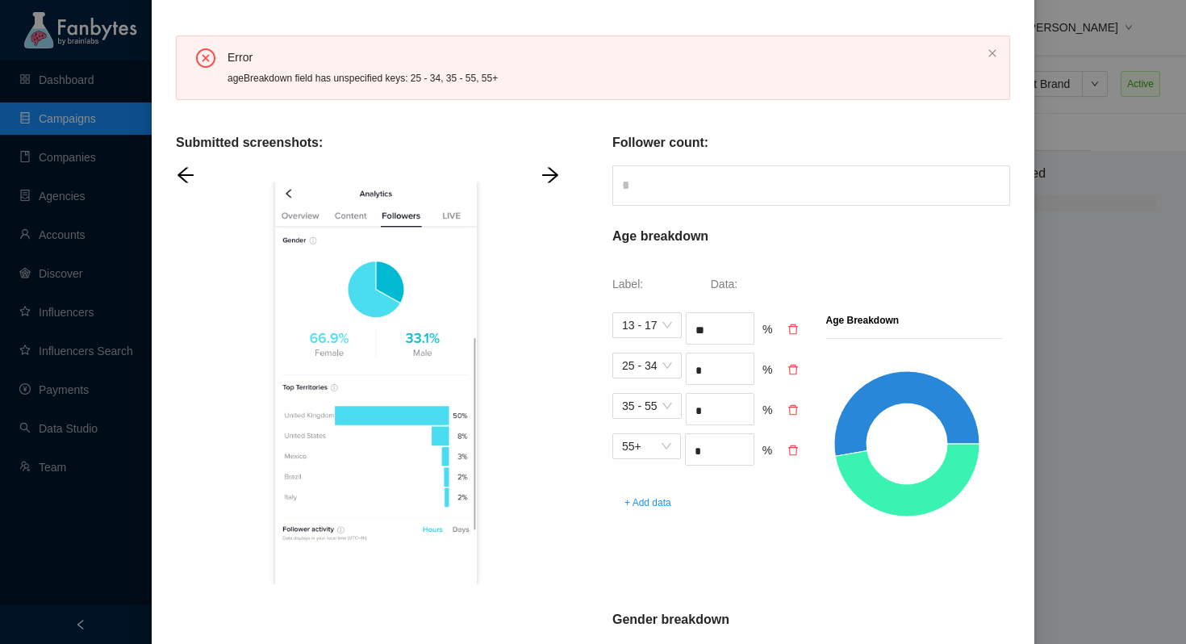
click at [796, 369] on icon "delete" at bounding box center [793, 369] width 11 height 11
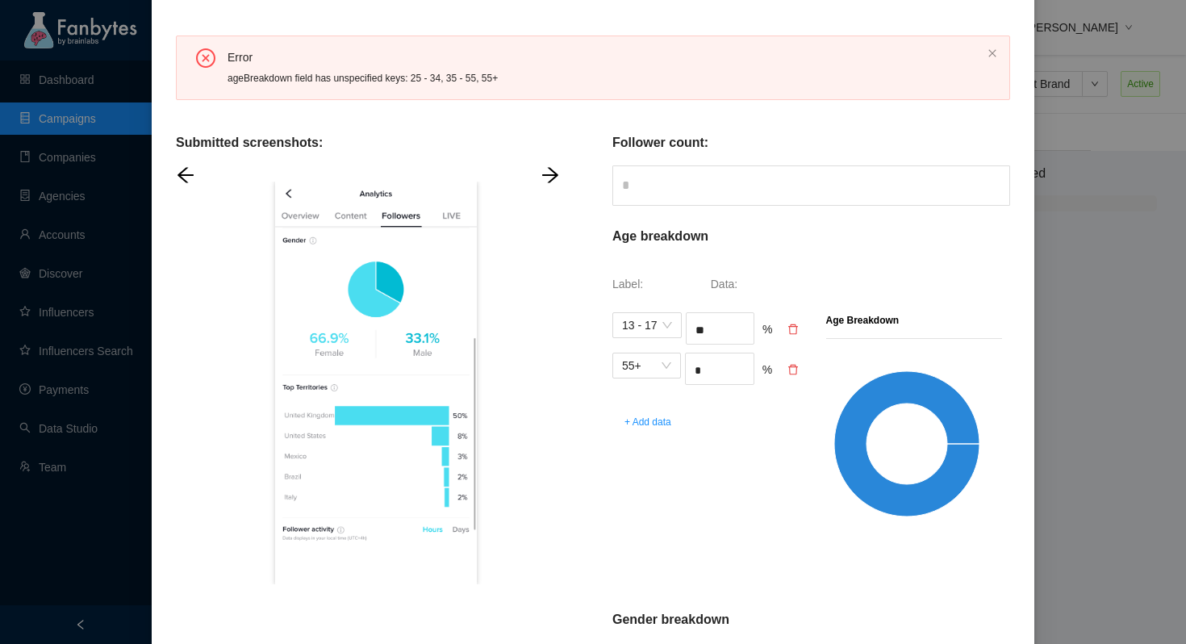
click at [796, 369] on icon "delete" at bounding box center [793, 369] width 11 height 11
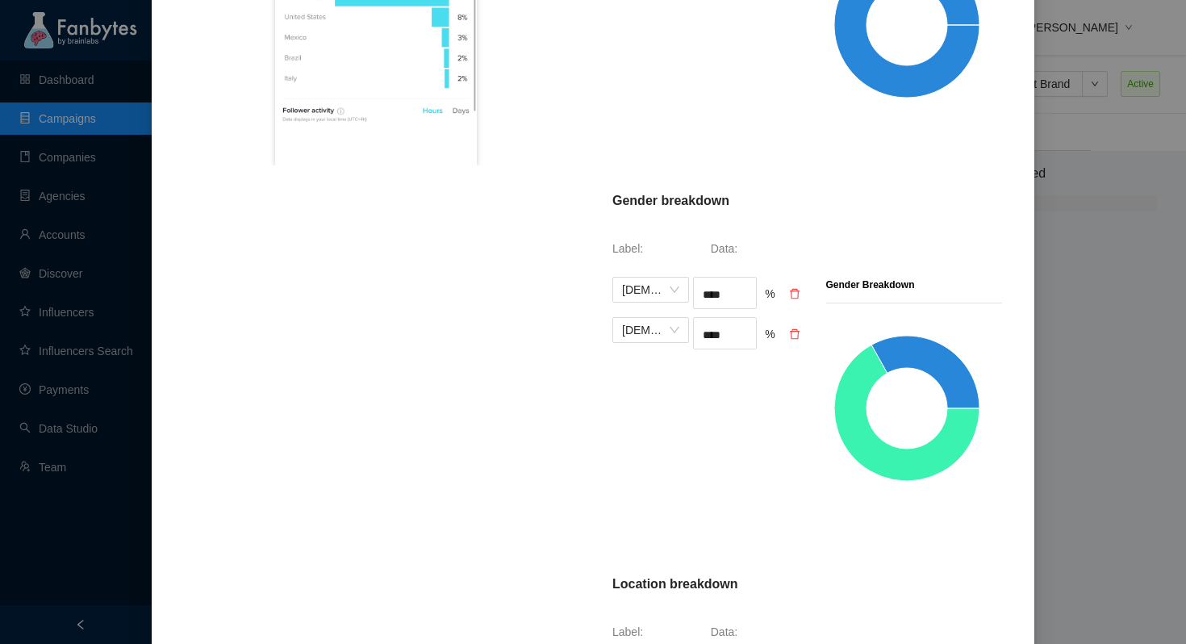
scroll to position [855, 0]
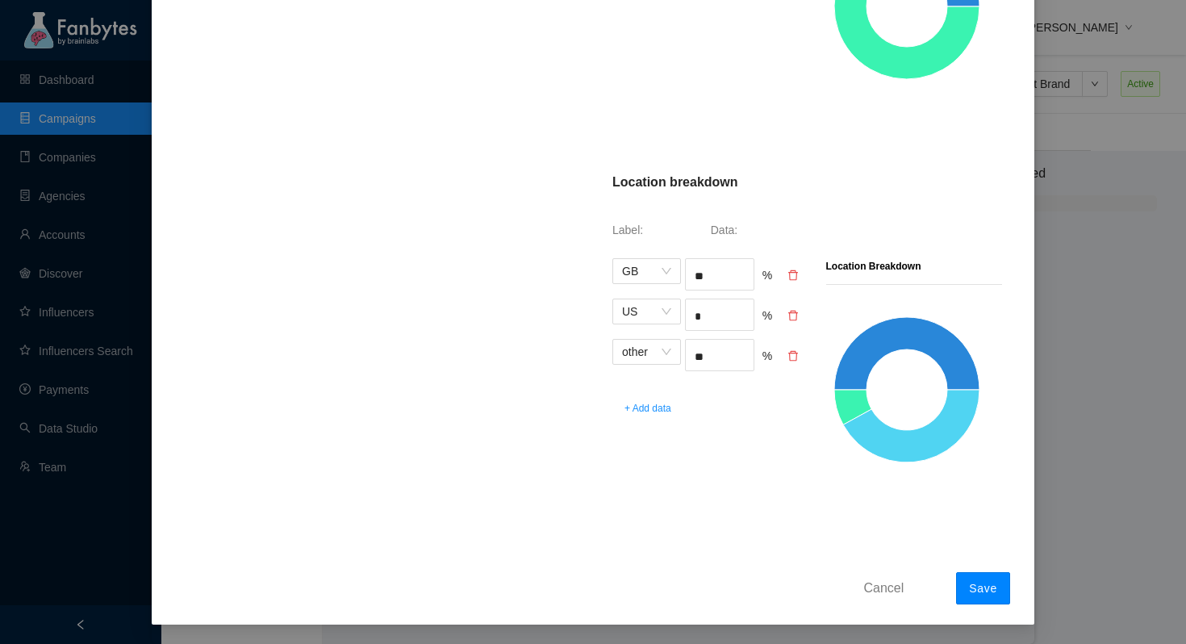
click at [971, 578] on button "Save" at bounding box center [983, 588] width 54 height 32
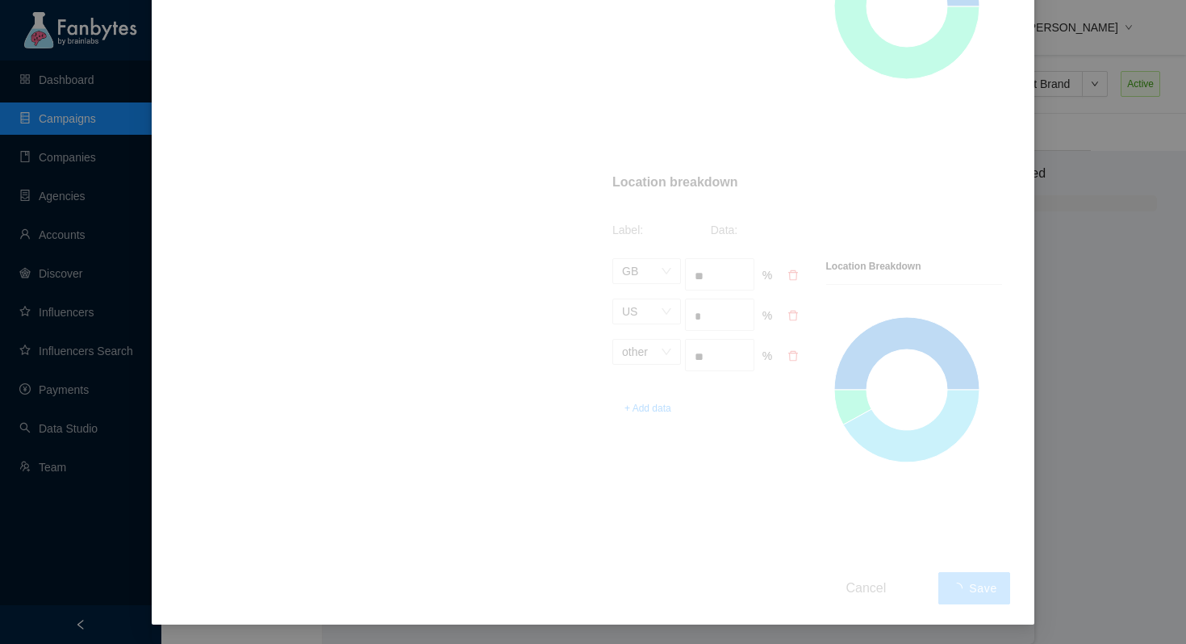
scroll to position [0, 0]
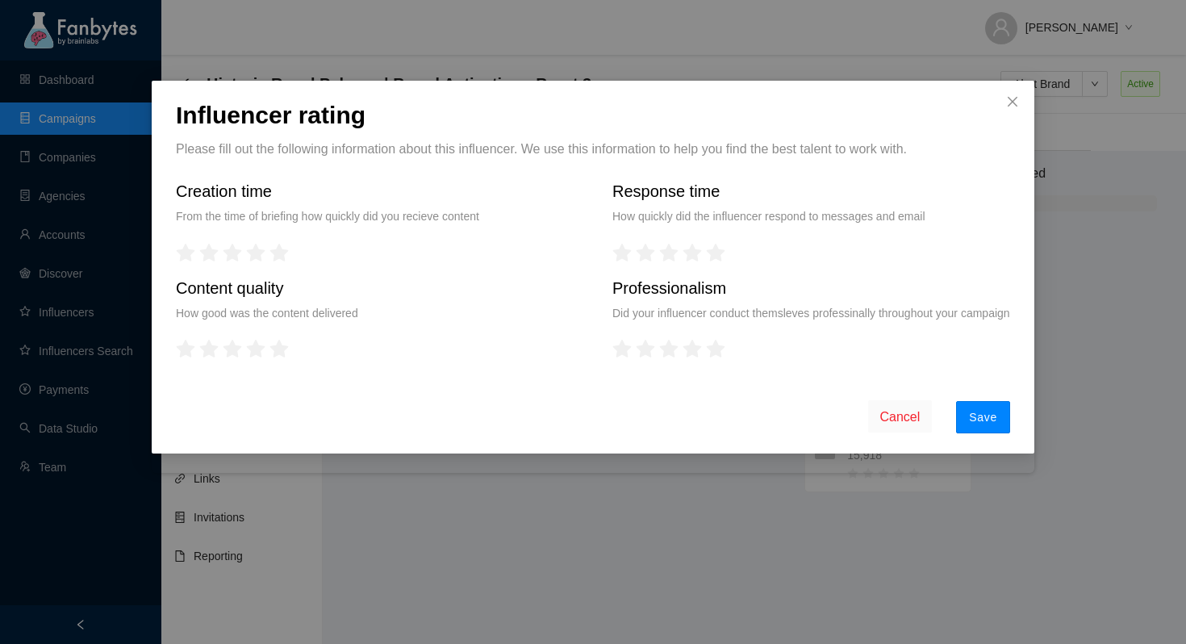
click at [981, 424] on span "Save" at bounding box center [983, 417] width 28 height 13
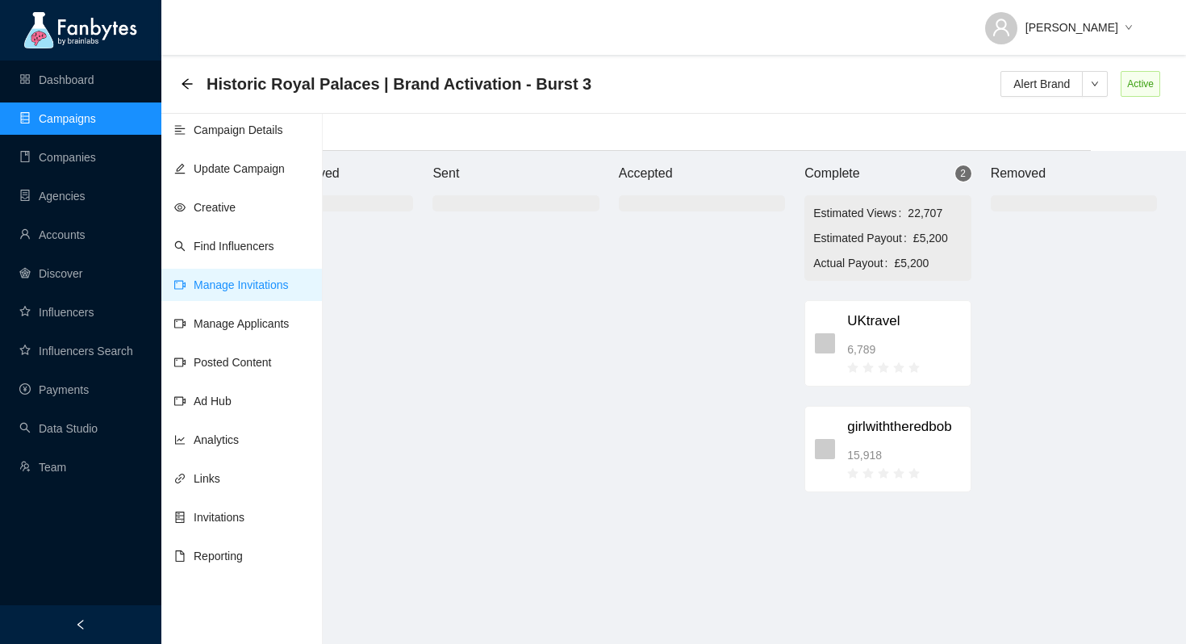
scroll to position [0, 95]
